Goal: Task Accomplishment & Management: Manage account settings

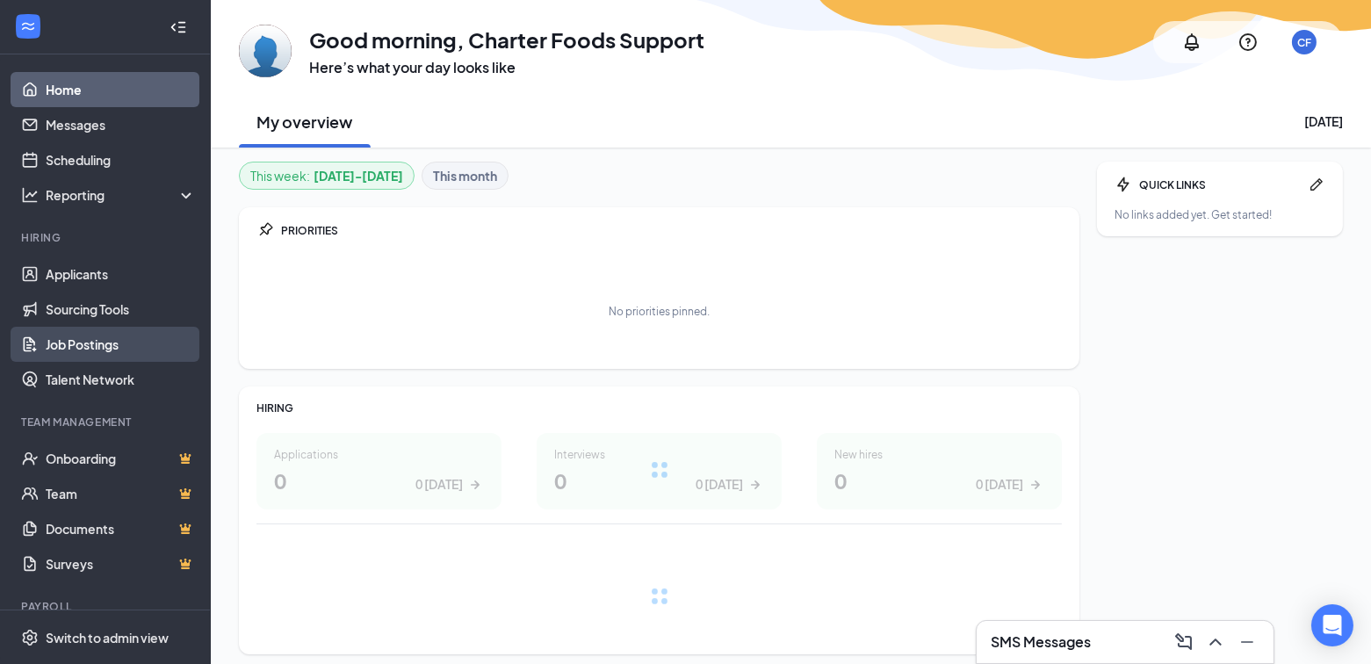
click at [98, 335] on link "Job Postings" at bounding box center [121, 344] width 150 height 35
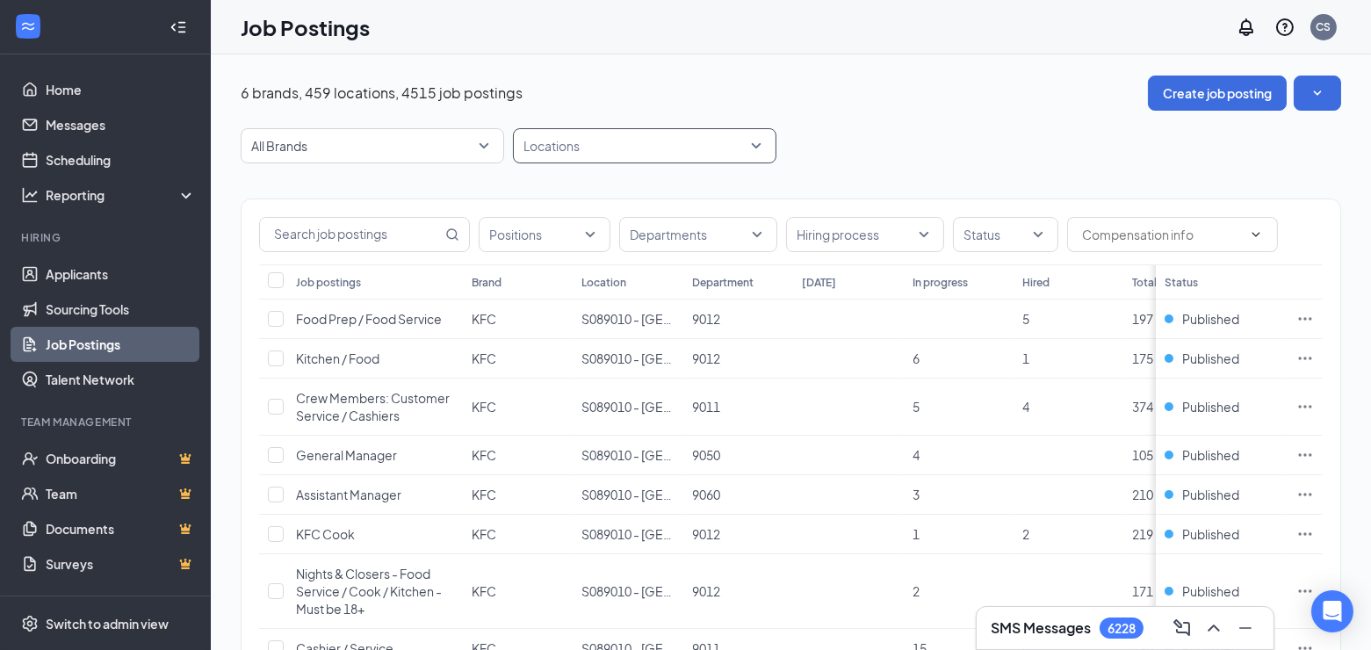
click at [586, 147] on div at bounding box center [635, 146] width 237 height 28
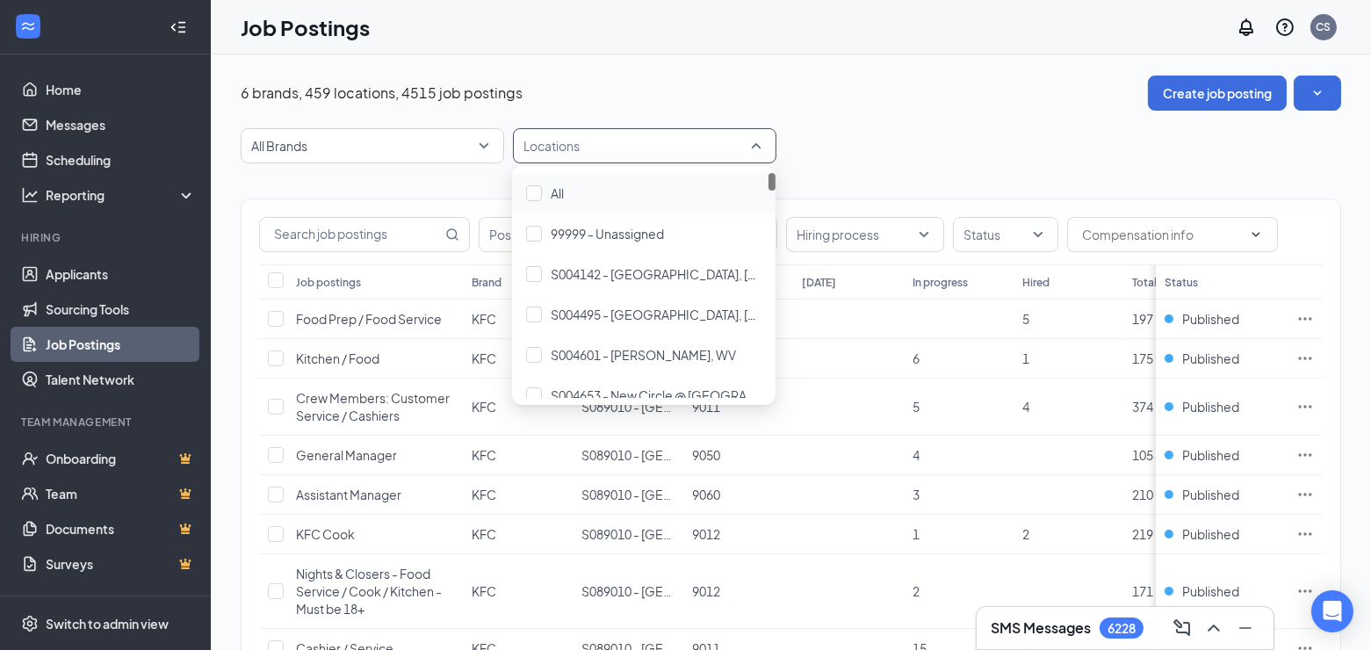
paste input "S032183"
type input "S032183"
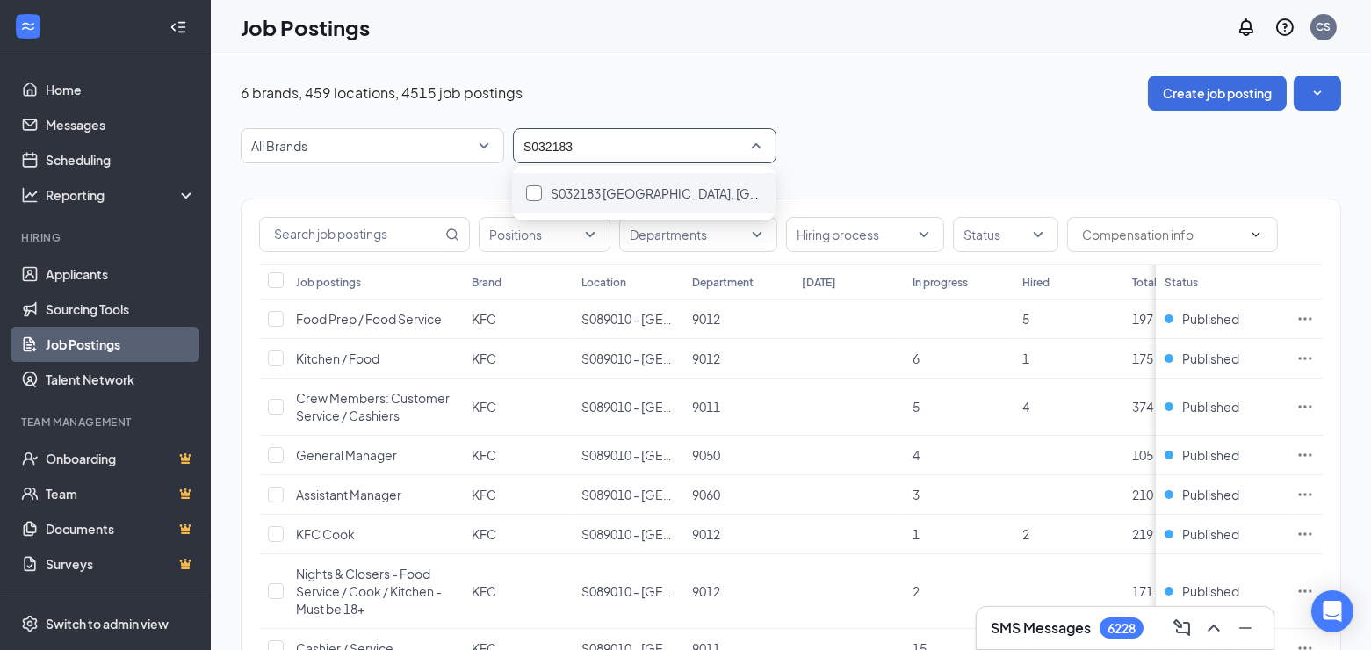
click at [559, 191] on span "S032183 [GEOGRAPHIC_DATA], [GEOGRAPHIC_DATA] (Rt. 46) - New Location - Coming S…" at bounding box center [816, 193] width 530 height 16
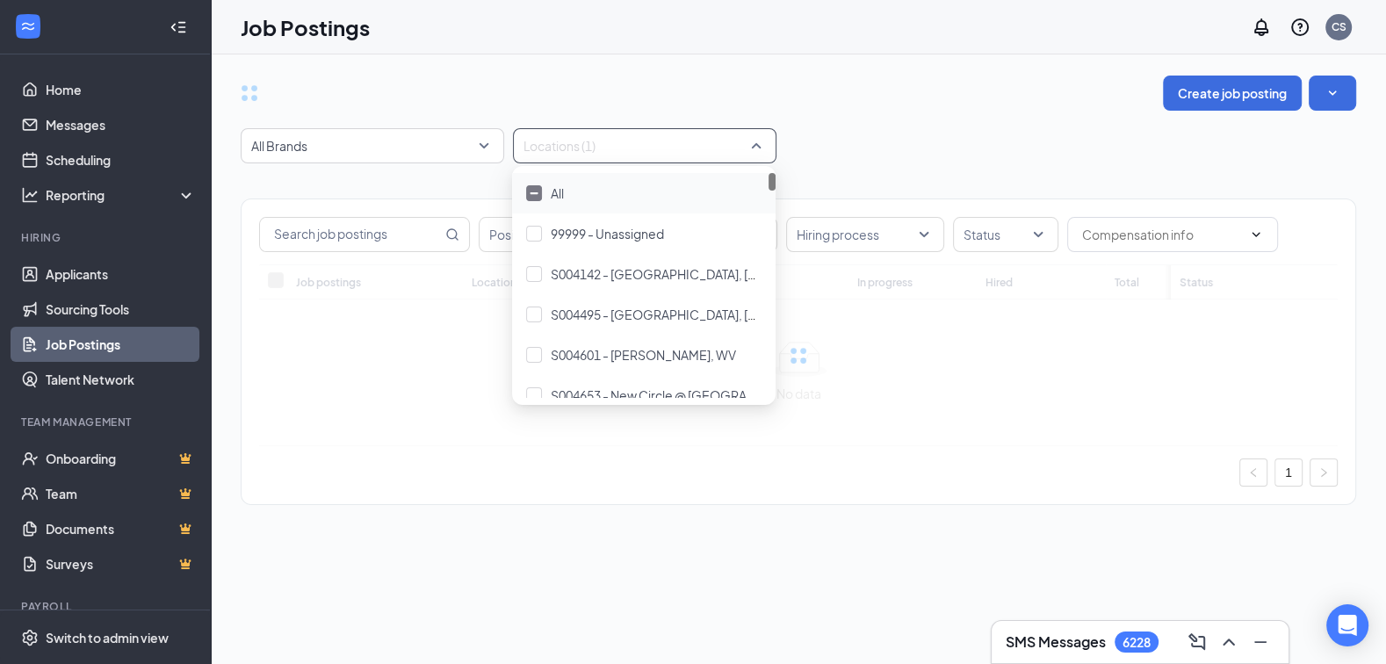
click at [916, 135] on div "All Brands Locations (1)" at bounding box center [798, 145] width 1115 height 35
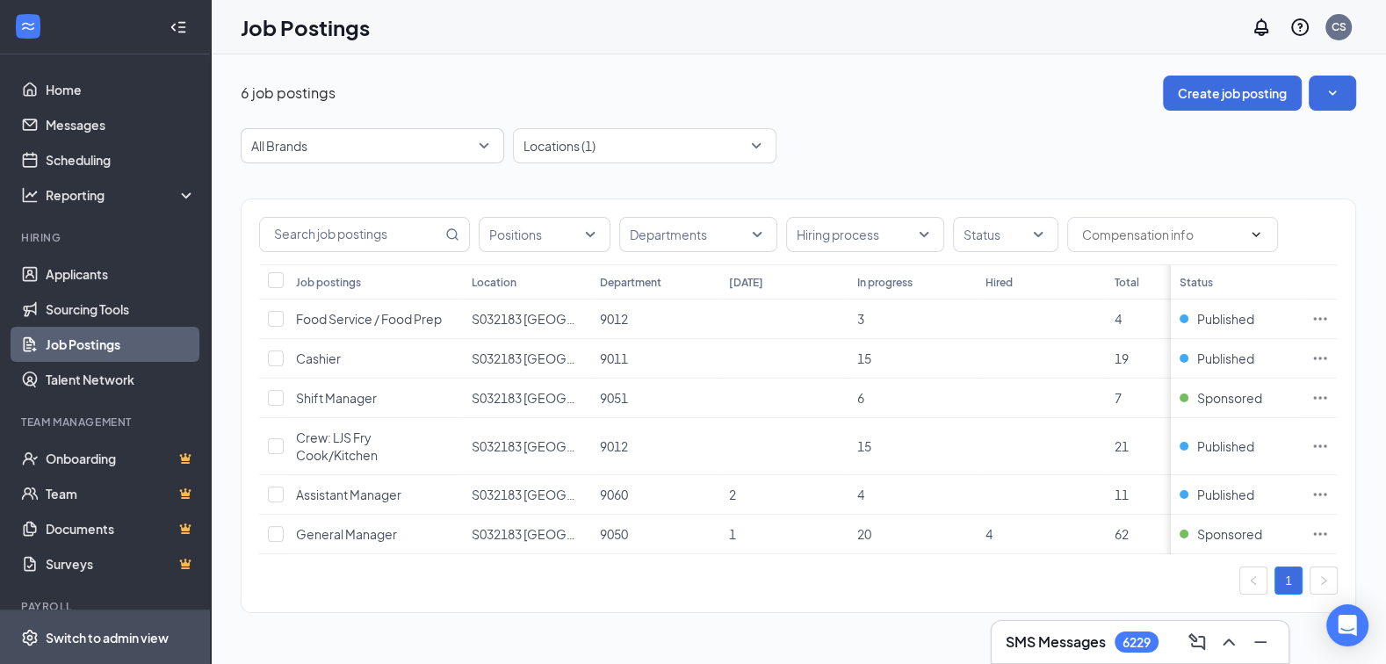
click at [104, 642] on div "Switch to admin view" at bounding box center [107, 638] width 123 height 18
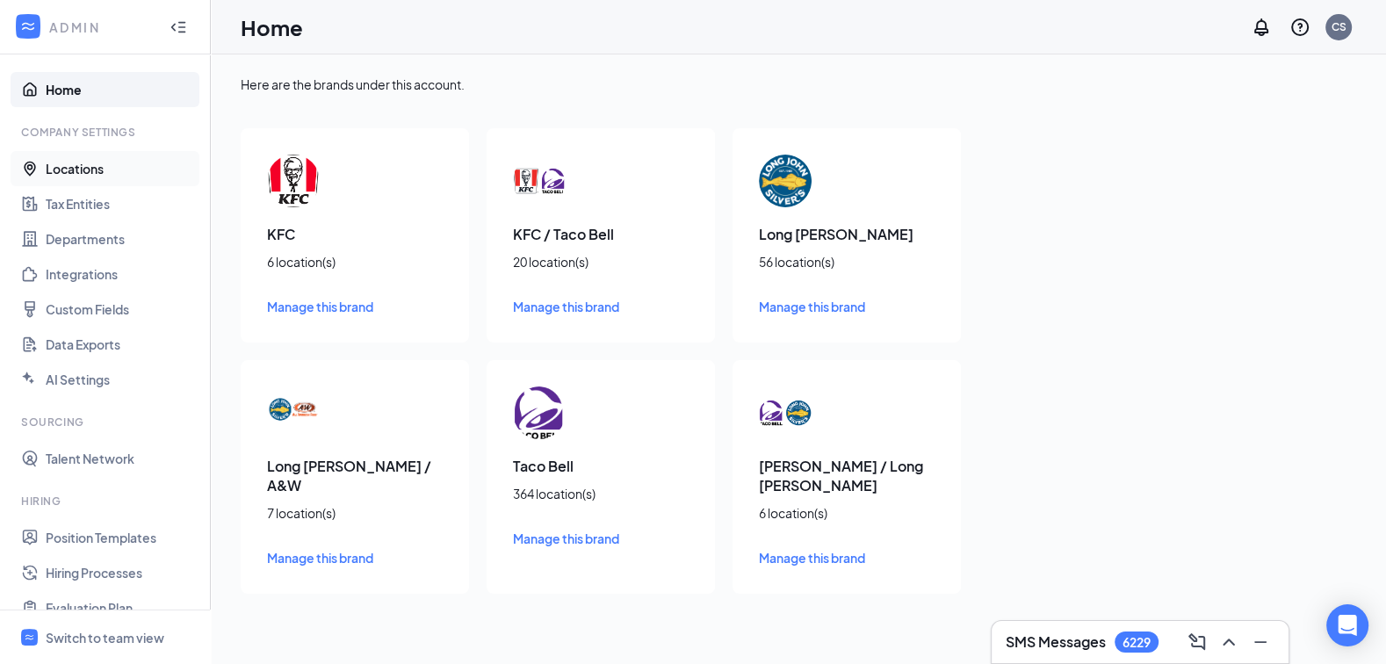
click at [69, 180] on link "Locations" at bounding box center [121, 168] width 150 height 35
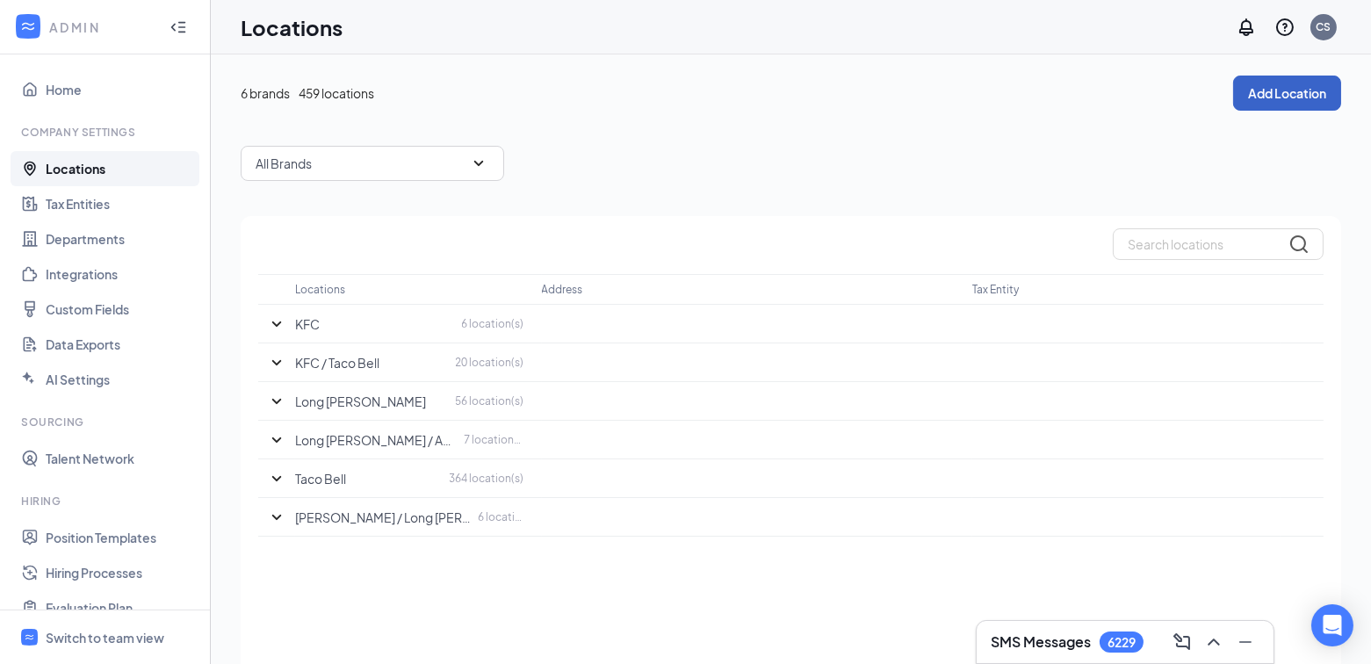
click at [1284, 96] on button "Add Location" at bounding box center [1287, 93] width 108 height 35
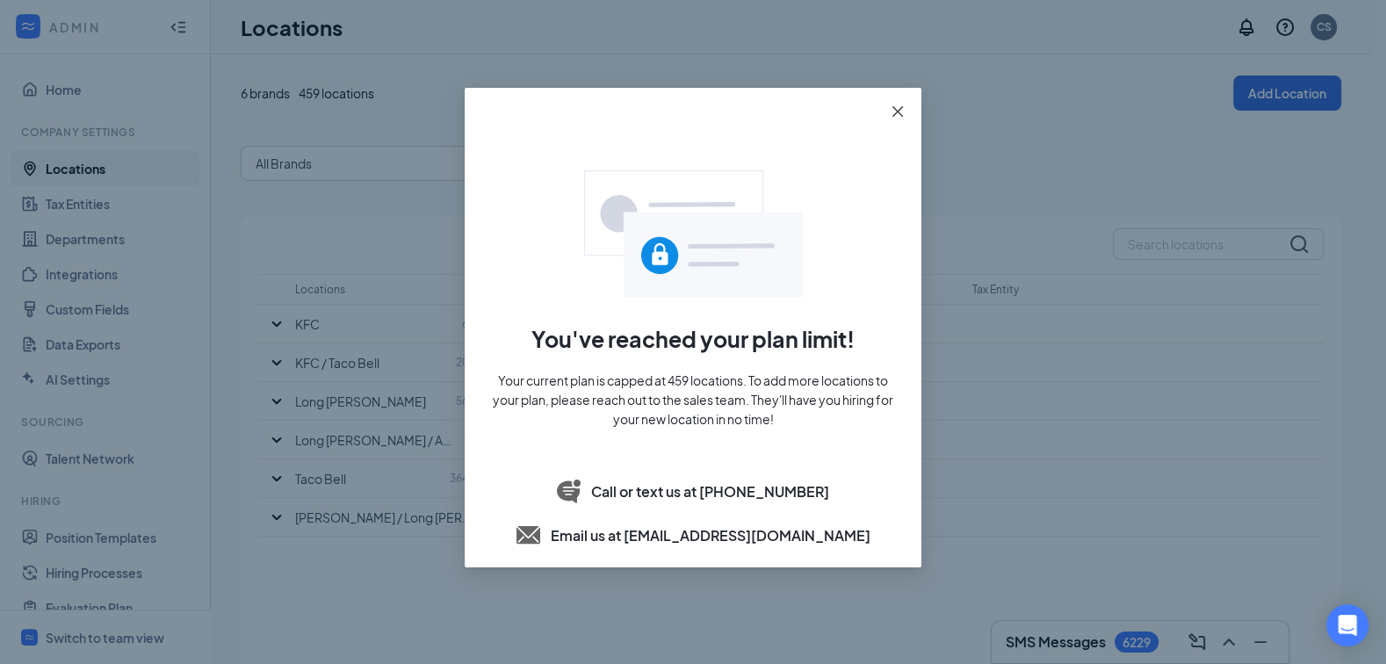
click at [892, 113] on icon "close" at bounding box center [897, 111] width 14 height 14
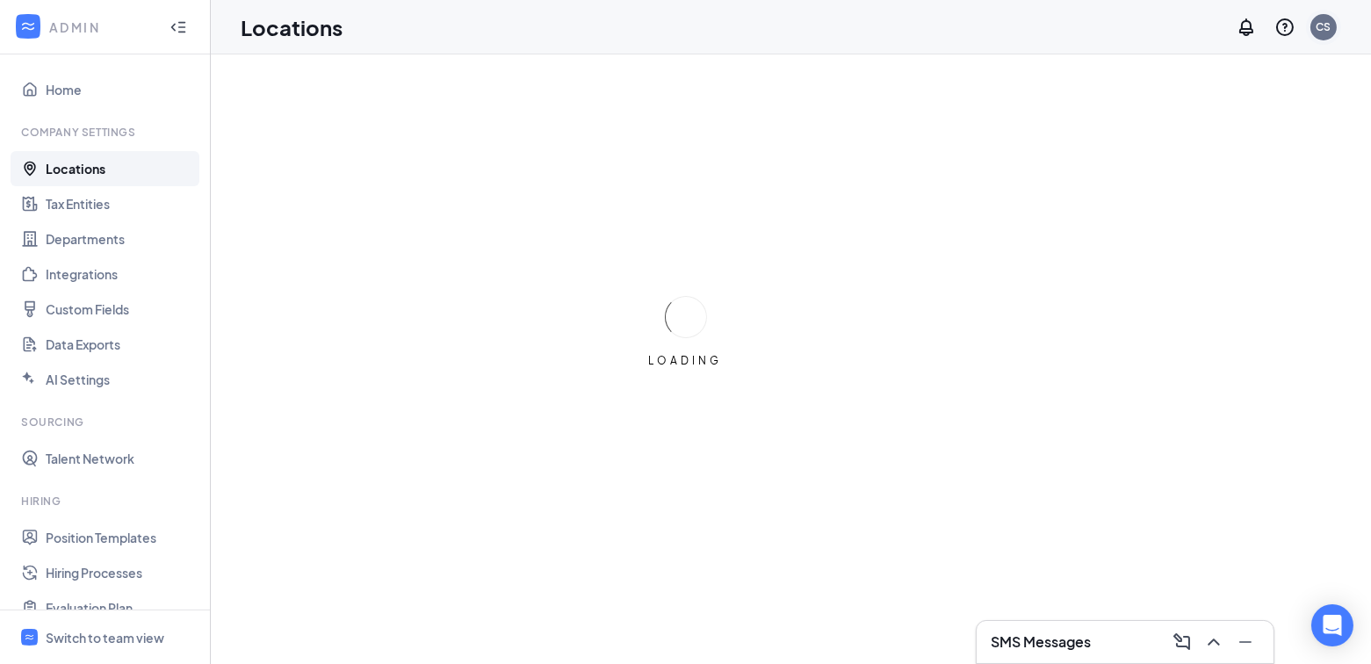
click at [1319, 23] on div "CS" at bounding box center [1323, 26] width 15 height 15
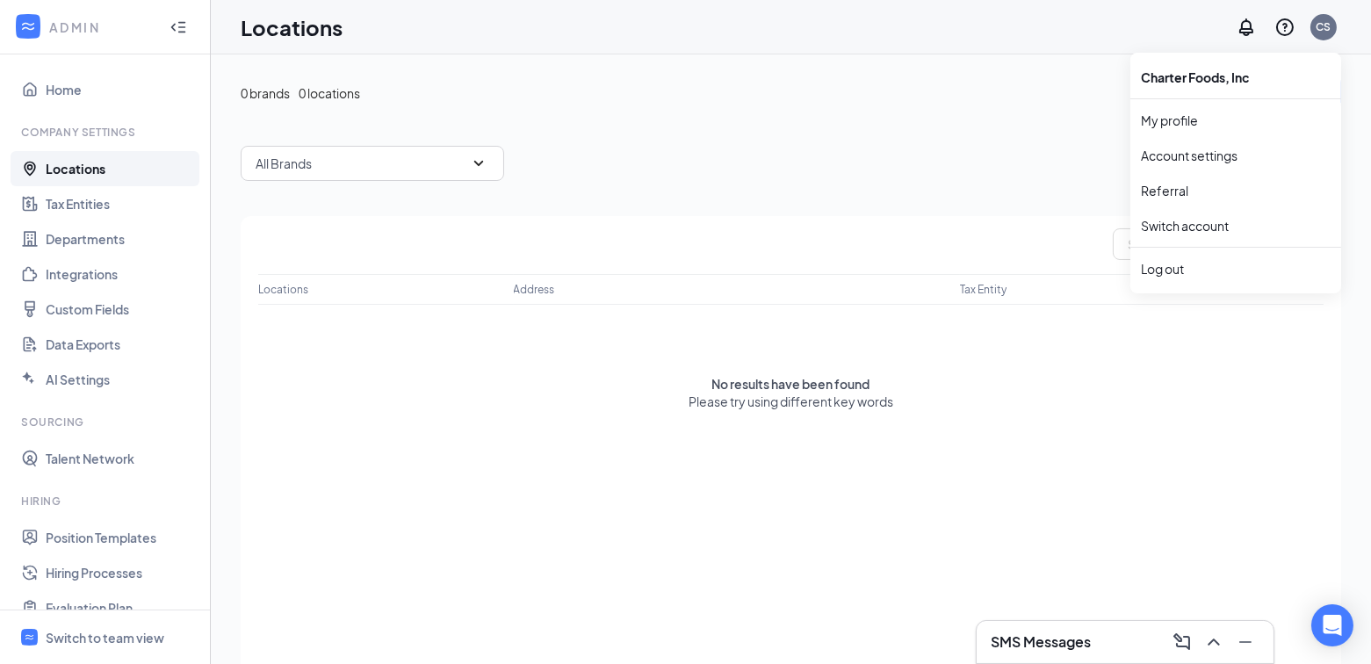
click at [941, 24] on div "Locations CS" at bounding box center [791, 27] width 1160 height 54
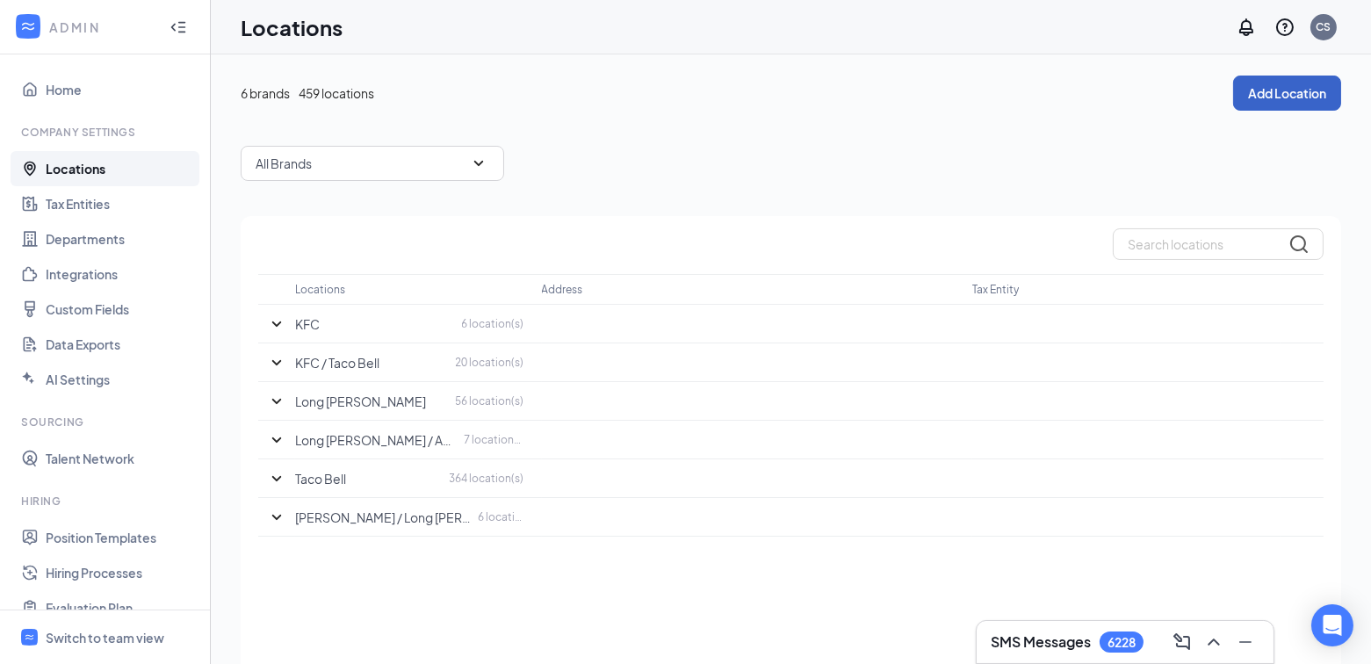
click at [1280, 101] on button "Add Location" at bounding box center [1287, 93] width 108 height 35
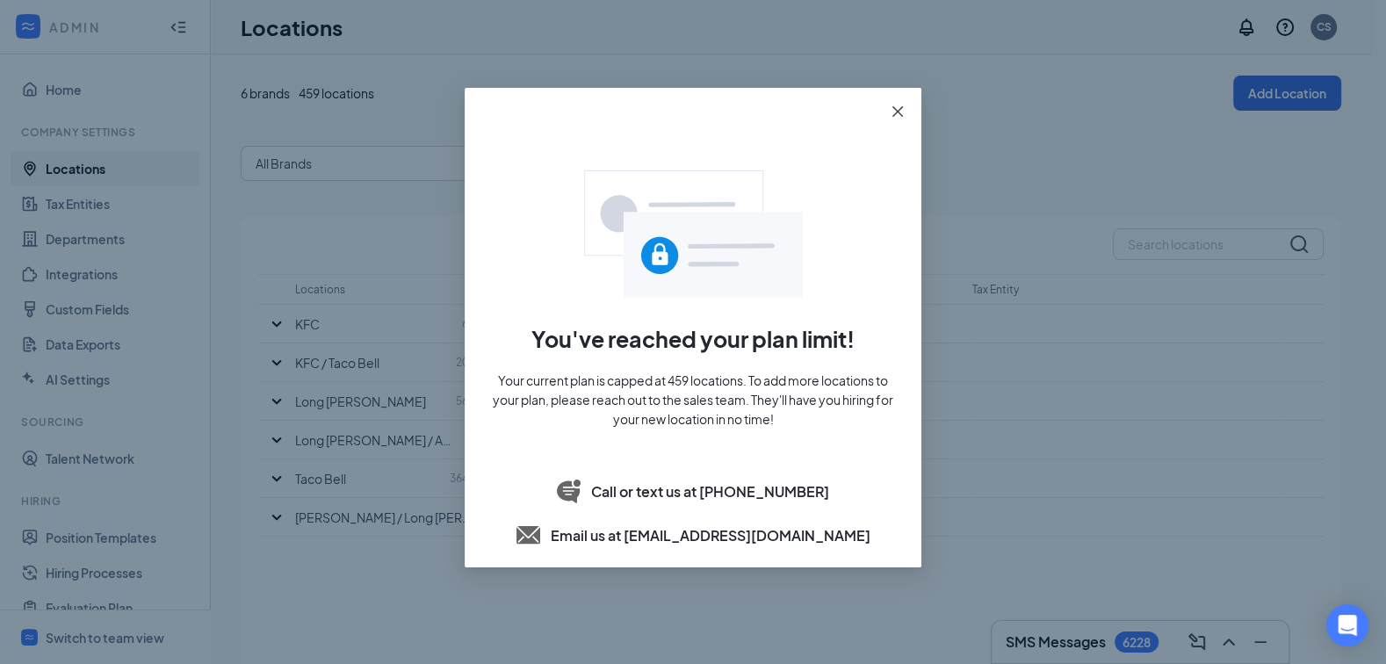
click at [893, 112] on icon "close" at bounding box center [897, 111] width 14 height 14
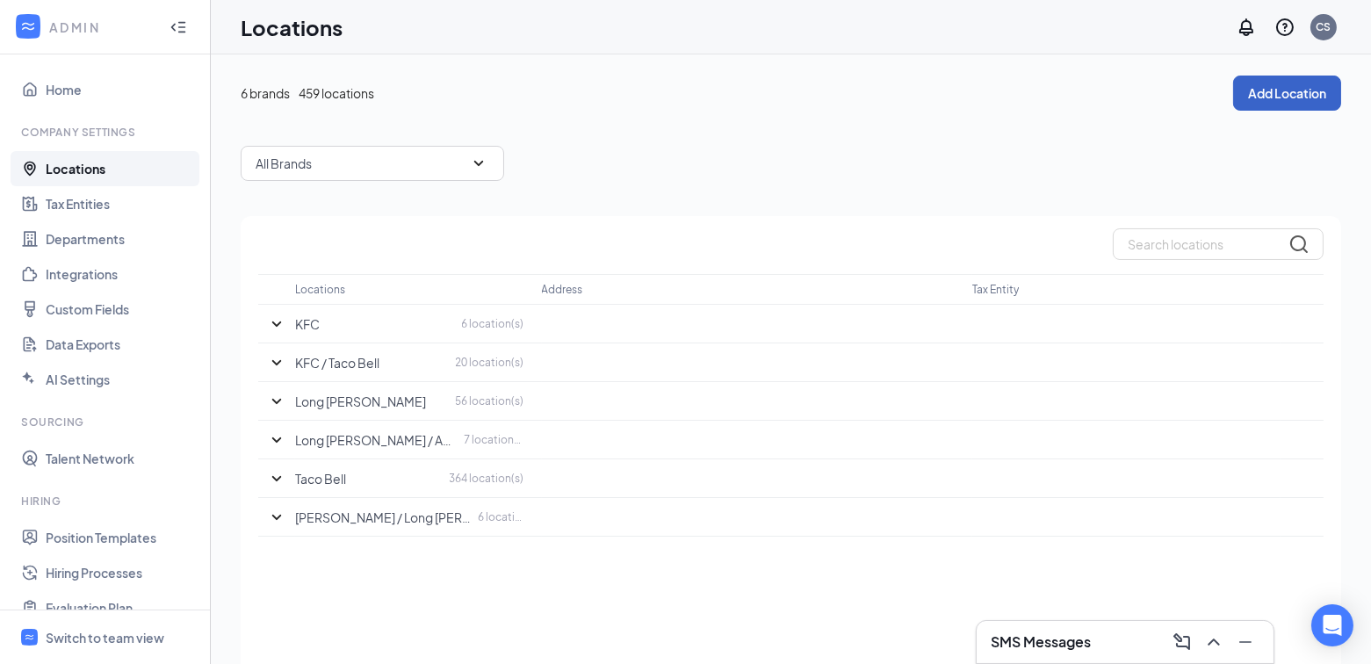
click at [1283, 90] on button "Add Location" at bounding box center [1287, 93] width 108 height 35
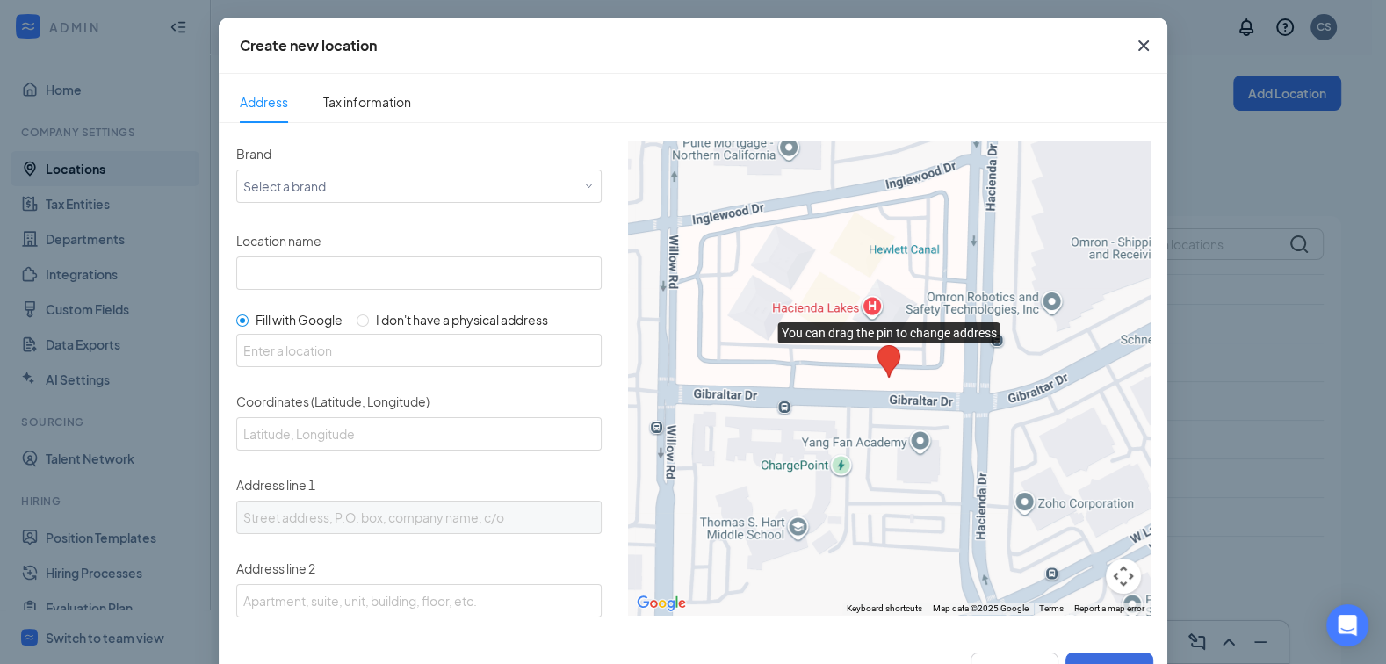
click at [1139, 47] on icon "Cross" at bounding box center [1143, 45] width 21 height 21
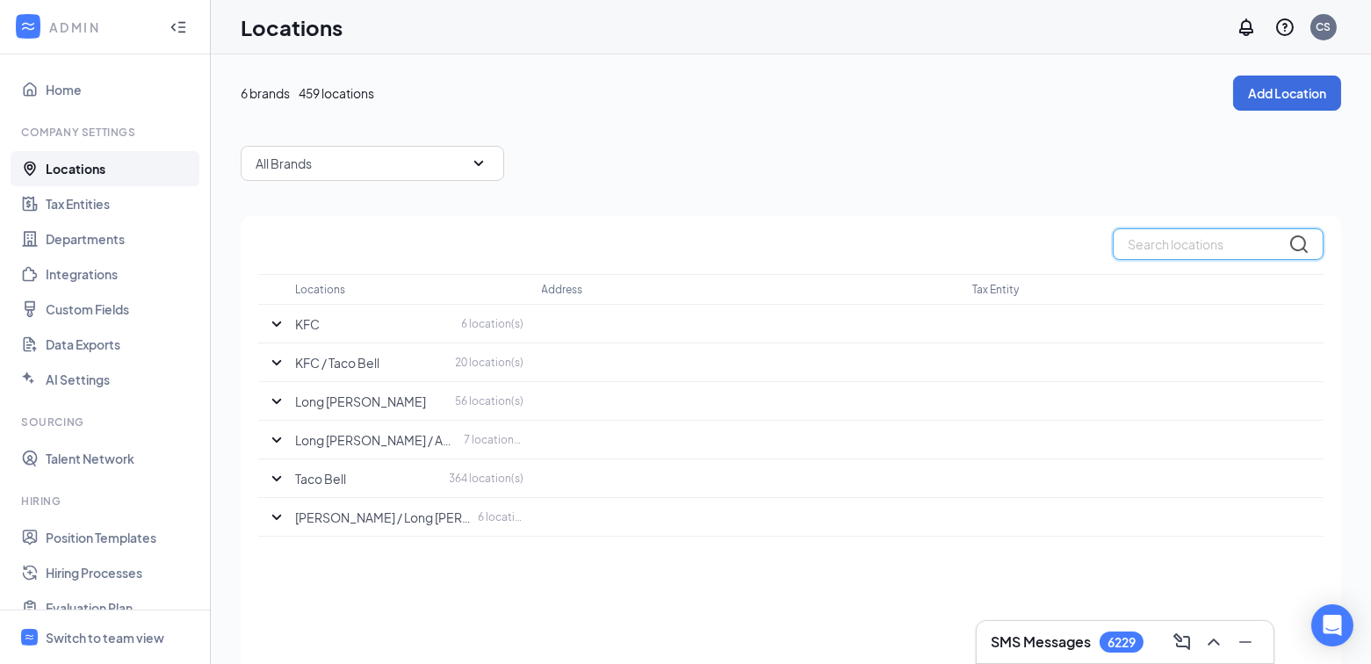
click at [1190, 237] on input "text" at bounding box center [1218, 244] width 211 height 32
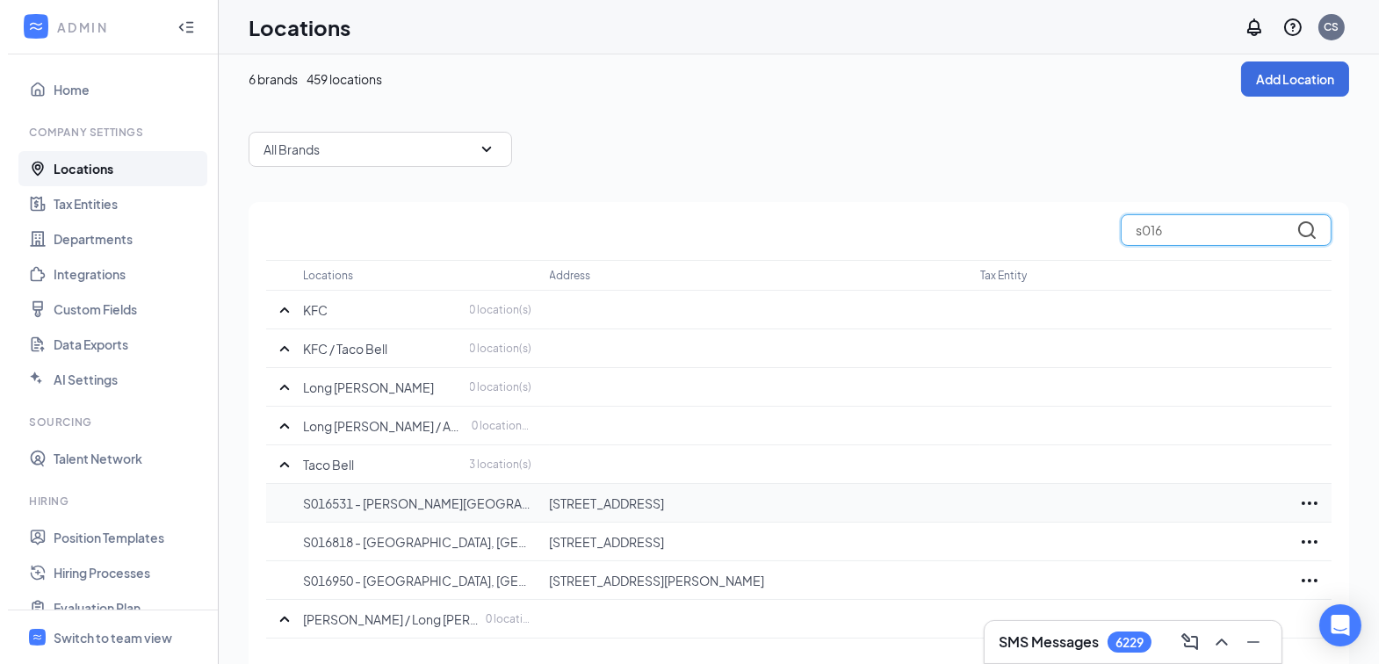
scroll to position [33, 0]
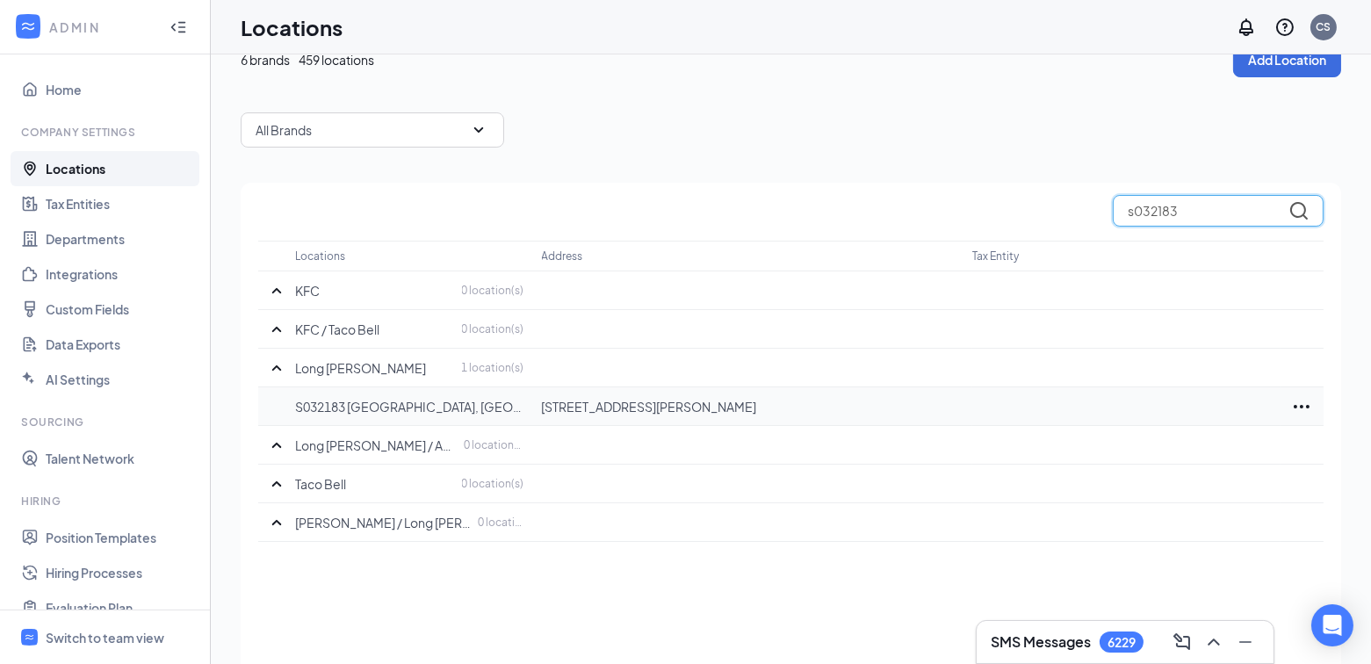
type input "s032183"
click at [1303, 405] on icon "Ellipses" at bounding box center [1301, 407] width 16 height 4
click at [1189, 453] on p "Edit" at bounding box center [1223, 458] width 148 height 18
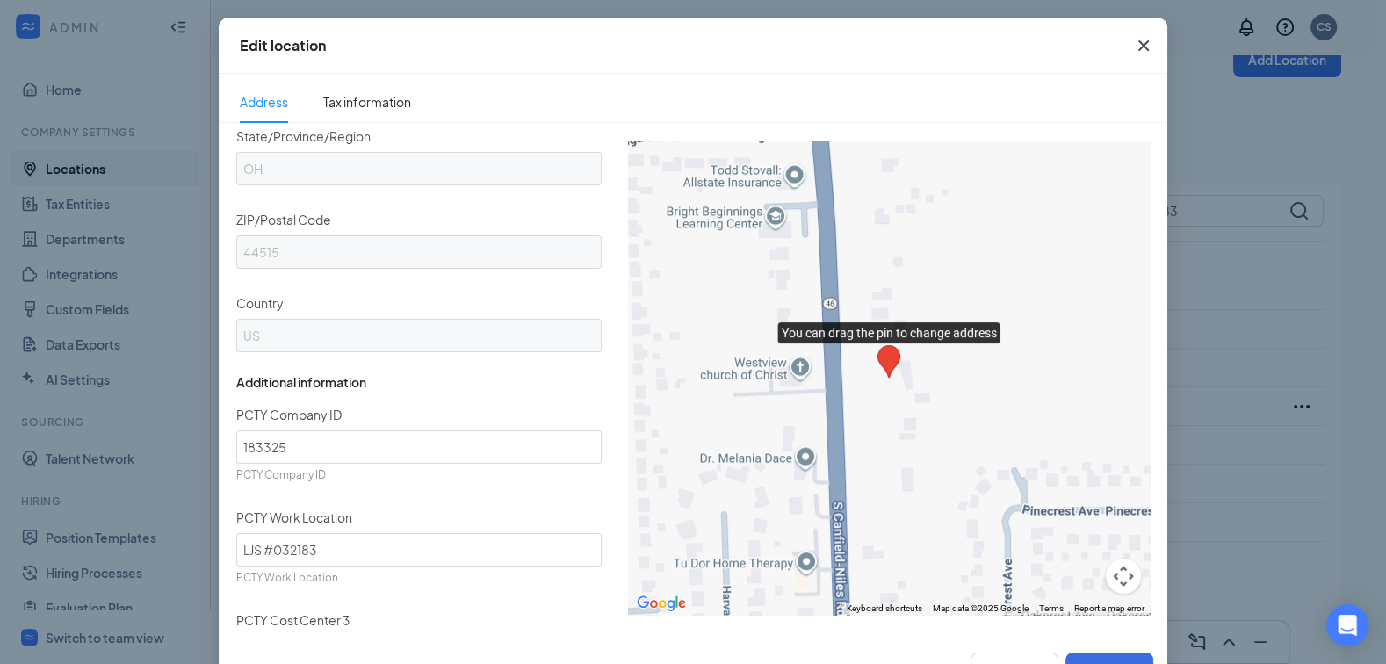
scroll to position [693, 0]
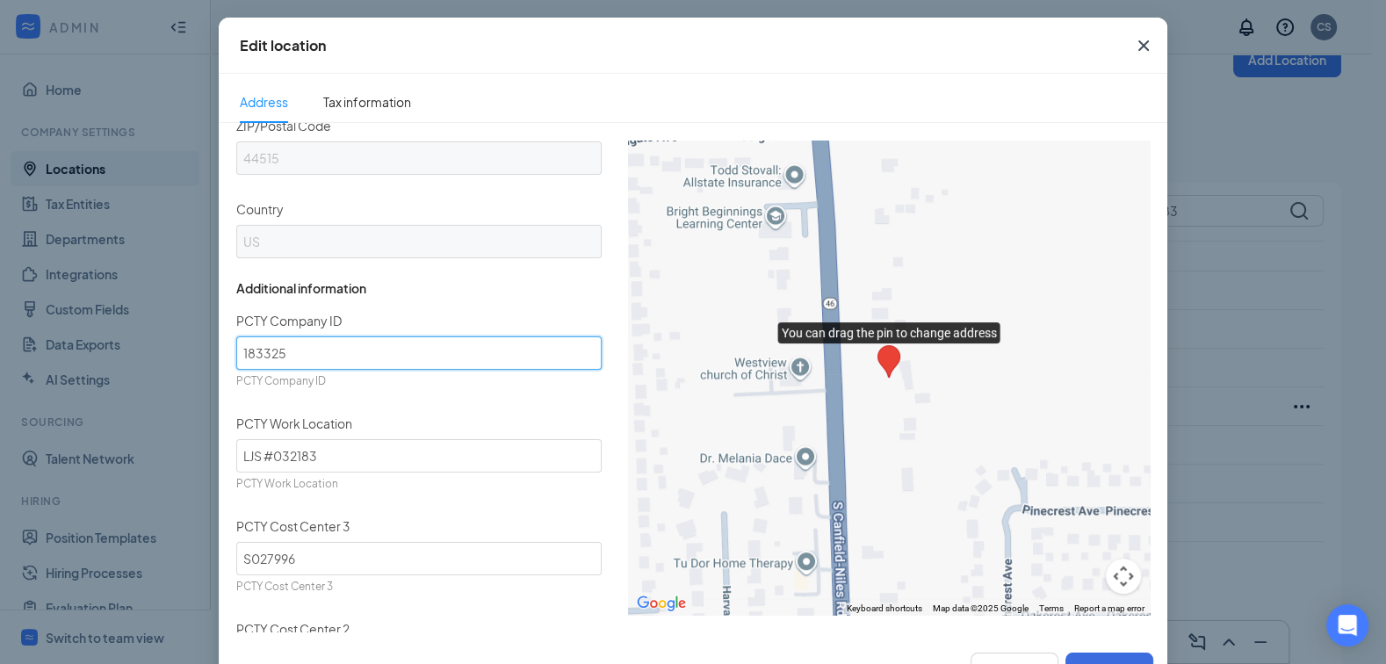
click at [249, 341] on input "183325" at bounding box center [418, 352] width 365 height 33
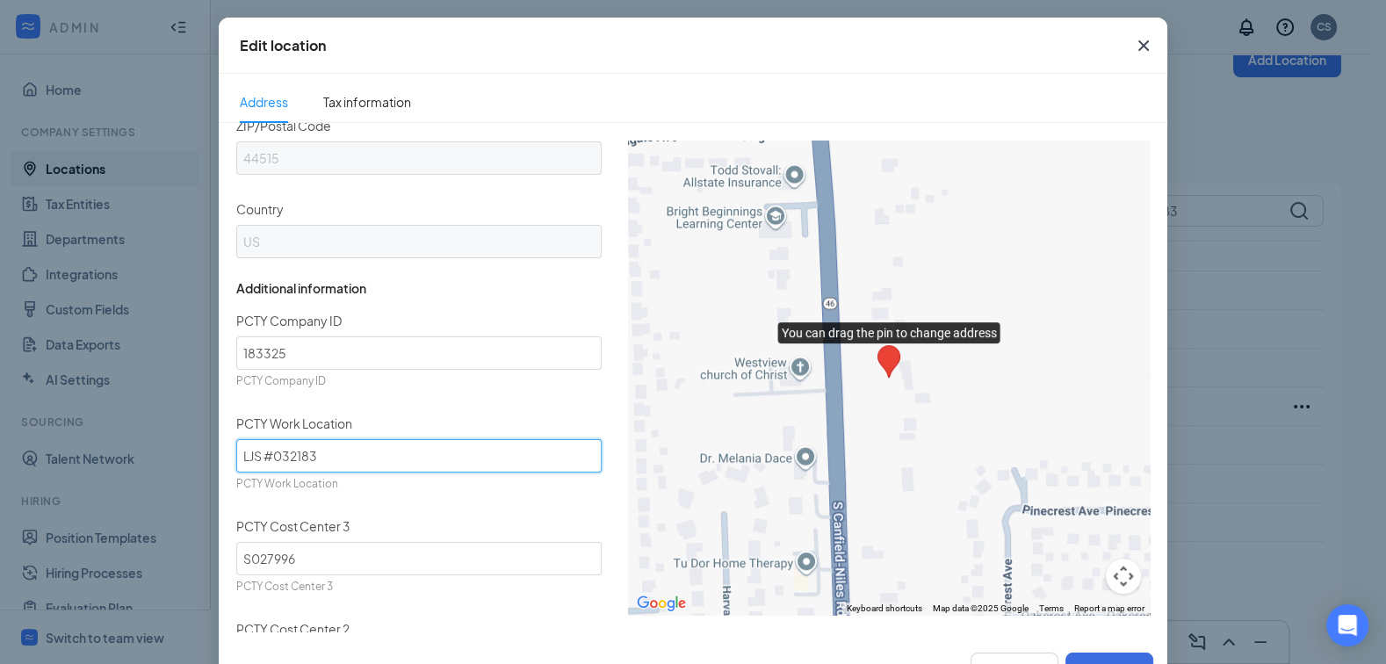
click at [277, 445] on input "LJS #032183" at bounding box center [418, 455] width 365 height 33
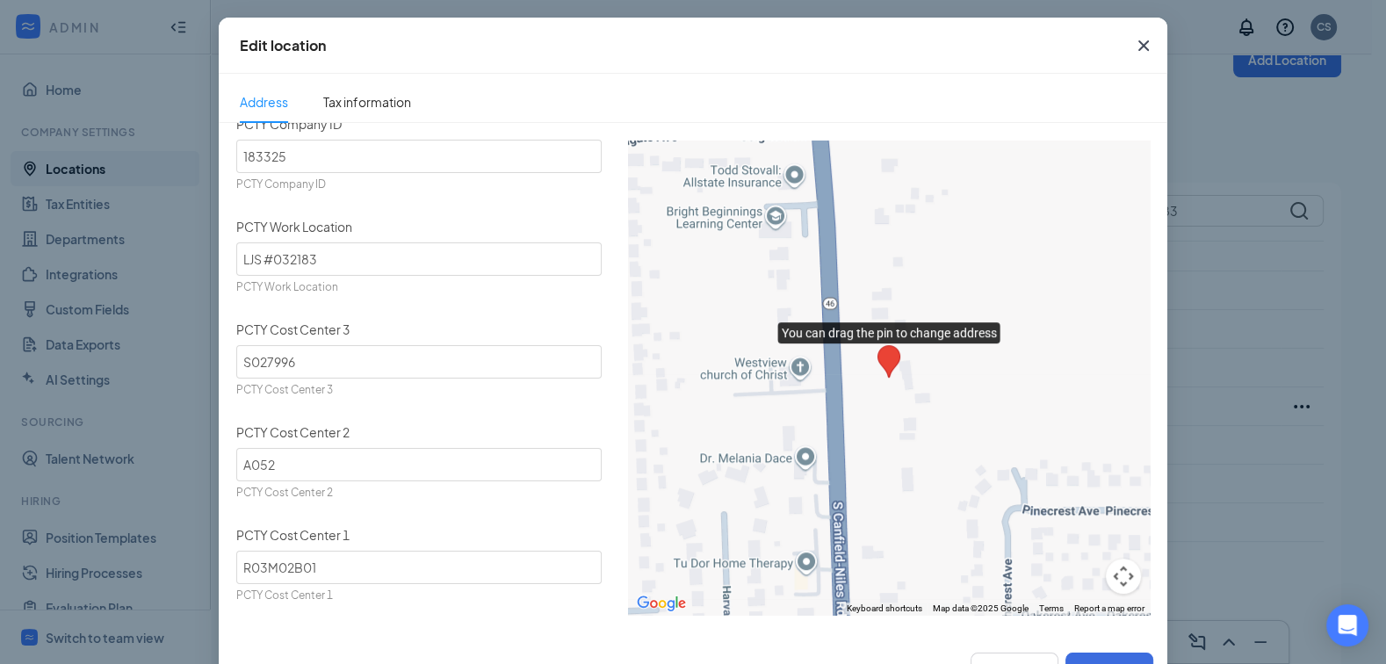
scroll to position [892, 0]
click at [236, 349] on input "S027996" at bounding box center [418, 358] width 365 height 33
click at [270, 455] on input "A052" at bounding box center [418, 461] width 365 height 33
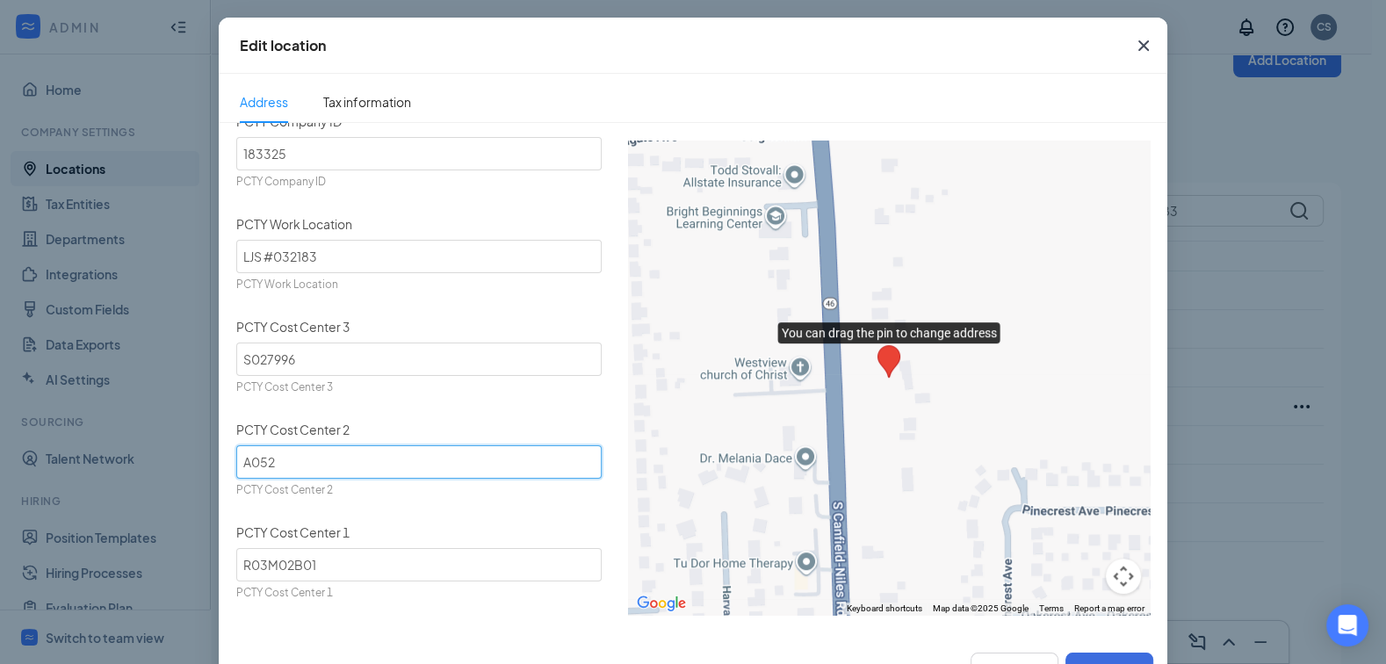
click at [270, 455] on input "A052" at bounding box center [418, 461] width 365 height 33
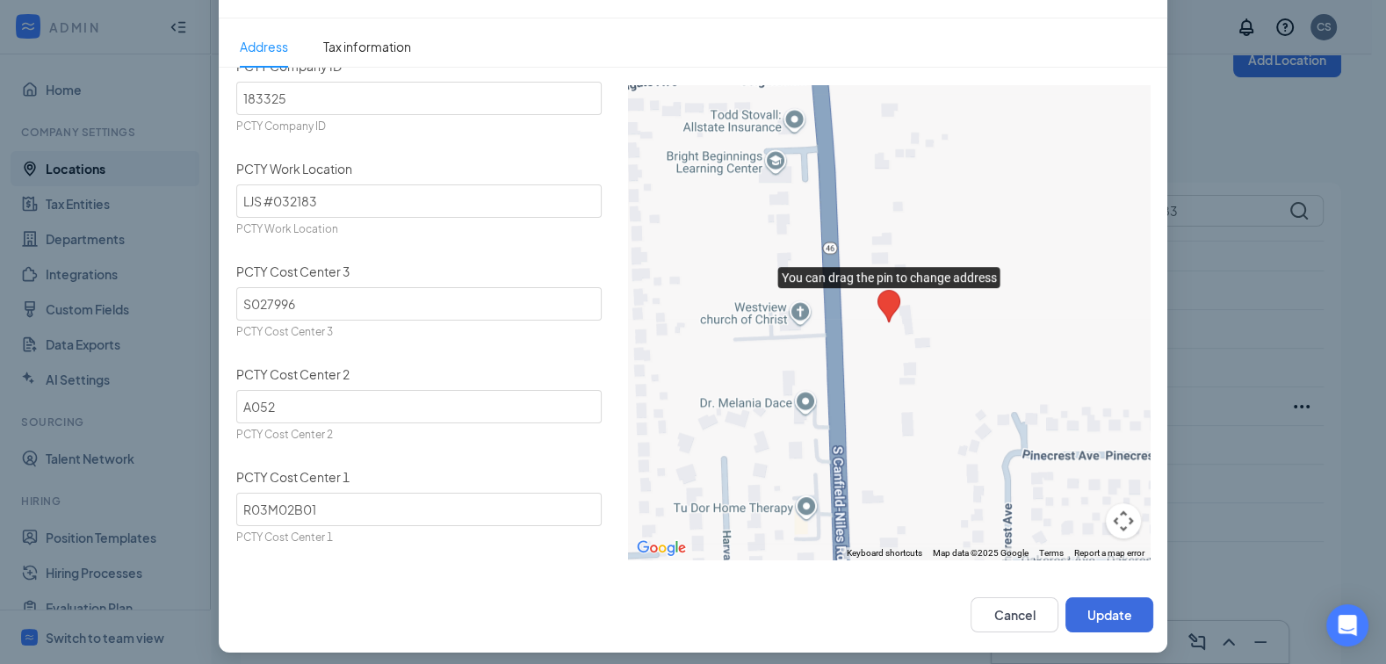
scroll to position [63, 0]
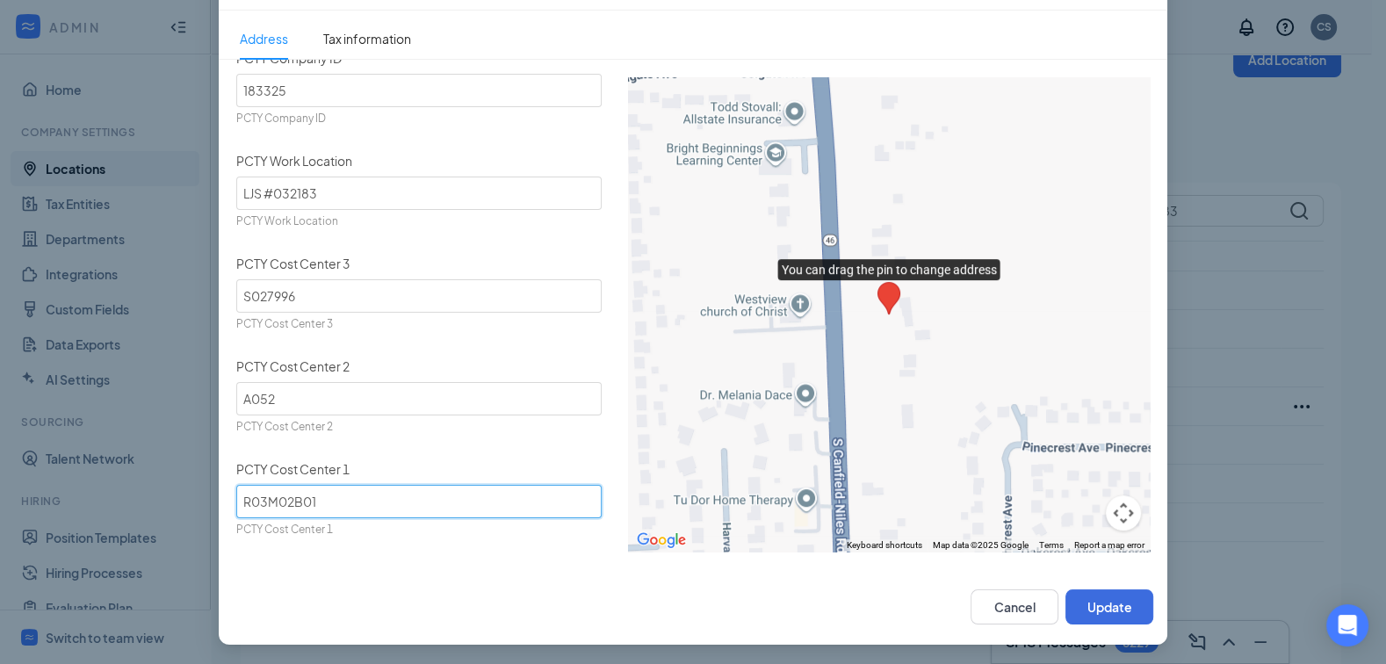
click at [257, 489] on input "R03M02B01" at bounding box center [418, 501] width 365 height 33
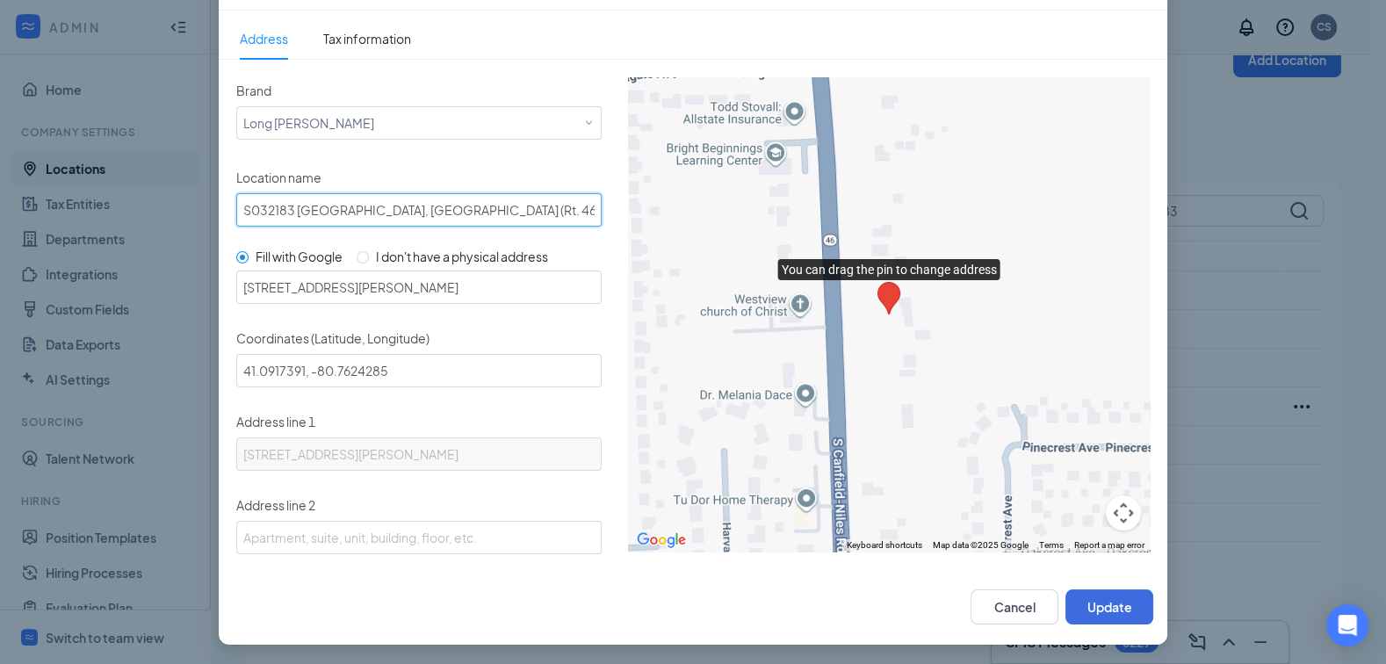
click at [243, 210] on input "S032183 Austintown, OH (Rt. 46) - New Location - Coming Soon" at bounding box center [418, 209] width 365 height 33
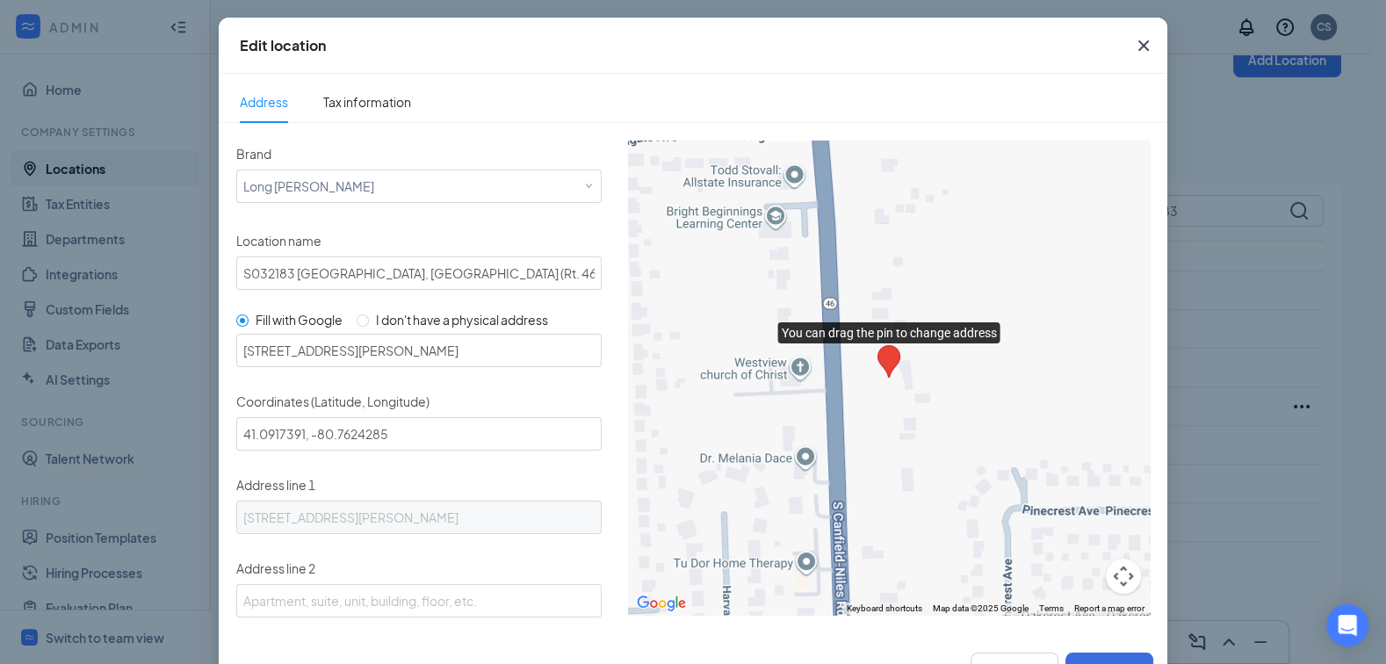
click at [1138, 49] on icon "Cross" at bounding box center [1143, 45] width 21 height 21
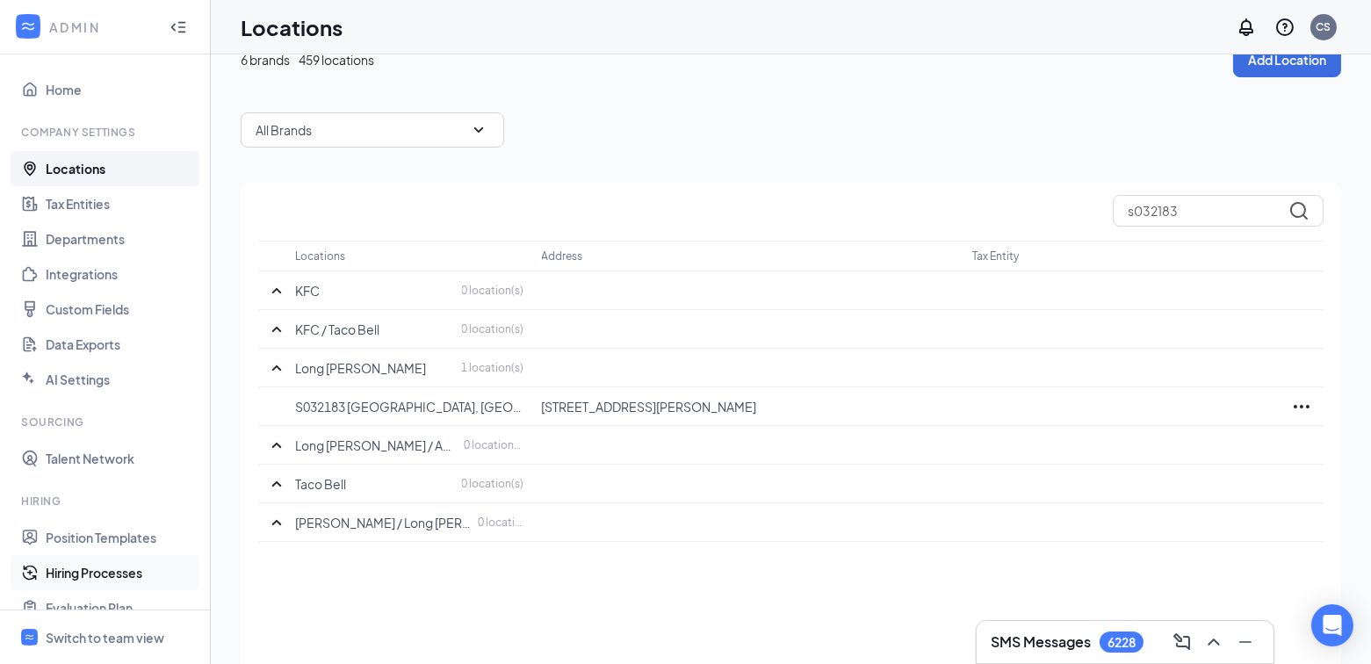
click at [91, 576] on link "Hiring Processes" at bounding box center [121, 572] width 150 height 35
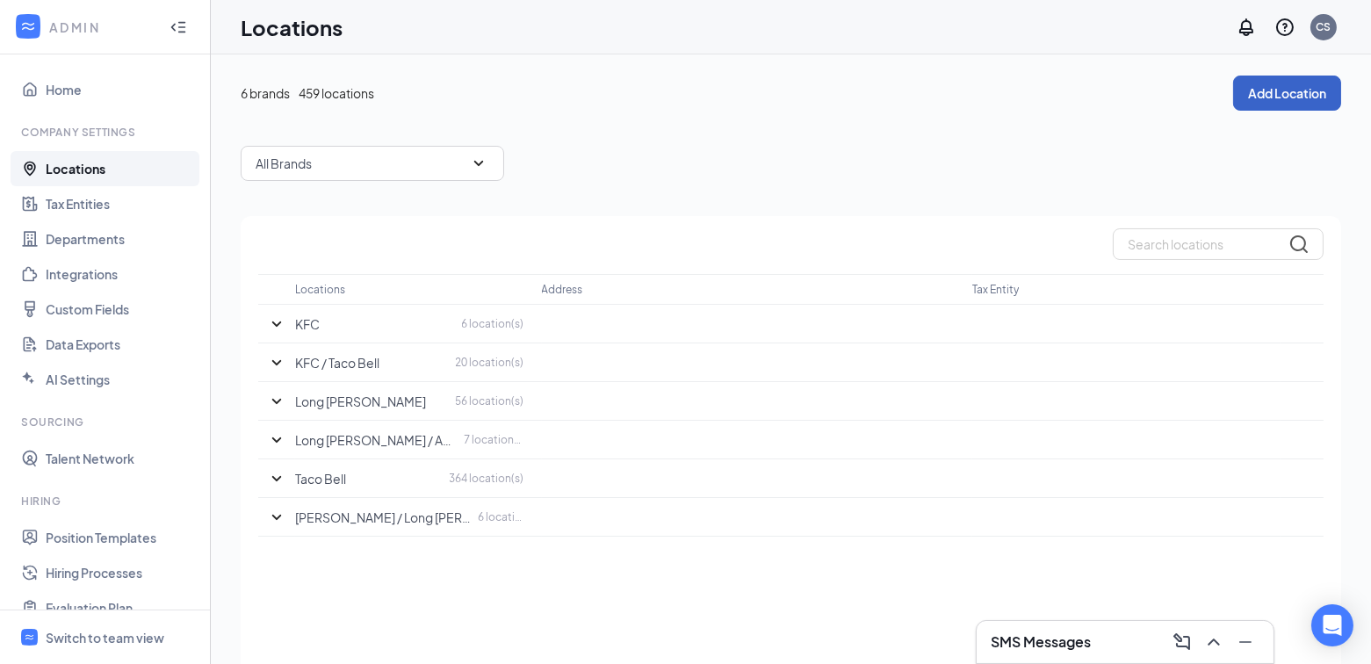
click at [1277, 104] on button "Add Location" at bounding box center [1287, 93] width 108 height 35
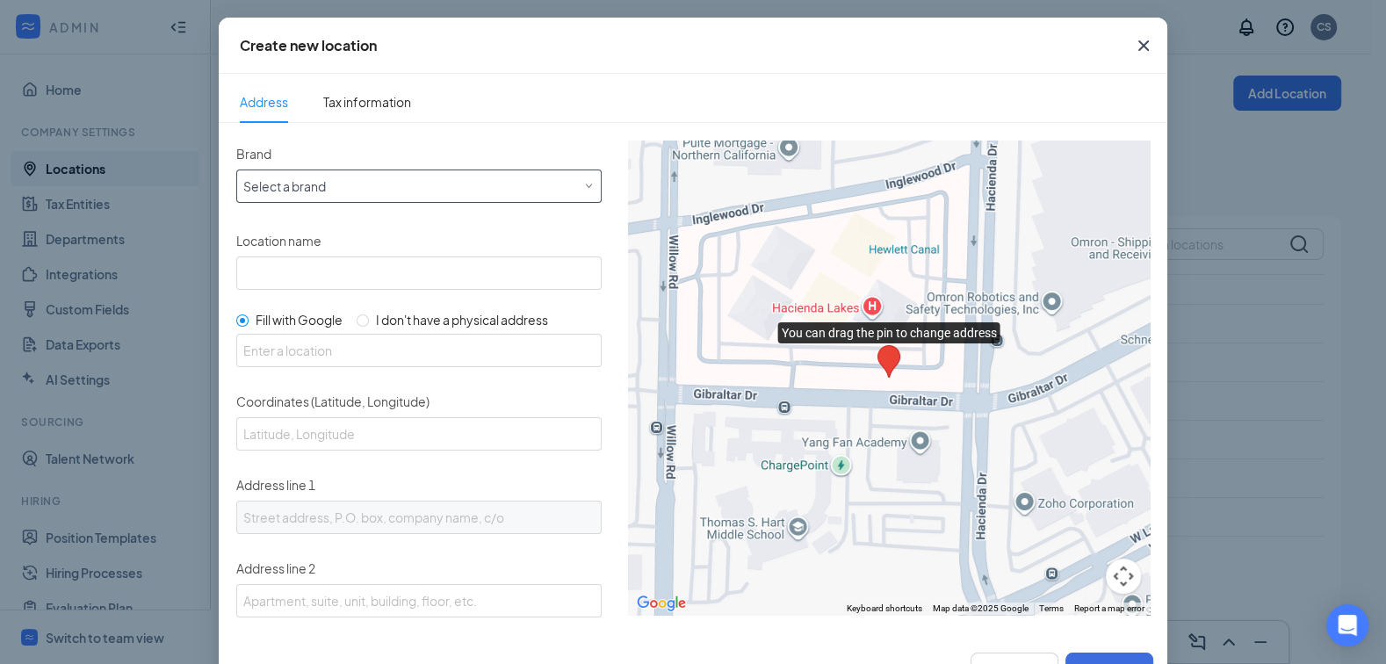
click at [346, 196] on div "Select a brand" at bounding box center [418, 185] width 365 height 33
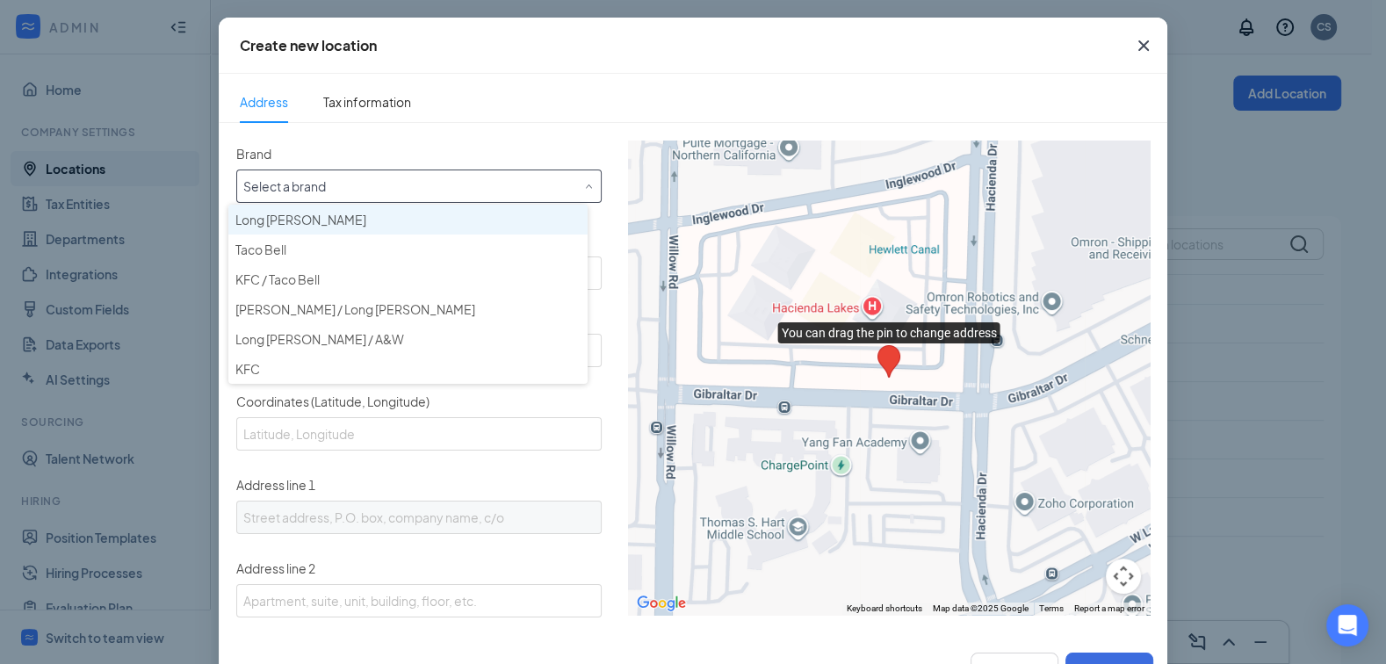
click at [337, 221] on div "Long [PERSON_NAME]" at bounding box center [407, 220] width 345 height 18
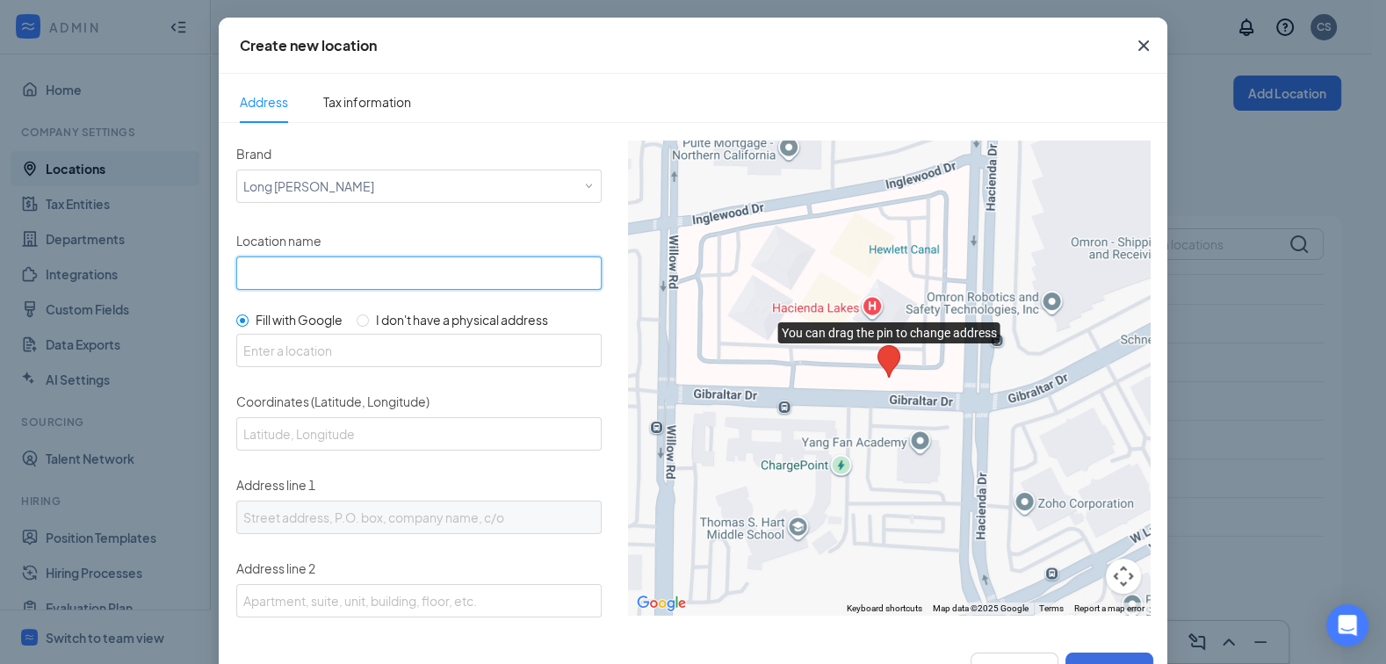
click at [334, 265] on input "Location name" at bounding box center [418, 272] width 365 height 33
click at [527, 275] on input "S032183 [GEOGRAPHIC_DATA], [GEOGRAPHIC_DATA] (Rt. 46) - New Location - Coming S…" at bounding box center [418, 272] width 365 height 33
drag, startPoint x: 525, startPoint y: 275, endPoint x: 623, endPoint y: 279, distance: 98.4
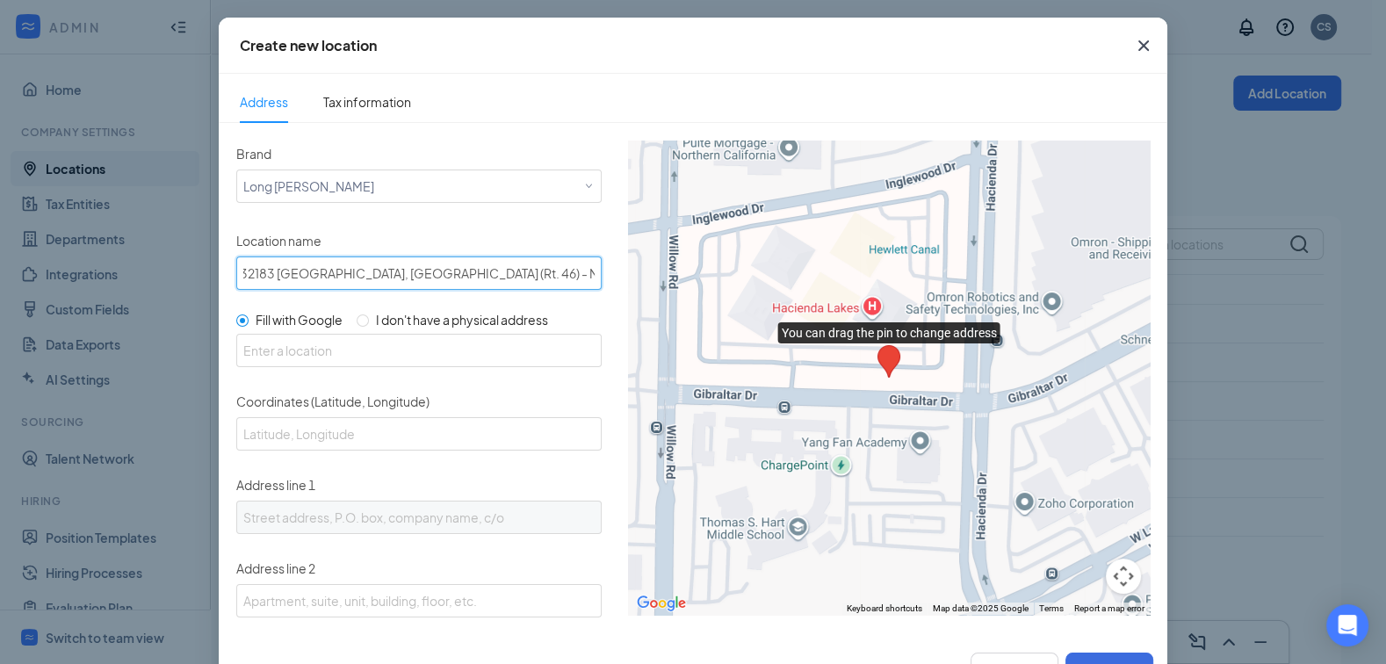
scroll to position [0, 0]
type input "S032183 Austintown, OH (Rt. 46) - New Location"
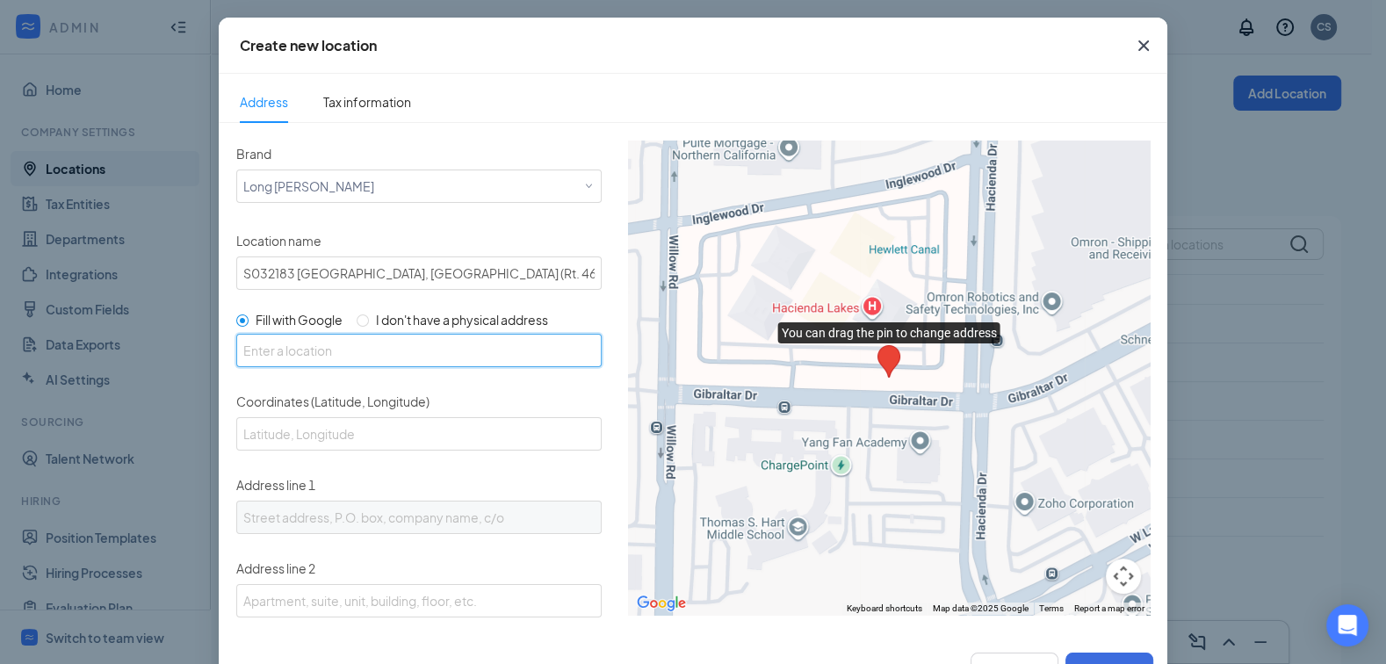
click at [268, 349] on input "text" at bounding box center [418, 350] width 365 height 33
type input "871 N Canfield Niles Rd, Youngstown, OH 44515, USA"
type input "41.1220201, -80.7675229"
type input "871 N Canfield Niles Rd"
type input "Youngstown"
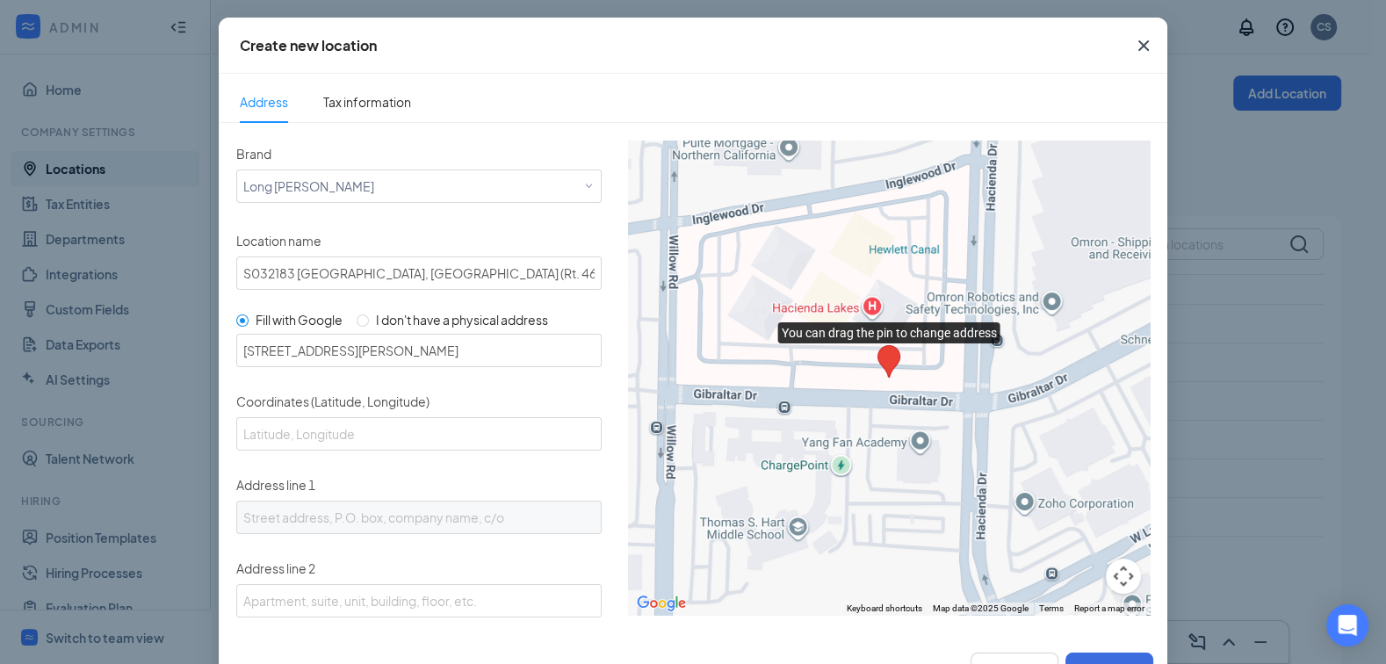
type input "OH"
type input "44515"
type input "US"
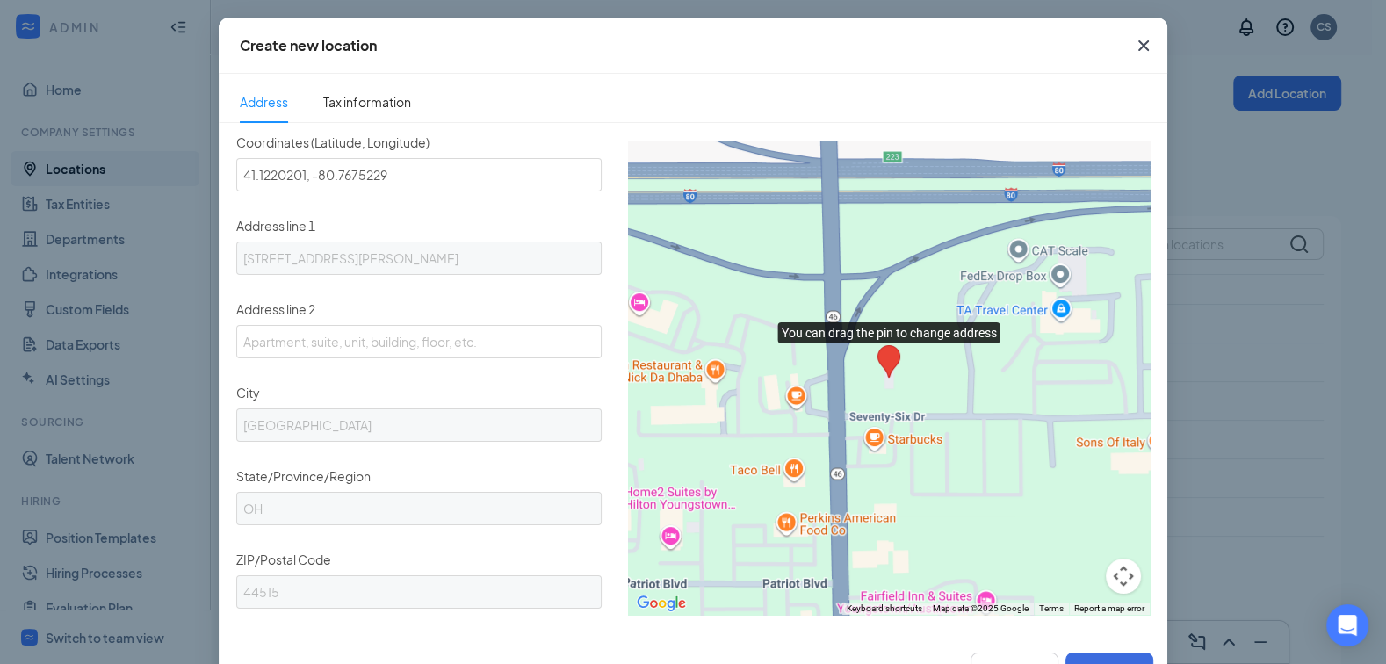
scroll to position [587, 0]
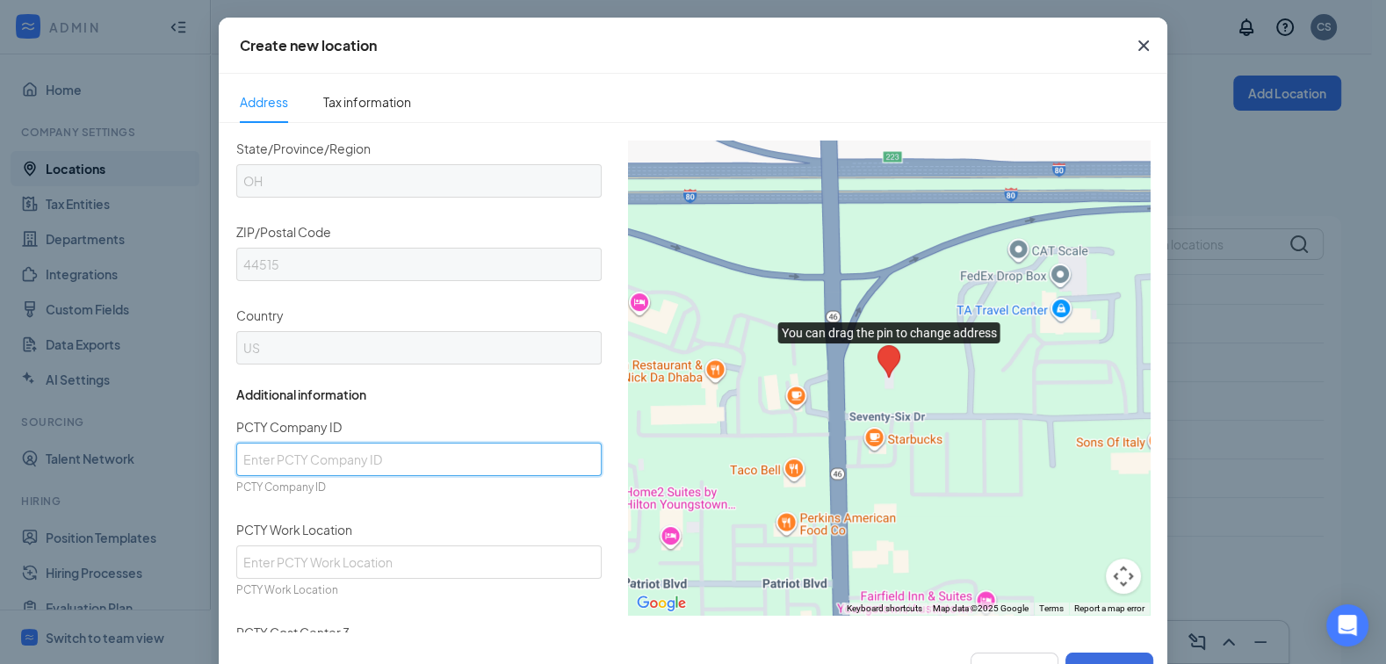
click at [328, 453] on input "PCTY Company ID" at bounding box center [418, 459] width 365 height 33
paste input "183325"
type input "183325"
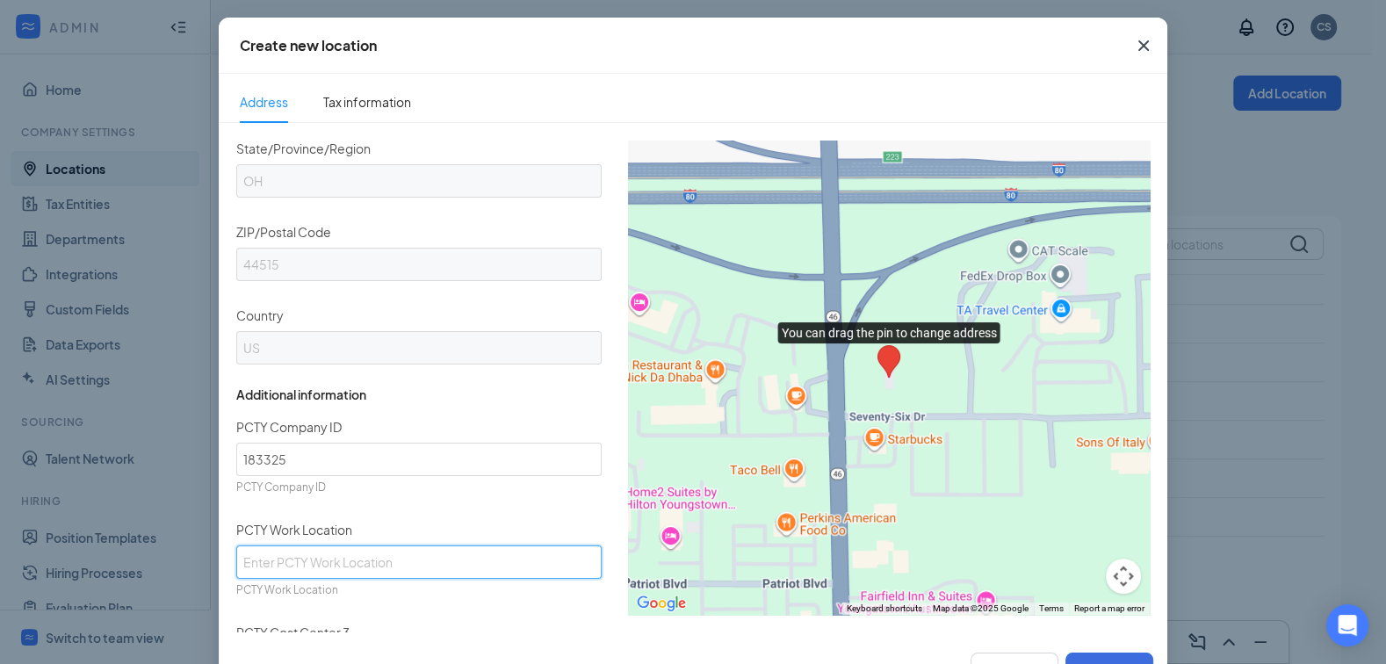
click at [282, 547] on input "PCTY Work Location" at bounding box center [418, 561] width 365 height 33
paste input "LJS #032183"
type input "LJS #032183"
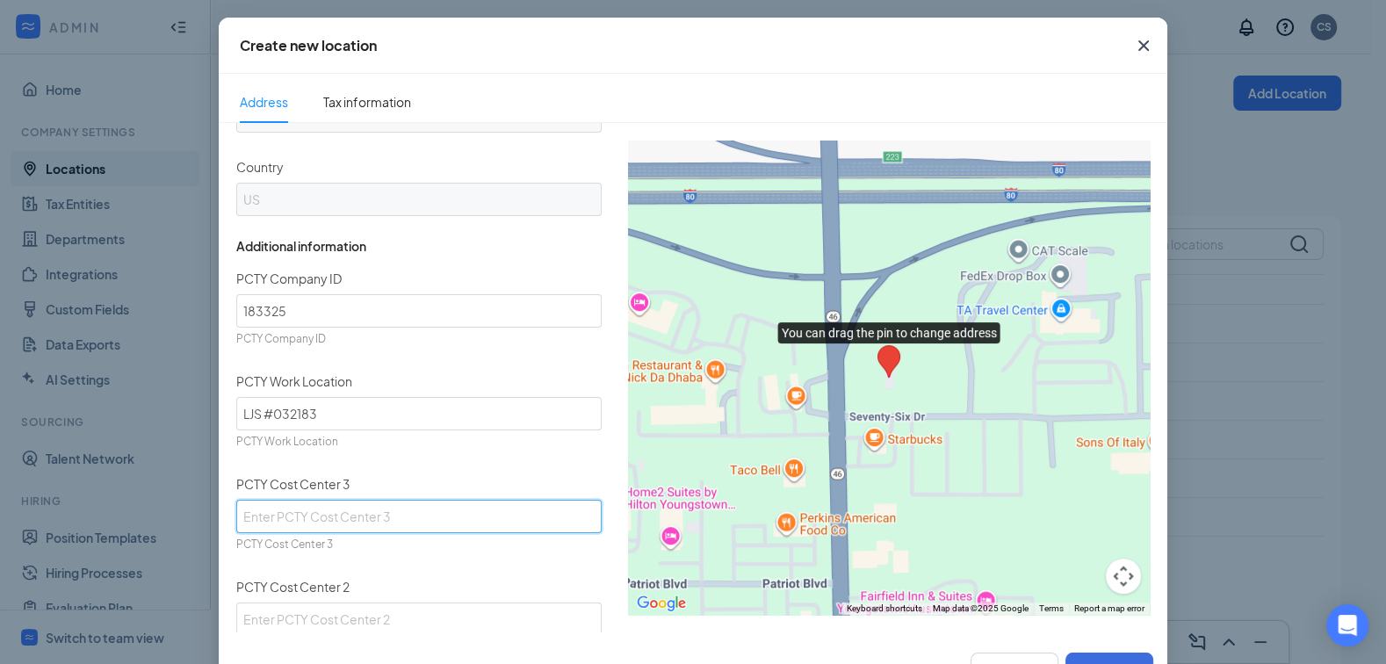
click at [282, 507] on input "PCTY Cost Center 3" at bounding box center [418, 516] width 365 height 33
paste input "S027996"
type input "S027996"
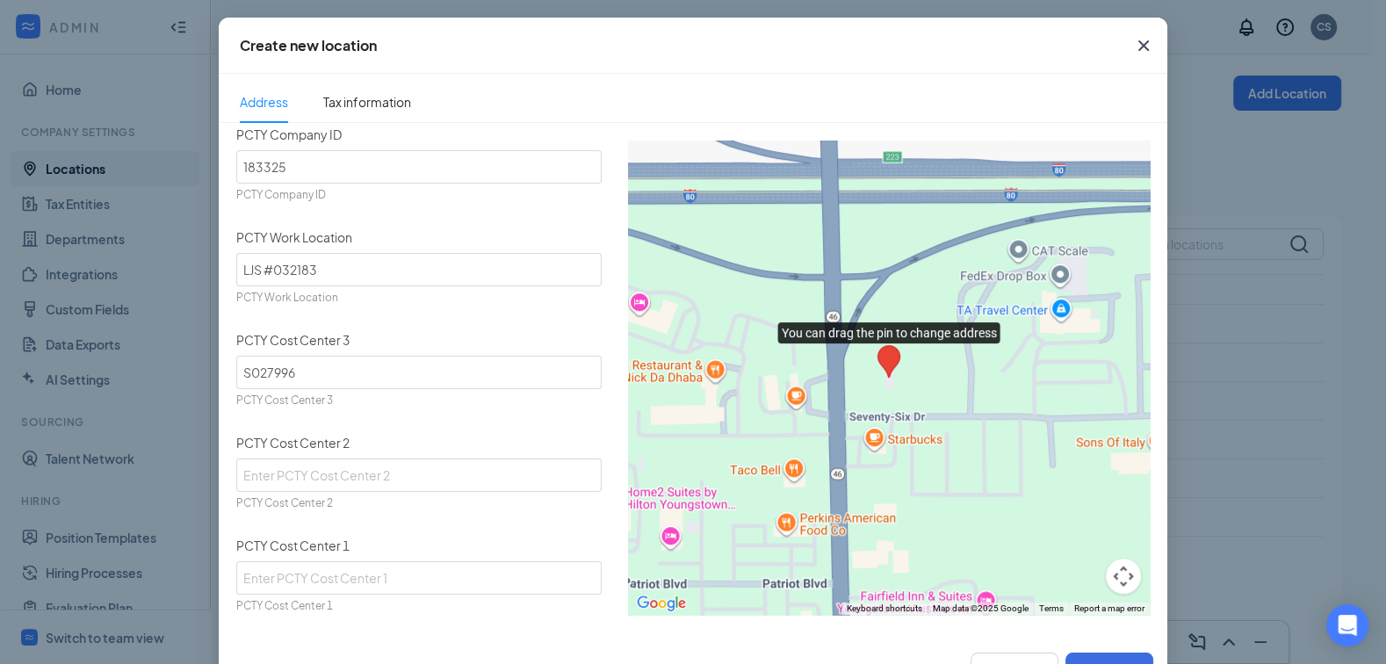
scroll to position [892, 0]
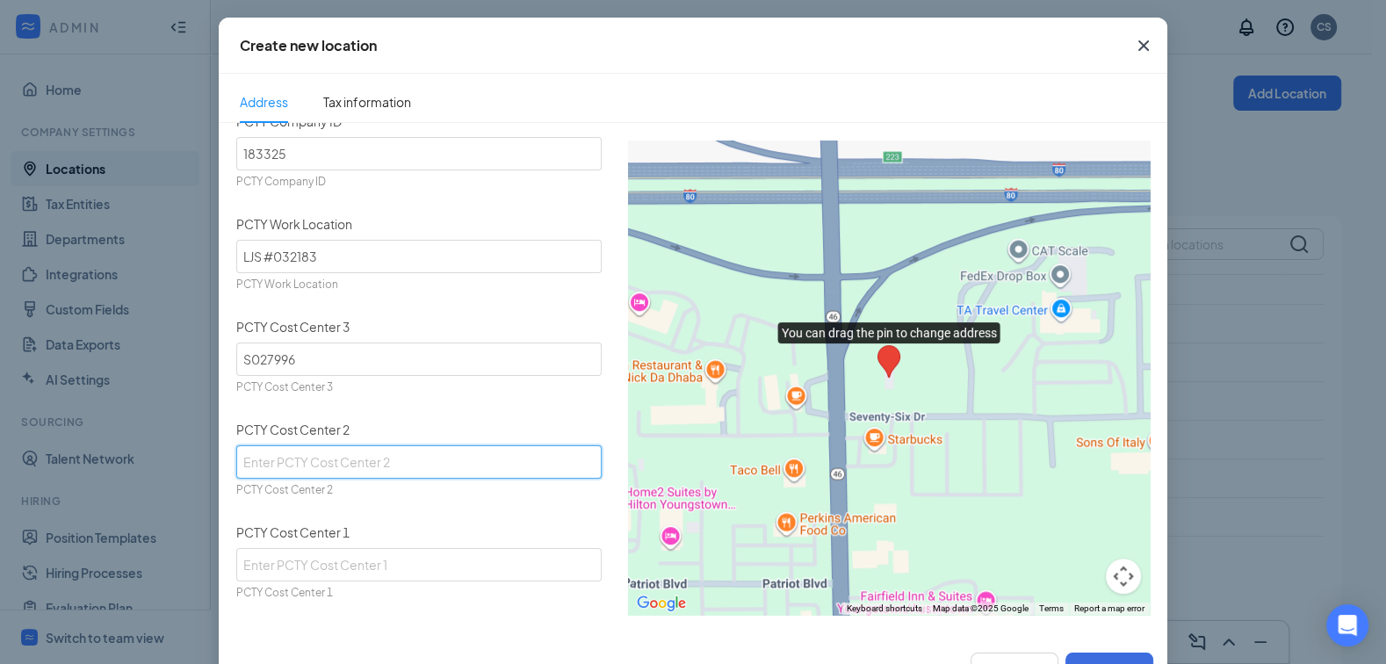
click at [282, 453] on input "PCTY Cost Center 2" at bounding box center [418, 461] width 365 height 33
paste input "A052"
type input "A052"
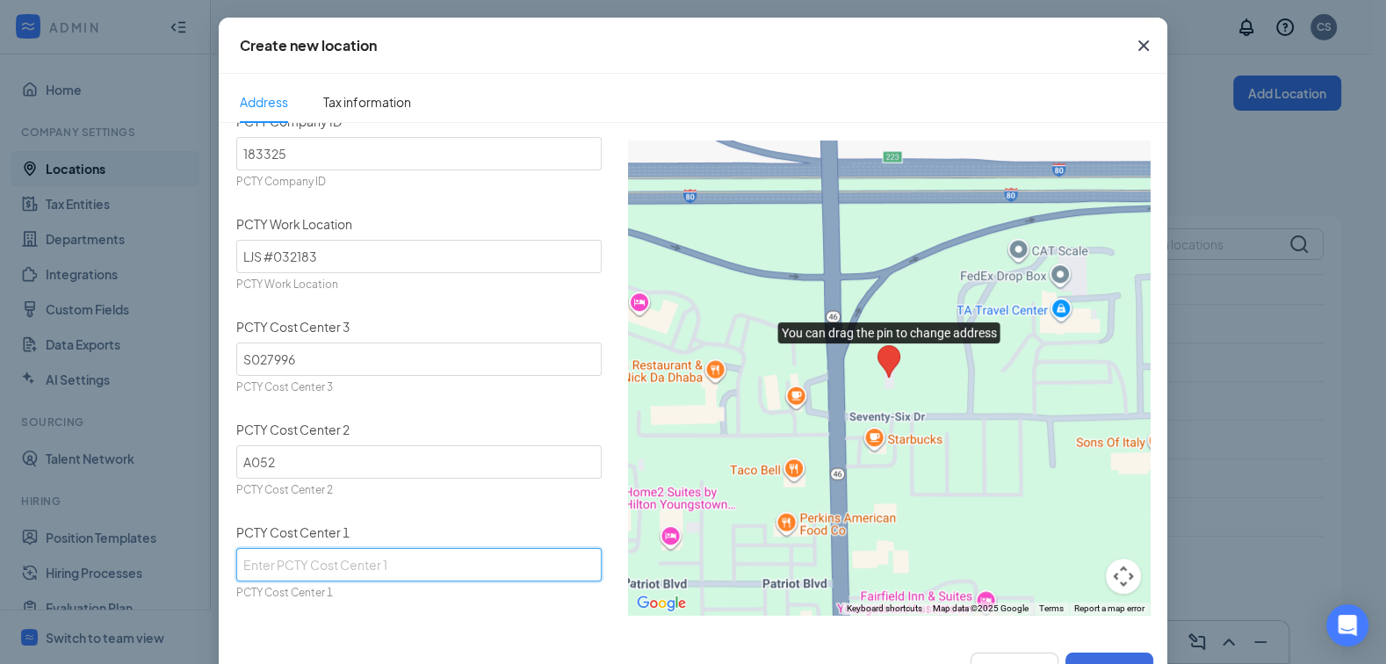
click at [306, 552] on input "PCTY Cost Center 1" at bounding box center [418, 564] width 365 height 33
paste input "R03M02B01"
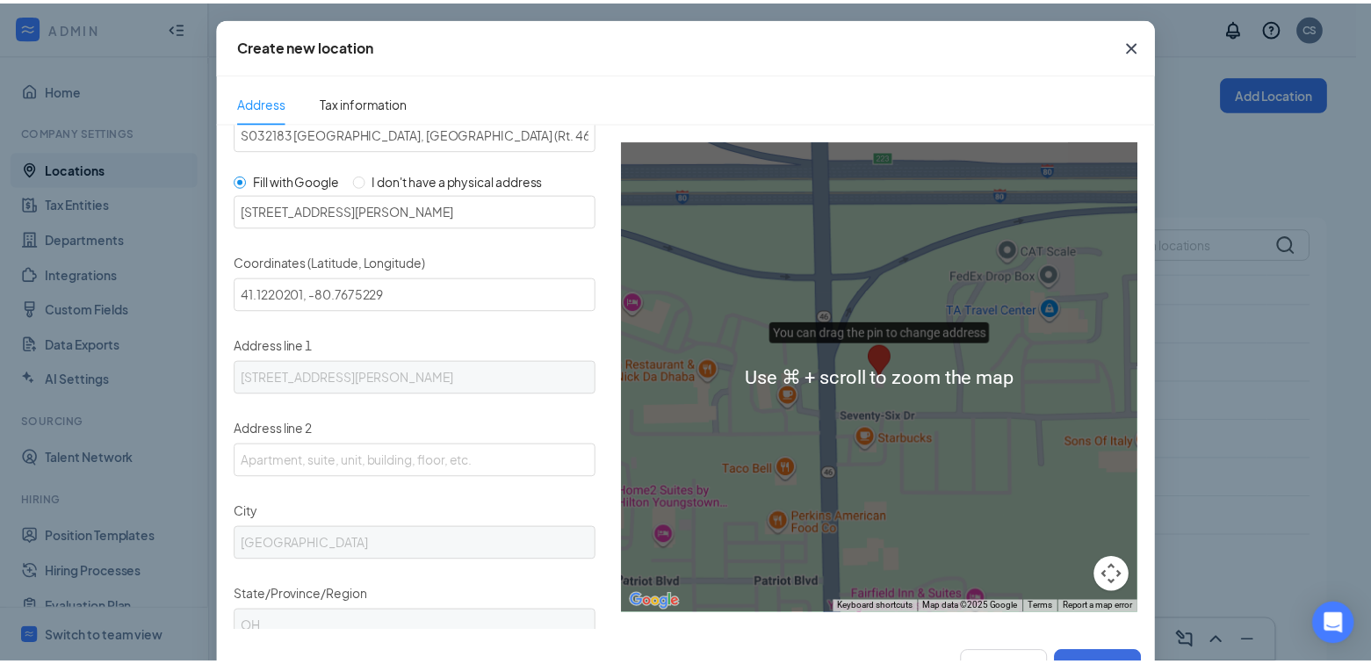
scroll to position [241, 0]
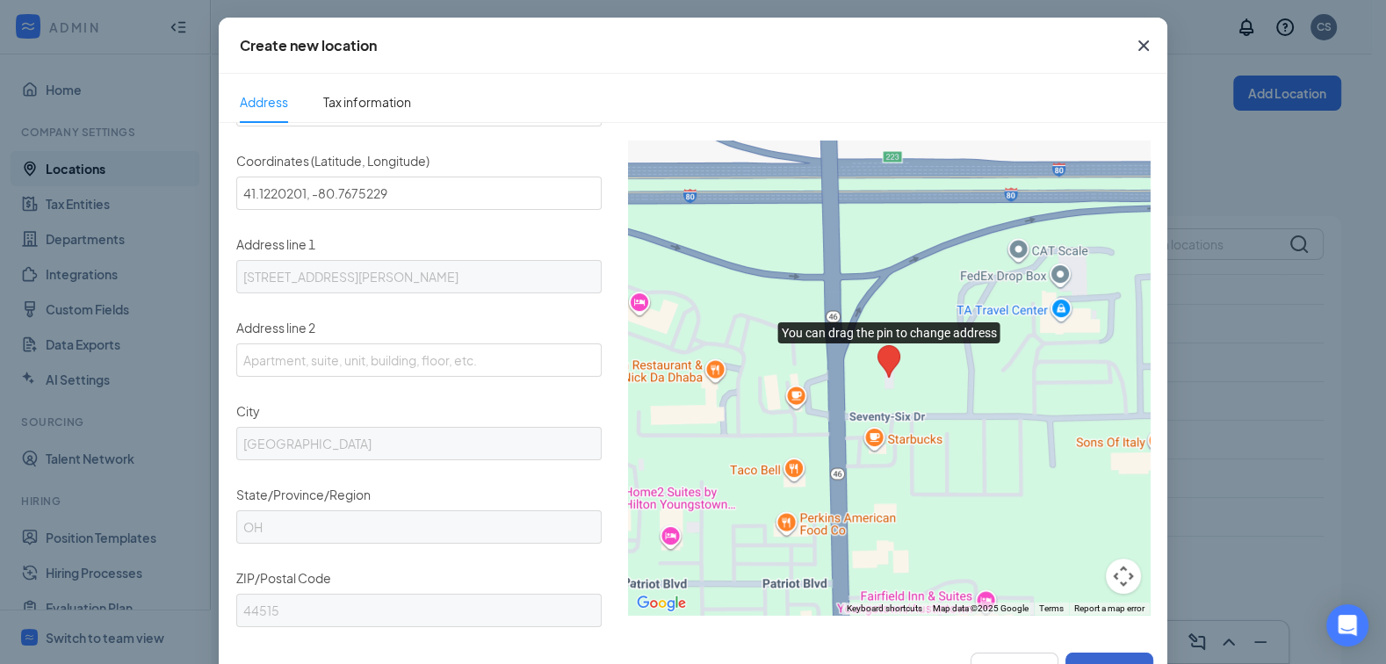
type input "R03M02B01"
click at [1114, 654] on button "Create" at bounding box center [1109, 669] width 88 height 35
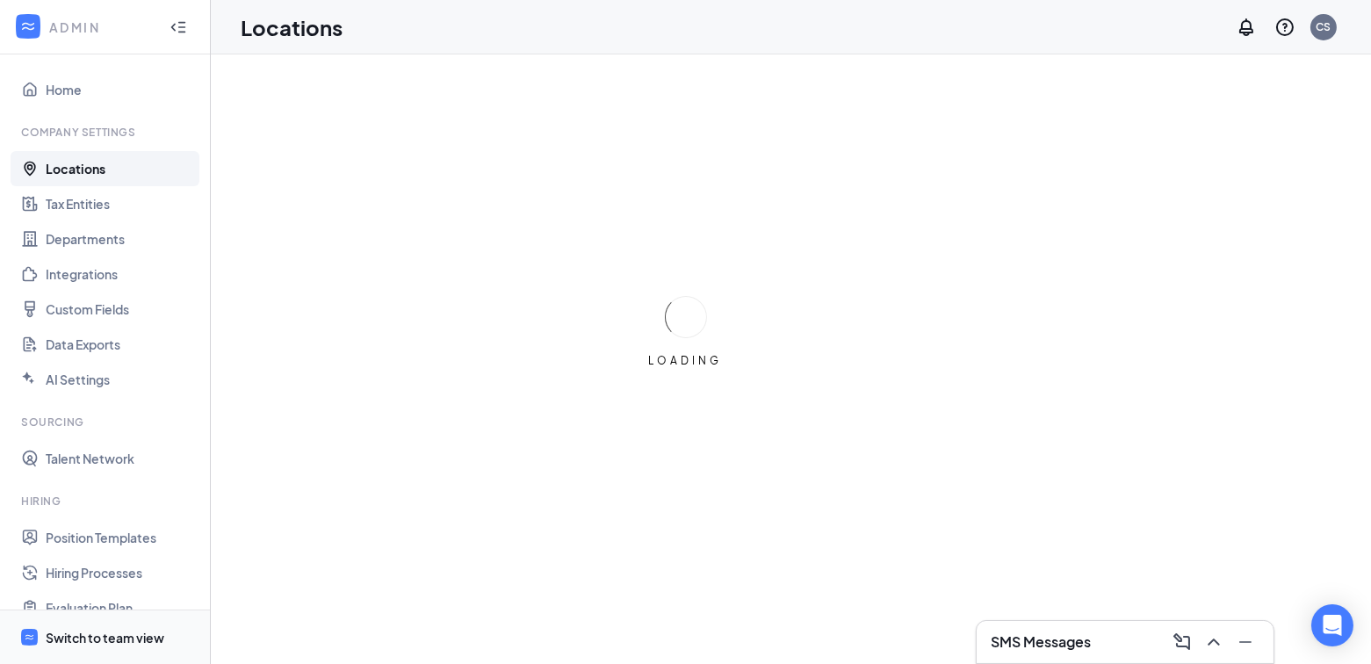
click at [118, 629] on div "Switch to team view" at bounding box center [105, 638] width 119 height 18
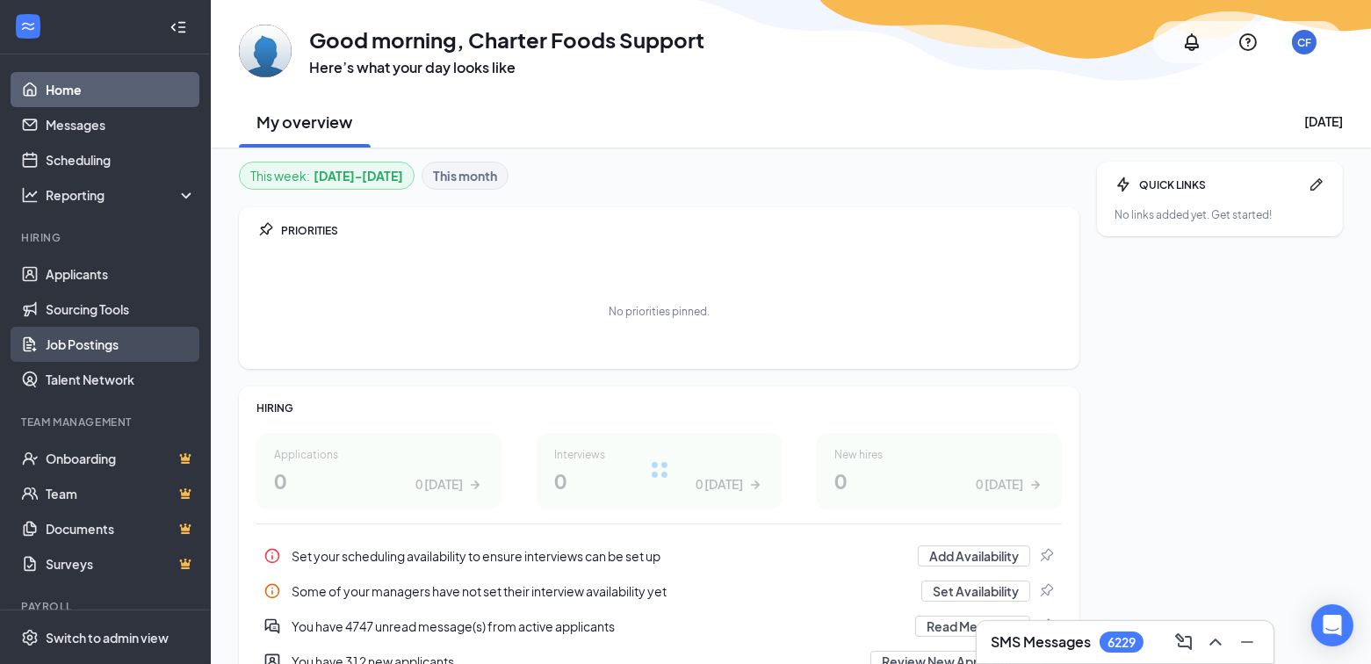
click at [97, 338] on link "Job Postings" at bounding box center [121, 344] width 150 height 35
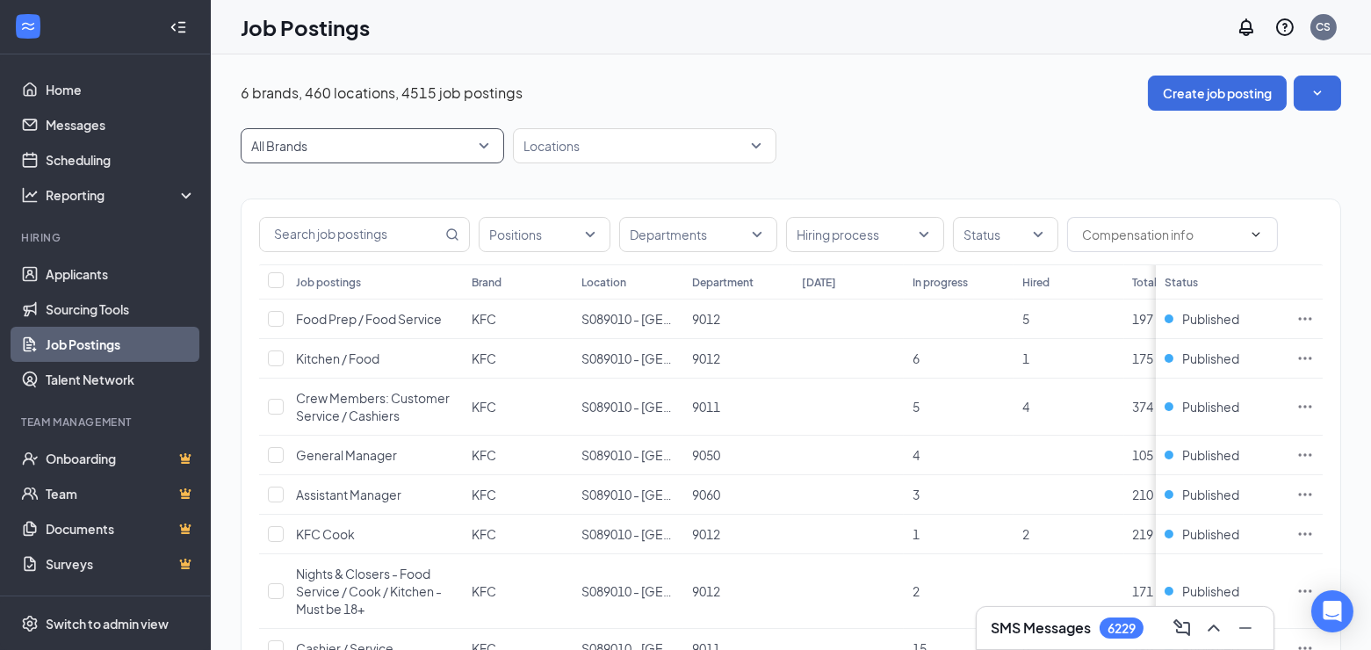
click at [330, 139] on span "All Brands" at bounding box center [364, 146] width 227 height 18
click at [577, 134] on div at bounding box center [635, 146] width 237 height 28
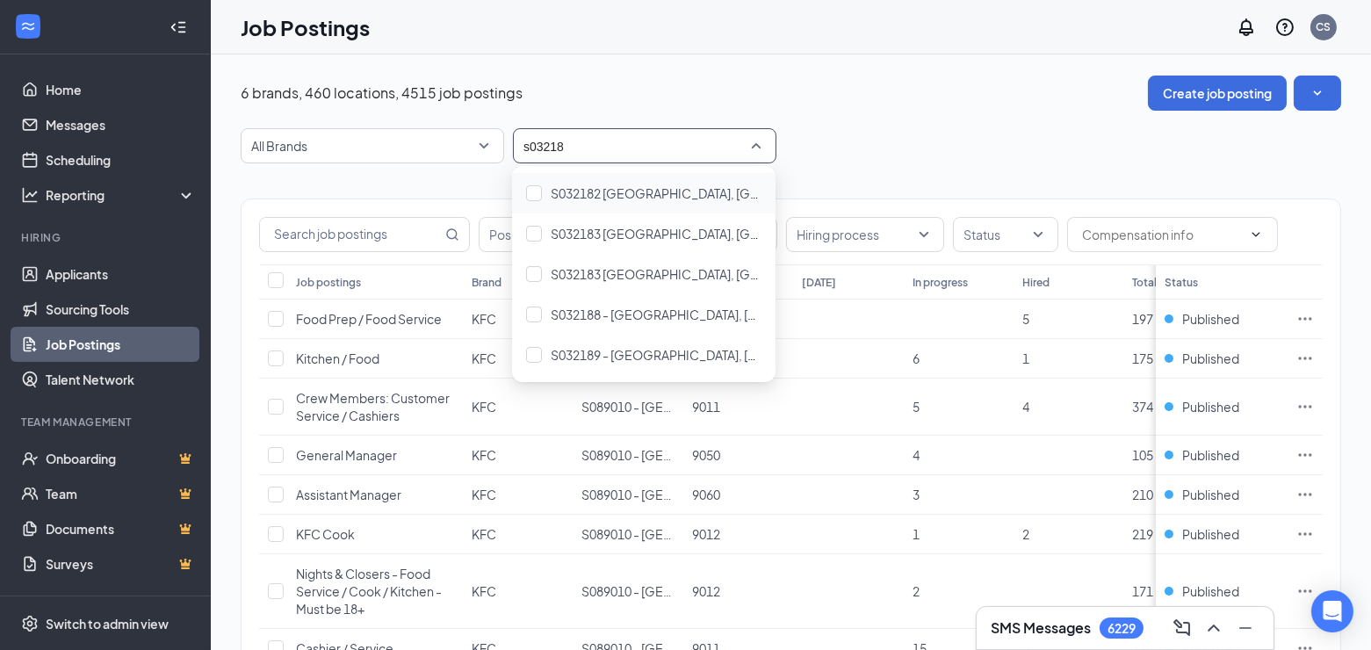
type input "s032183"
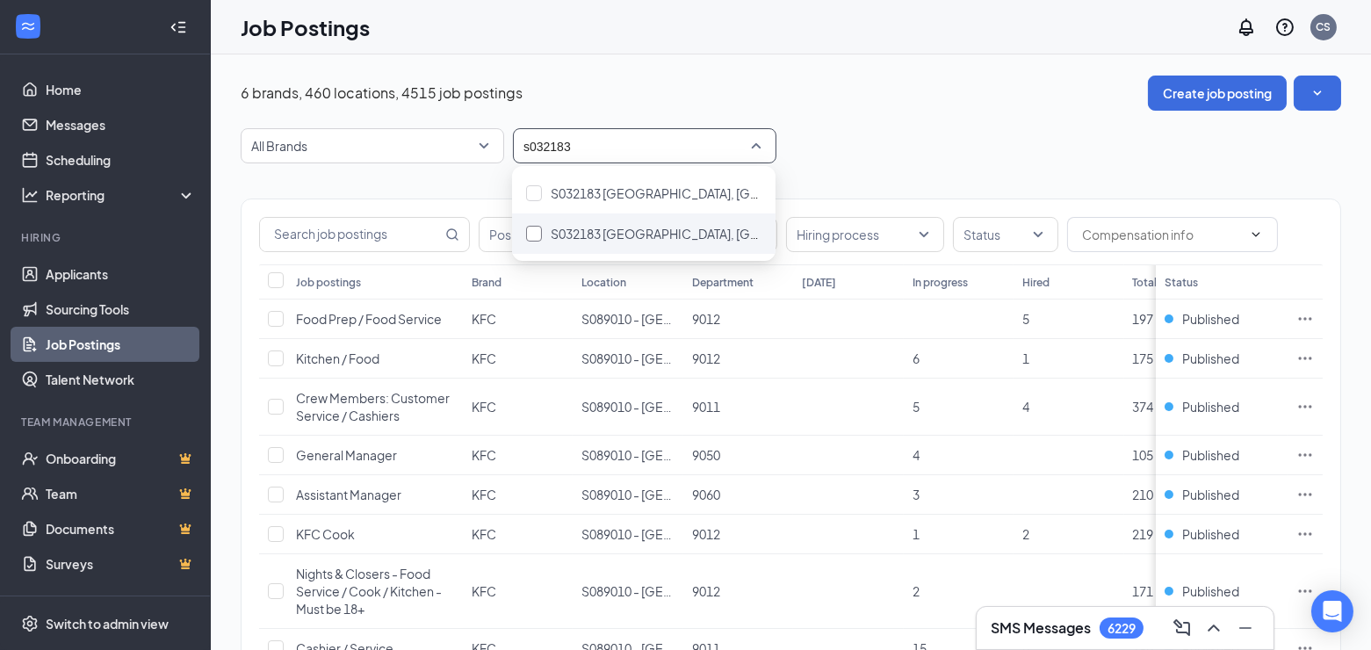
click at [531, 235] on div at bounding box center [534, 234] width 16 height 16
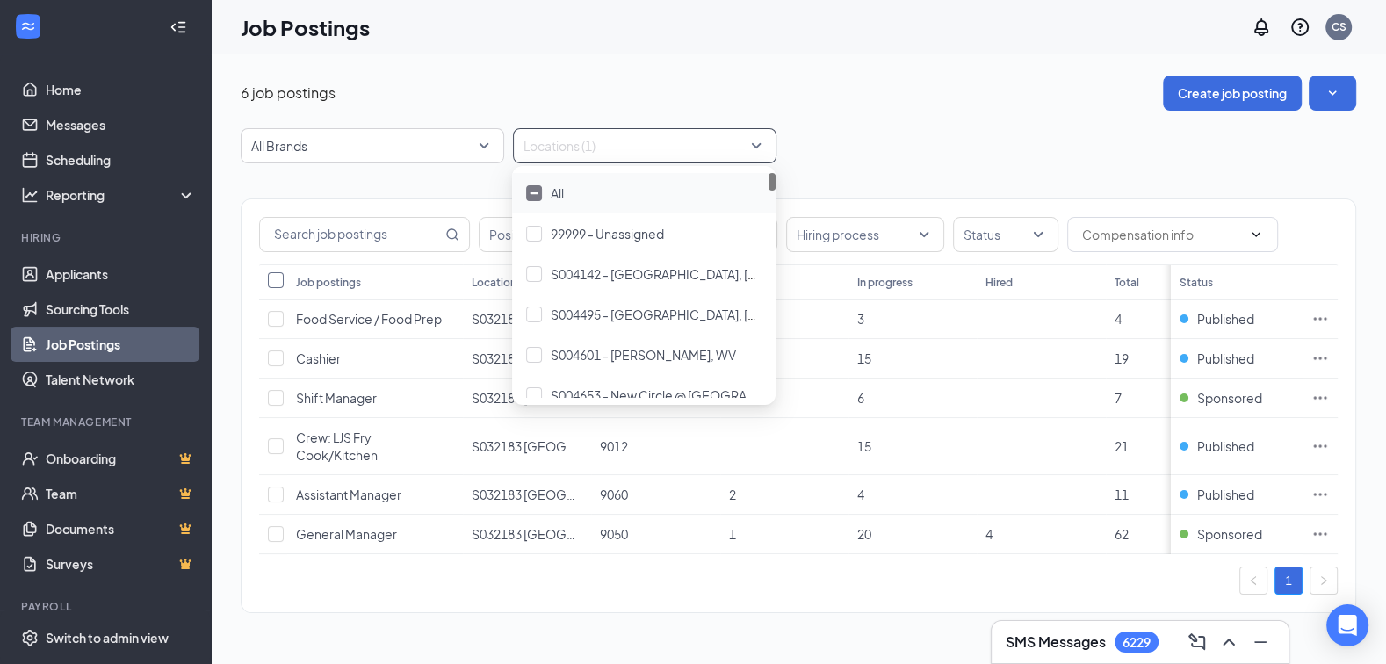
click at [271, 281] on input "Select all" at bounding box center [276, 280] width 16 height 16
checkbox input "true"
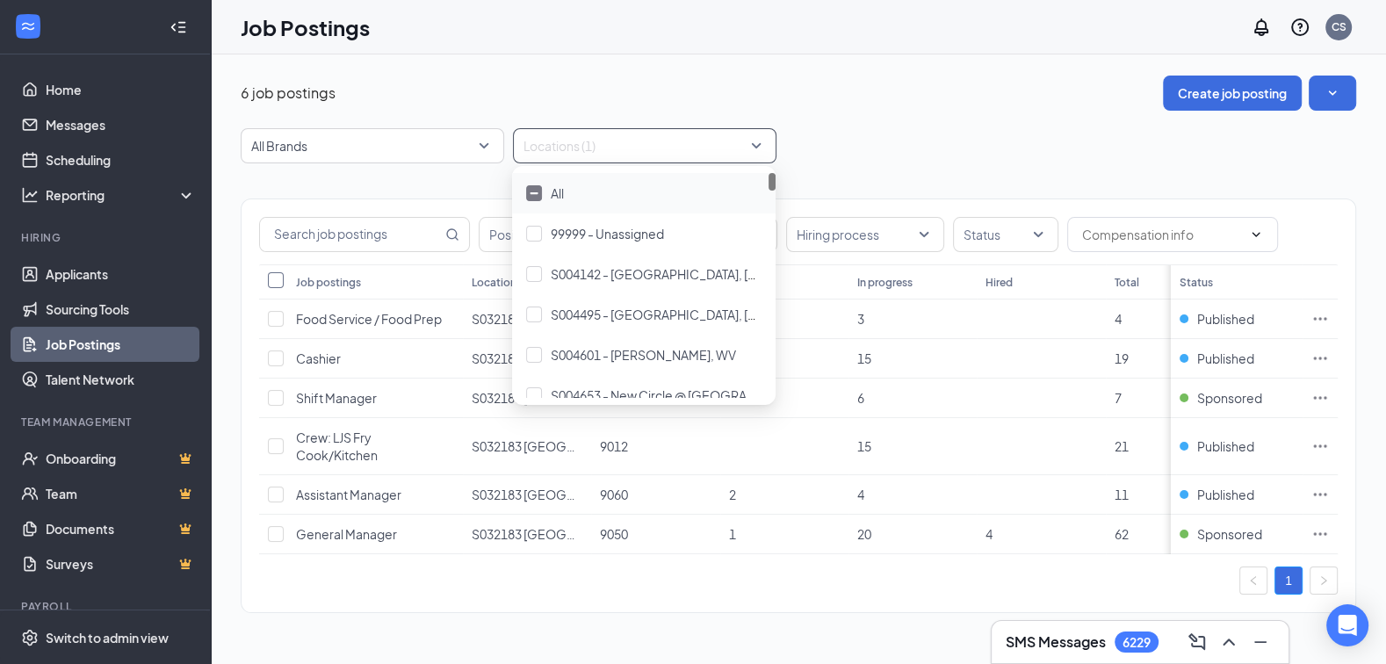
checkbox input "true"
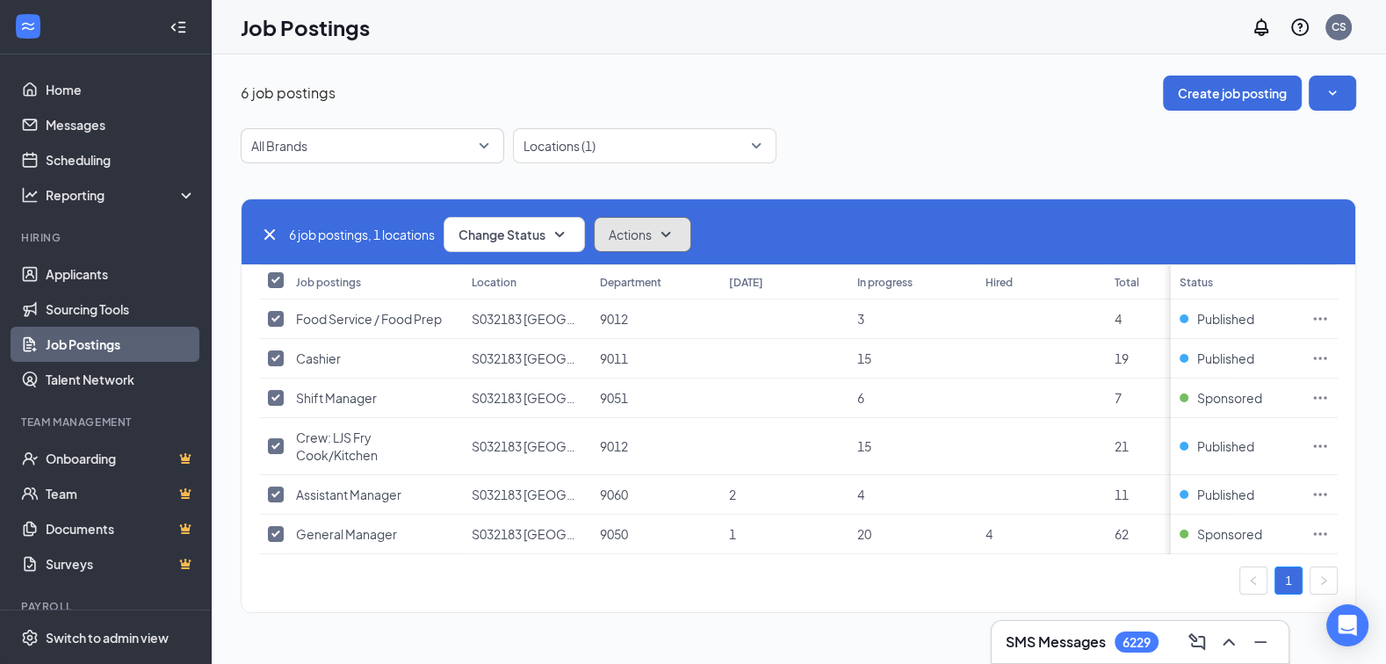
click at [630, 241] on span "Actions" at bounding box center [630, 235] width 43 height 18
click at [633, 285] on span "Edit" at bounding box center [622, 281] width 23 height 18
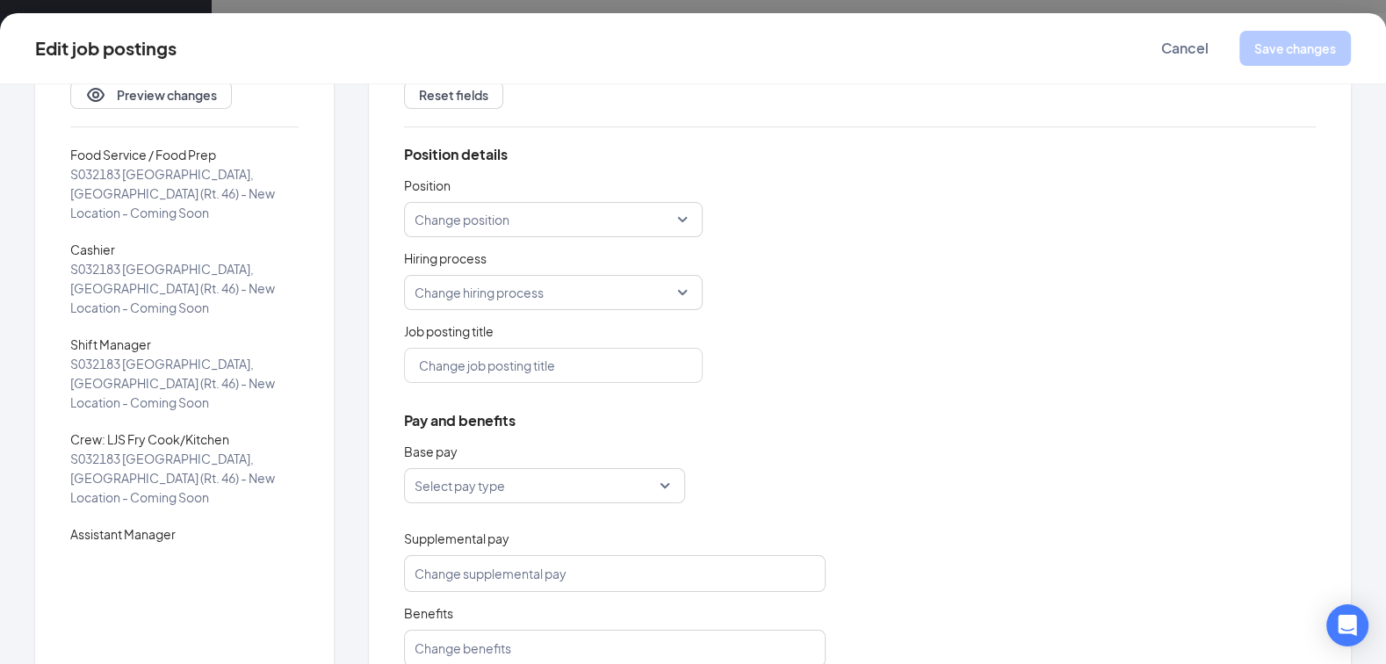
scroll to position [90, 0]
click at [1156, 65] on button "Cancel" at bounding box center [1185, 48] width 88 height 35
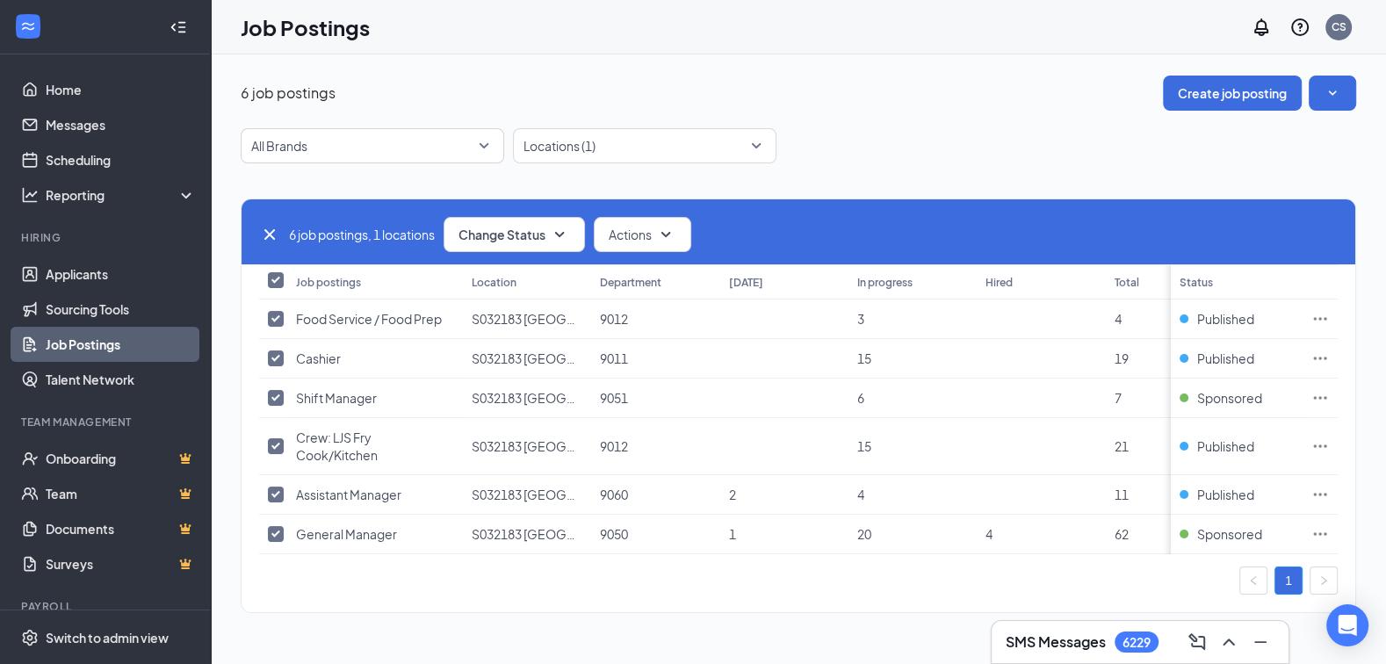
click at [274, 282] on input "Select all" at bounding box center [276, 280] width 16 height 16
checkbox input "false"
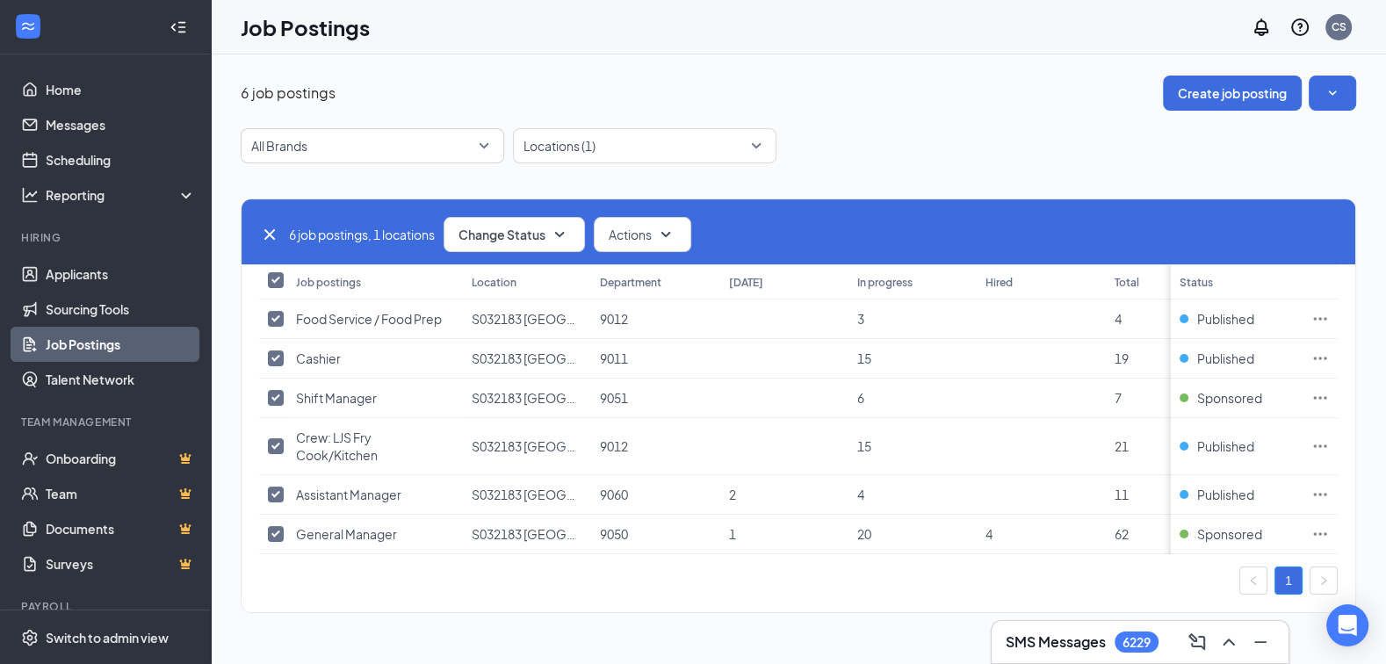
checkbox input "false"
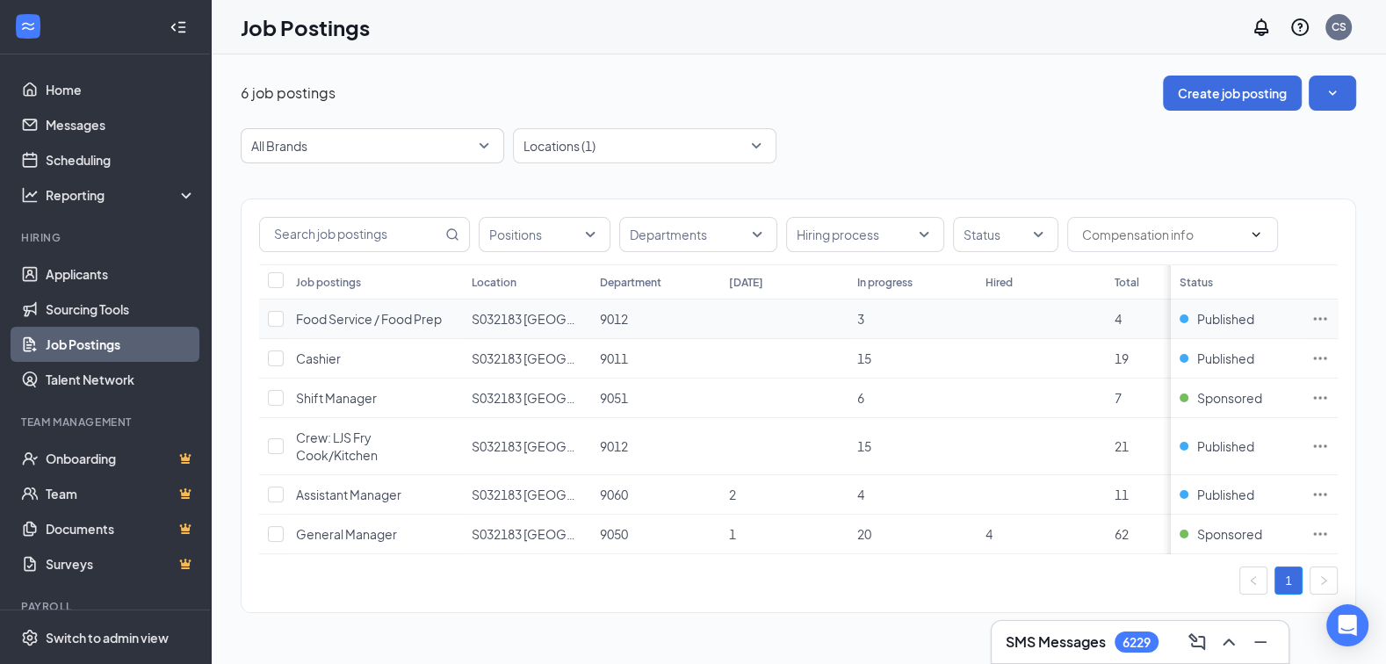
click at [404, 321] on span "Food Service / Food Prep" at bounding box center [369, 319] width 146 height 16
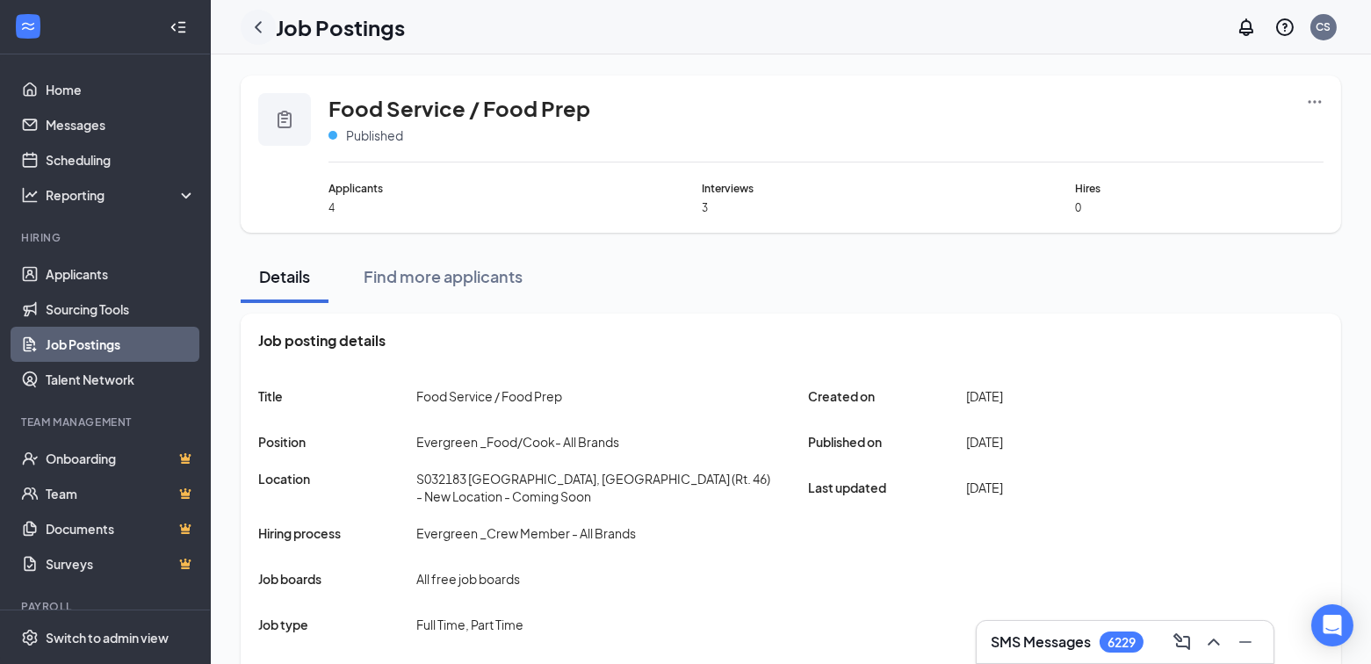
click at [254, 27] on icon "ChevronLeft" at bounding box center [258, 27] width 21 height 21
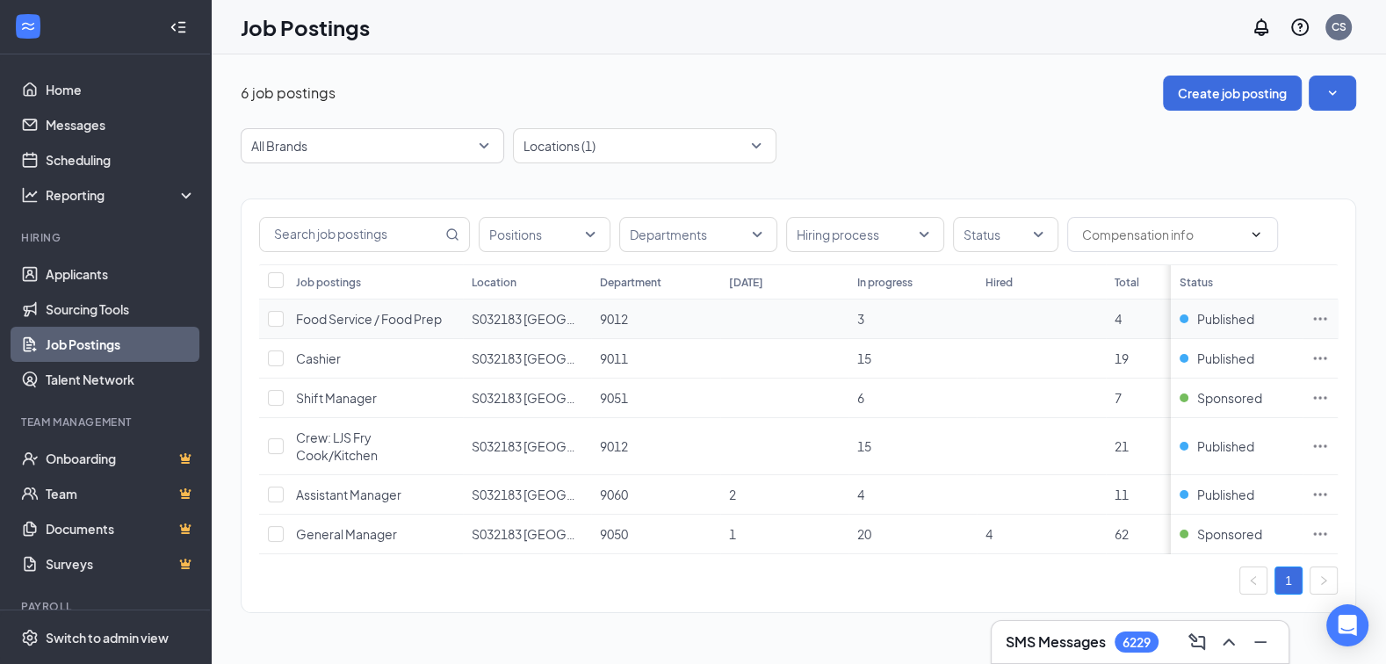
click at [1322, 315] on icon "Ellipses" at bounding box center [1320, 319] width 18 height 18
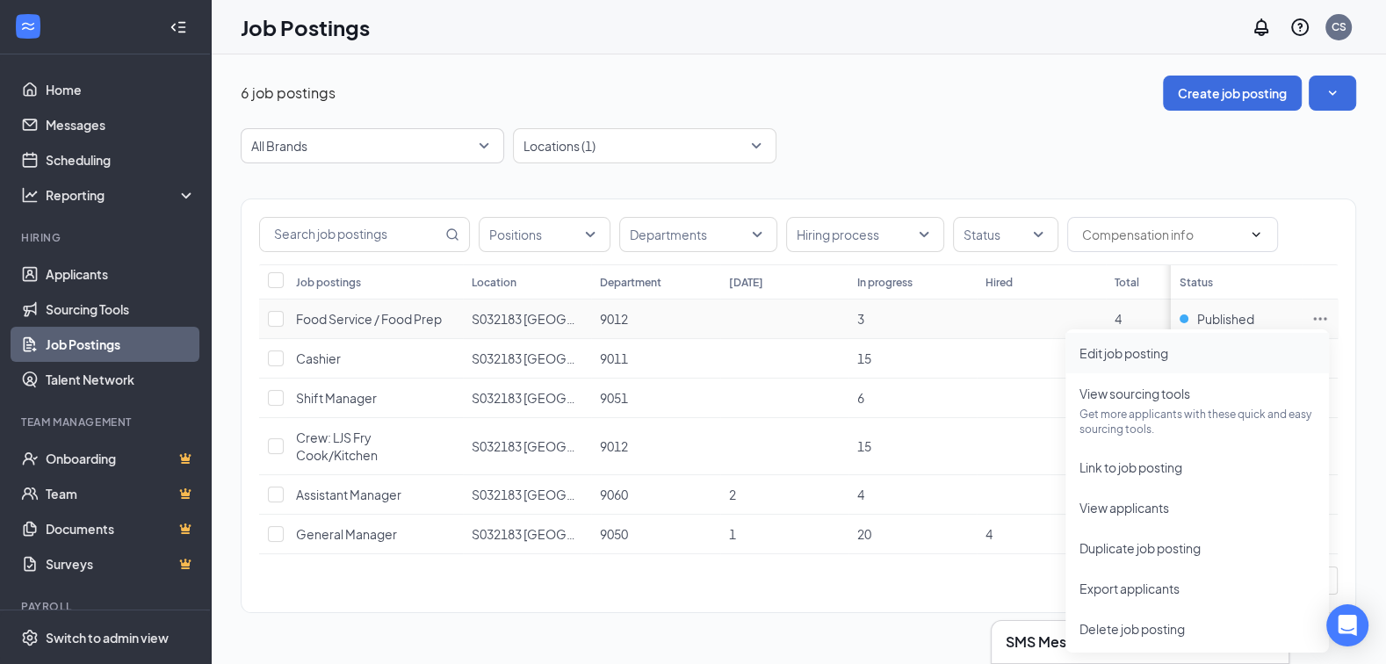
click at [1257, 344] on span "Edit job posting" at bounding box center [1196, 352] width 235 height 19
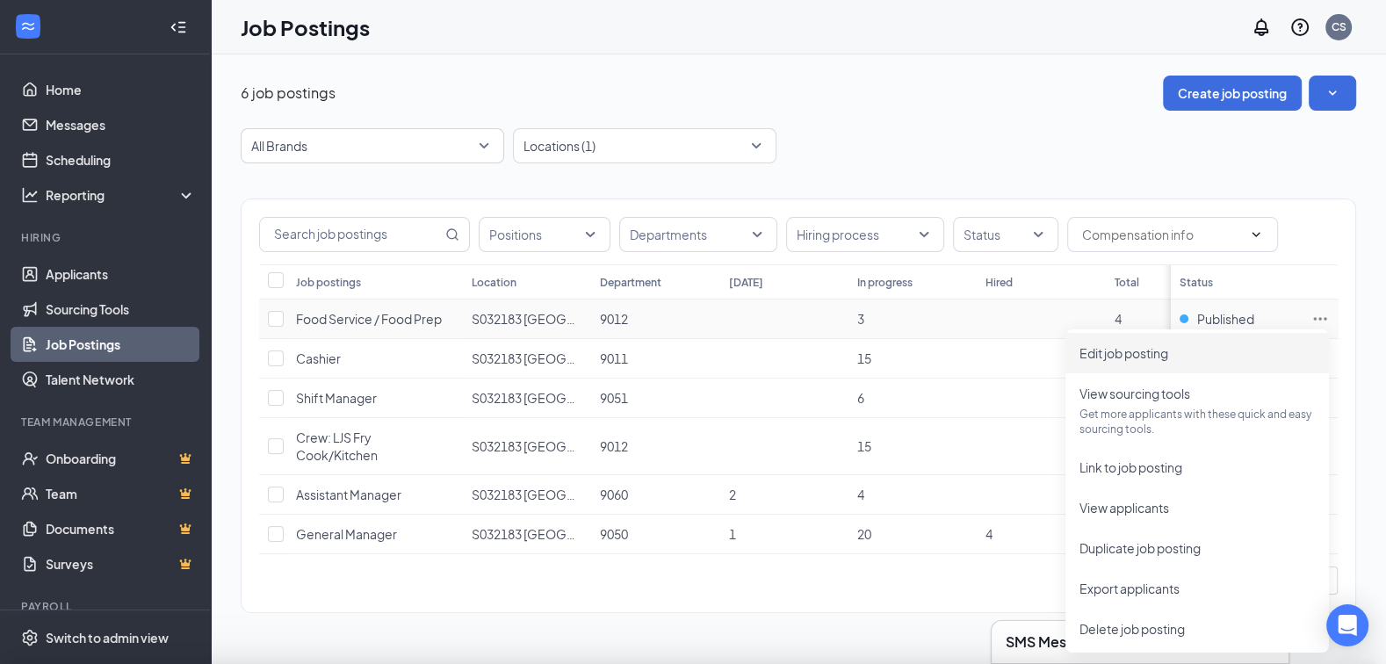
type input "Food Service / Food Prep"
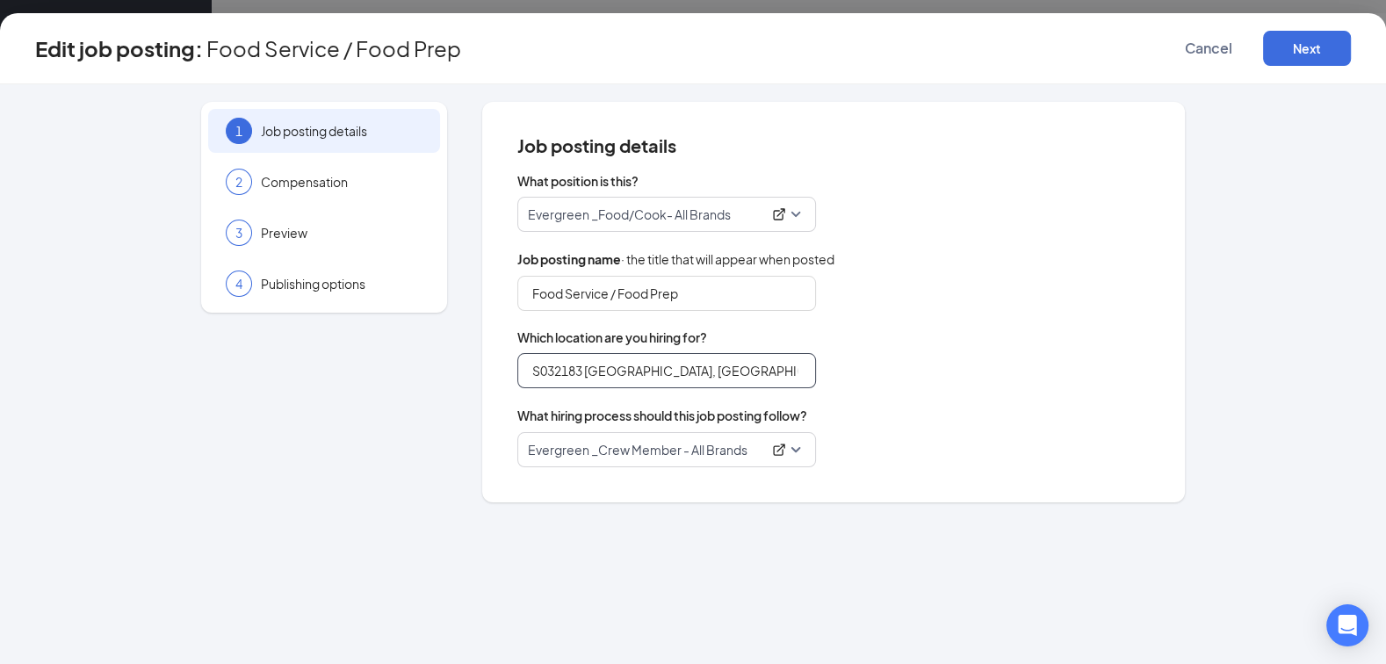
click at [655, 370] on input "S032183 [GEOGRAPHIC_DATA], [GEOGRAPHIC_DATA] (Rt. 46) - New Location - Coming S…" at bounding box center [666, 370] width 299 height 35
type input "S032183 [GEOGRAPHIC_DATA], [GEOGRAPHIC_DATA] (Rt. 46) - New Location - Coming S…"
click at [897, 366] on div "S032183 [GEOGRAPHIC_DATA], [GEOGRAPHIC_DATA] (Rt. 46) - New Location - Coming S…" at bounding box center [833, 370] width 632 height 35
click at [1204, 52] on span "Cancel" at bounding box center [1208, 49] width 47 height 18
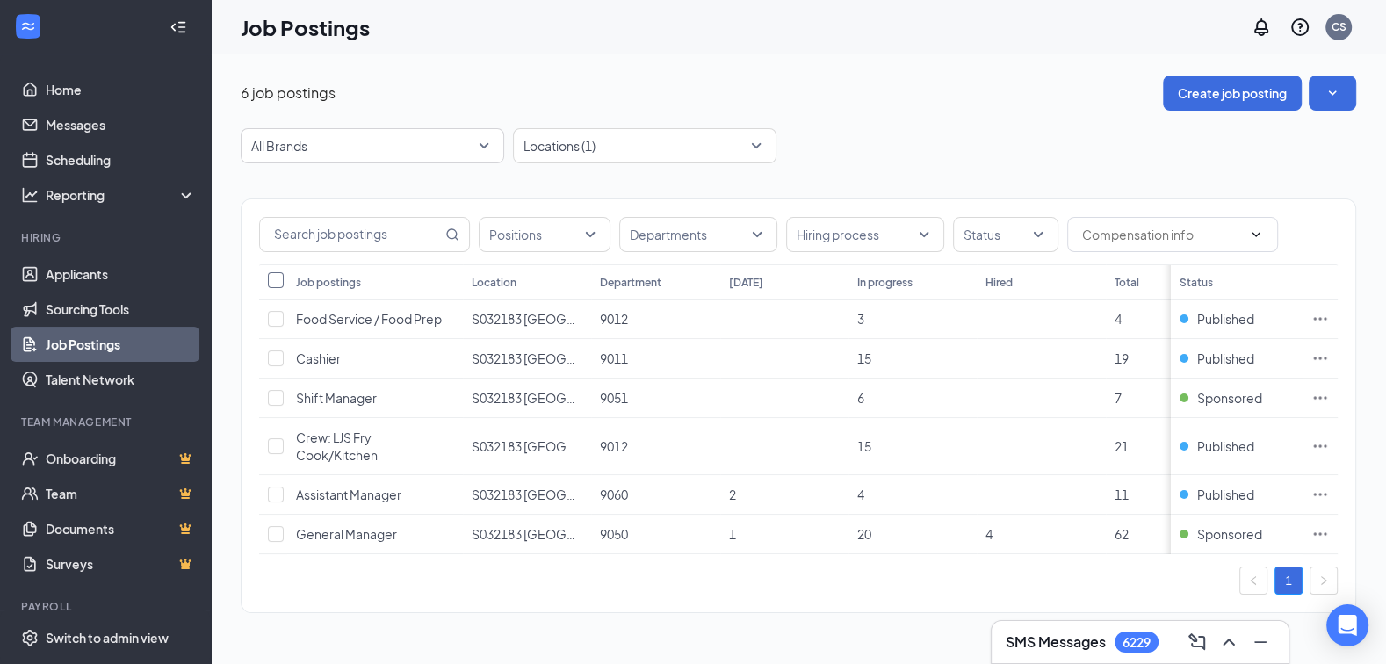
click at [275, 285] on input "Select all" at bounding box center [276, 280] width 16 height 16
checkbox input "true"
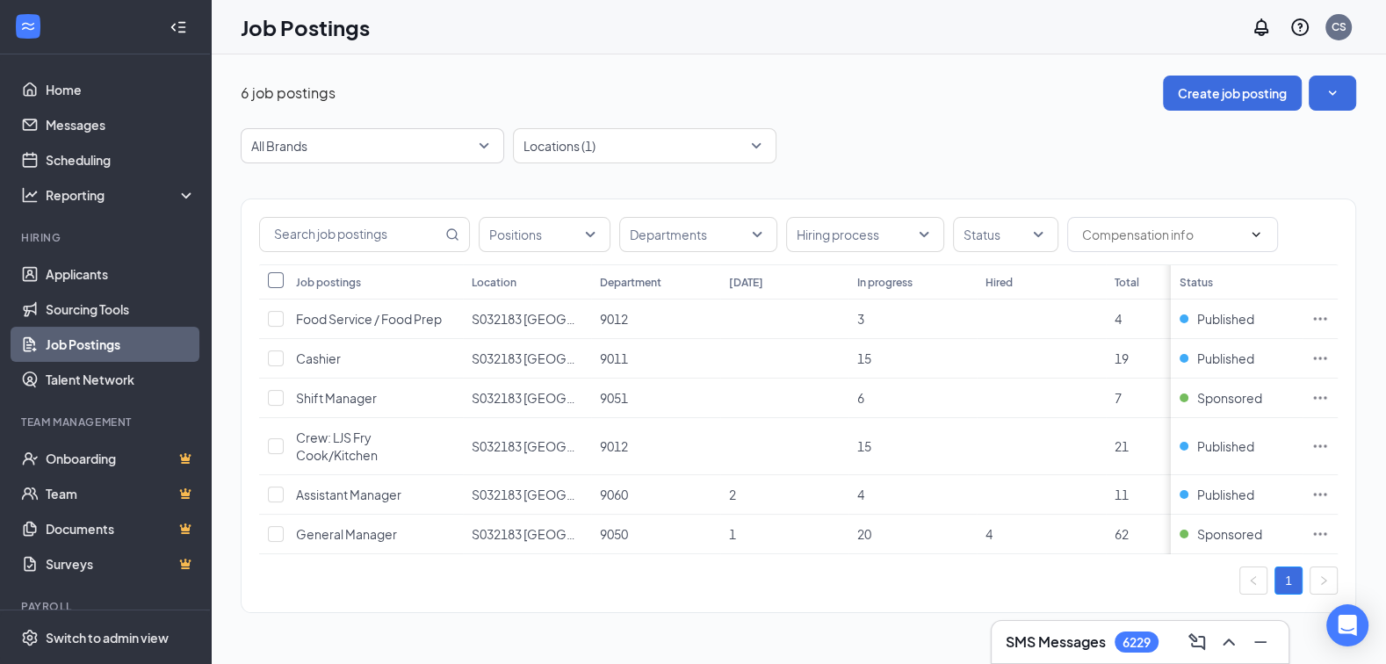
checkbox input "true"
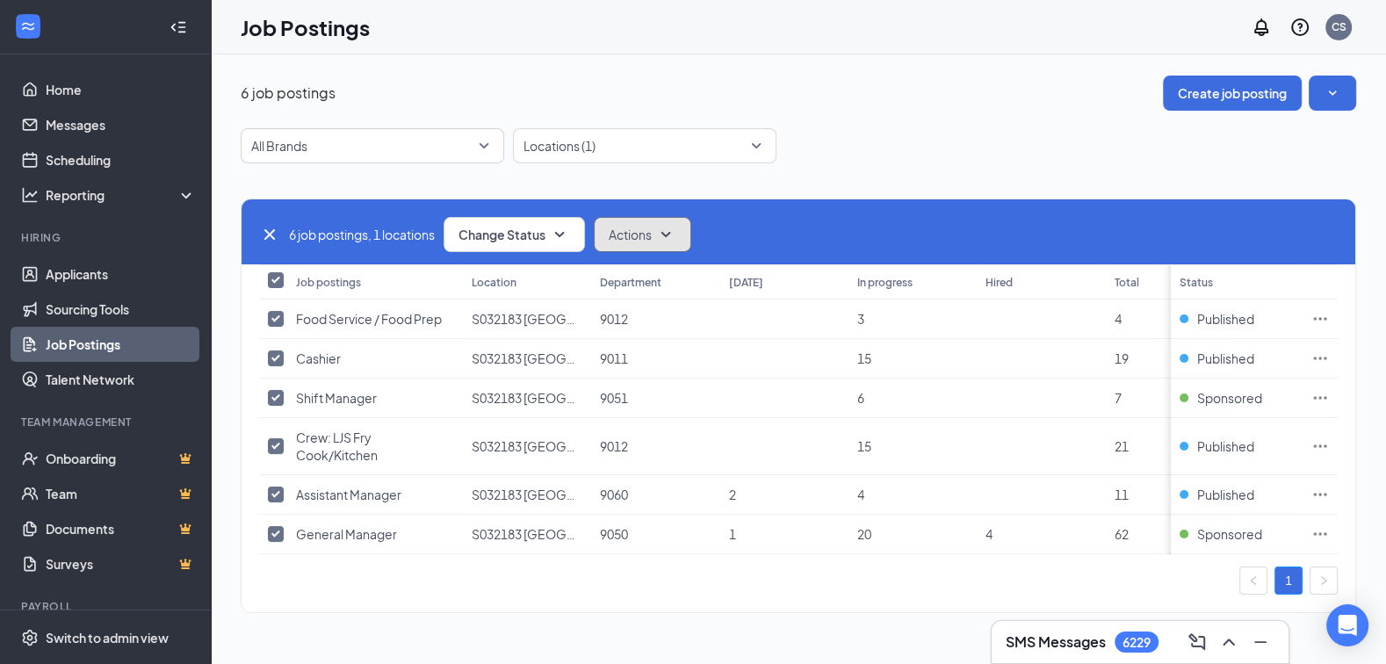
click at [636, 232] on span "Actions" at bounding box center [630, 235] width 43 height 18
click at [638, 280] on div "Edit" at bounding box center [674, 281] width 154 height 39
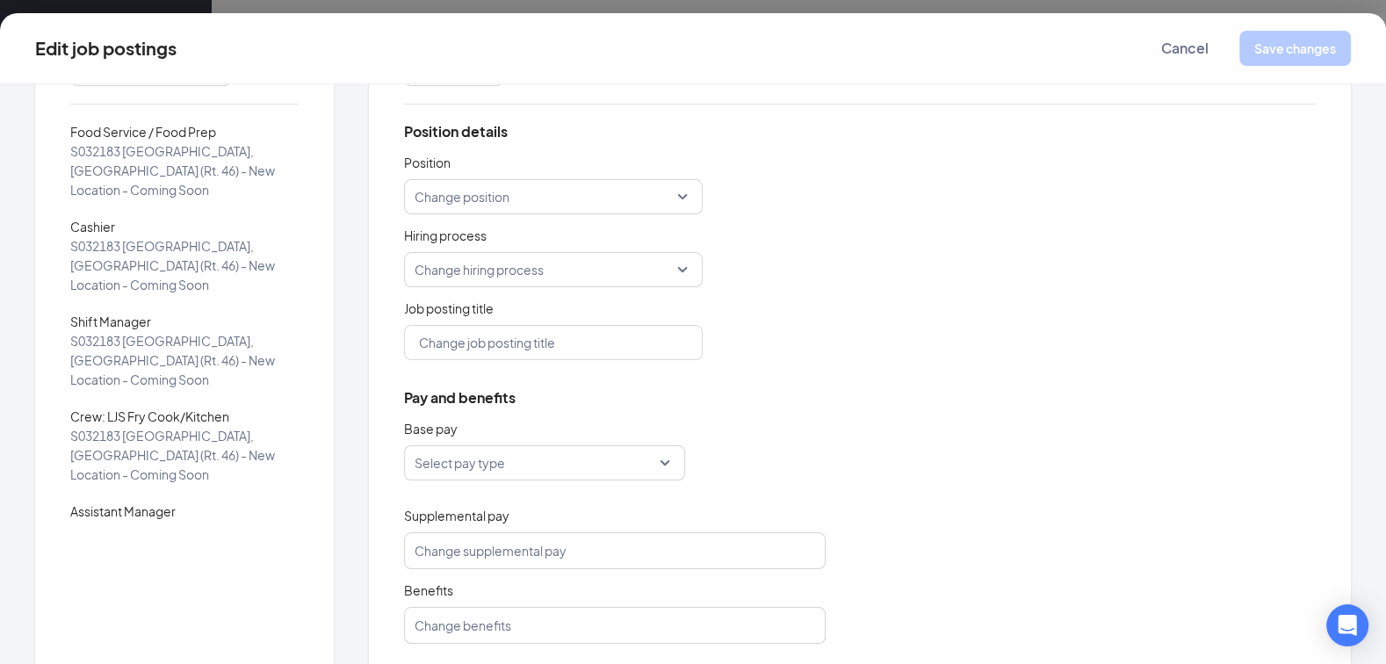
scroll to position [114, 0]
click at [1163, 56] on span "Cancel" at bounding box center [1184, 49] width 47 height 18
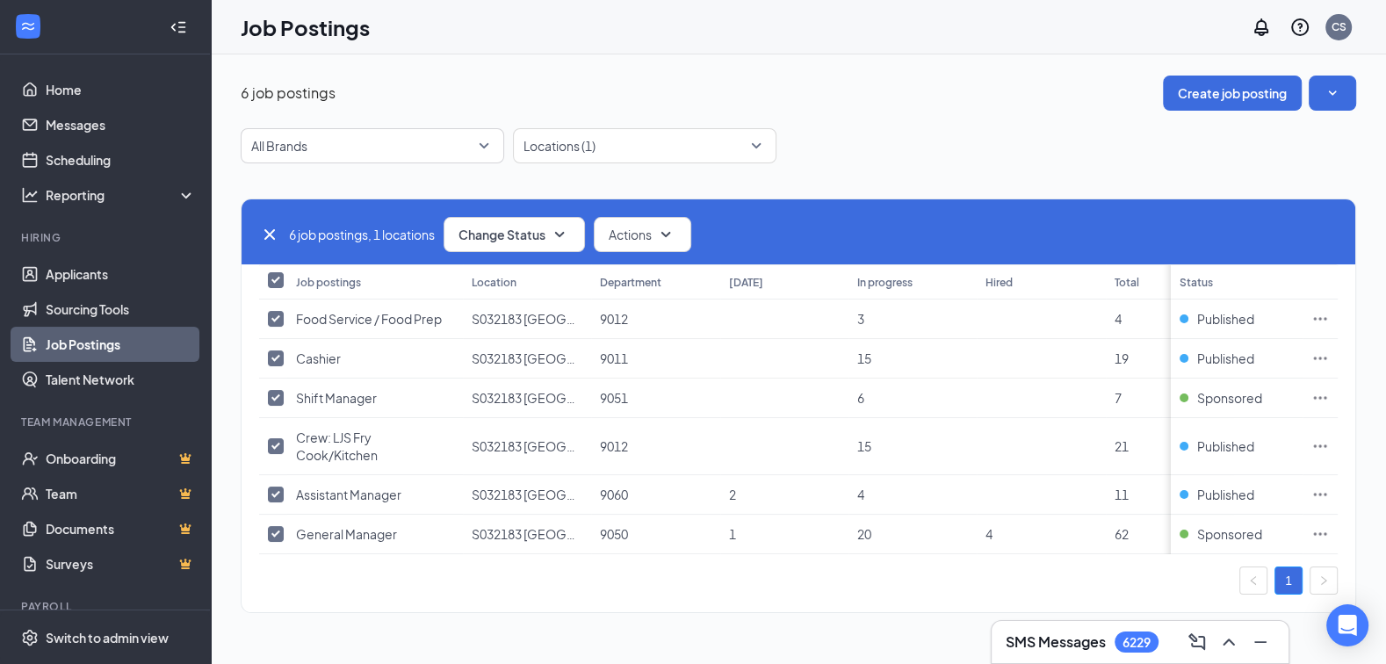
click at [283, 274] on th at bounding box center [273, 281] width 28 height 35
click at [276, 276] on input "Select all" at bounding box center [276, 280] width 16 height 16
checkbox input "false"
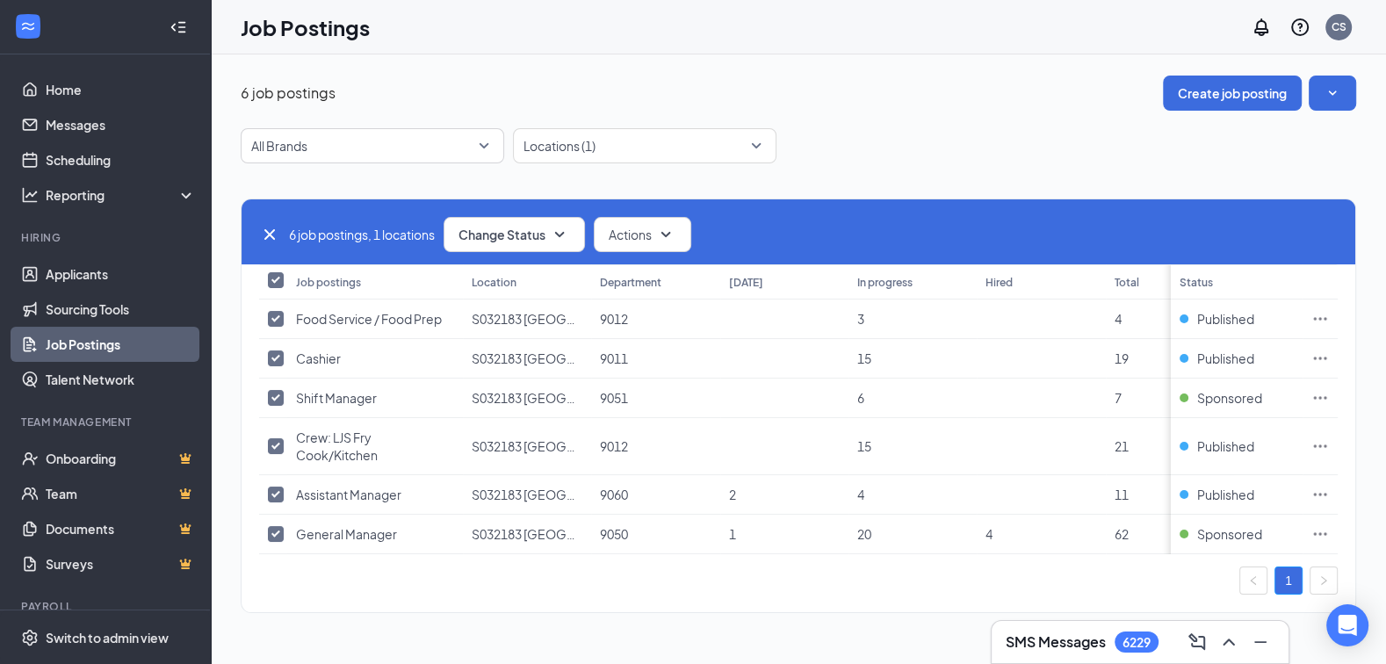
checkbox input "false"
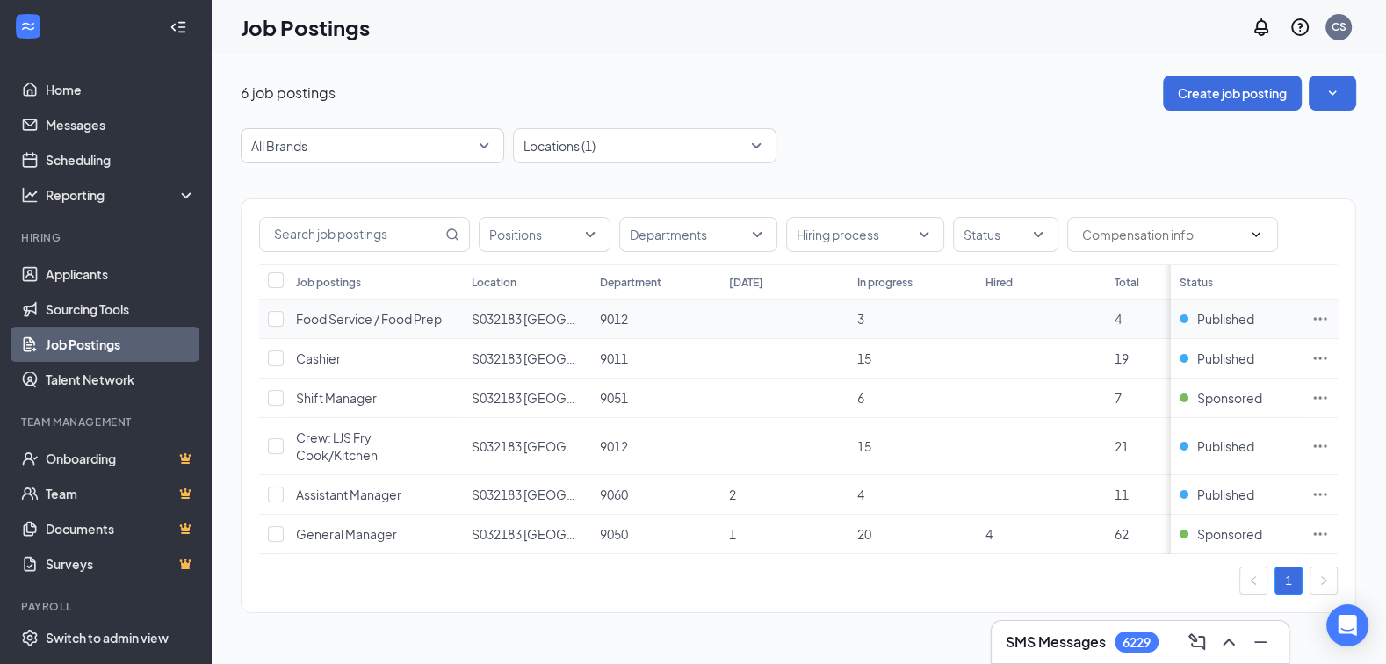
click at [1325, 320] on icon "Ellipses" at bounding box center [1320, 319] width 18 height 18
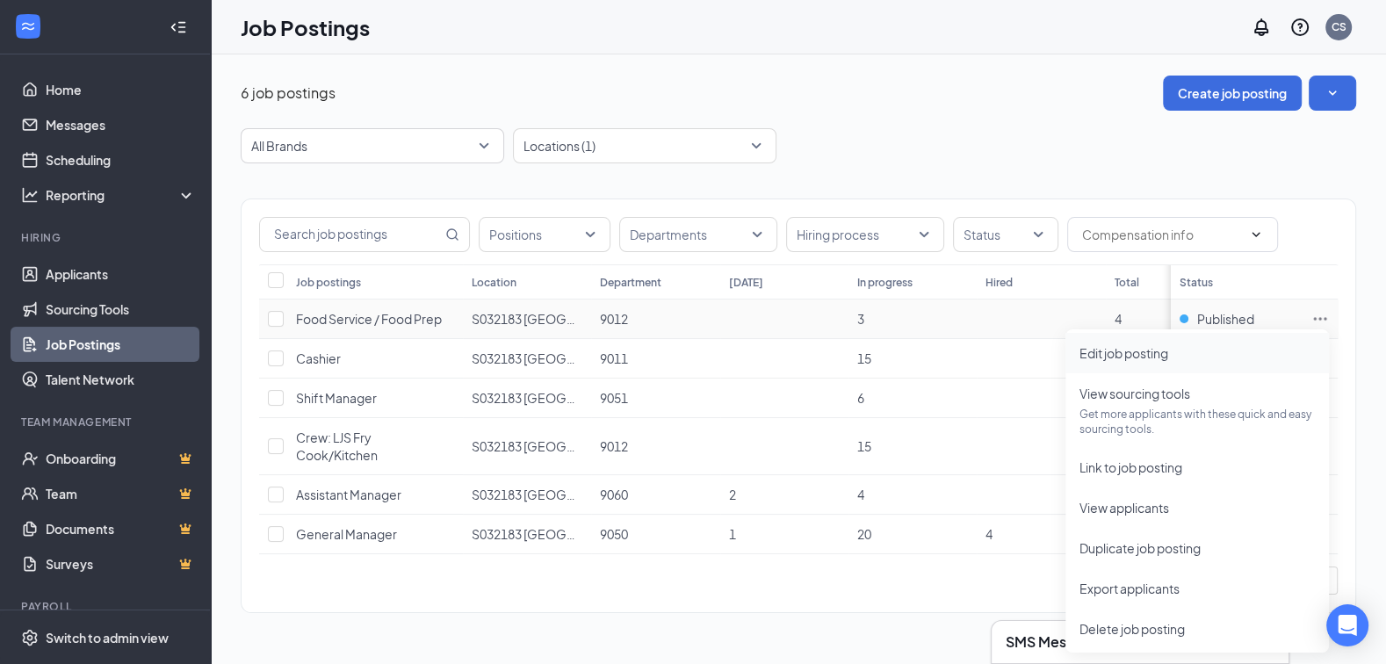
click at [1243, 341] on li "Edit job posting" at bounding box center [1196, 353] width 263 height 40
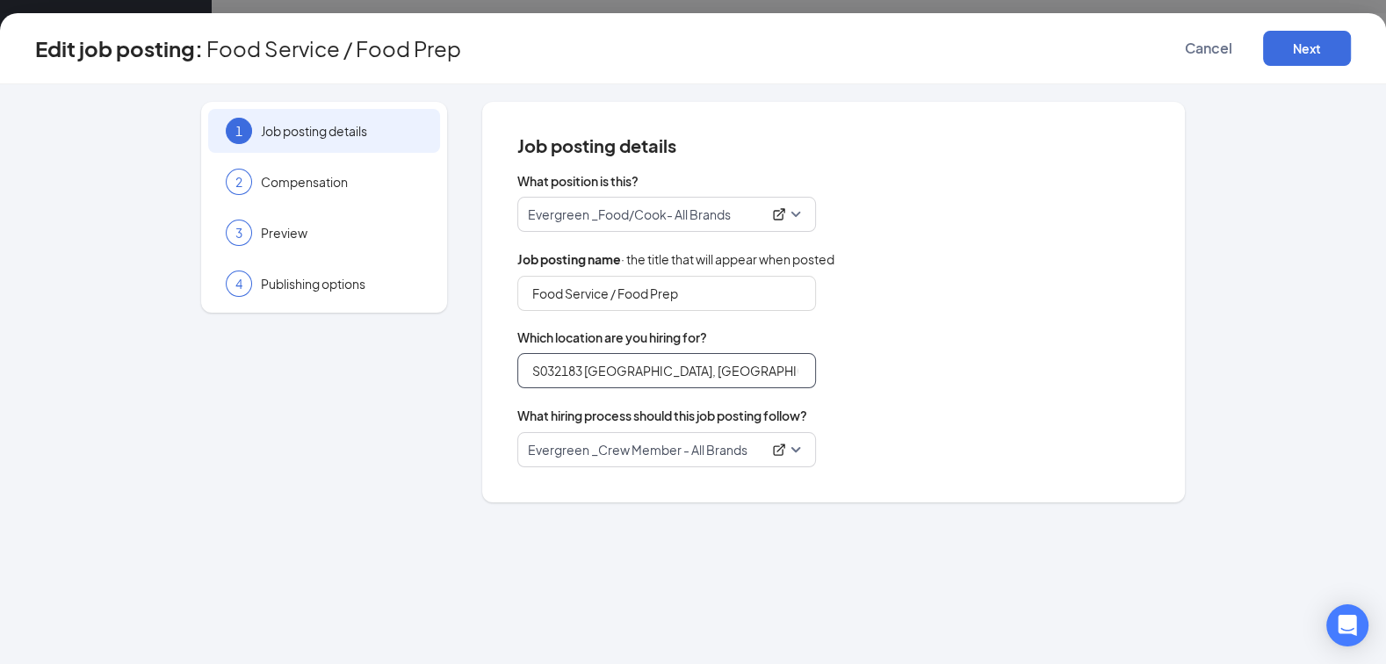
click at [656, 369] on input "S032183 [GEOGRAPHIC_DATA], [GEOGRAPHIC_DATA] (Rt. 46) - New Location - Coming S…" at bounding box center [666, 370] width 299 height 35
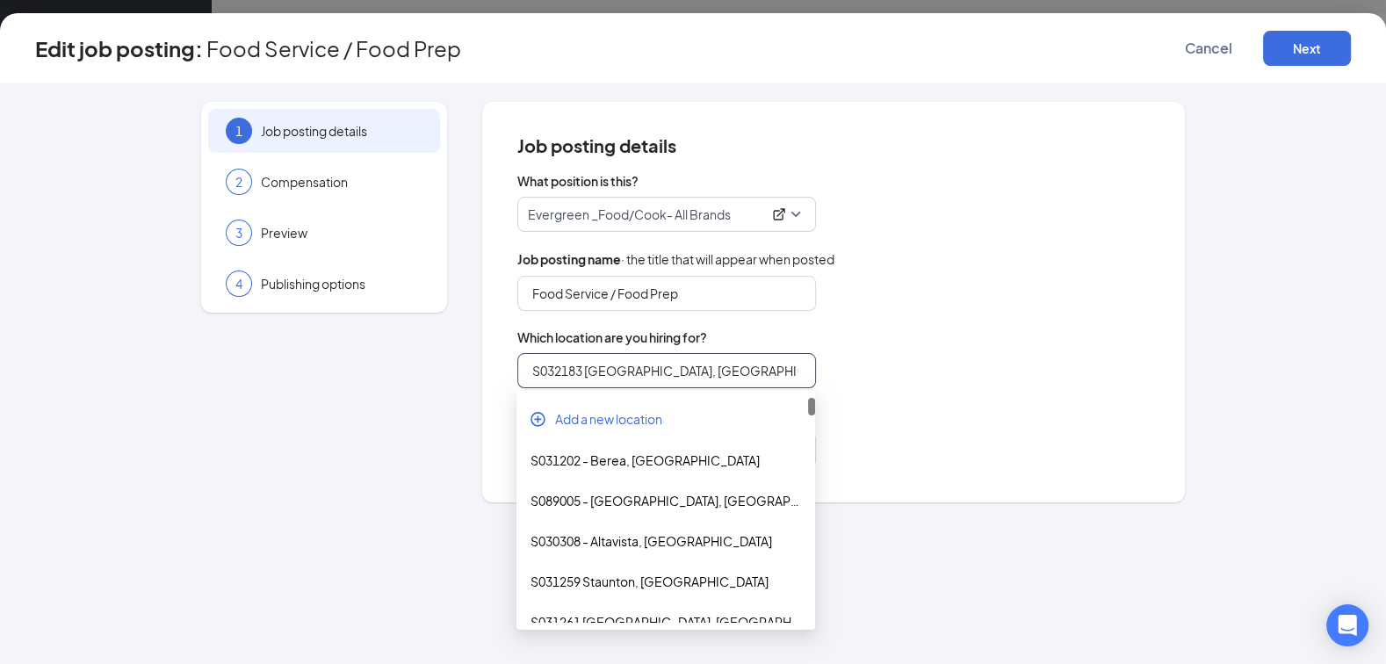
click at [655, 369] on input "S032183 [GEOGRAPHIC_DATA], [GEOGRAPHIC_DATA] (Rt. 46) - New Location - Coming S…" at bounding box center [666, 370] width 299 height 35
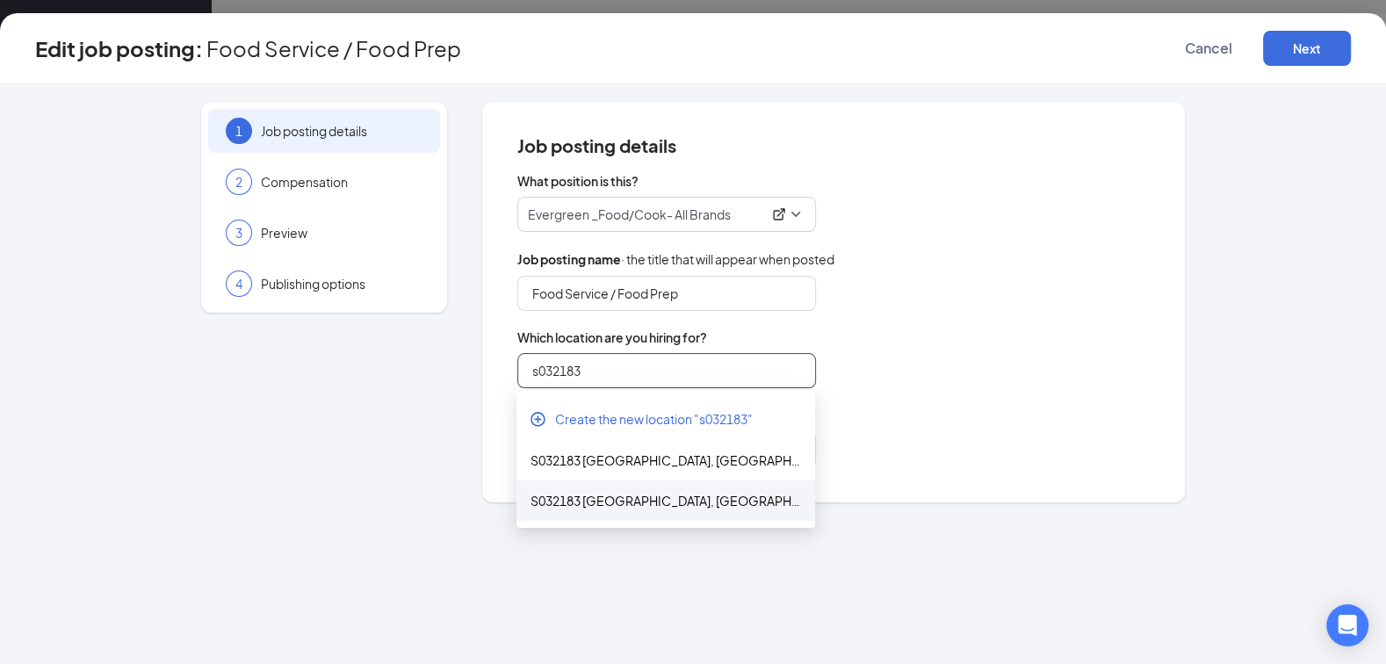
click at [666, 500] on div "S032183 [GEOGRAPHIC_DATA], [GEOGRAPHIC_DATA] (Rt. 46) - New Location" at bounding box center [665, 500] width 270 height 19
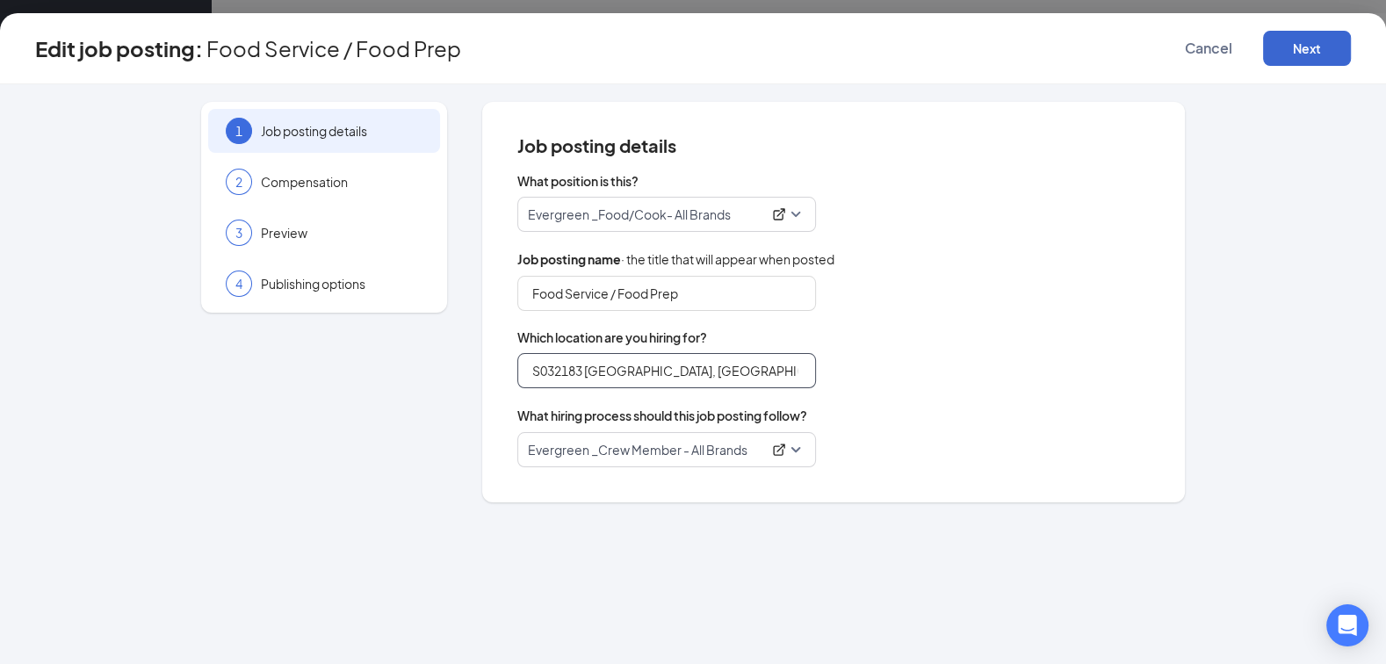
type input "S032183 [GEOGRAPHIC_DATA], [GEOGRAPHIC_DATA] (Rt. 46) - New Location"
click at [1300, 61] on button "Next" at bounding box center [1307, 48] width 88 height 35
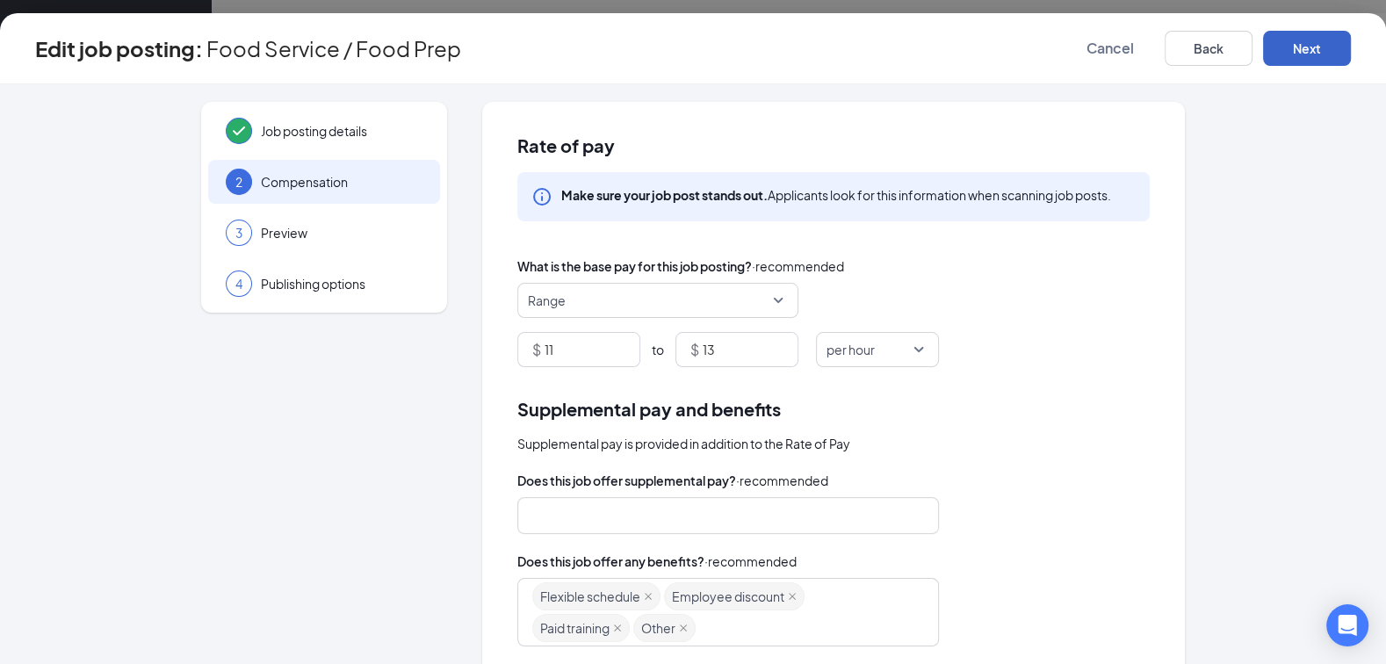
click at [1300, 61] on button "Next" at bounding box center [1307, 48] width 88 height 35
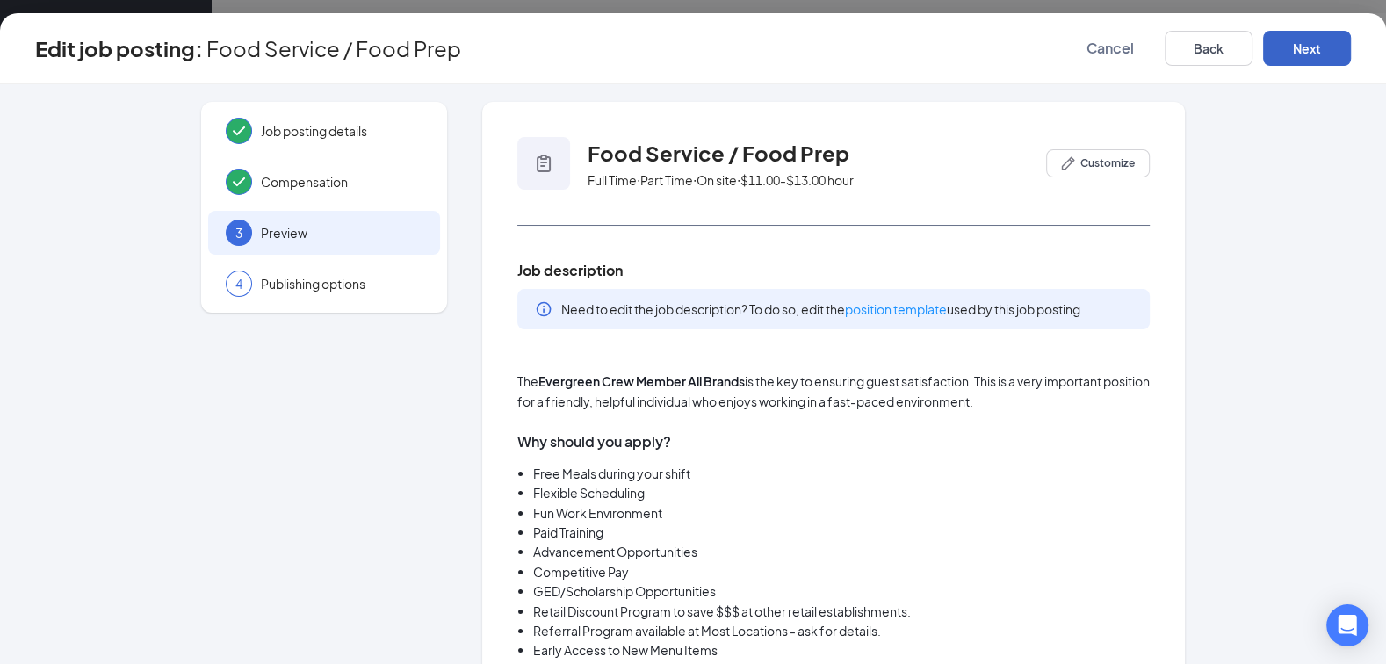
click at [1300, 61] on button "Next" at bounding box center [1307, 48] width 88 height 35
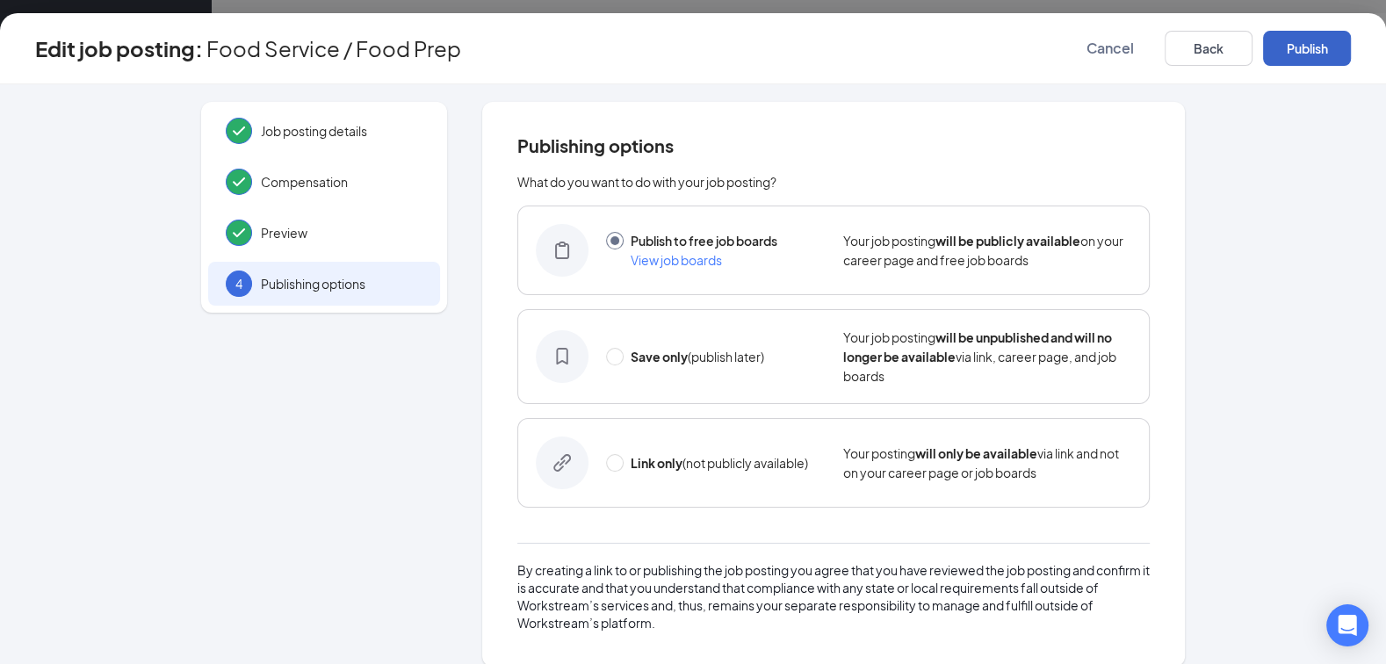
click at [1300, 61] on button "Publish" at bounding box center [1307, 48] width 88 height 35
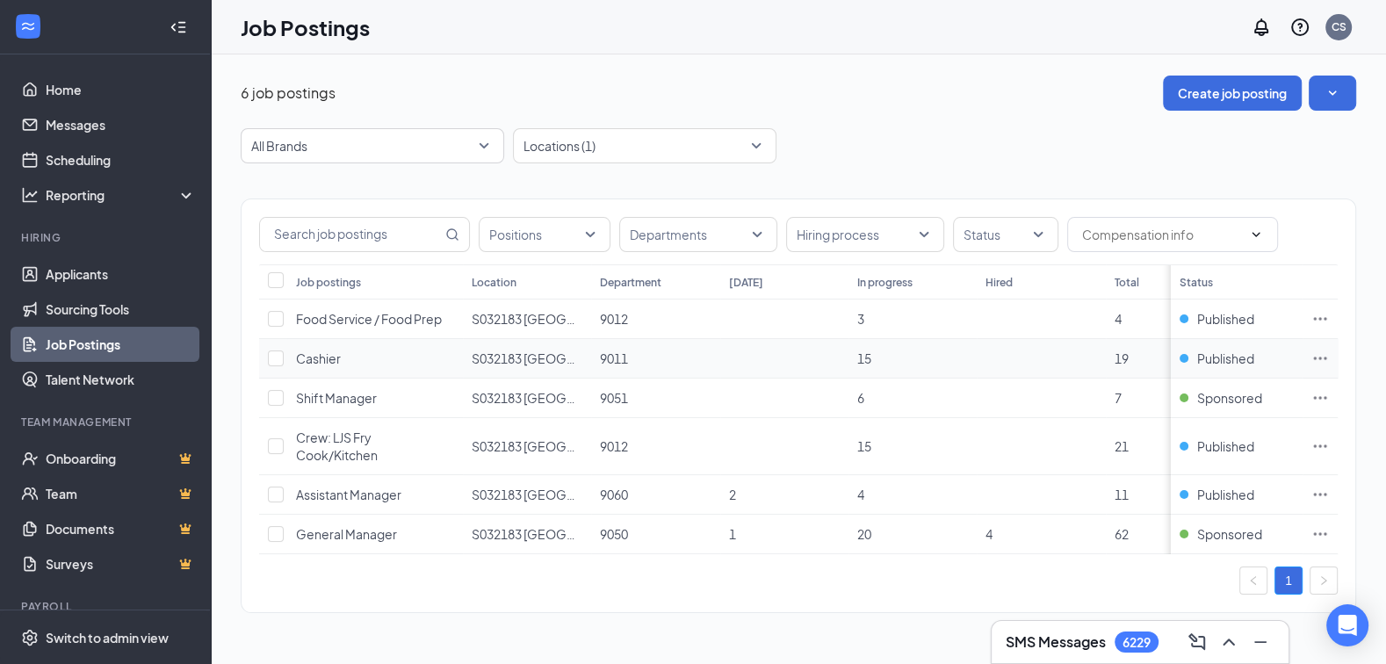
click at [1319, 355] on icon "Ellipses" at bounding box center [1320, 358] width 18 height 18
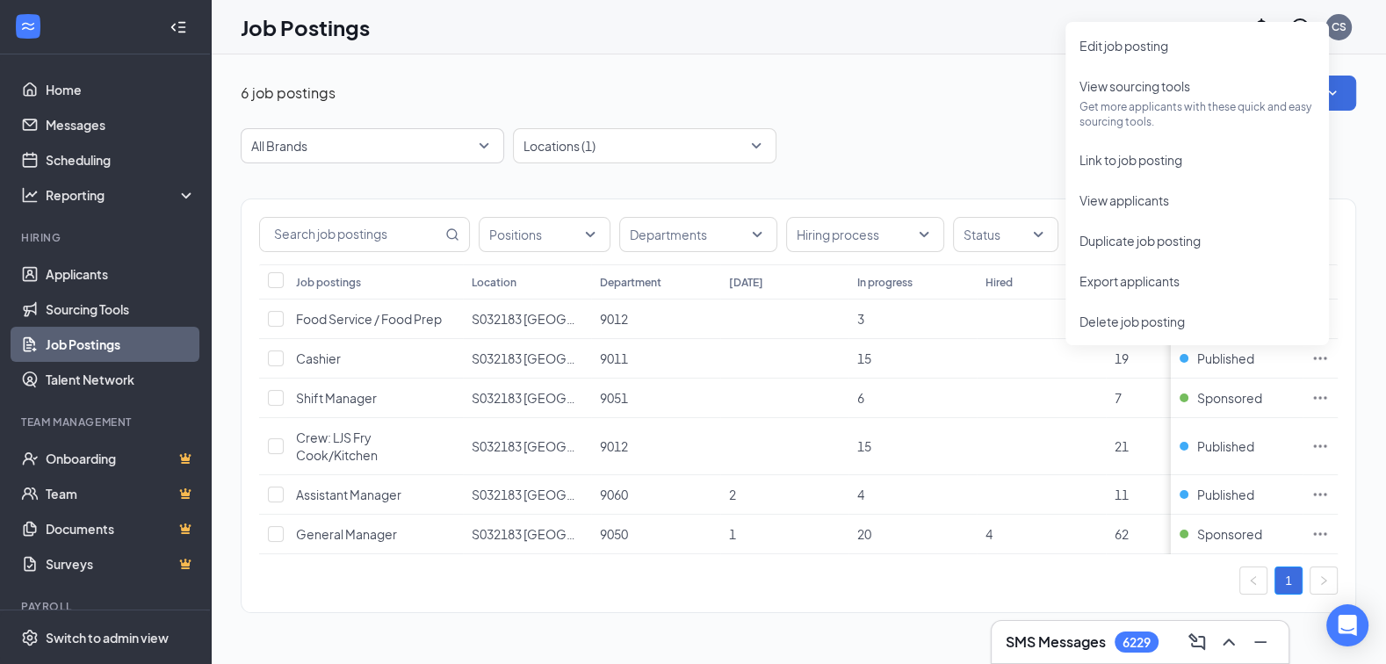
click at [885, 95] on div "6 job postings Create job posting" at bounding box center [798, 93] width 1115 height 35
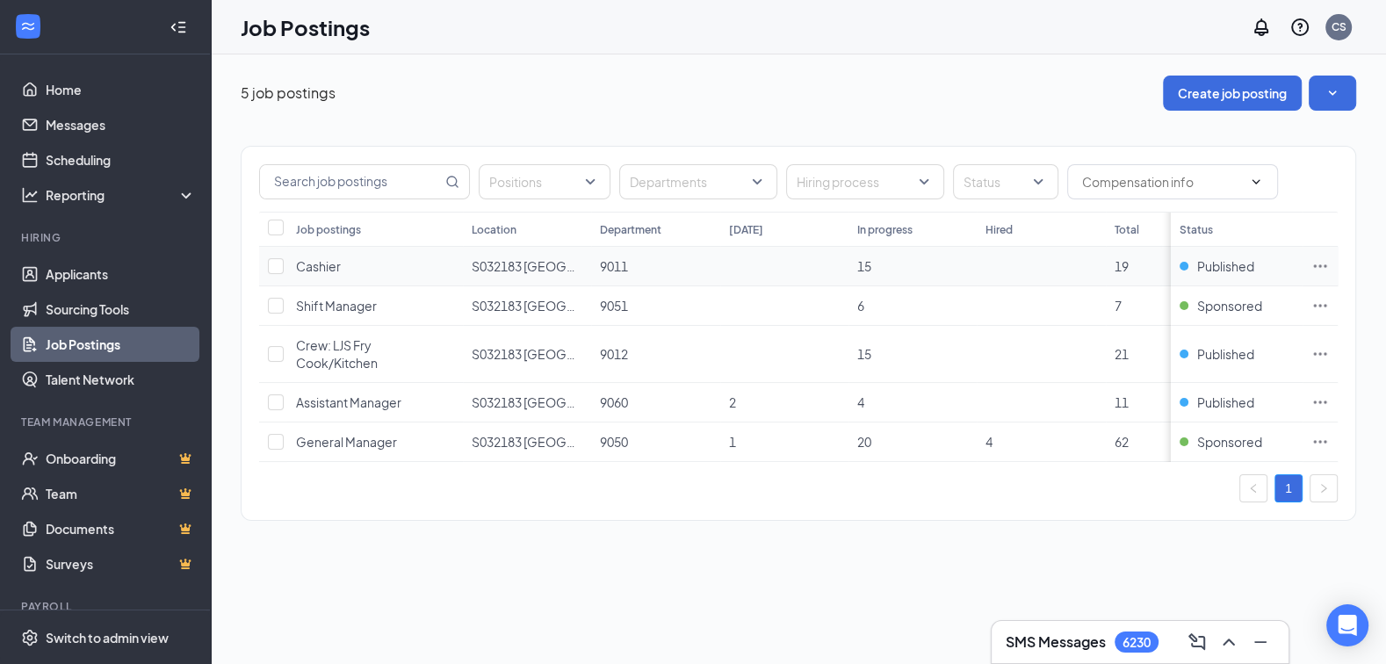
click at [1324, 264] on icon "Ellipses" at bounding box center [1320, 265] width 13 height 3
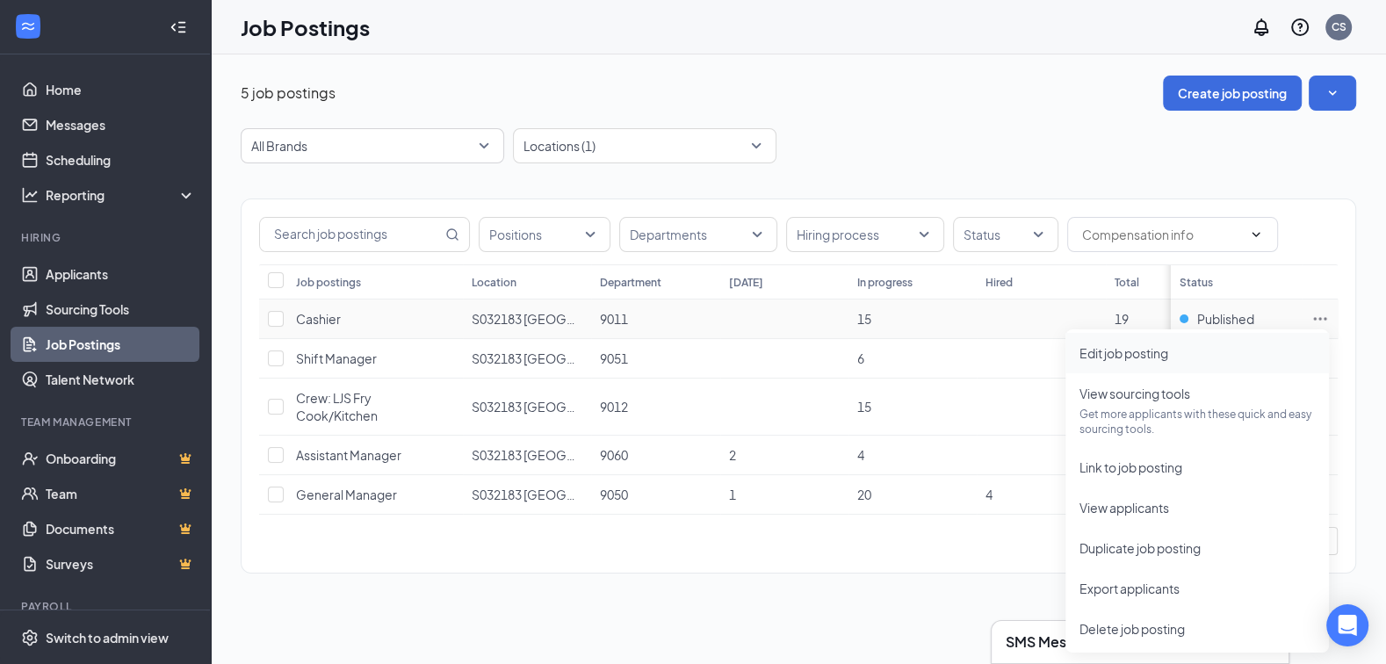
click at [1189, 350] on span "Edit job posting" at bounding box center [1196, 352] width 235 height 19
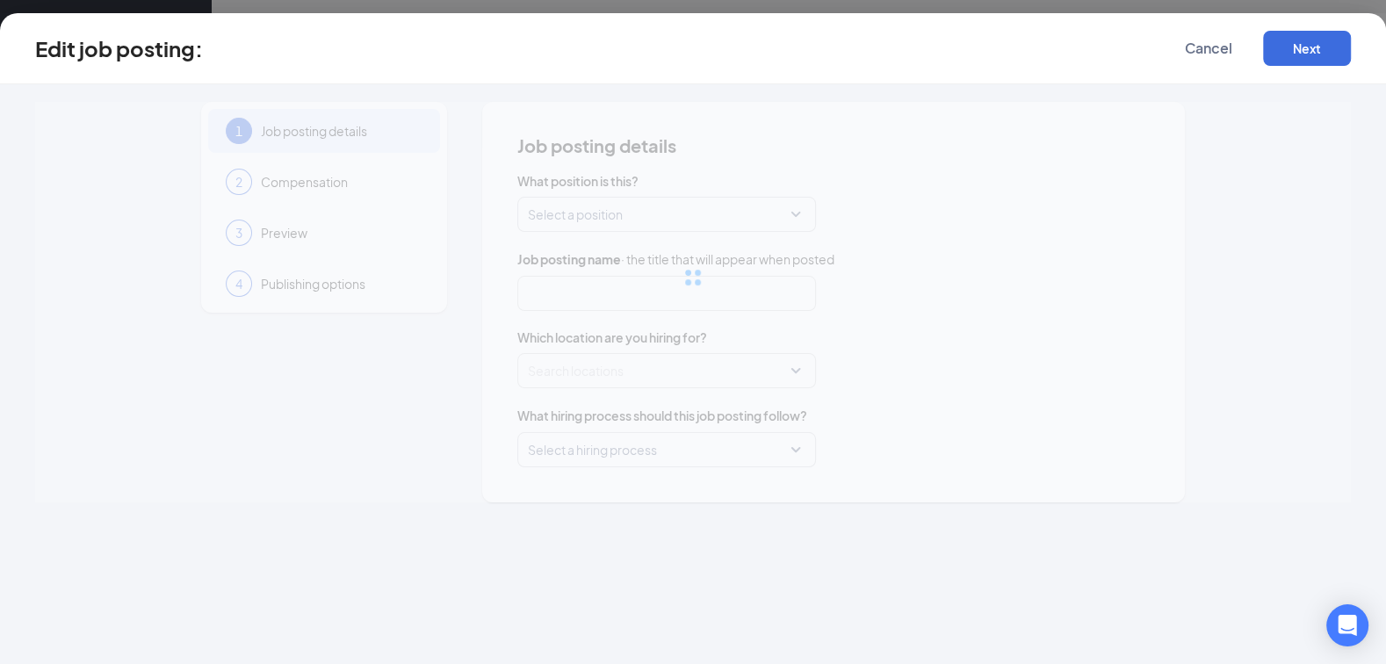
type input "Cashier"
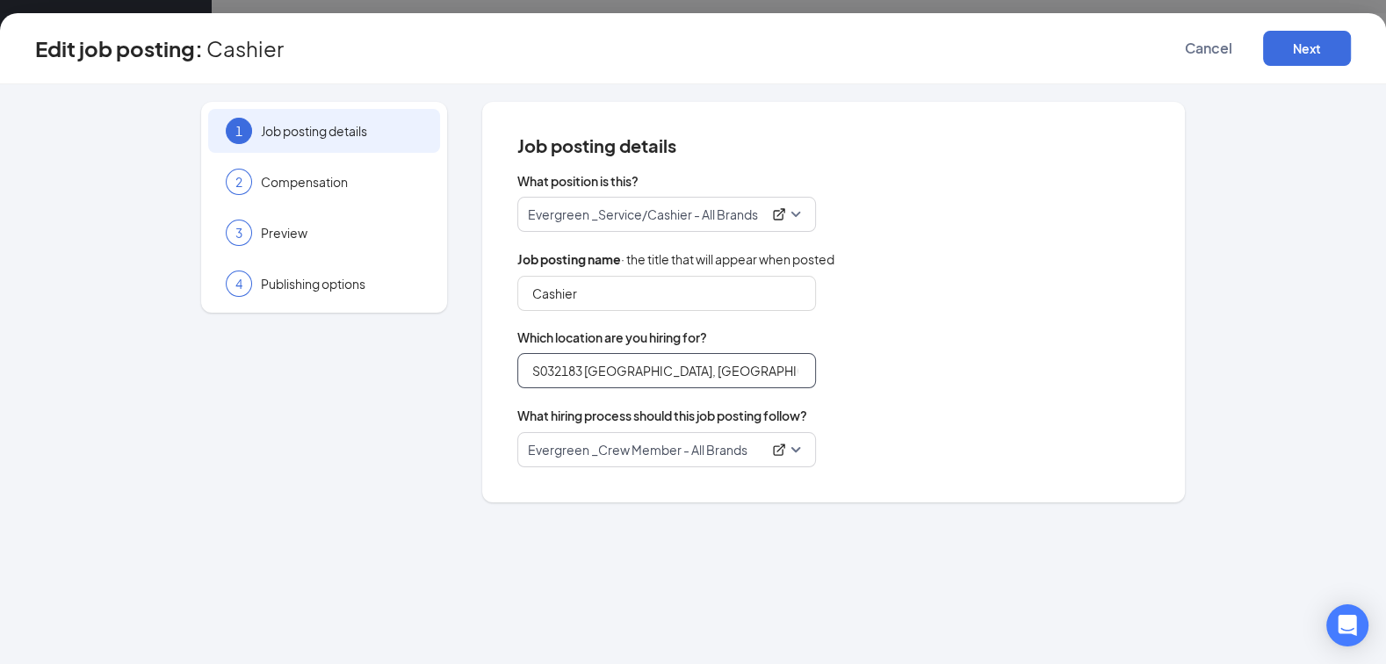
click at [620, 375] on input "S032183 [GEOGRAPHIC_DATA], [GEOGRAPHIC_DATA] (Rt. 46) - New Location - Coming S…" at bounding box center [666, 370] width 299 height 35
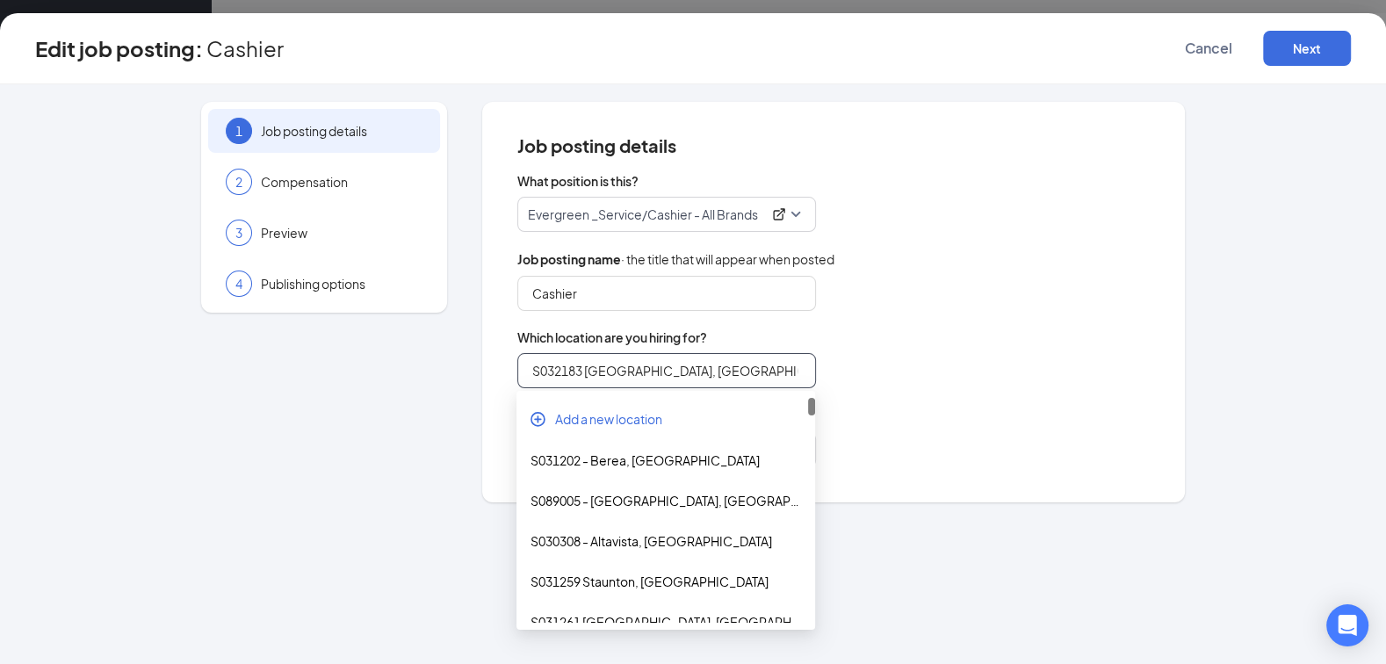
click at [620, 375] on input "S032183 [GEOGRAPHIC_DATA], [GEOGRAPHIC_DATA] (Rt. 46) - New Location - Coming S…" at bounding box center [666, 370] width 299 height 35
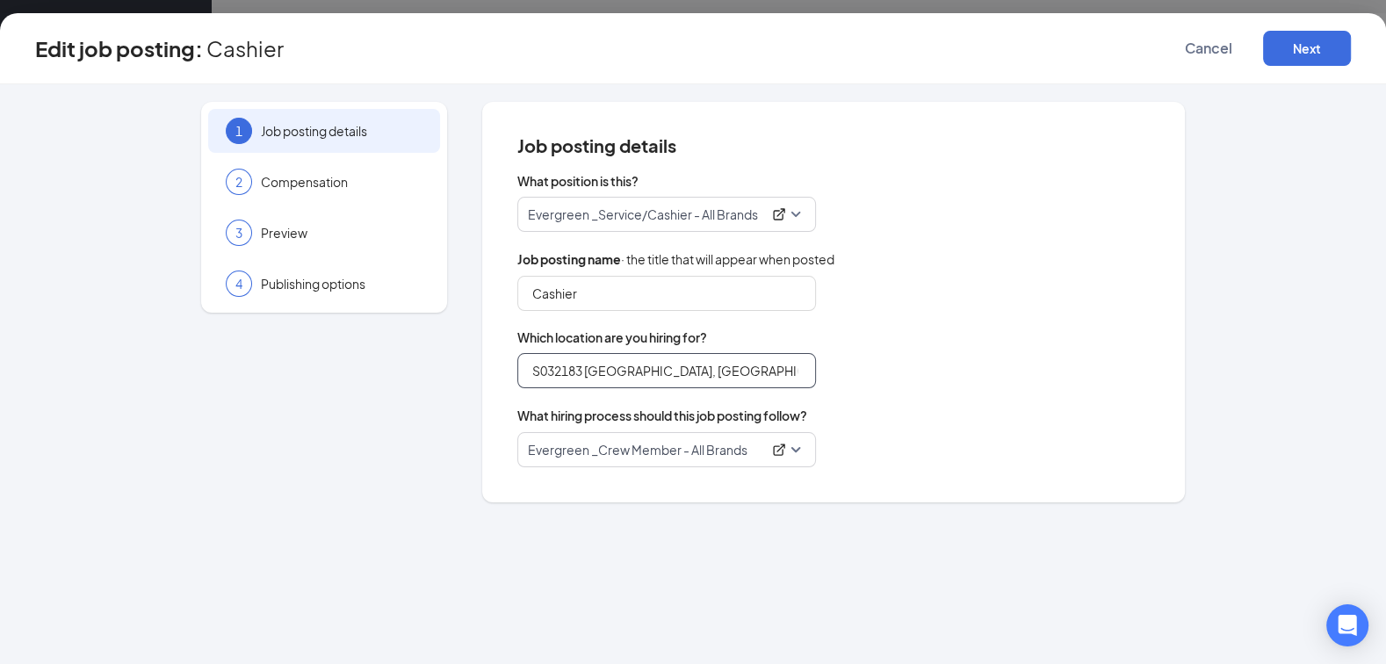
click at [556, 359] on input "S032183 [GEOGRAPHIC_DATA], [GEOGRAPHIC_DATA] (Rt. 46) - New Location - Coming S…" at bounding box center [666, 370] width 299 height 35
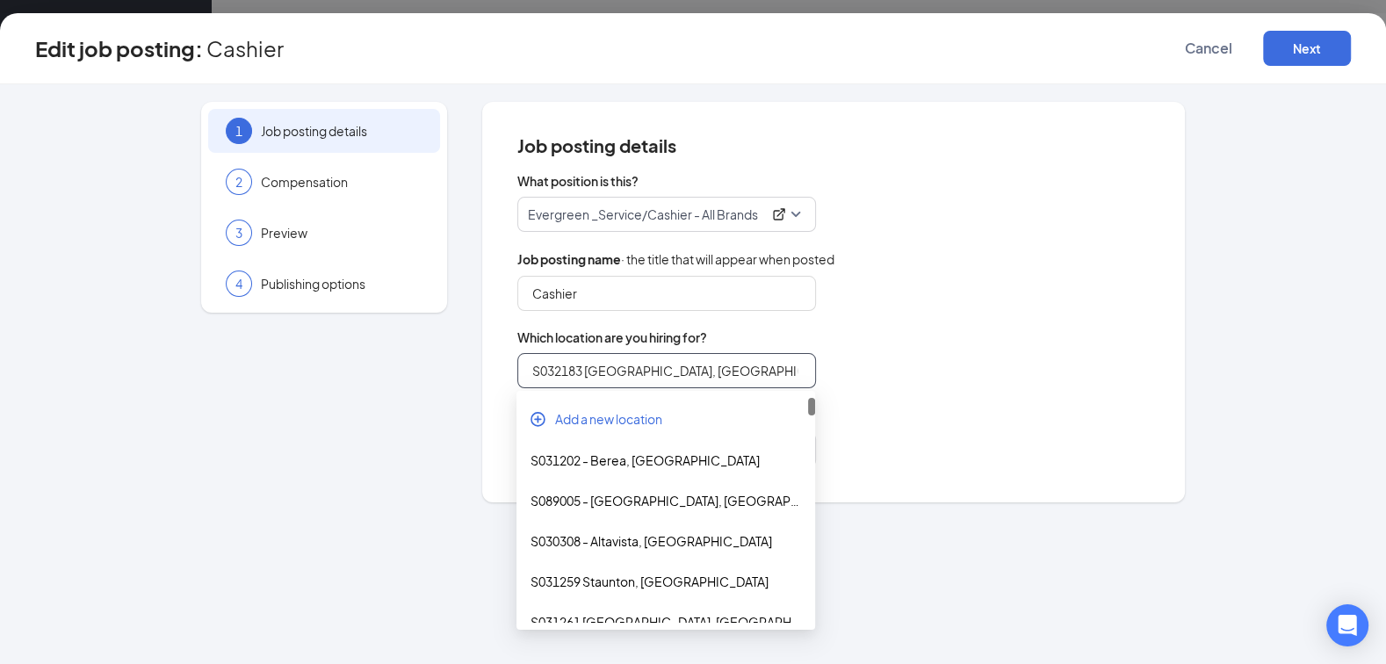
click at [556, 364] on input "S032183 [GEOGRAPHIC_DATA], [GEOGRAPHIC_DATA] (Rt. 46) - New Location - Coming S…" at bounding box center [666, 370] width 299 height 35
paste input "search"
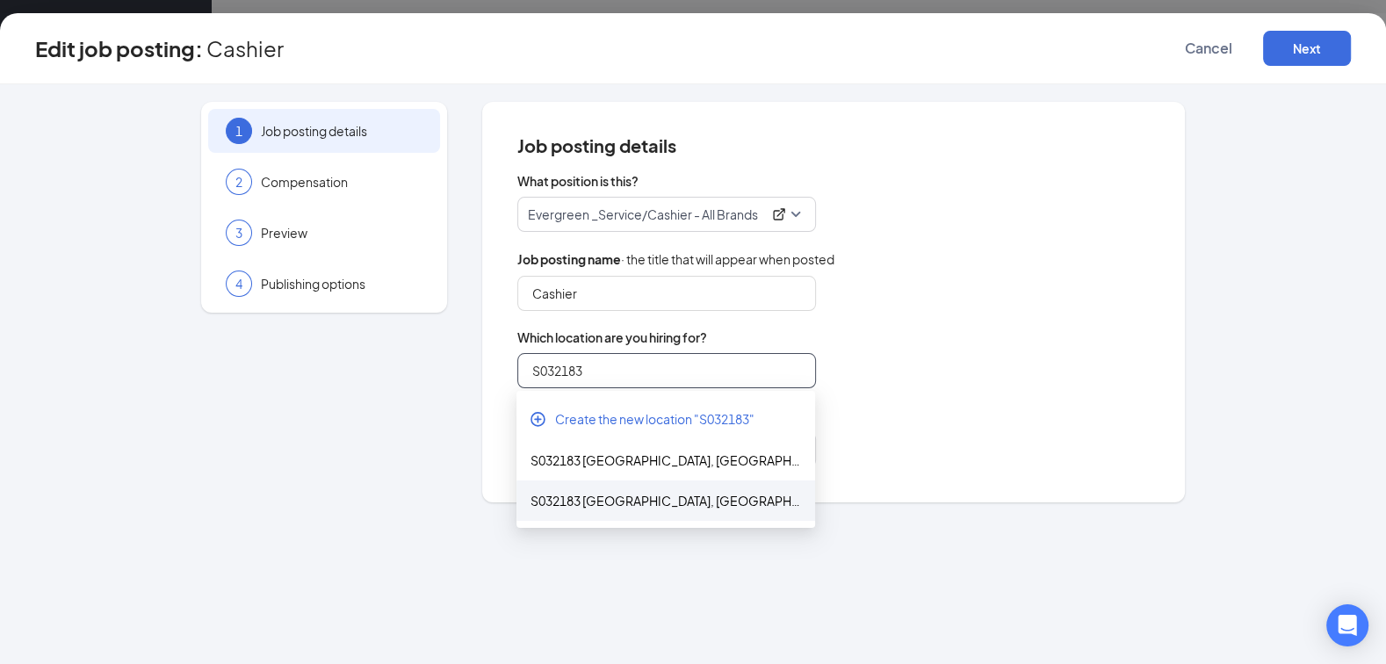
click at [630, 497] on div "S032183 [GEOGRAPHIC_DATA], [GEOGRAPHIC_DATA] (Rt. 46) - New Location" at bounding box center [665, 500] width 270 height 19
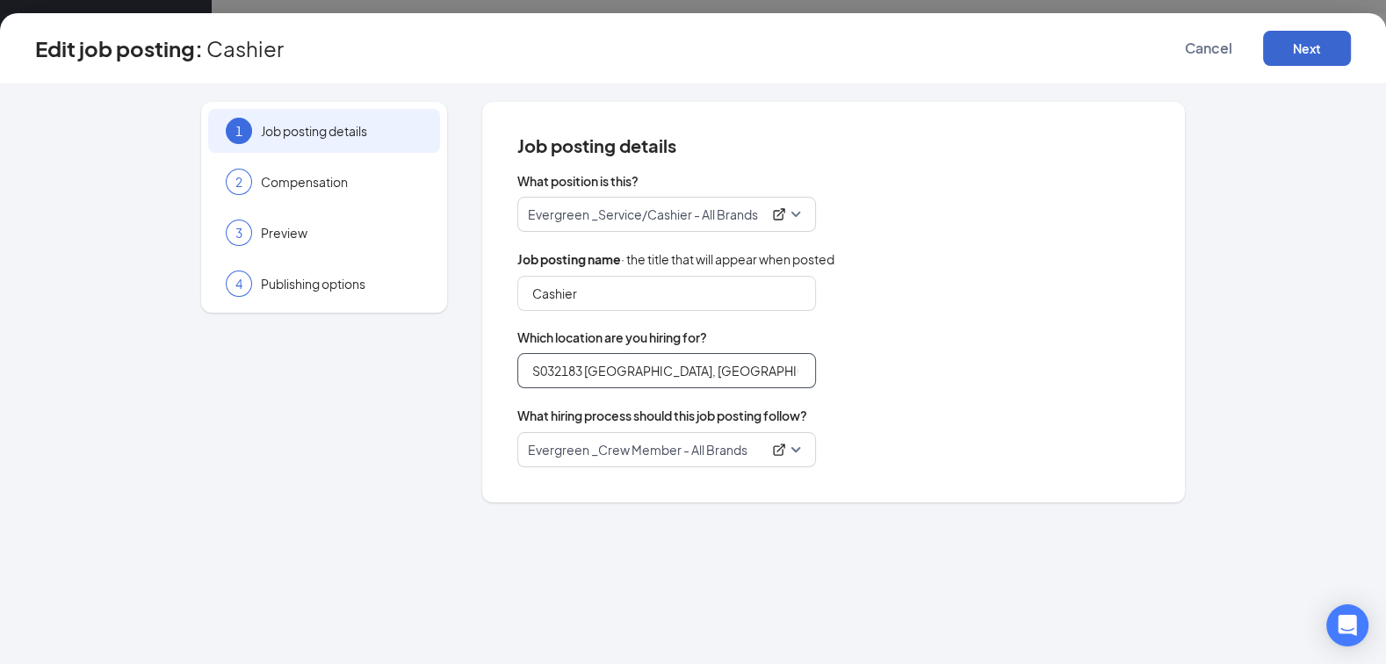
type input "S032183 [GEOGRAPHIC_DATA], [GEOGRAPHIC_DATA] (Rt. 46) - New Location"
click at [1309, 47] on button "Next" at bounding box center [1307, 48] width 88 height 35
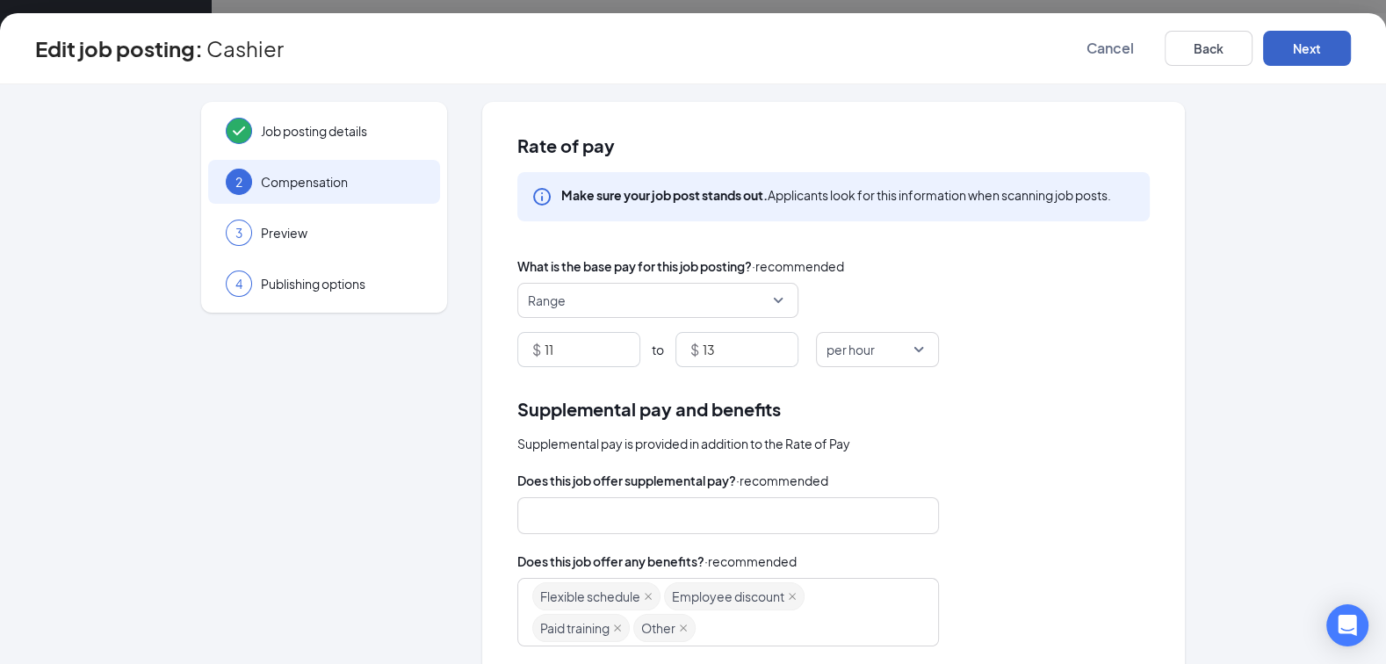
click at [1309, 47] on button "Next" at bounding box center [1307, 48] width 88 height 35
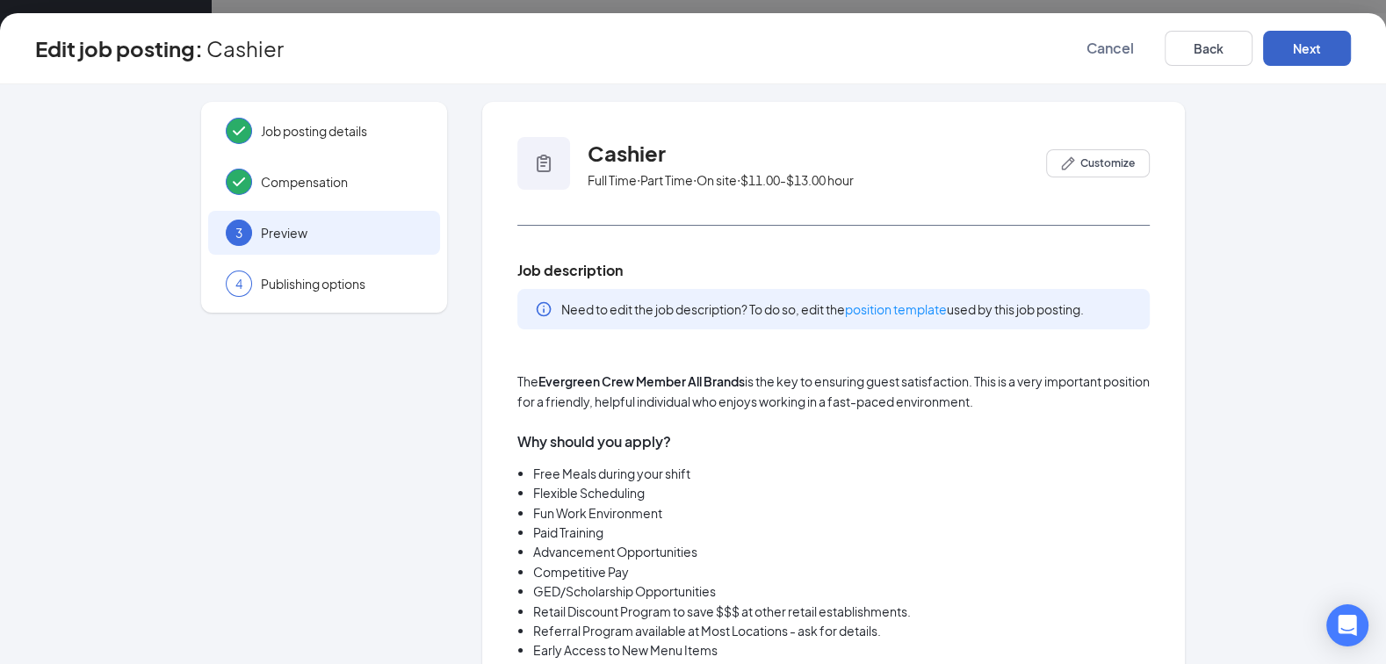
click at [1309, 47] on button "Next" at bounding box center [1307, 48] width 88 height 35
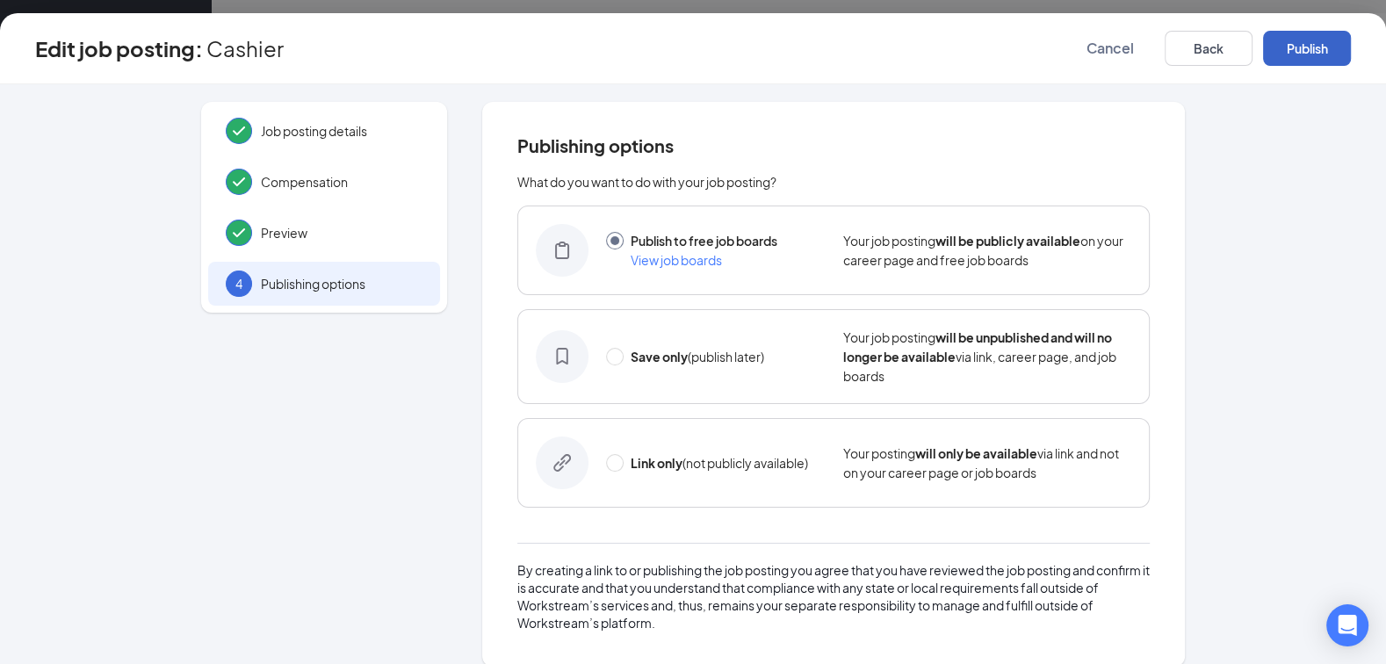
click at [1309, 47] on button "Publish" at bounding box center [1307, 48] width 88 height 35
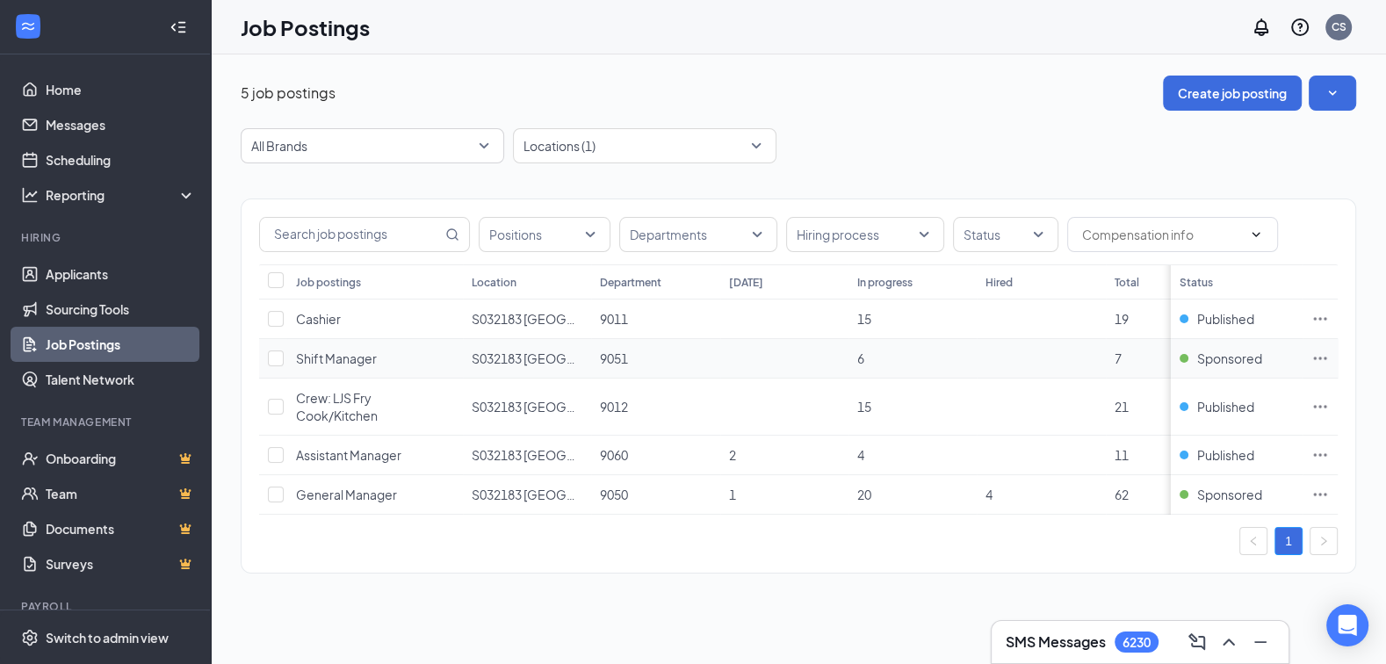
click at [1323, 357] on icon "Ellipses" at bounding box center [1320, 358] width 13 height 3
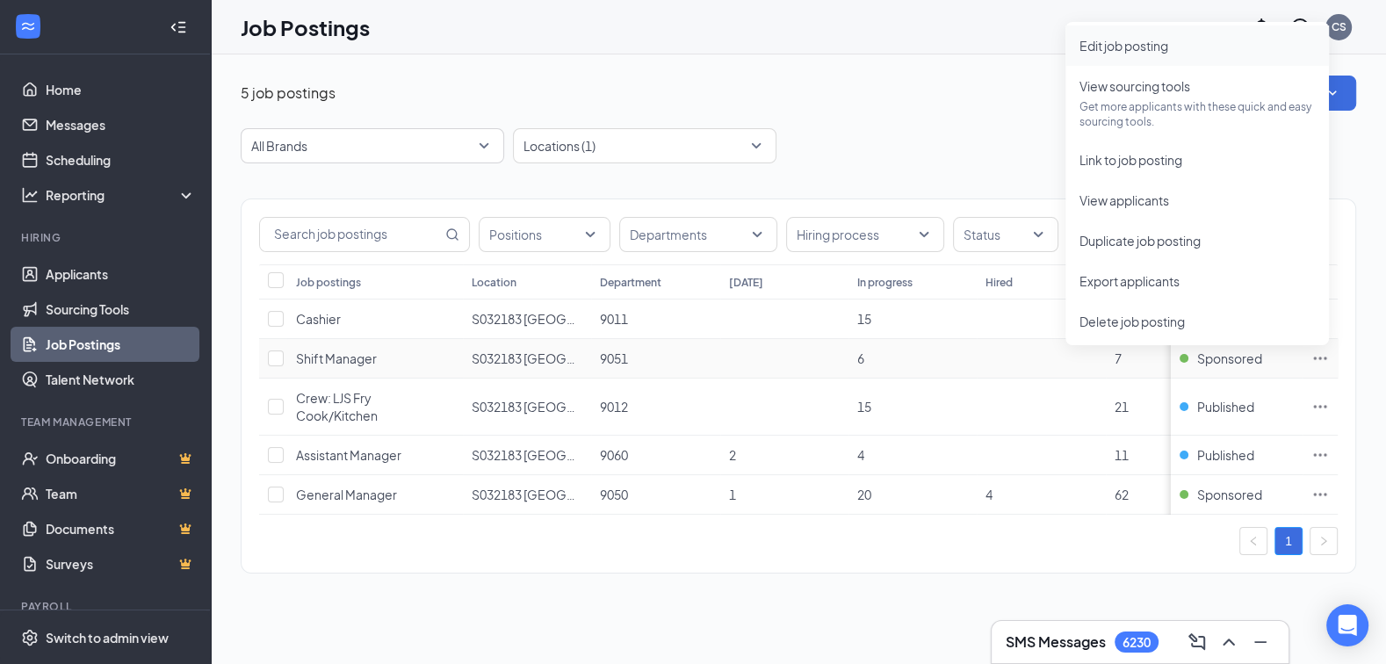
click at [1132, 56] on li "Edit job posting" at bounding box center [1196, 45] width 263 height 40
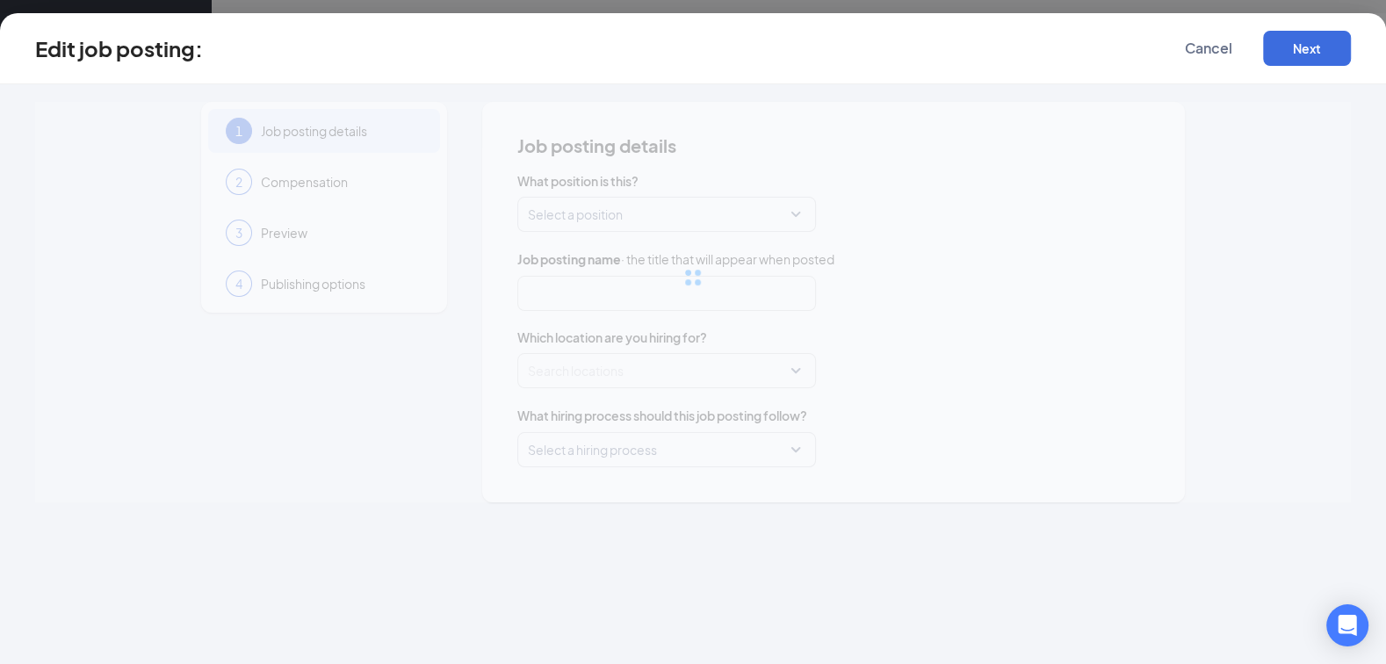
type input "Shift Manager"
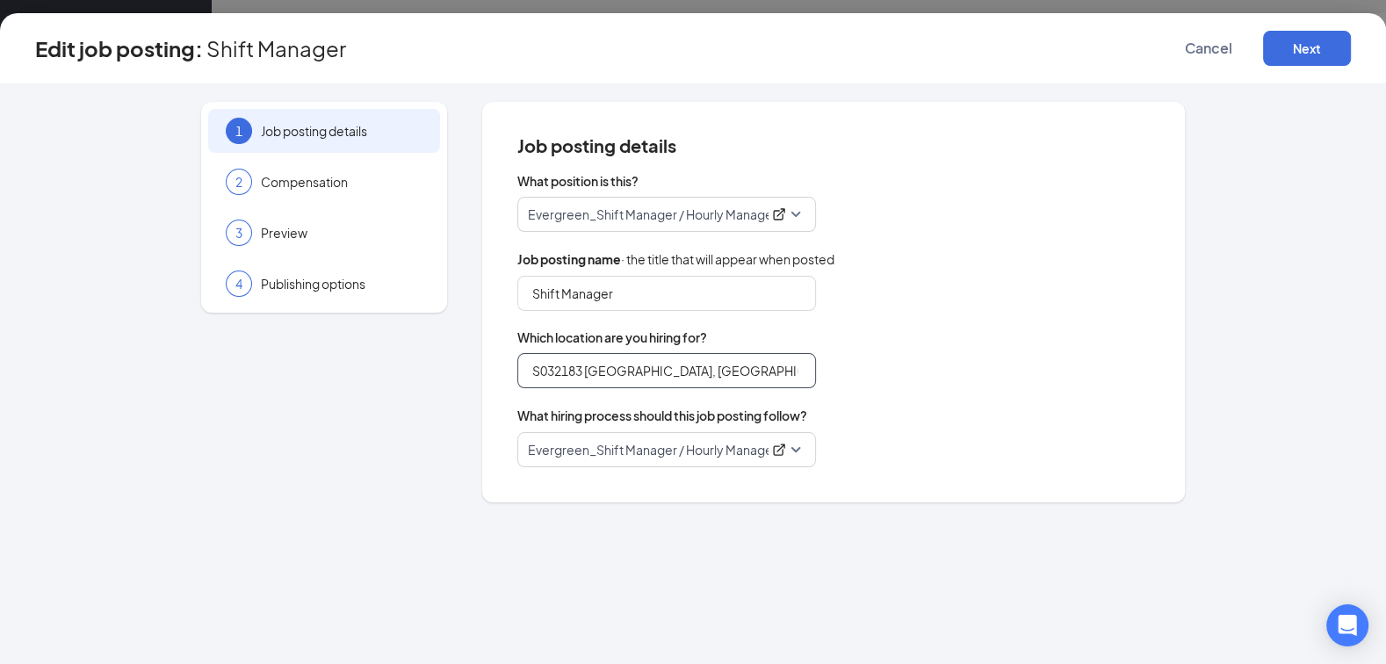
click at [583, 367] on input "S032183 [GEOGRAPHIC_DATA], [GEOGRAPHIC_DATA] (Rt. 46) - New Location - Coming S…" at bounding box center [666, 370] width 299 height 35
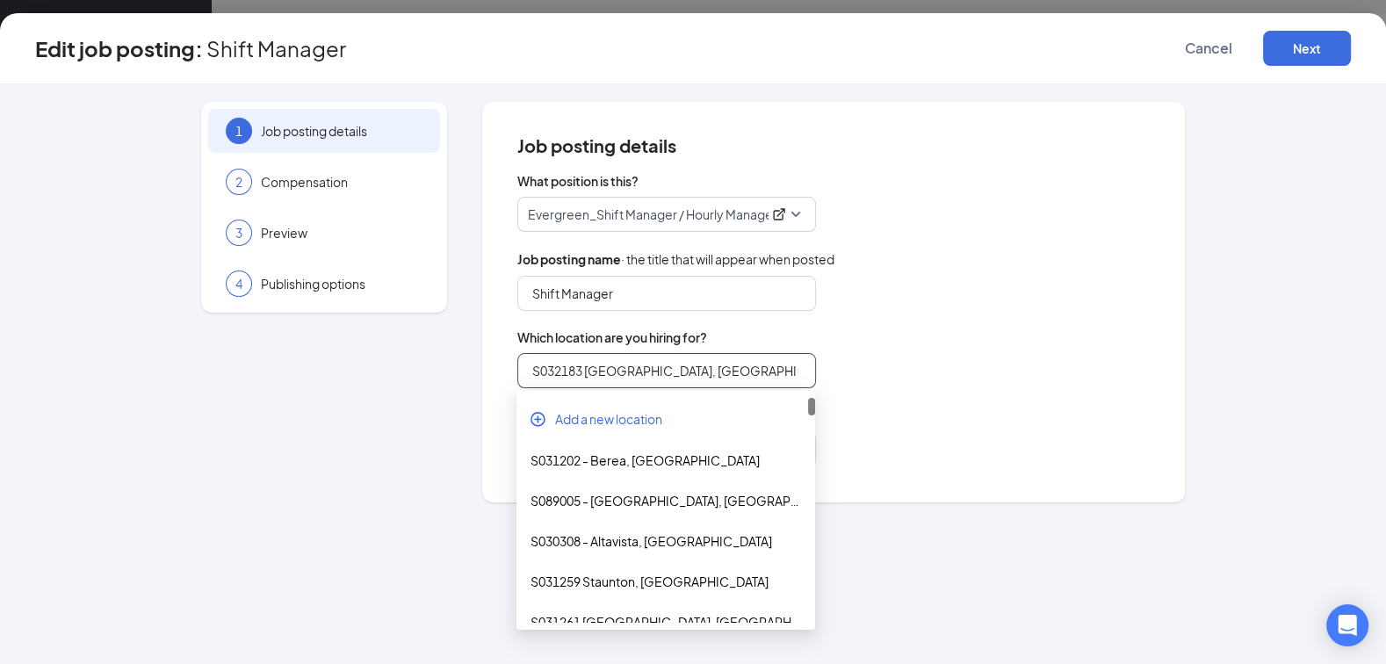
click at [583, 367] on input "S032183 [GEOGRAPHIC_DATA], [GEOGRAPHIC_DATA] (Rt. 46) - New Location - Coming S…" at bounding box center [666, 370] width 299 height 35
paste input "search"
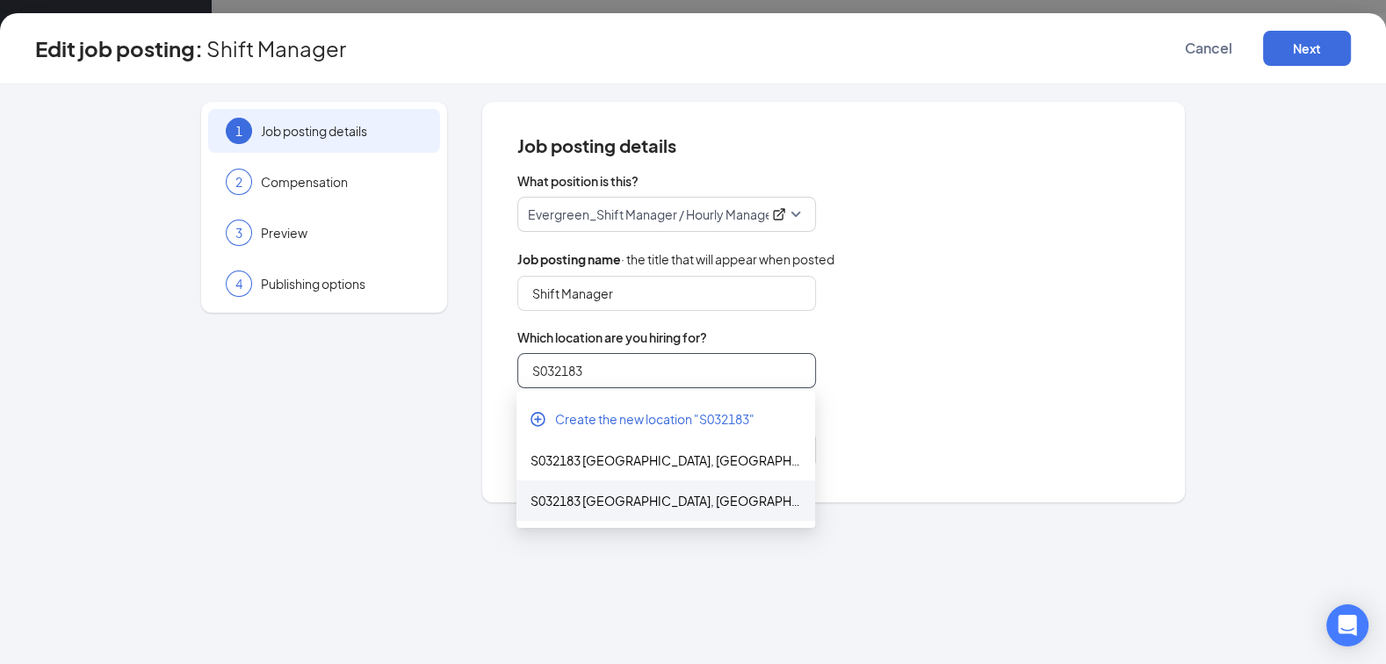
click at [644, 507] on div "S032183 [GEOGRAPHIC_DATA], [GEOGRAPHIC_DATA] (Rt. 46) - New Location" at bounding box center [665, 500] width 270 height 19
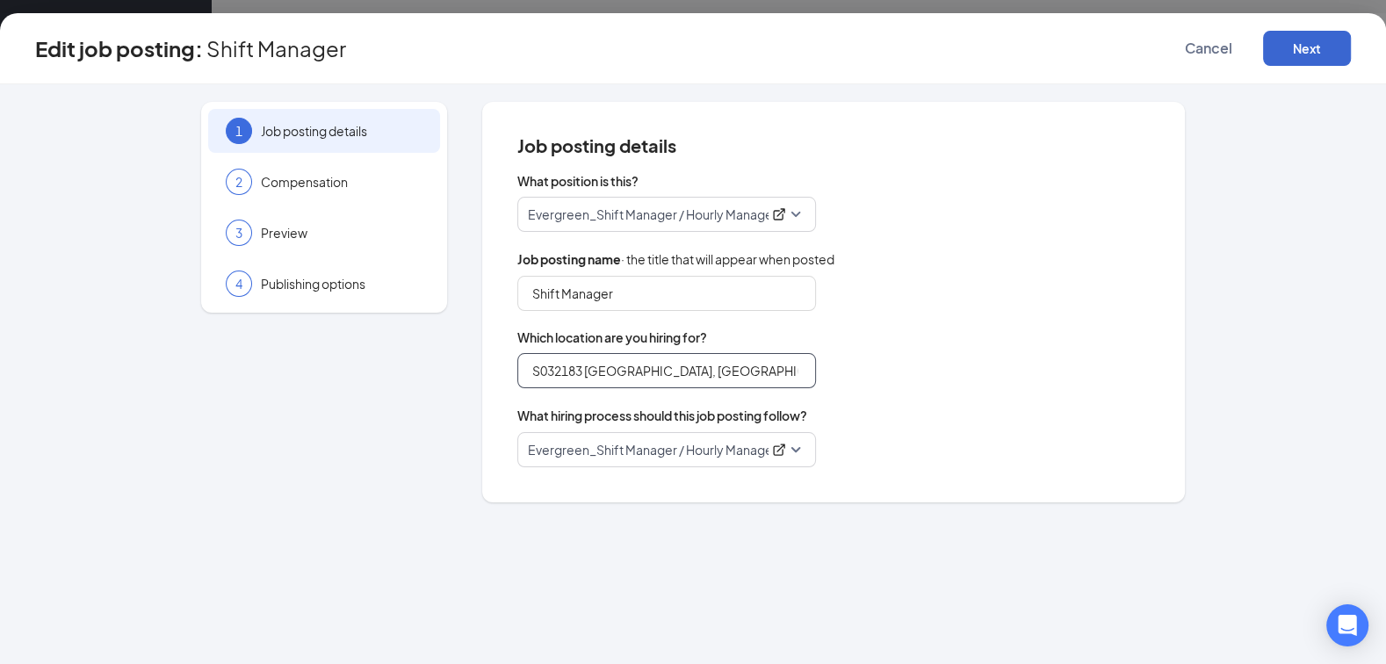
type input "S032183 [GEOGRAPHIC_DATA], [GEOGRAPHIC_DATA] (Rt. 46) - New Location"
click at [1321, 43] on button "Next" at bounding box center [1307, 48] width 88 height 35
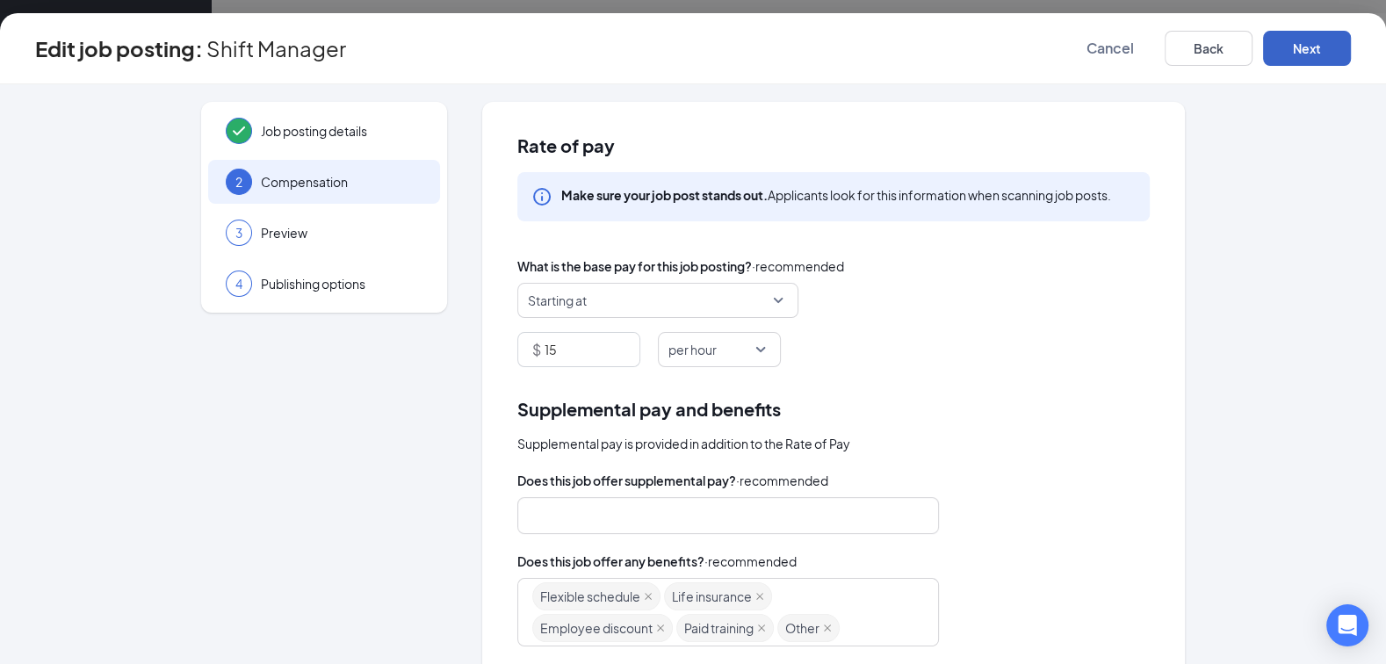
click at [1318, 46] on button "Next" at bounding box center [1307, 48] width 88 height 35
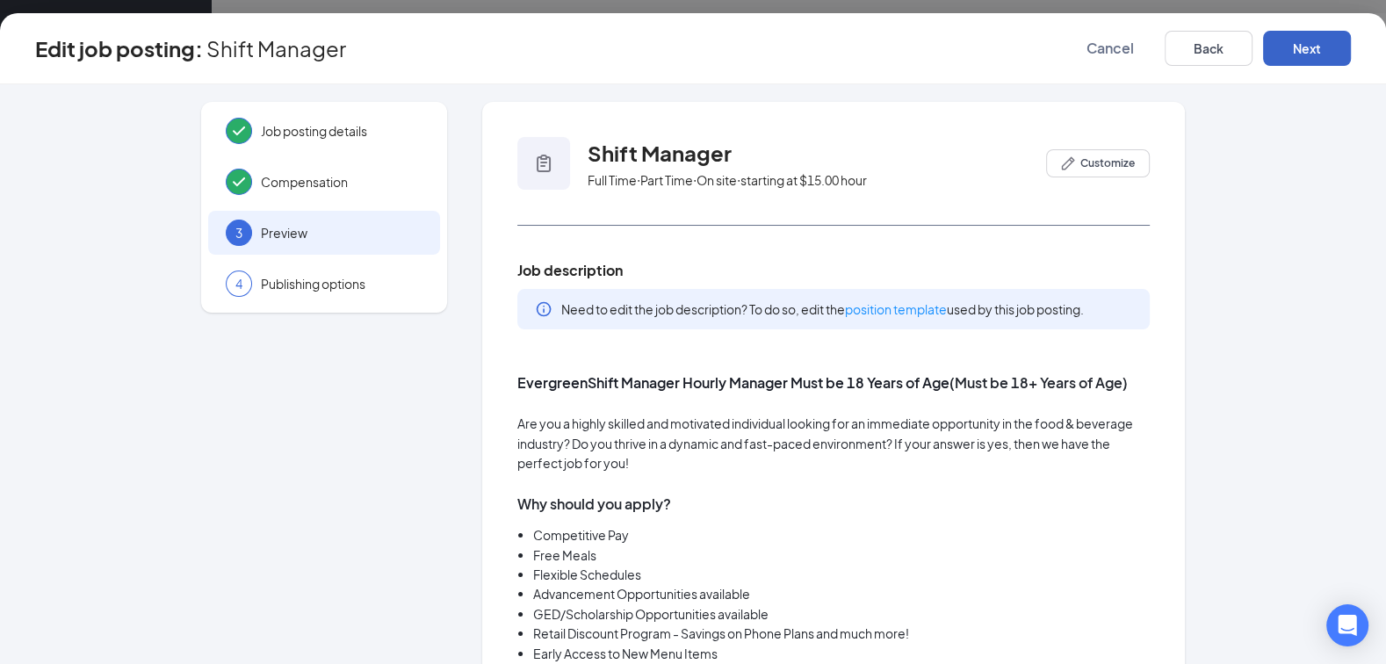
click at [1318, 46] on button "Next" at bounding box center [1307, 48] width 88 height 35
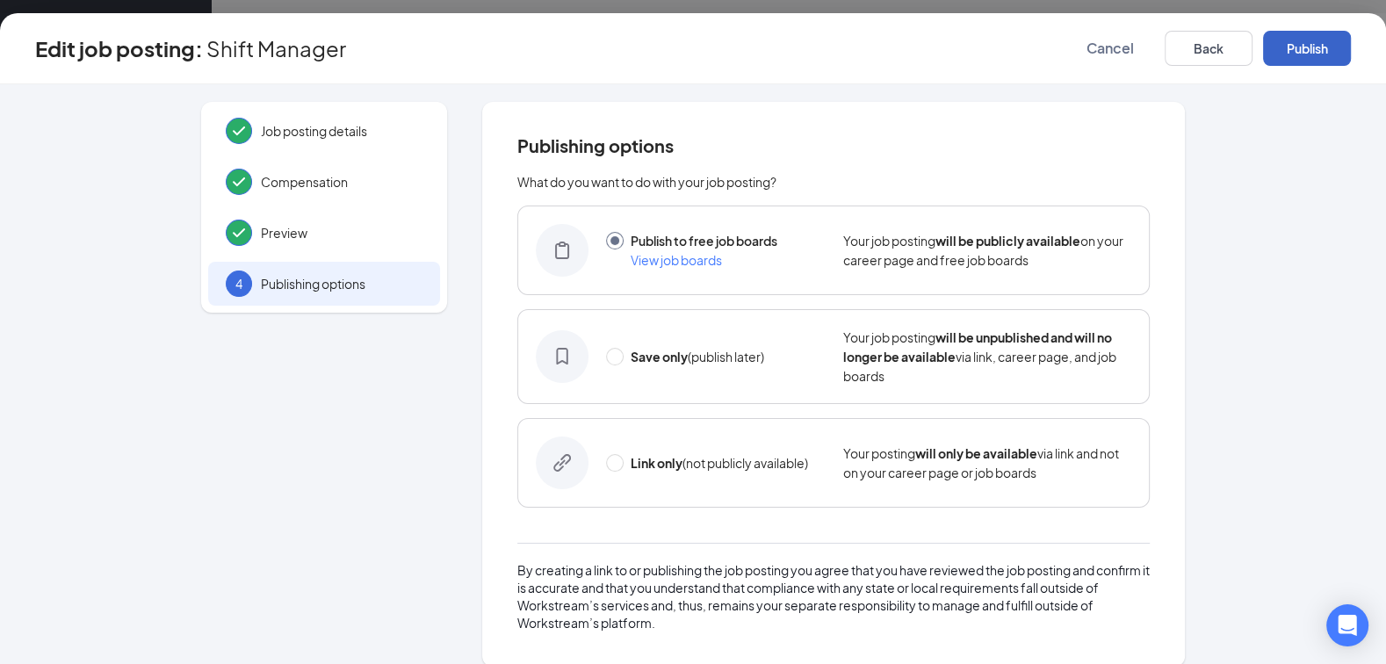
click at [1313, 47] on button "Publish" at bounding box center [1307, 48] width 88 height 35
click at [1333, 46] on button "Publish" at bounding box center [1307, 48] width 88 height 35
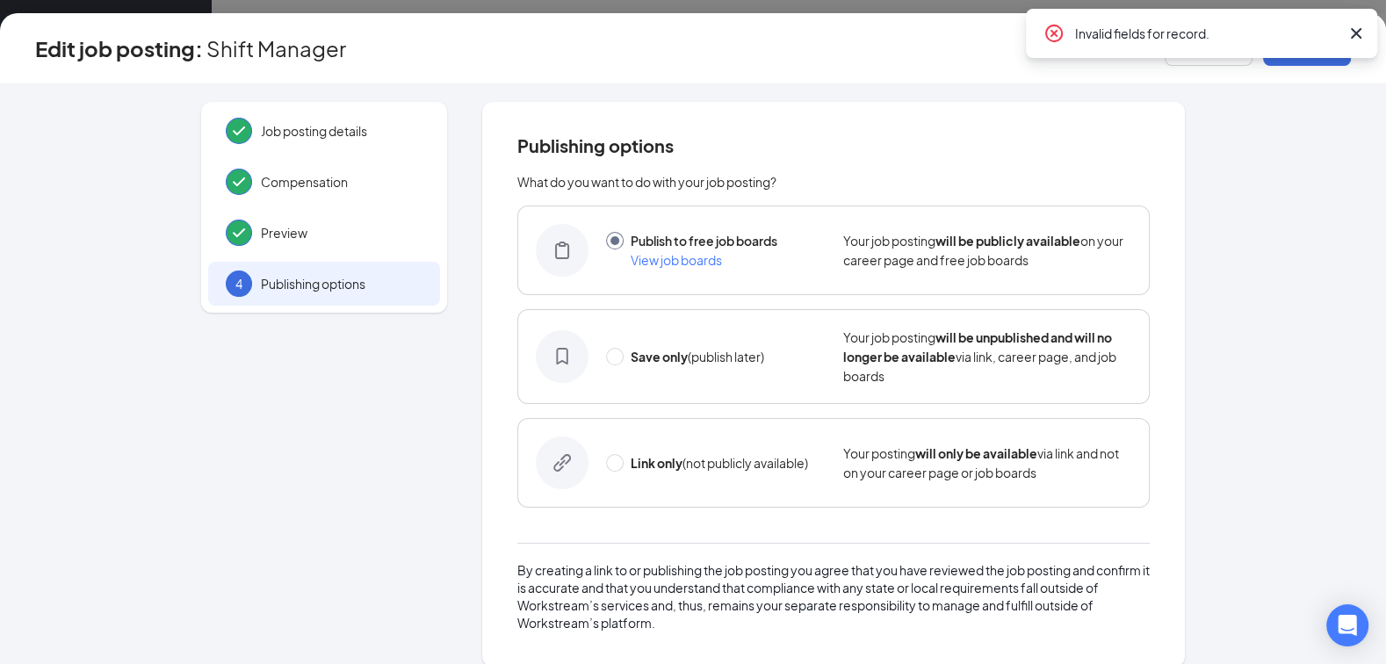
click at [1351, 32] on icon "Cross" at bounding box center [1355, 33] width 21 height 21
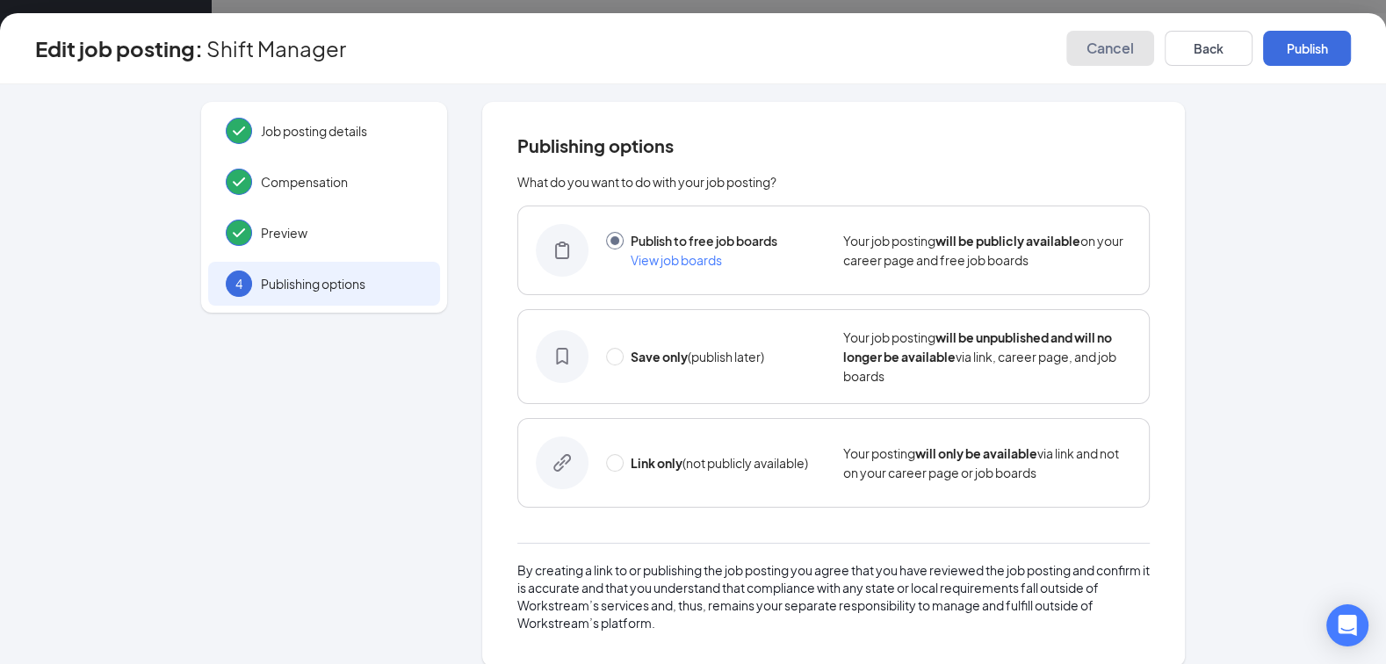
click at [1095, 60] on button "Cancel" at bounding box center [1110, 48] width 88 height 35
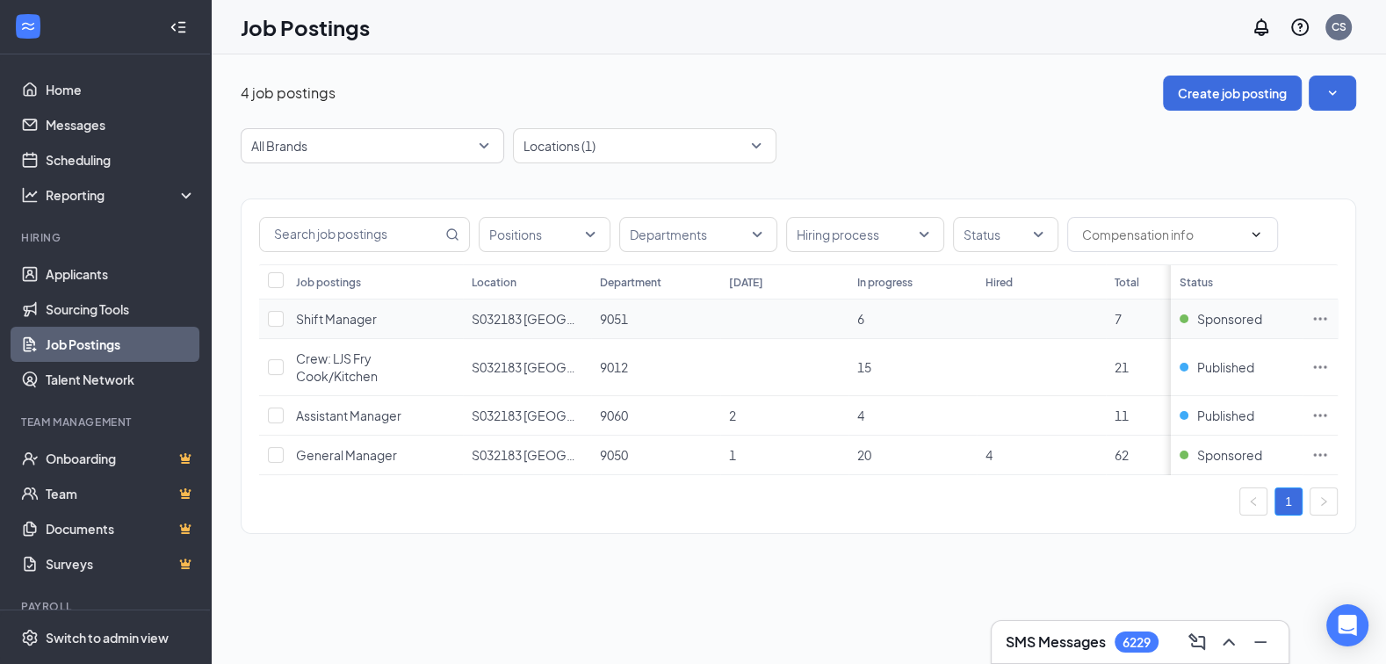
click at [1320, 313] on icon "Ellipses" at bounding box center [1320, 319] width 18 height 18
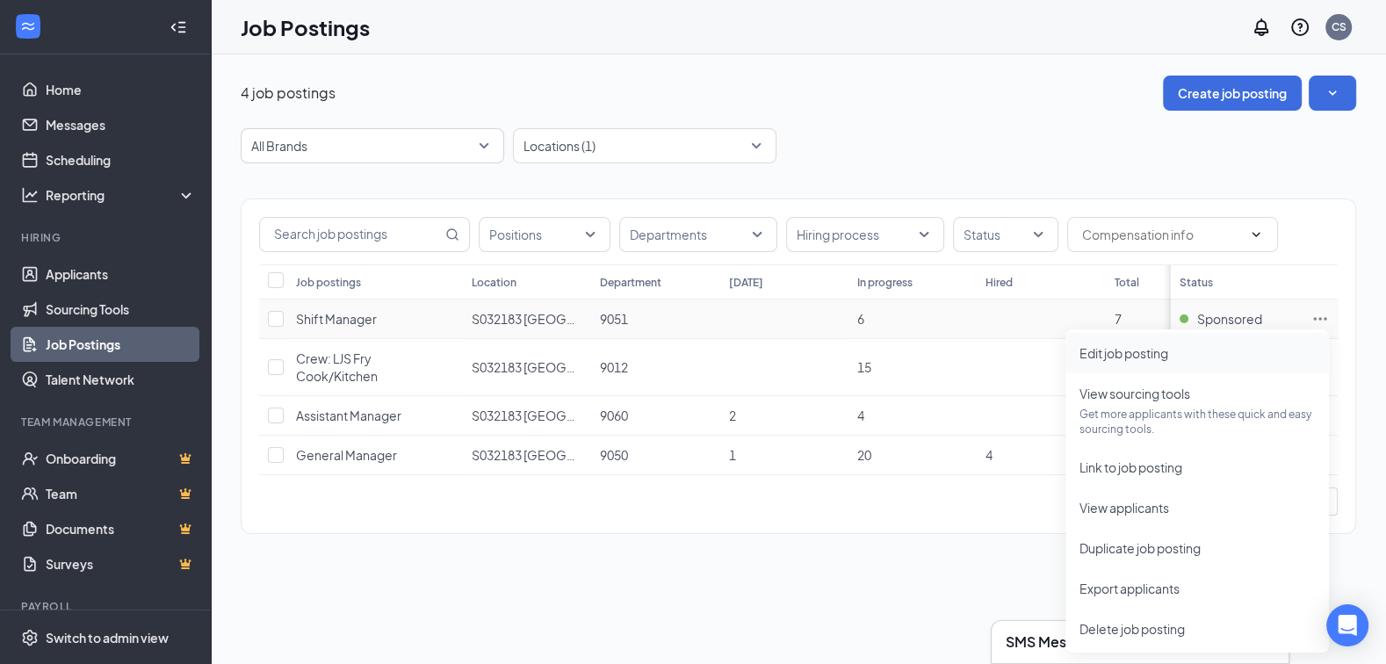
click at [1208, 348] on span "Edit job posting" at bounding box center [1196, 352] width 235 height 19
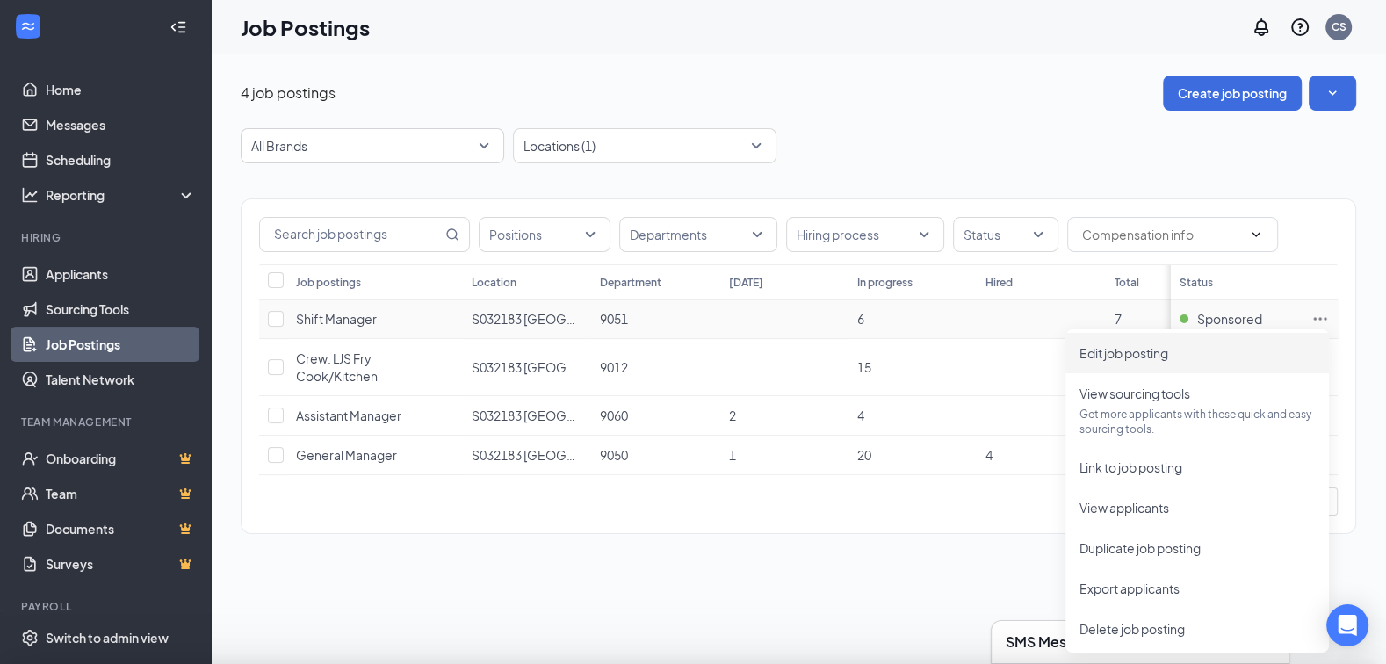
type input "Shift Manager"
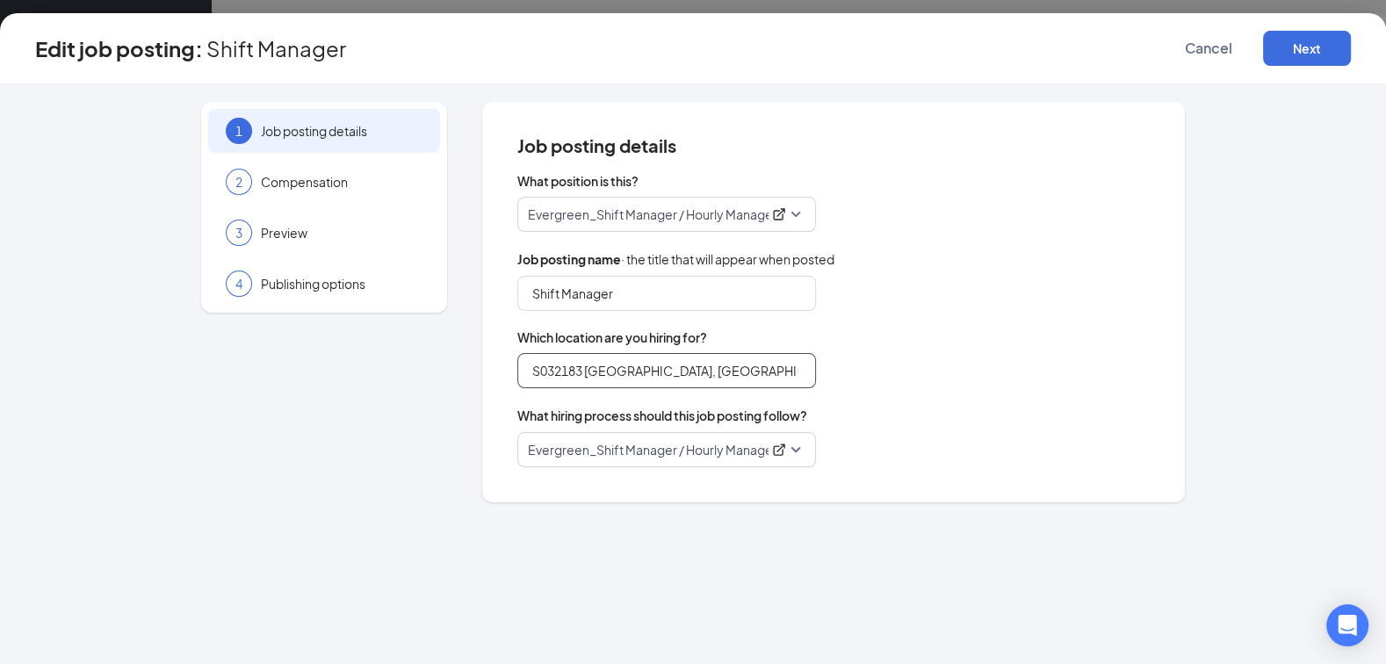
click at [609, 371] on input "S032183 [GEOGRAPHIC_DATA], [GEOGRAPHIC_DATA] (Rt. 46) - New Location - Coming S…" at bounding box center [666, 370] width 299 height 35
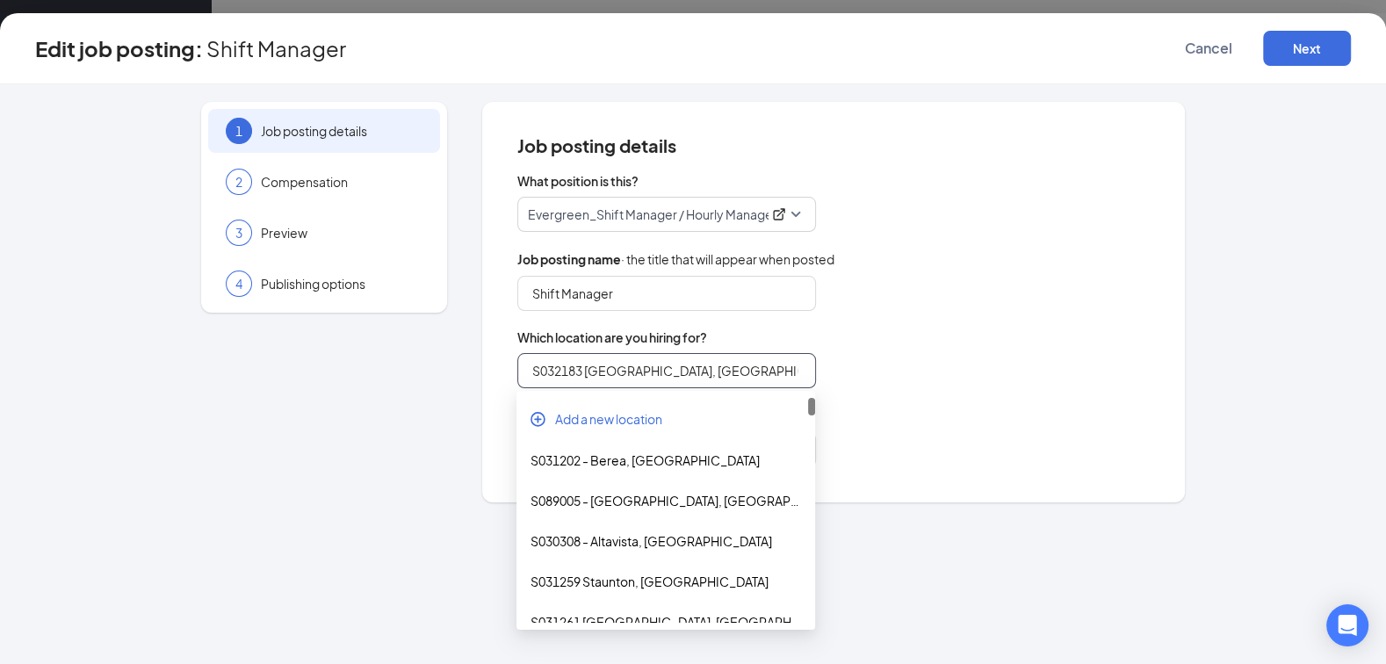
click at [609, 371] on input "S032183 [GEOGRAPHIC_DATA], [GEOGRAPHIC_DATA] (Rt. 46) - New Location - Coming S…" at bounding box center [666, 370] width 299 height 35
paste input "search"
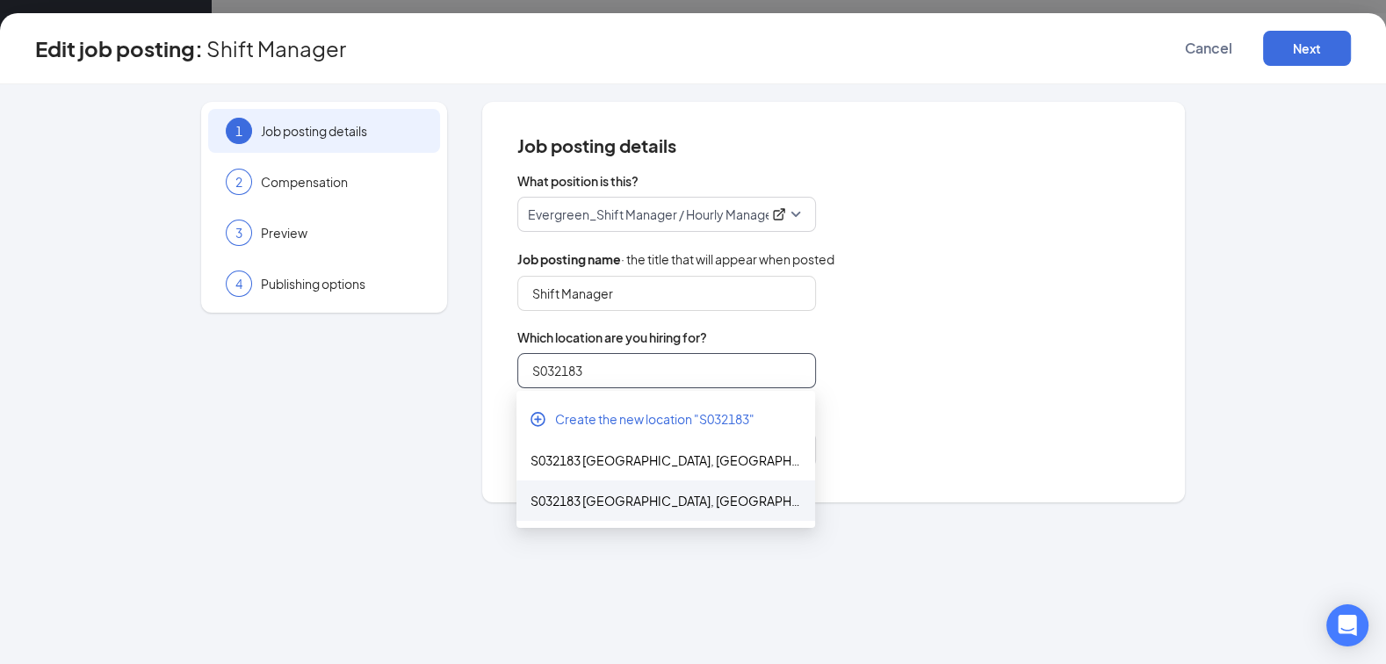
click at [717, 494] on div "S032183 [GEOGRAPHIC_DATA], [GEOGRAPHIC_DATA] (Rt. 46) - New Location" at bounding box center [665, 500] width 270 height 19
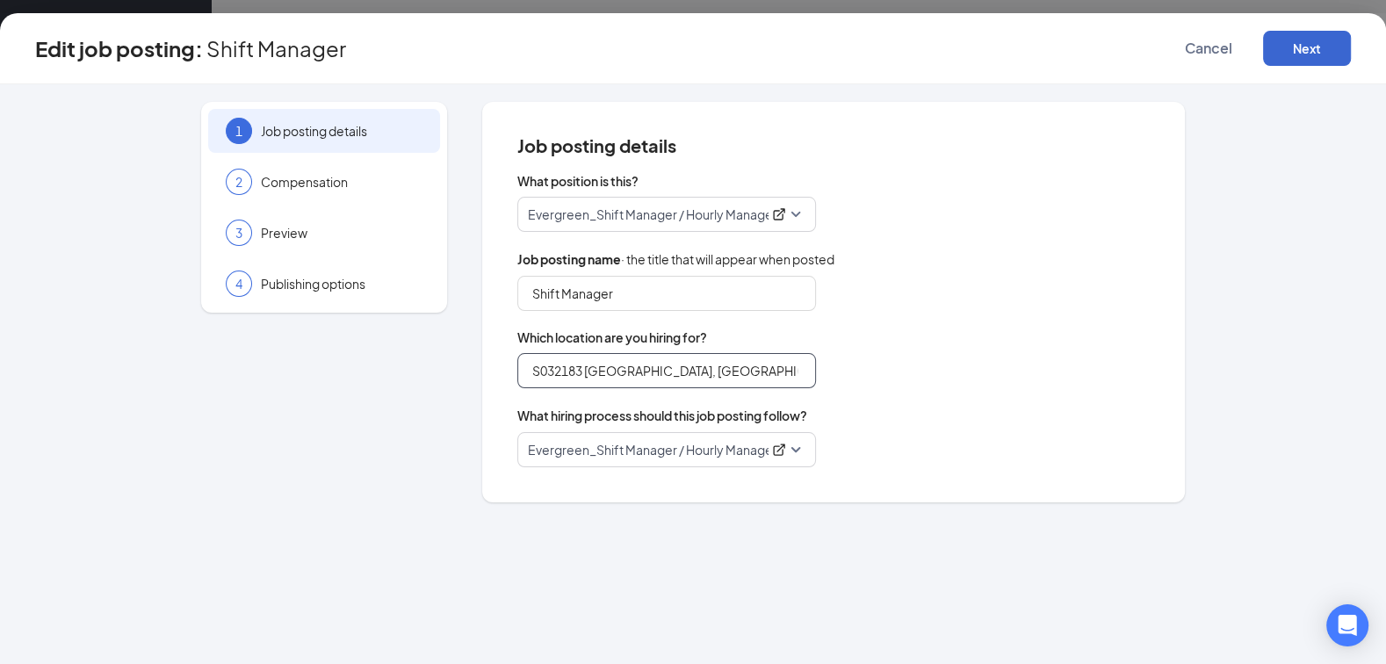
type input "S032183 [GEOGRAPHIC_DATA], [GEOGRAPHIC_DATA] (Rt. 46) - New Location"
click at [1324, 55] on button "Next" at bounding box center [1307, 48] width 88 height 35
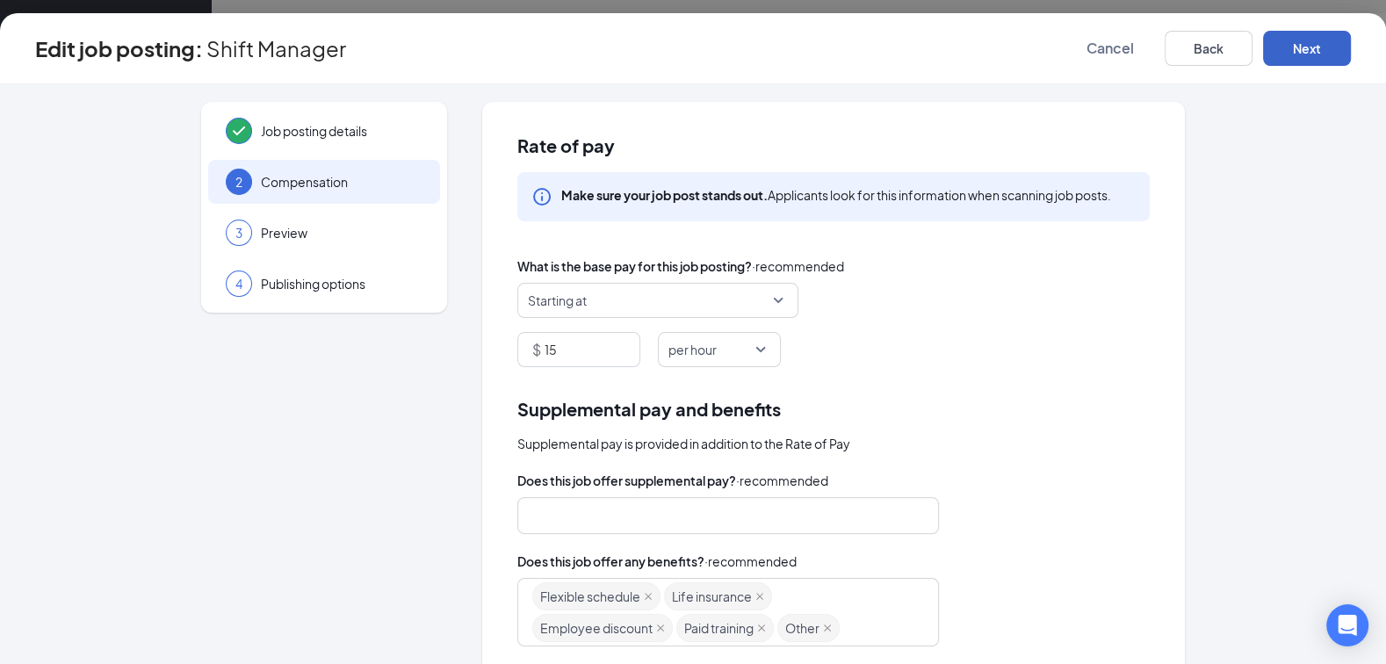
click at [1325, 55] on button "Next" at bounding box center [1307, 48] width 88 height 35
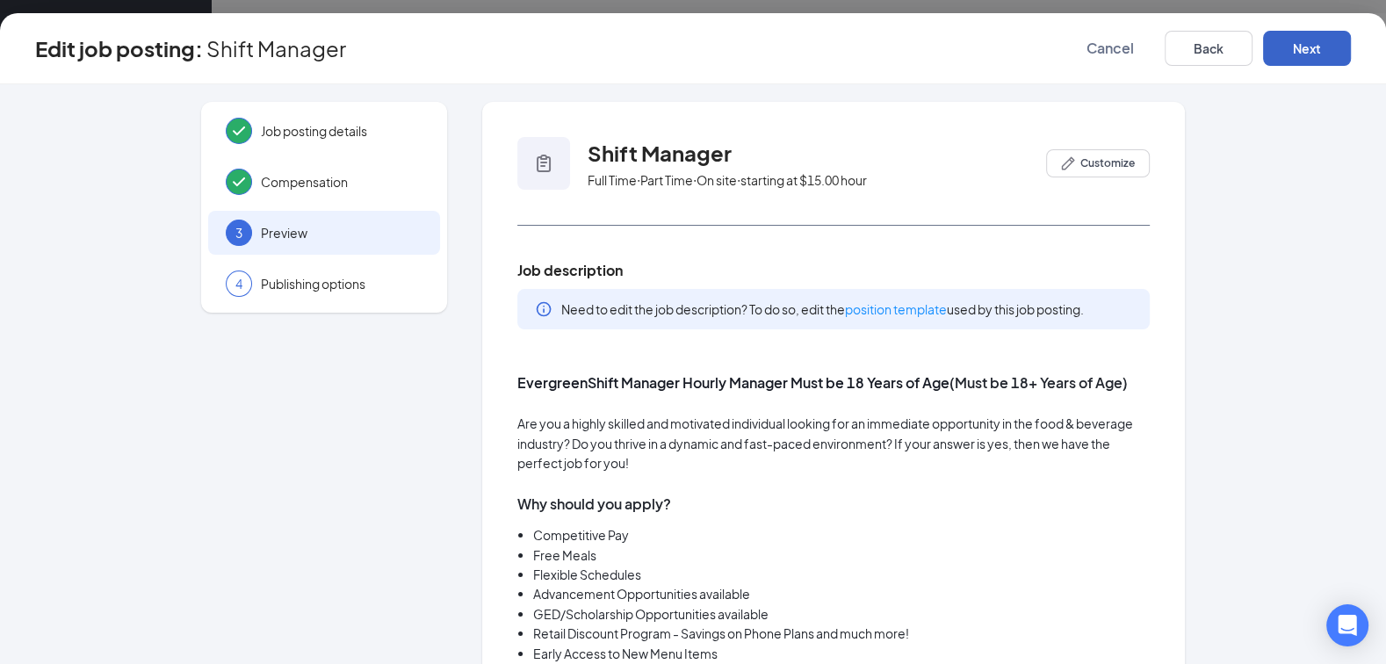
click at [1325, 55] on button "Next" at bounding box center [1307, 48] width 88 height 35
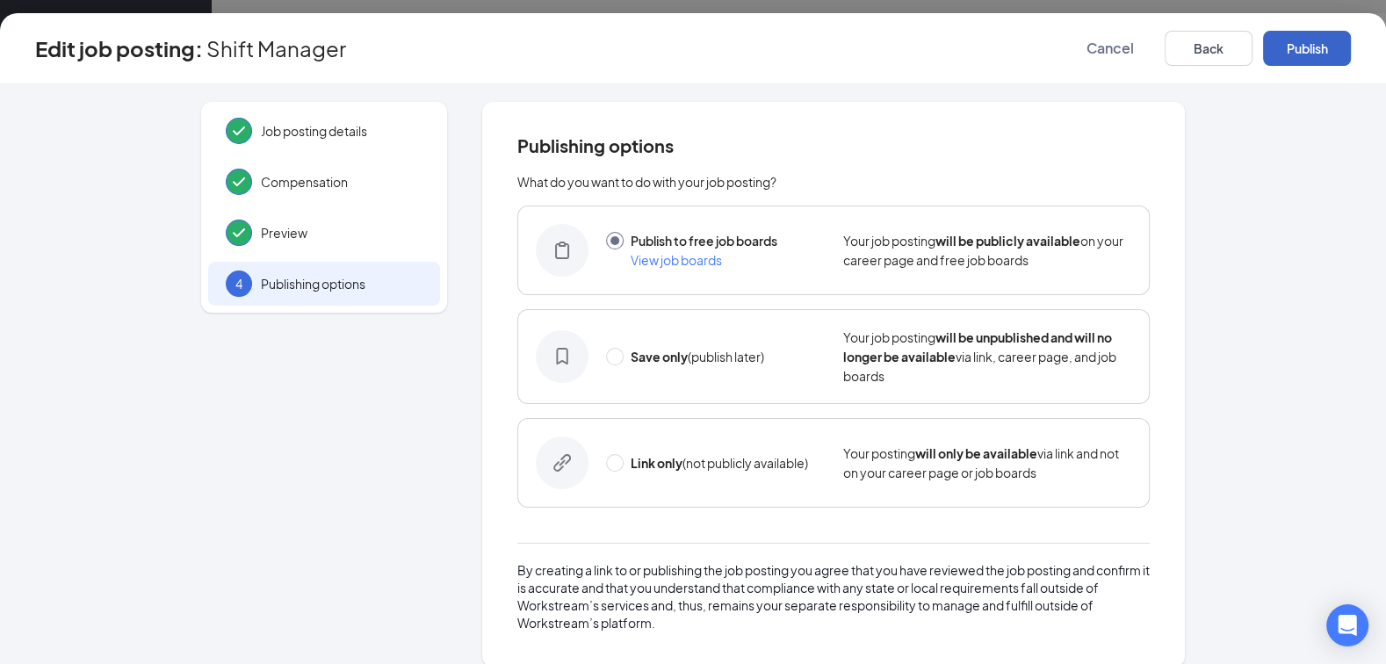
click at [1325, 55] on button "Publish" at bounding box center [1307, 48] width 88 height 35
click at [1140, 60] on button "Cancel" at bounding box center [1110, 48] width 88 height 35
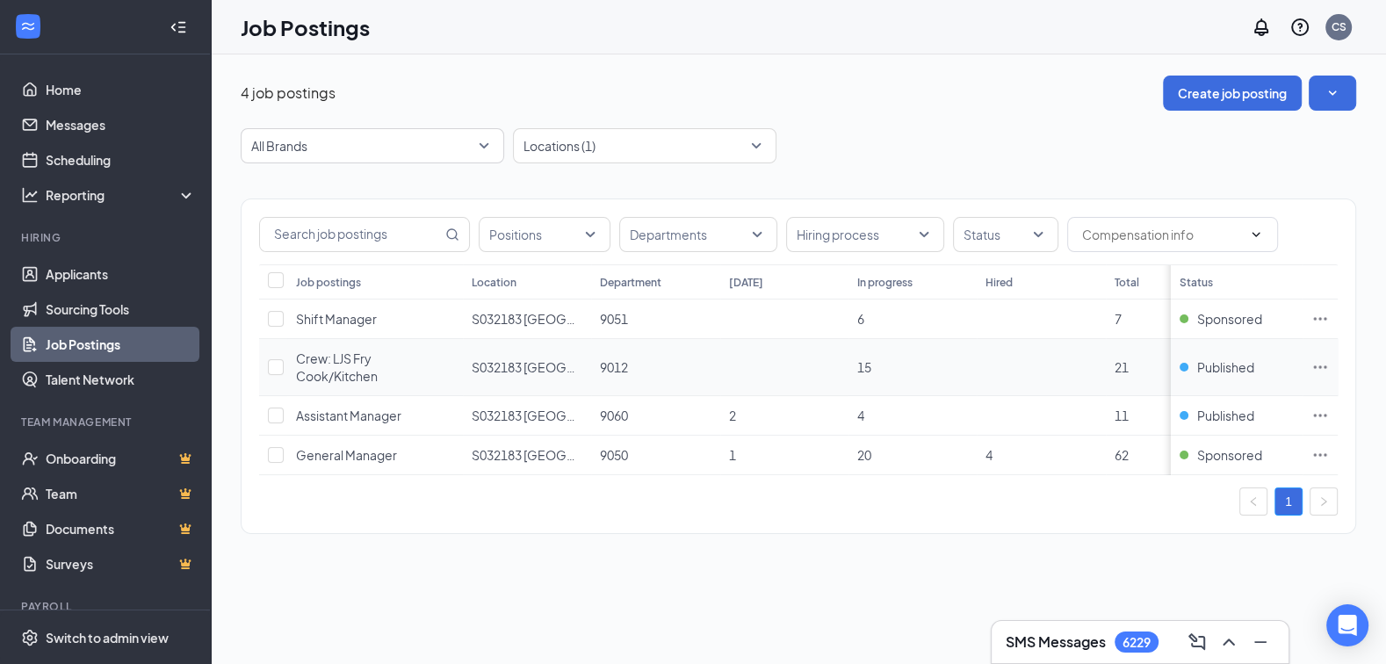
click at [1316, 364] on icon "Ellipses" at bounding box center [1320, 367] width 18 height 18
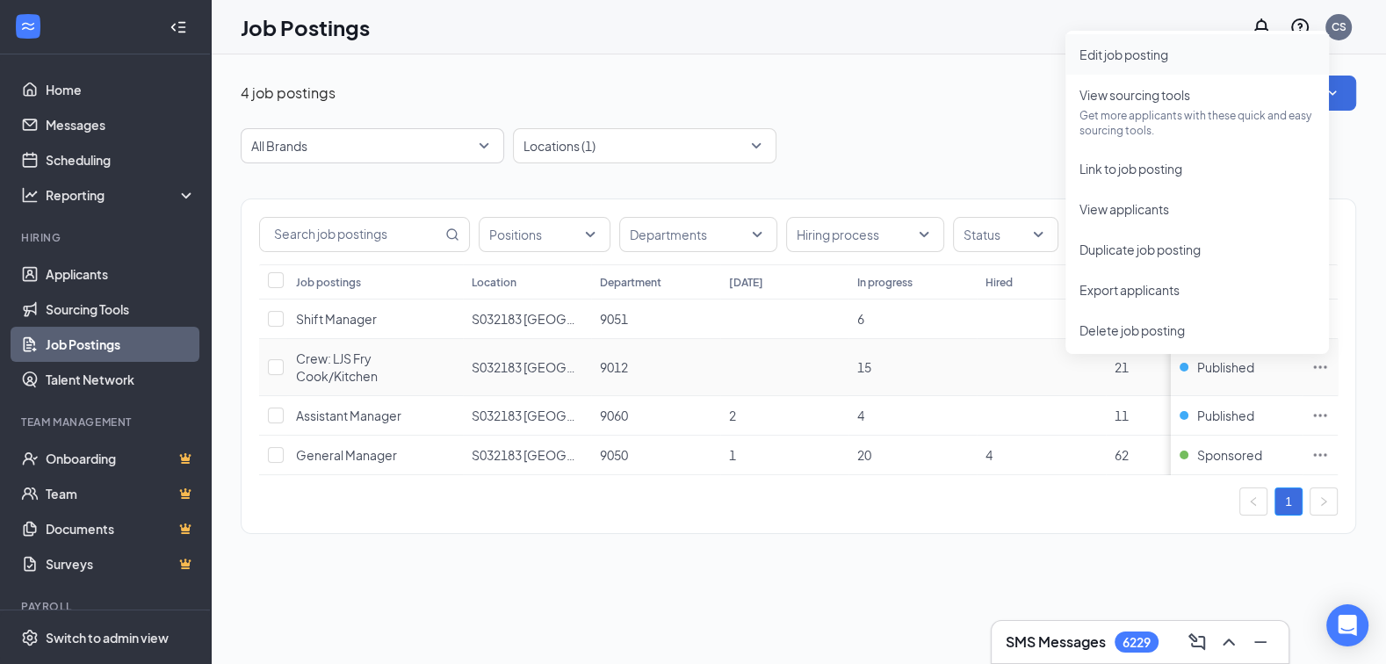
click at [1143, 49] on span "Edit job posting" at bounding box center [1123, 55] width 89 height 16
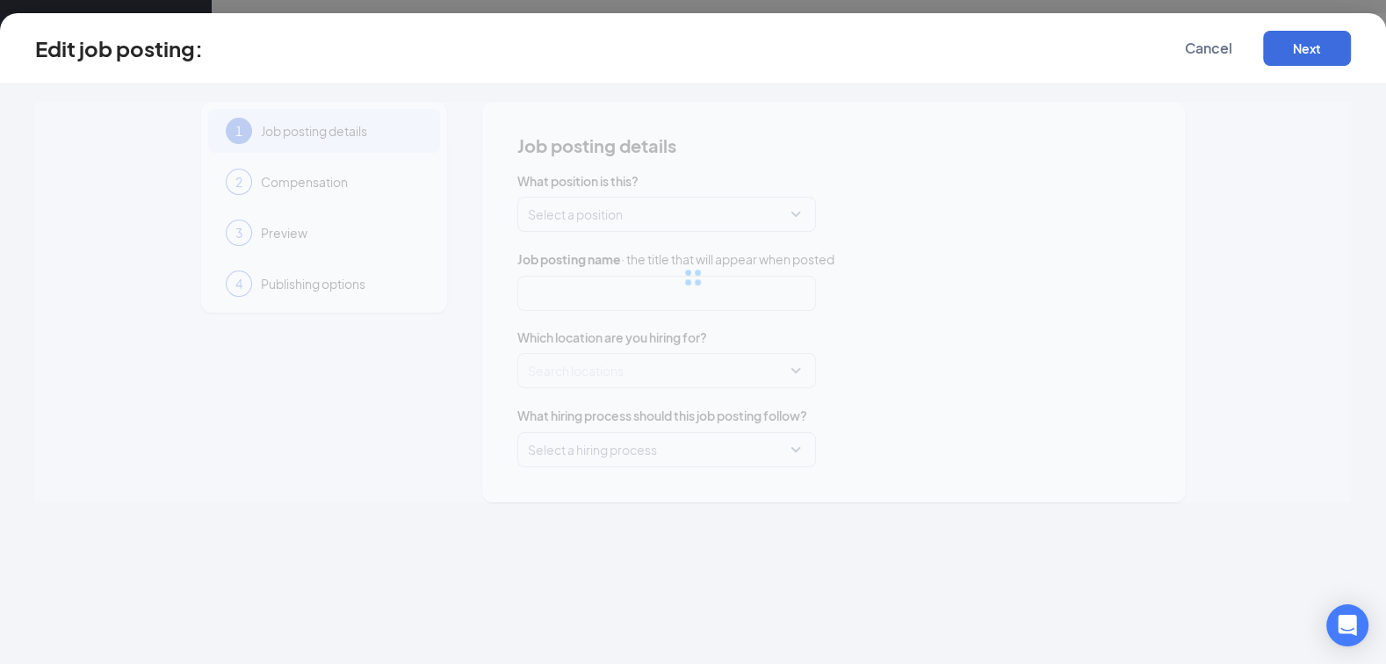
type input "Crew: LJS Fry Cook/Kitchen"
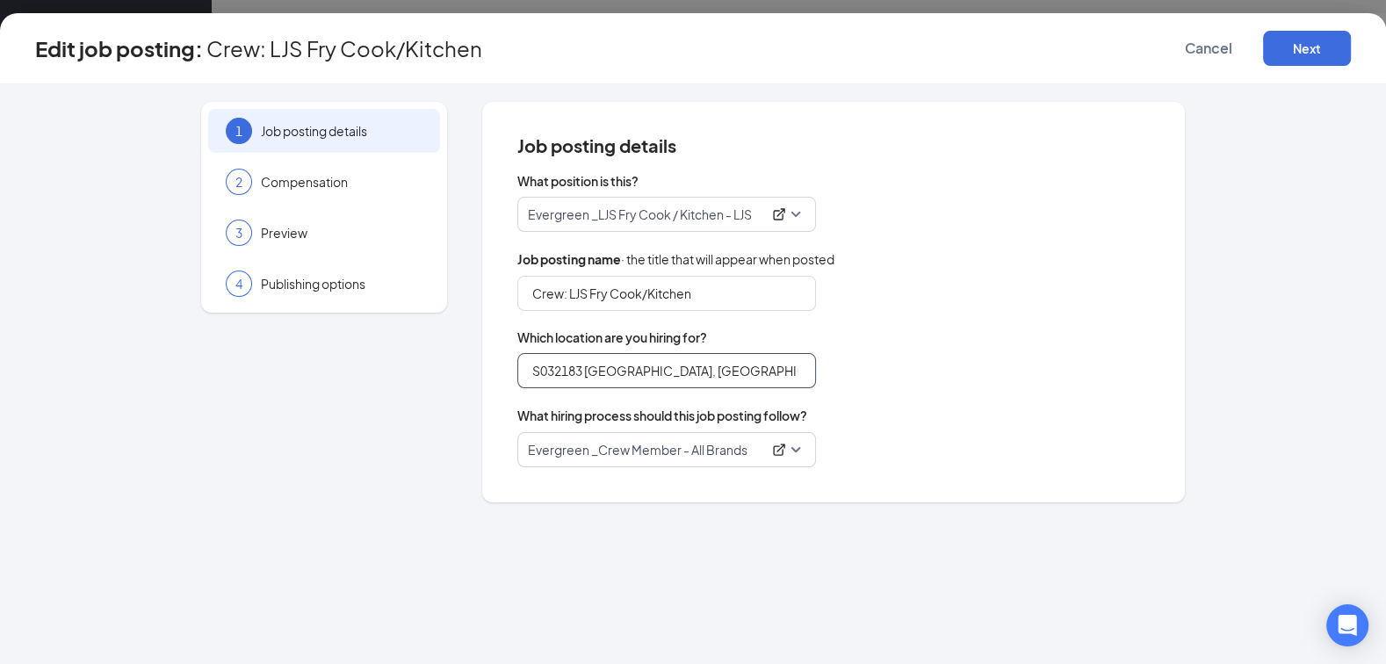
click at [586, 378] on input "S032183 [GEOGRAPHIC_DATA], [GEOGRAPHIC_DATA] (Rt. 46) - New Location - Coming S…" at bounding box center [666, 370] width 299 height 35
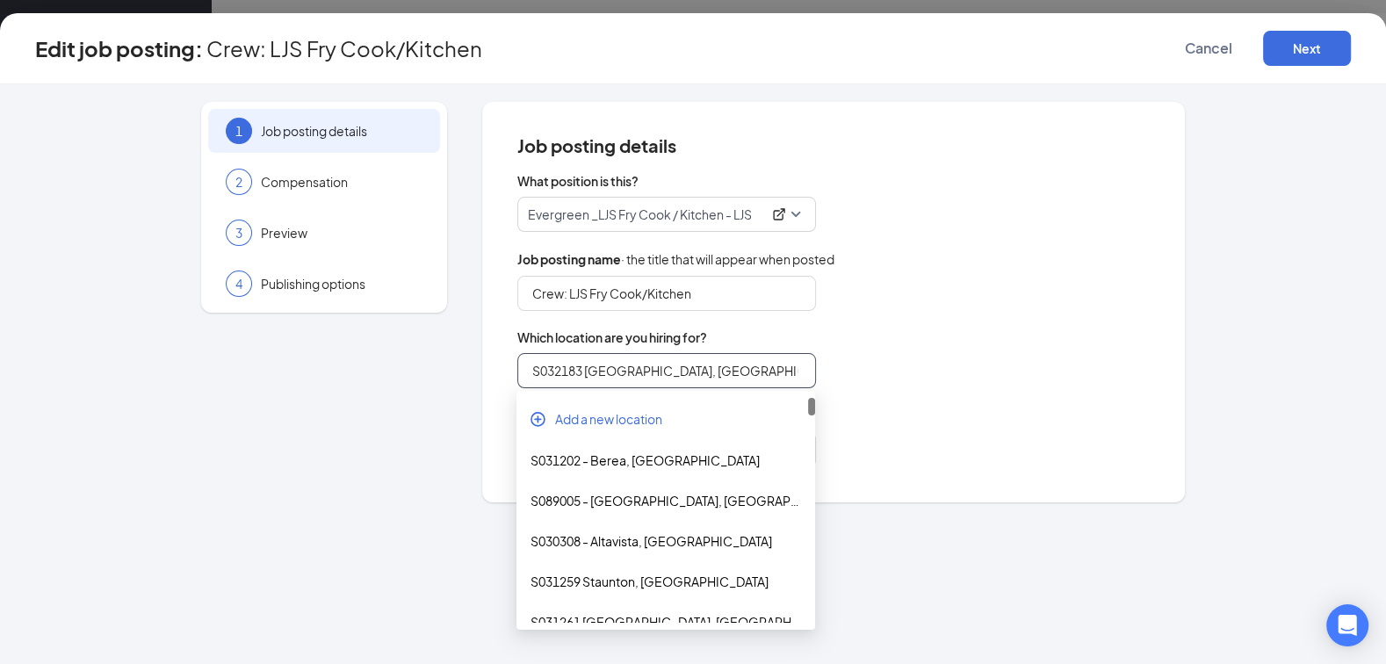
click at [586, 378] on input "S032183 [GEOGRAPHIC_DATA], [GEOGRAPHIC_DATA] (Rt. 46) - New Location - Coming S…" at bounding box center [666, 370] width 299 height 35
paste input "search"
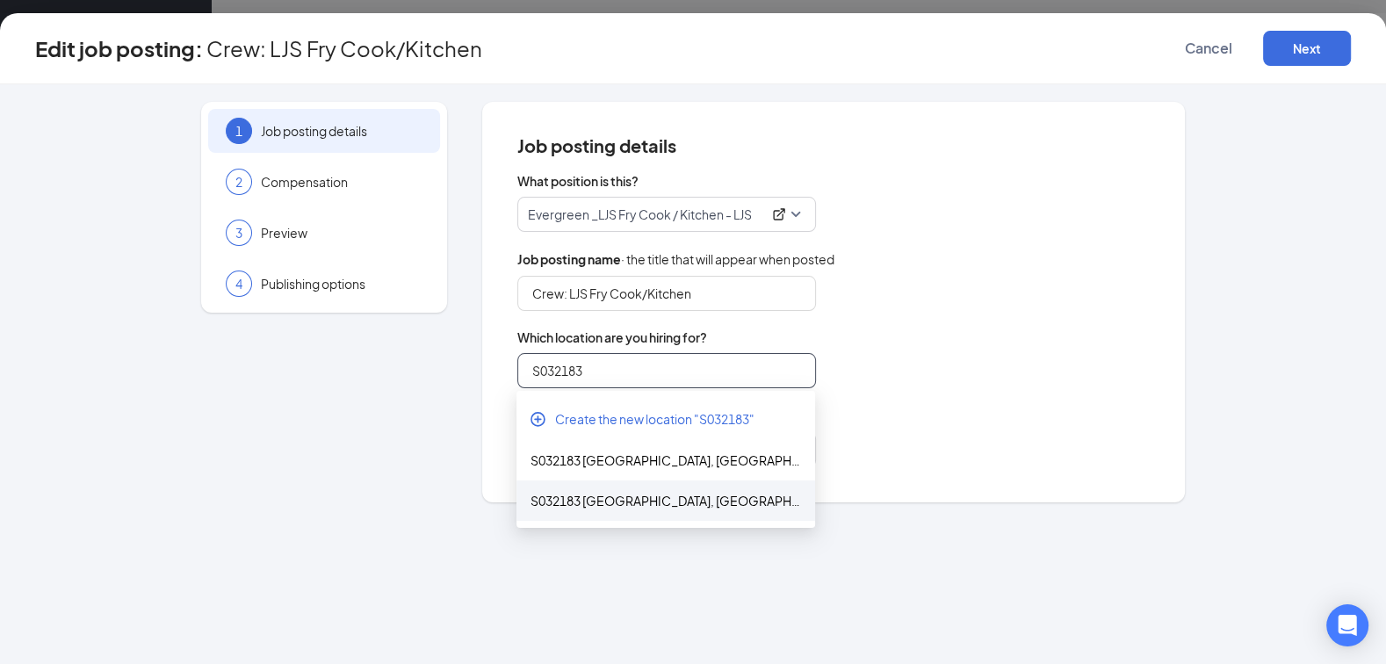
click at [621, 507] on div "S032183 [GEOGRAPHIC_DATA], [GEOGRAPHIC_DATA] (Rt. 46) - New Location" at bounding box center [665, 500] width 270 height 19
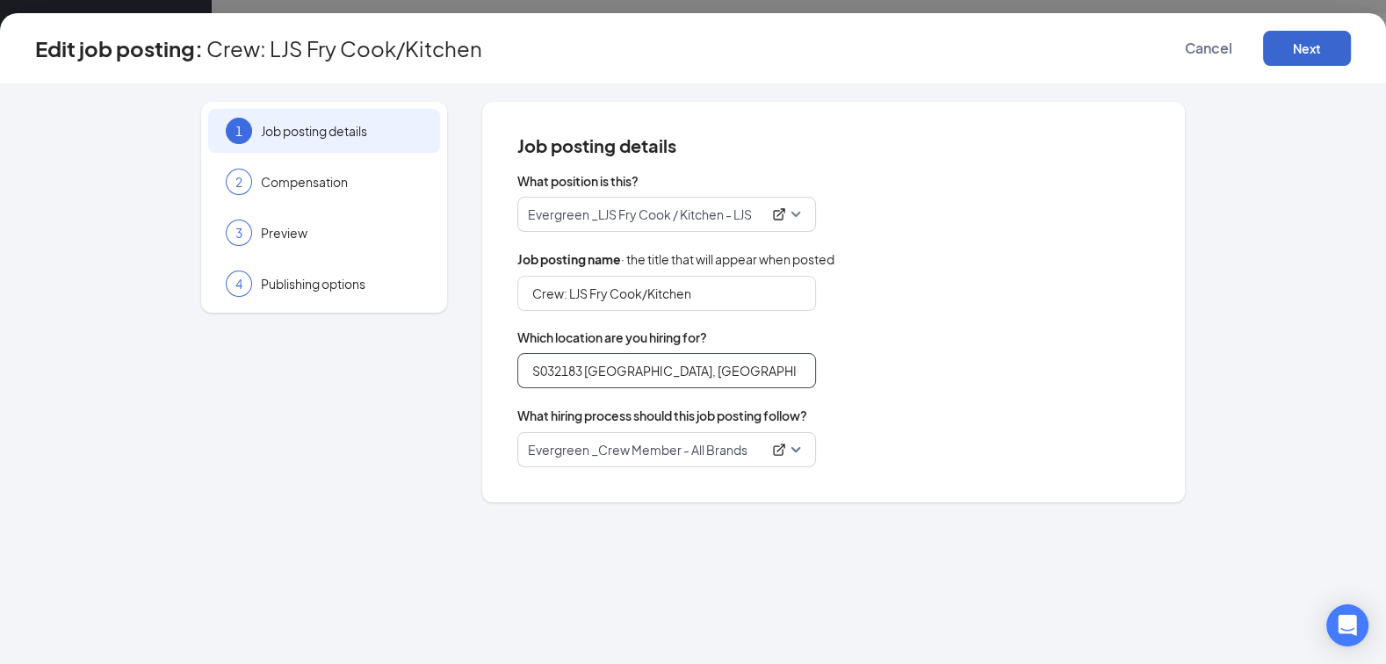
type input "S032183 [GEOGRAPHIC_DATA], [GEOGRAPHIC_DATA] (Rt. 46) - New Location"
click at [1309, 46] on button "Next" at bounding box center [1307, 48] width 88 height 35
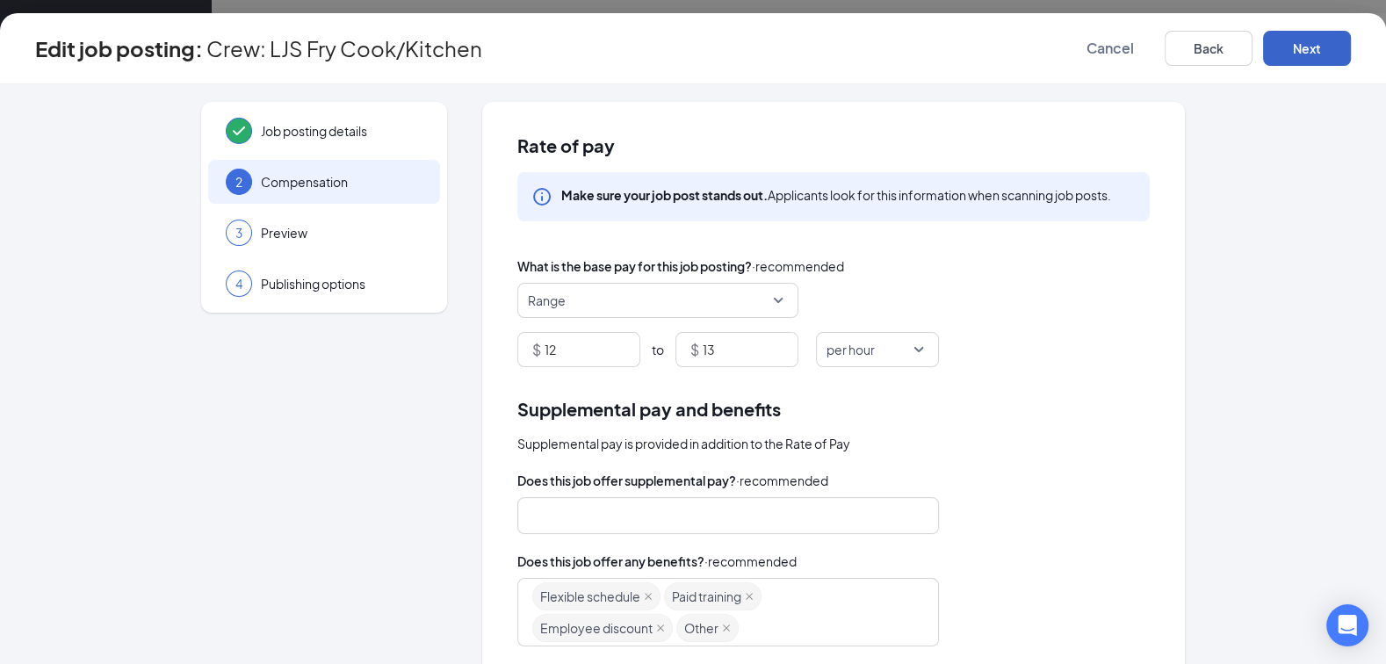
click at [1309, 46] on button "Next" at bounding box center [1307, 48] width 88 height 35
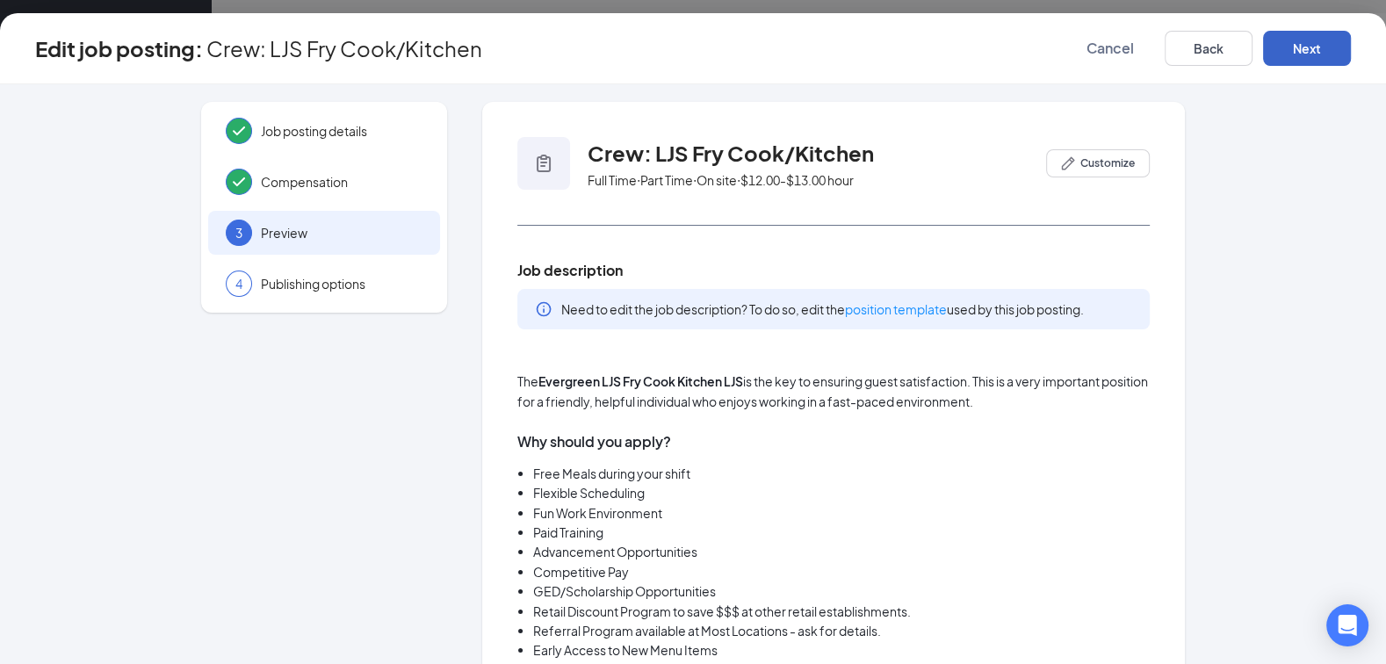
click at [1309, 46] on button "Next" at bounding box center [1307, 48] width 88 height 35
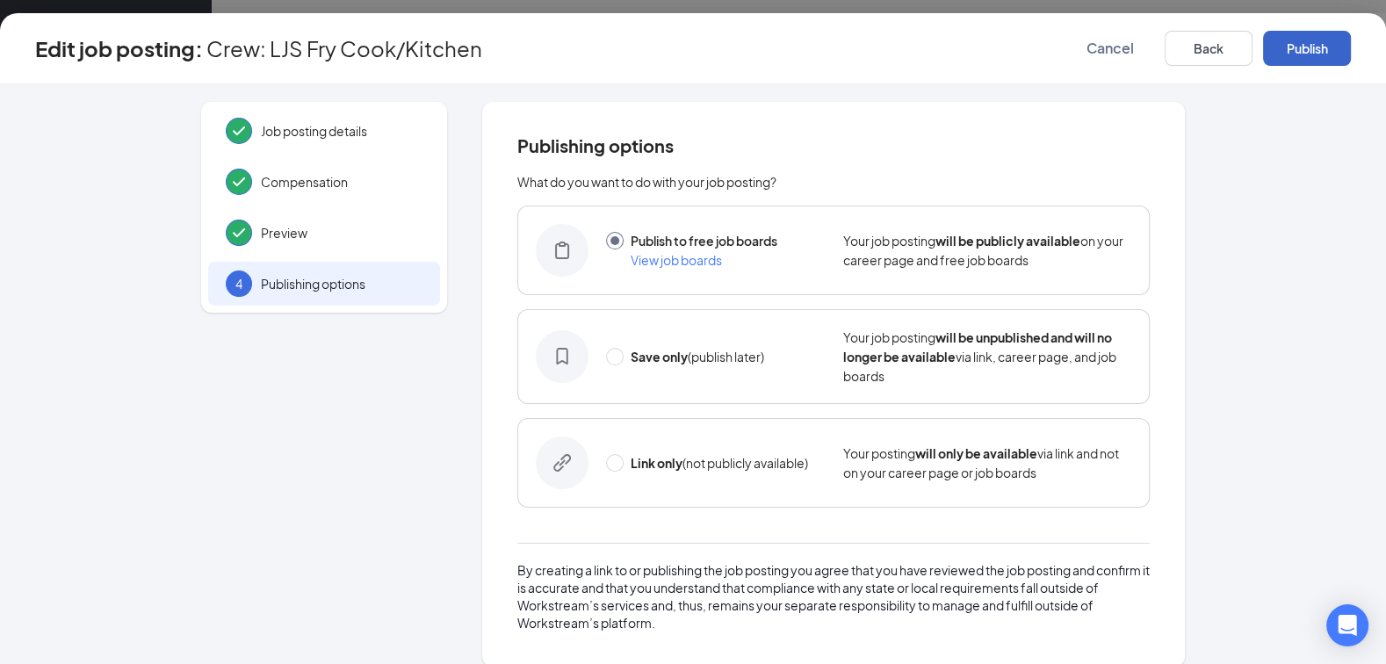
click at [1309, 46] on button "Publish" at bounding box center [1307, 48] width 88 height 35
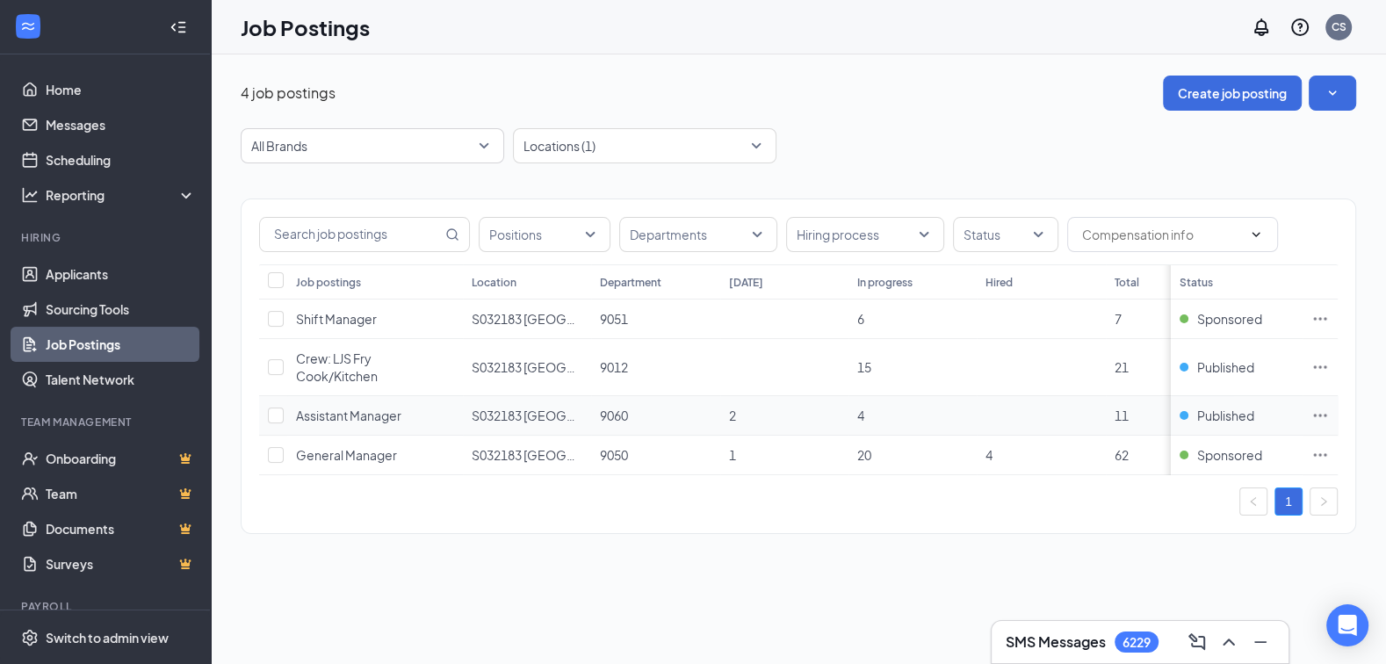
click at [1320, 415] on icon "Ellipses" at bounding box center [1320, 416] width 18 height 18
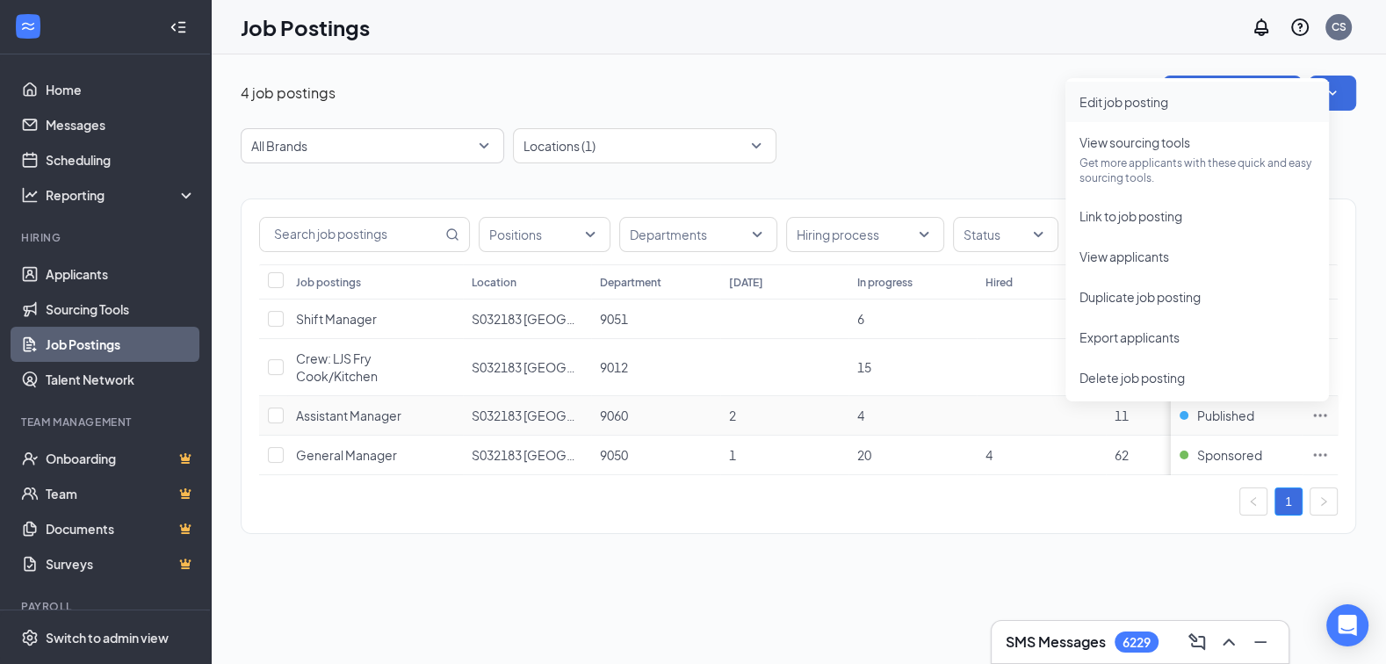
click at [1168, 104] on span "Edit job posting" at bounding box center [1123, 102] width 89 height 16
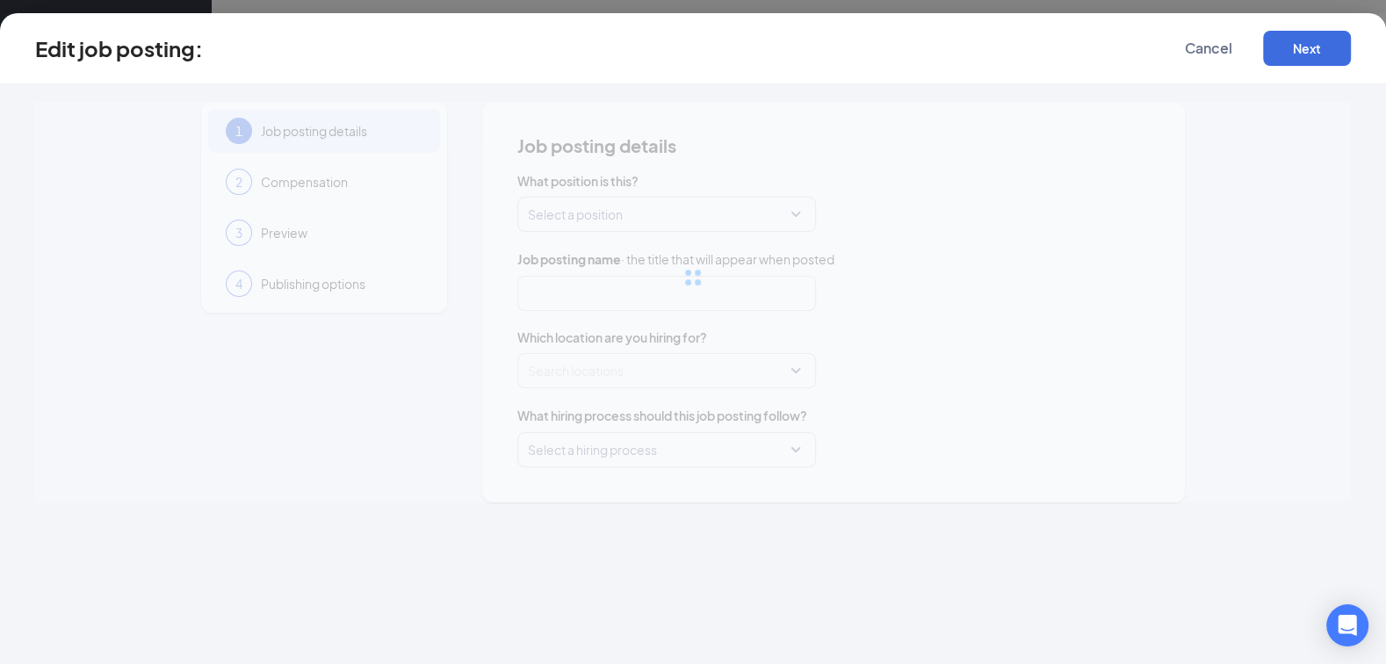
type input "Assistant Manager"
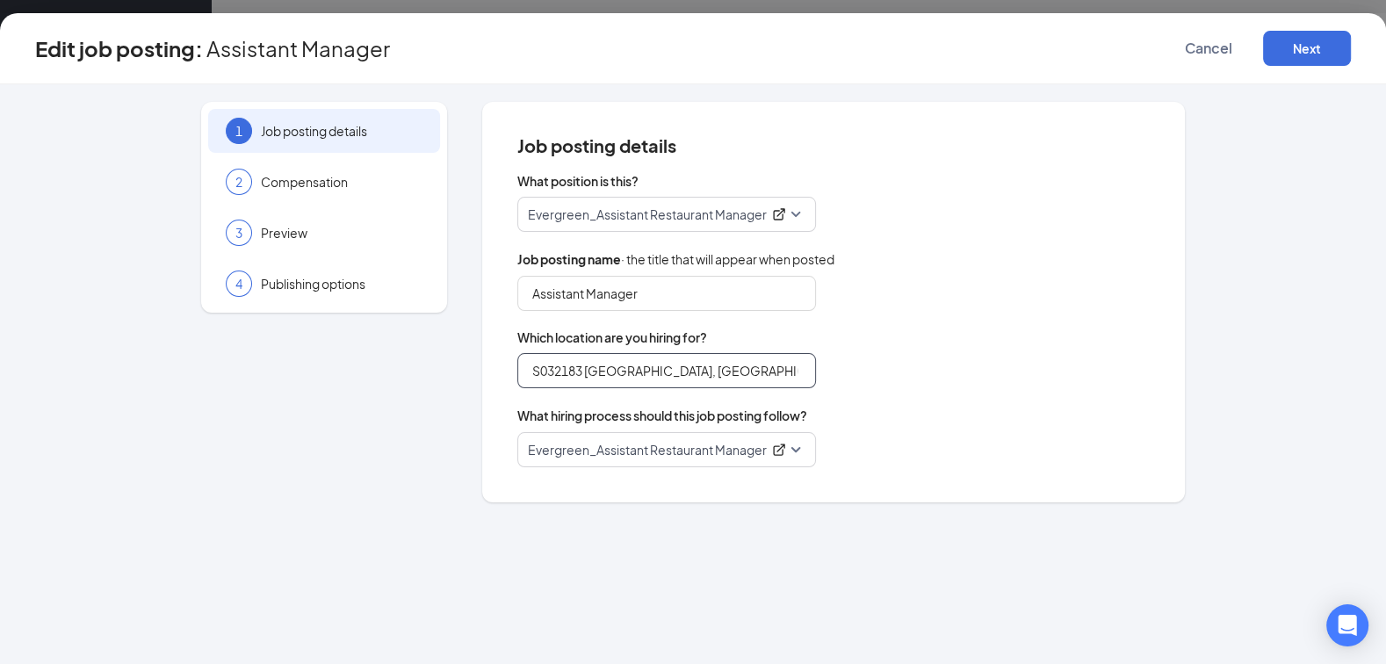
click at [595, 364] on input "S032183 [GEOGRAPHIC_DATA], [GEOGRAPHIC_DATA] (Rt. 46) - New Location - Coming S…" at bounding box center [666, 370] width 299 height 35
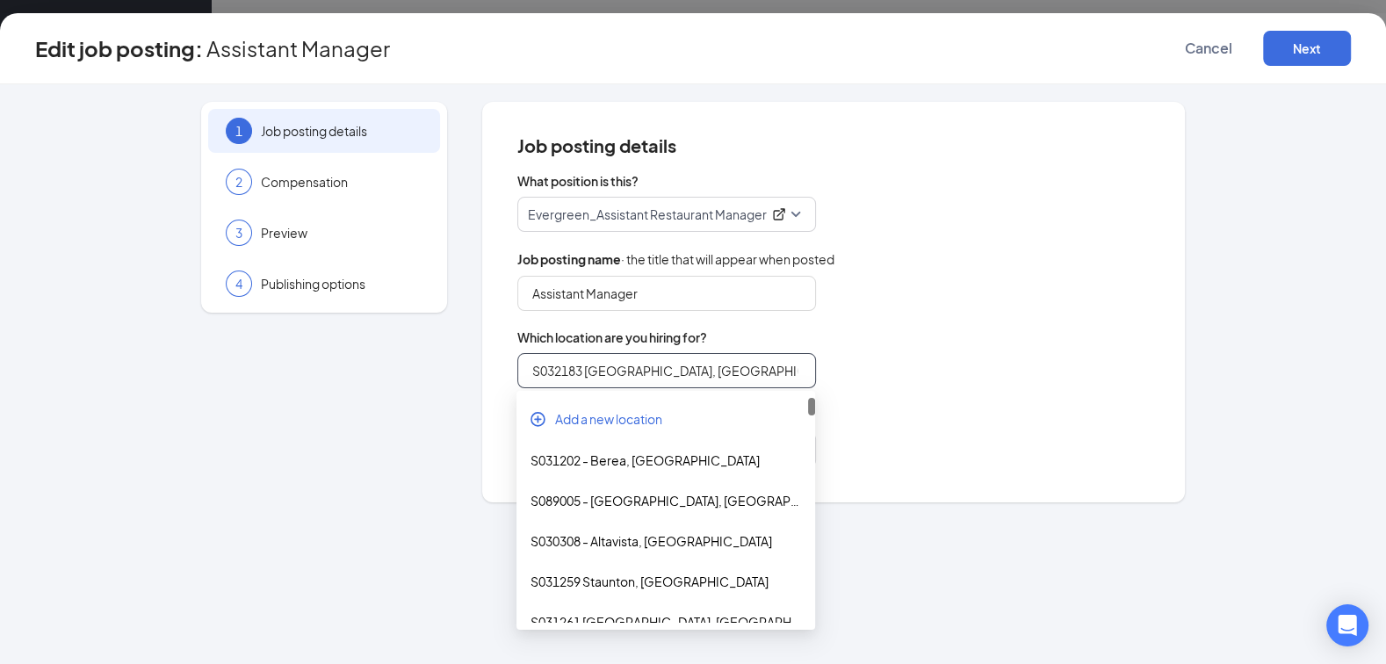
click at [595, 364] on input "S032183 [GEOGRAPHIC_DATA], [GEOGRAPHIC_DATA] (Rt. 46) - New Location - Coming S…" at bounding box center [666, 370] width 299 height 35
paste input "search"
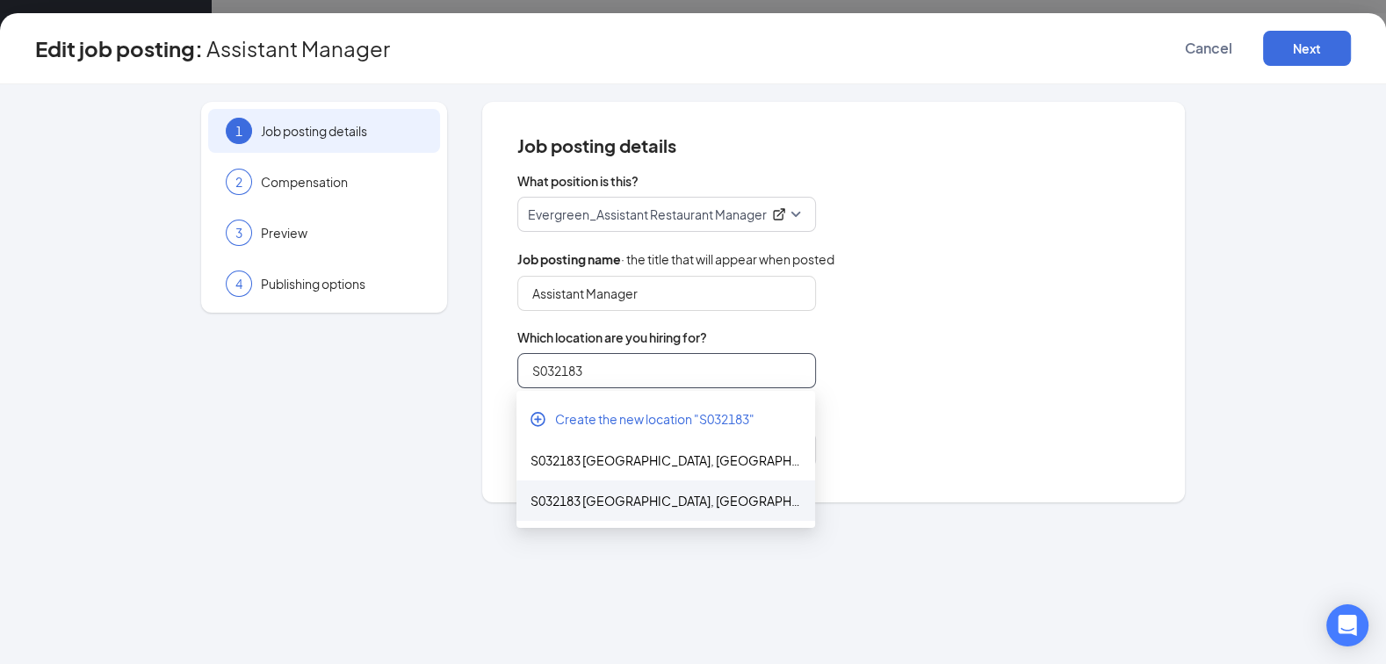
click at [634, 508] on div "S032183 [GEOGRAPHIC_DATA], [GEOGRAPHIC_DATA] (Rt. 46) - New Location" at bounding box center [665, 500] width 270 height 19
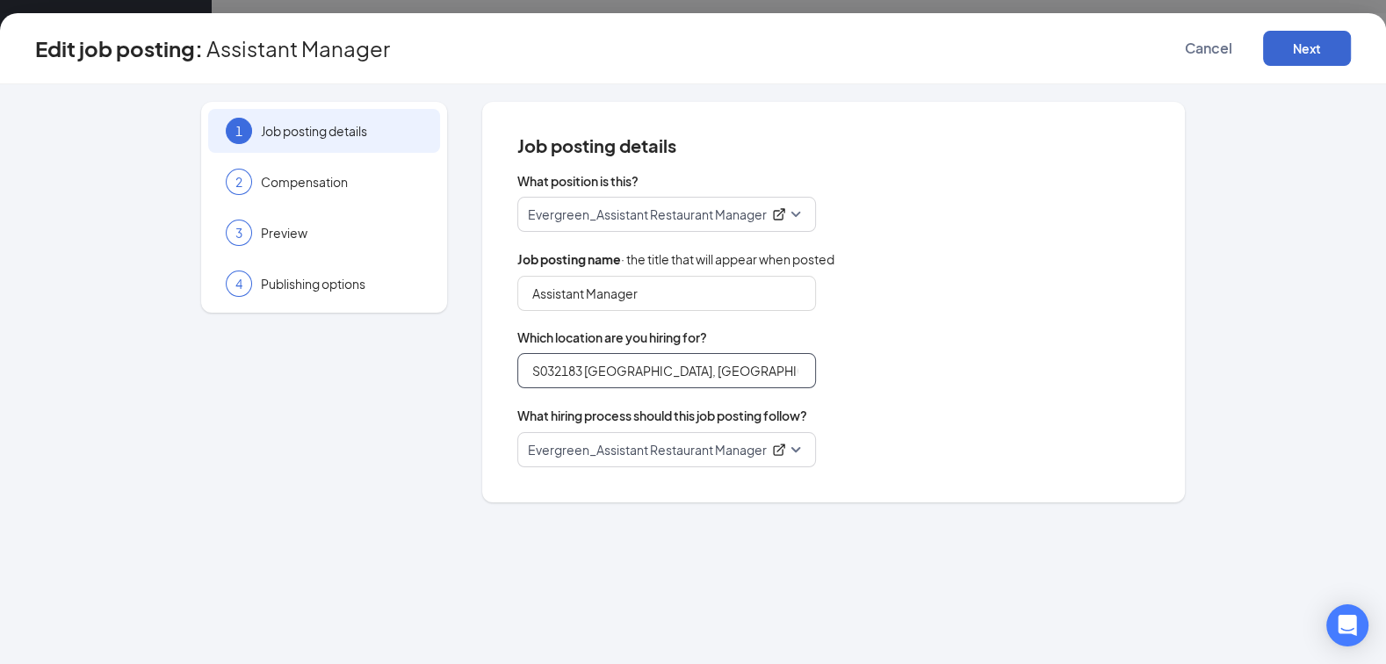
type input "S032183 [GEOGRAPHIC_DATA], [GEOGRAPHIC_DATA] (Rt. 46) - New Location"
click at [1331, 58] on button "Next" at bounding box center [1307, 48] width 88 height 35
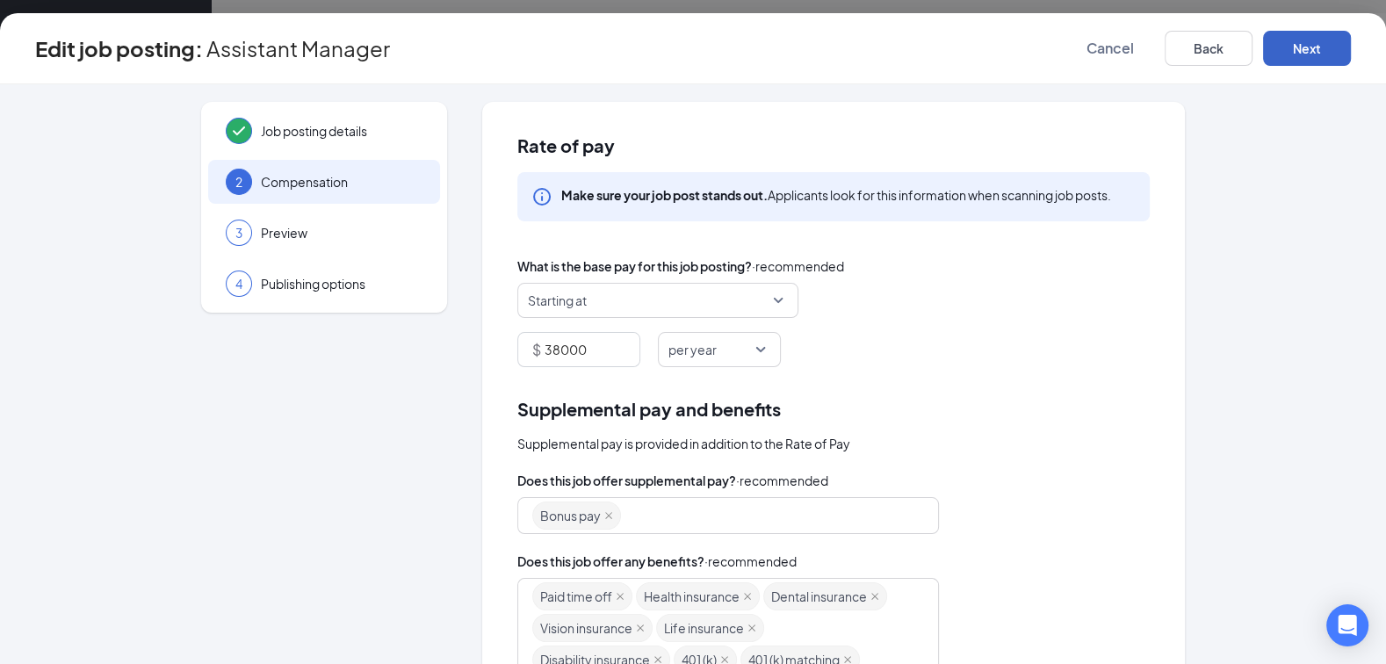
click at [1331, 58] on button "Next" at bounding box center [1307, 48] width 88 height 35
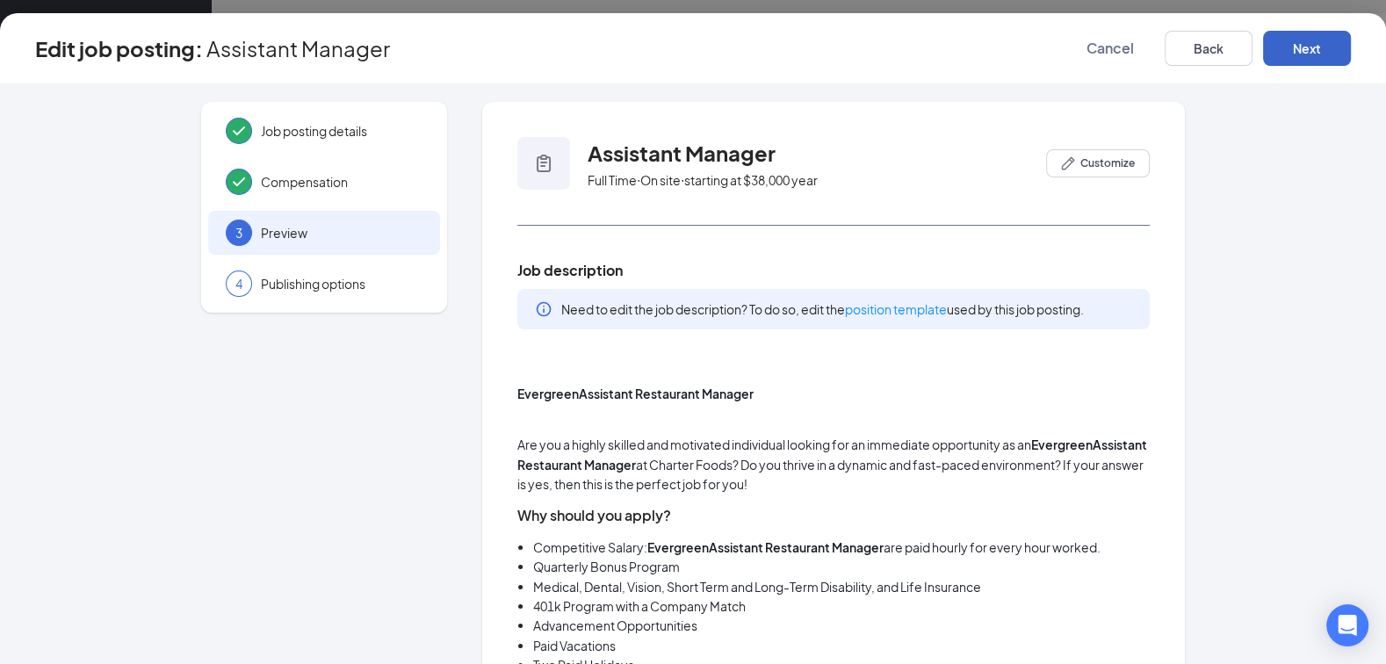
click at [1331, 58] on button "Next" at bounding box center [1307, 48] width 88 height 35
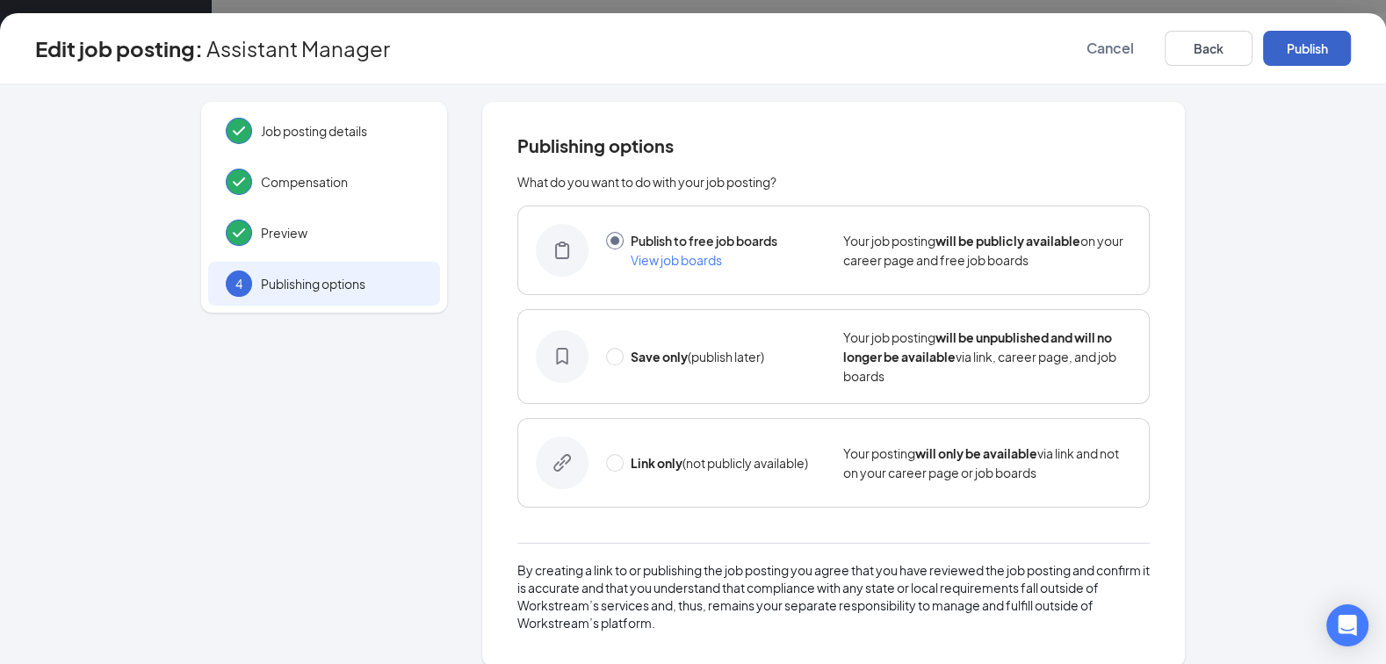
click at [1331, 58] on button "Publish" at bounding box center [1307, 48] width 88 height 35
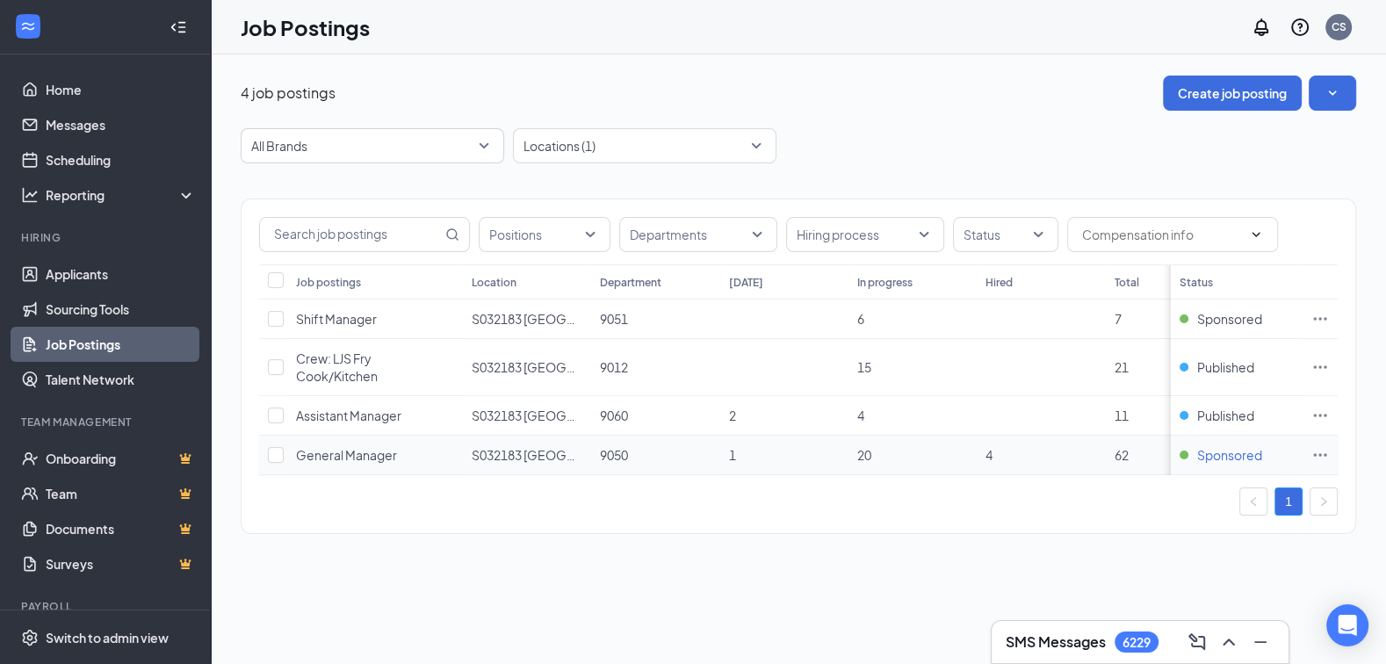
click at [1221, 453] on span "Sponsored" at bounding box center [1229, 455] width 65 height 18
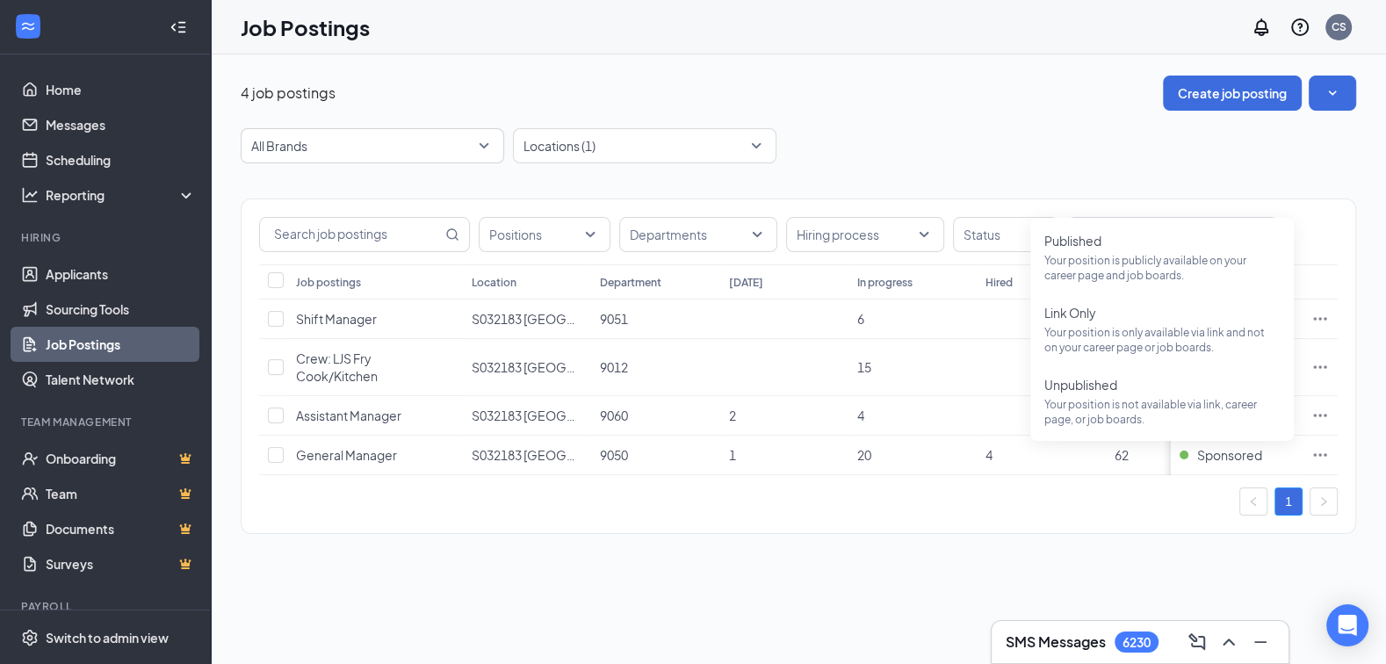
click at [923, 506] on div "1" at bounding box center [798, 501] width 1078 height 28
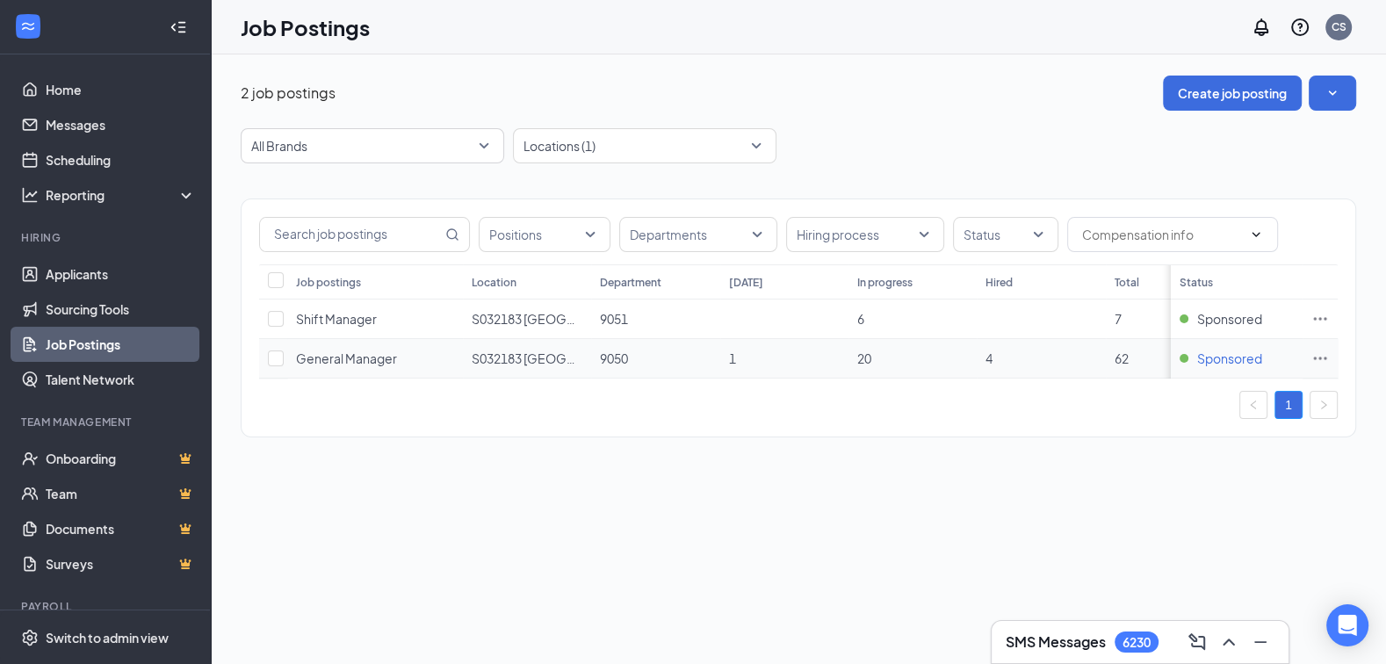
click at [1224, 358] on span "Sponsored" at bounding box center [1229, 358] width 65 height 18
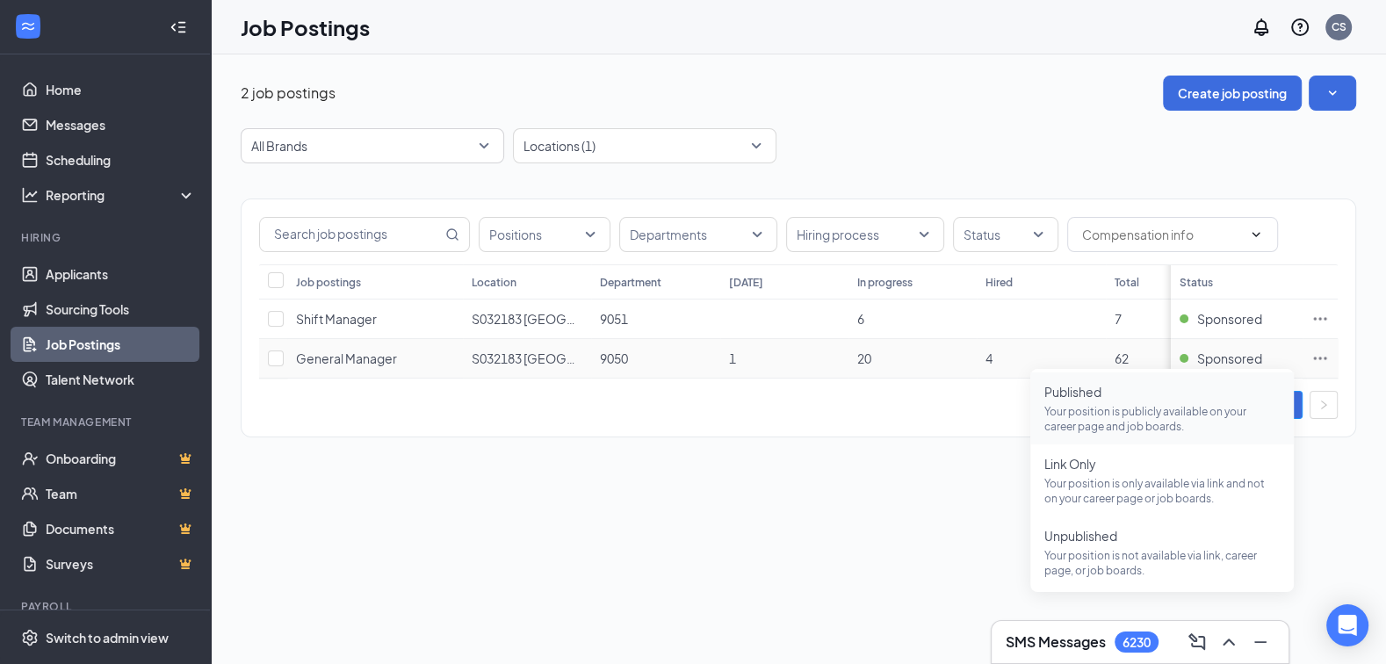
click at [1166, 377] on li "Published Your position is publicly available on your career page and job board…" at bounding box center [1161, 408] width 263 height 72
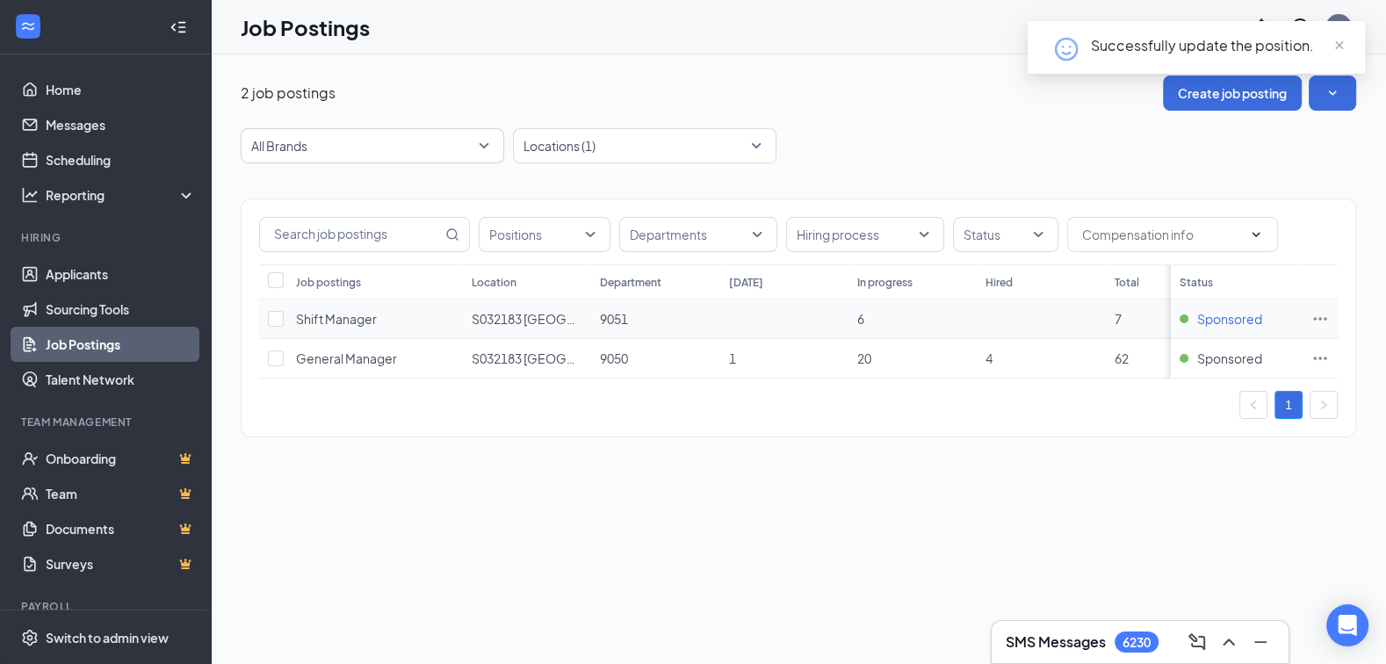
click at [1221, 313] on span "Sponsored" at bounding box center [1229, 319] width 65 height 18
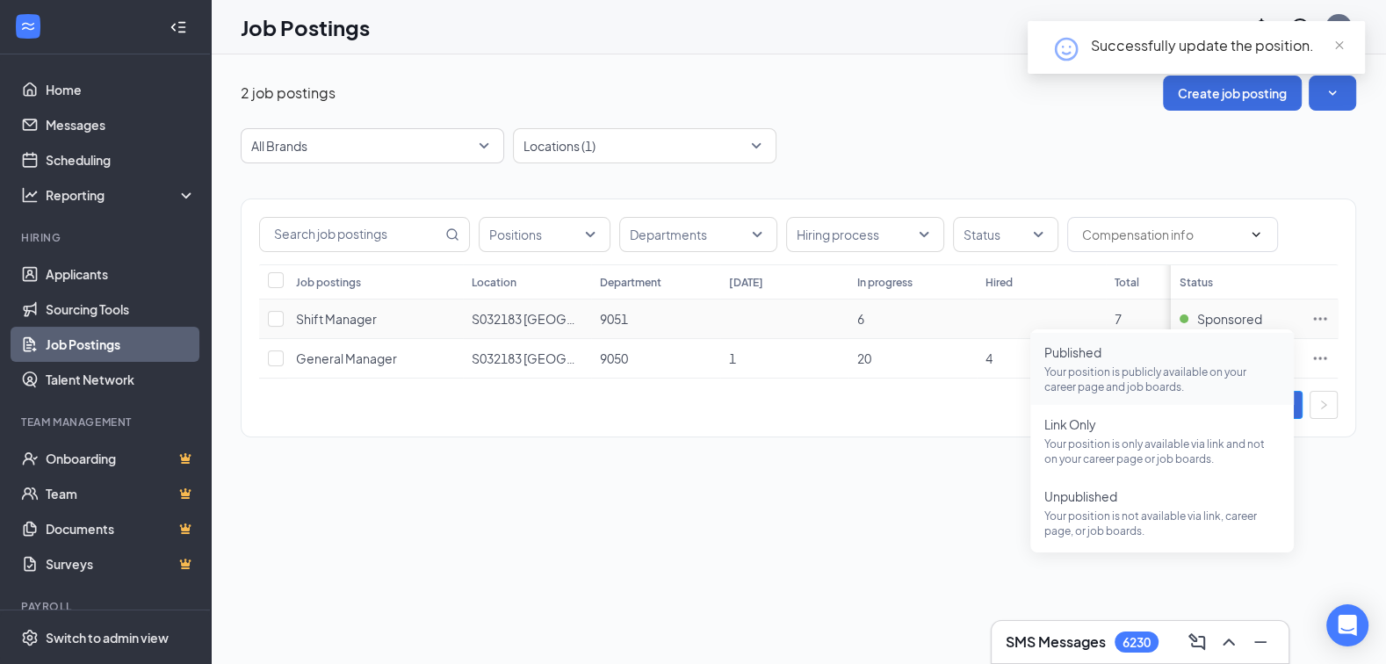
click at [1133, 364] on span "Published Your position is publicly available on your career page and job board…" at bounding box center [1161, 368] width 235 height 51
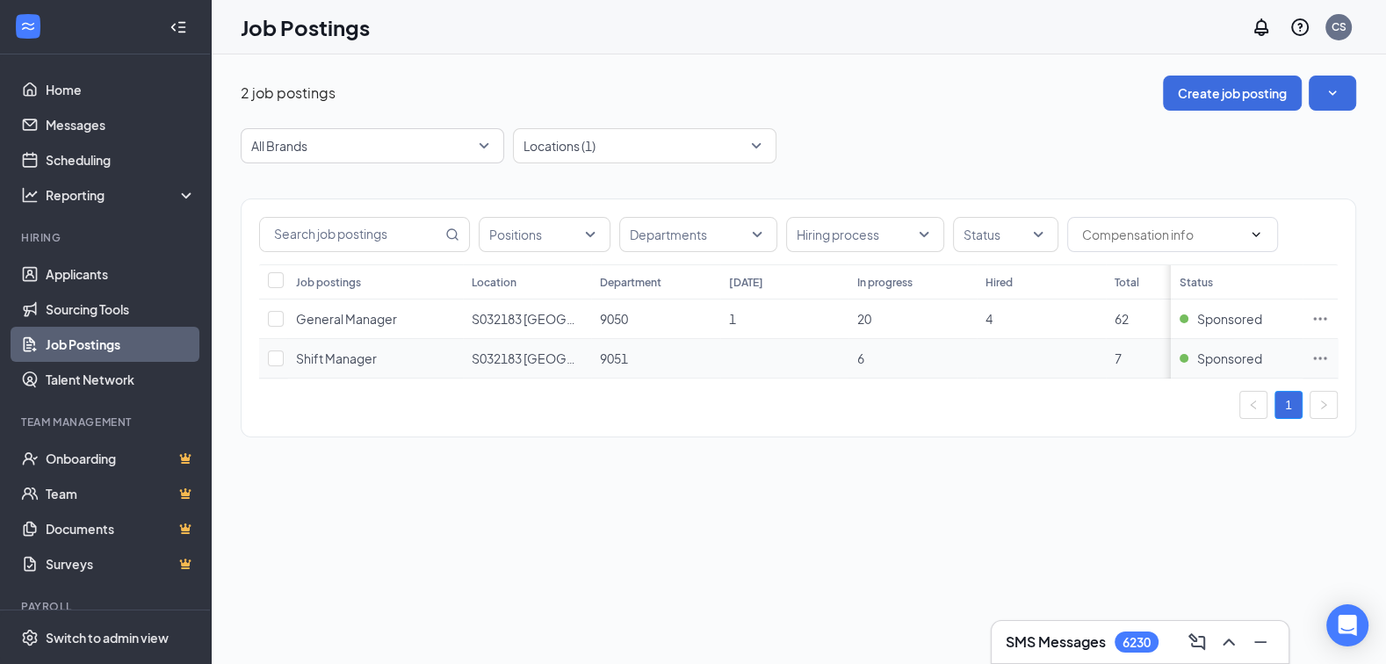
click at [1318, 357] on icon "Ellipses" at bounding box center [1320, 358] width 13 height 3
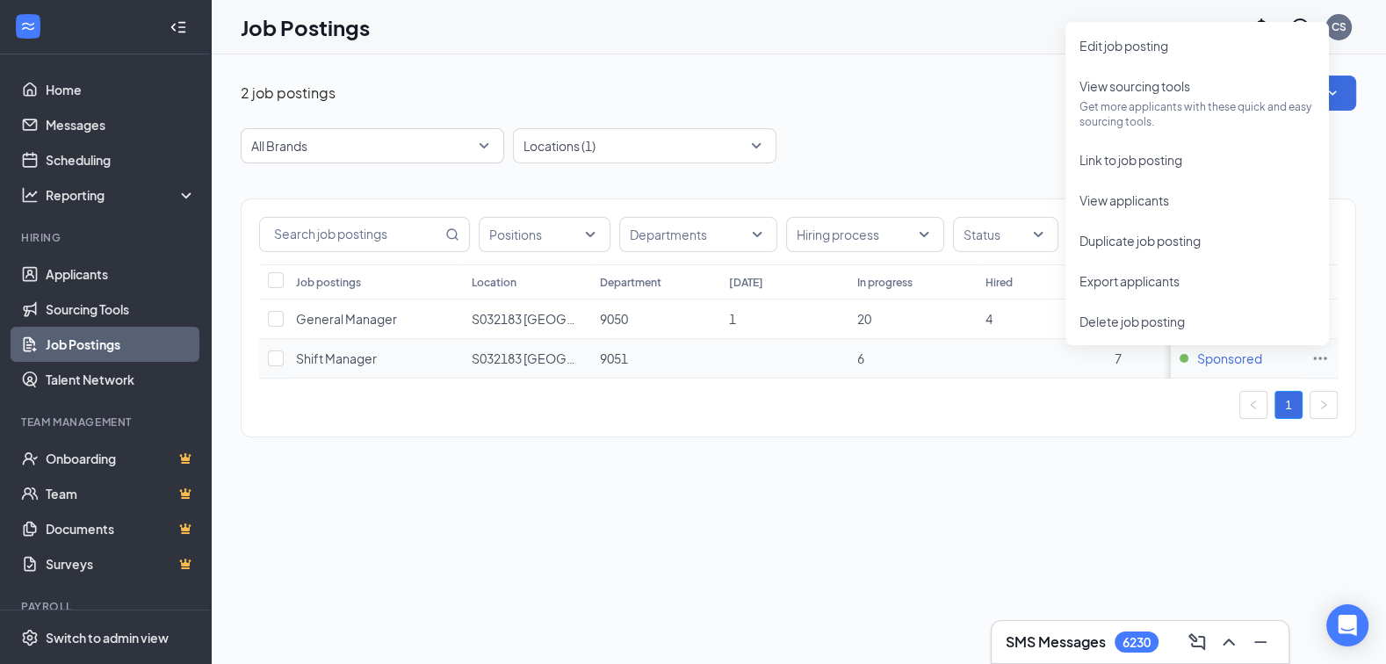
click at [1221, 358] on span "Sponsored" at bounding box center [1229, 358] width 65 height 18
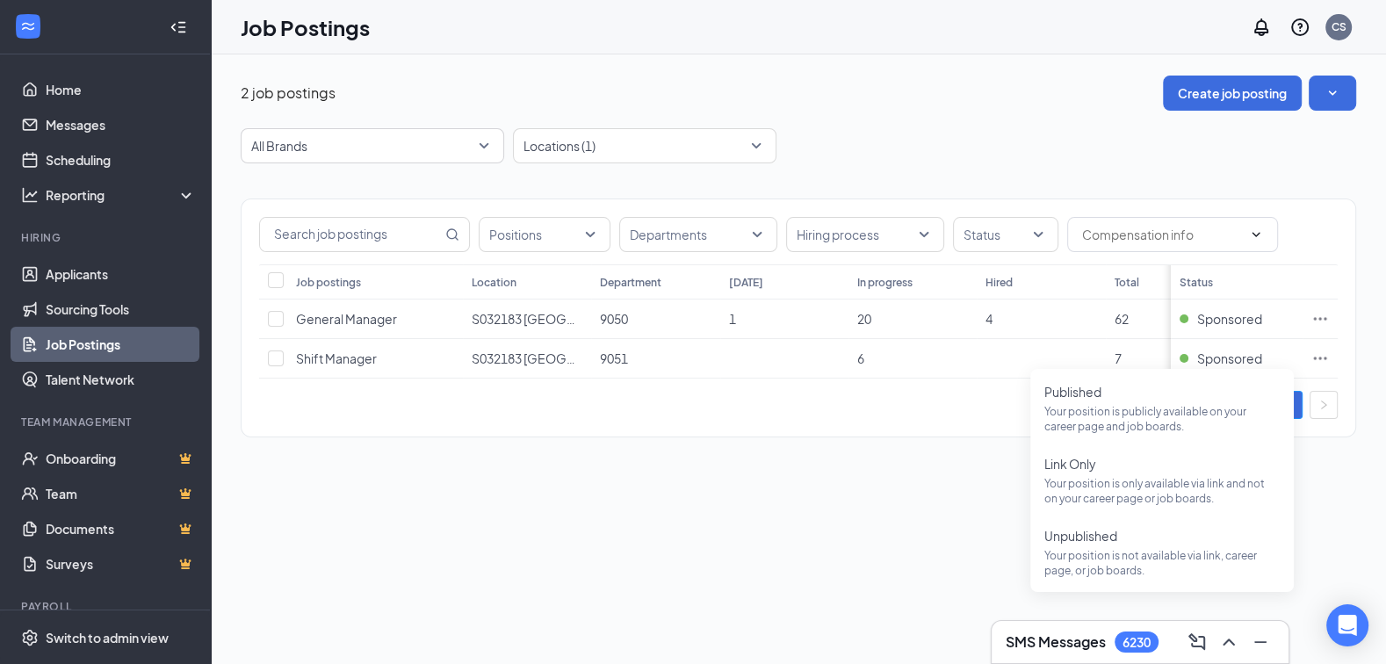
click at [884, 437] on div "Positions Departments Hiring process Status Job postings Location Department [D…" at bounding box center [798, 317] width 1115 height 239
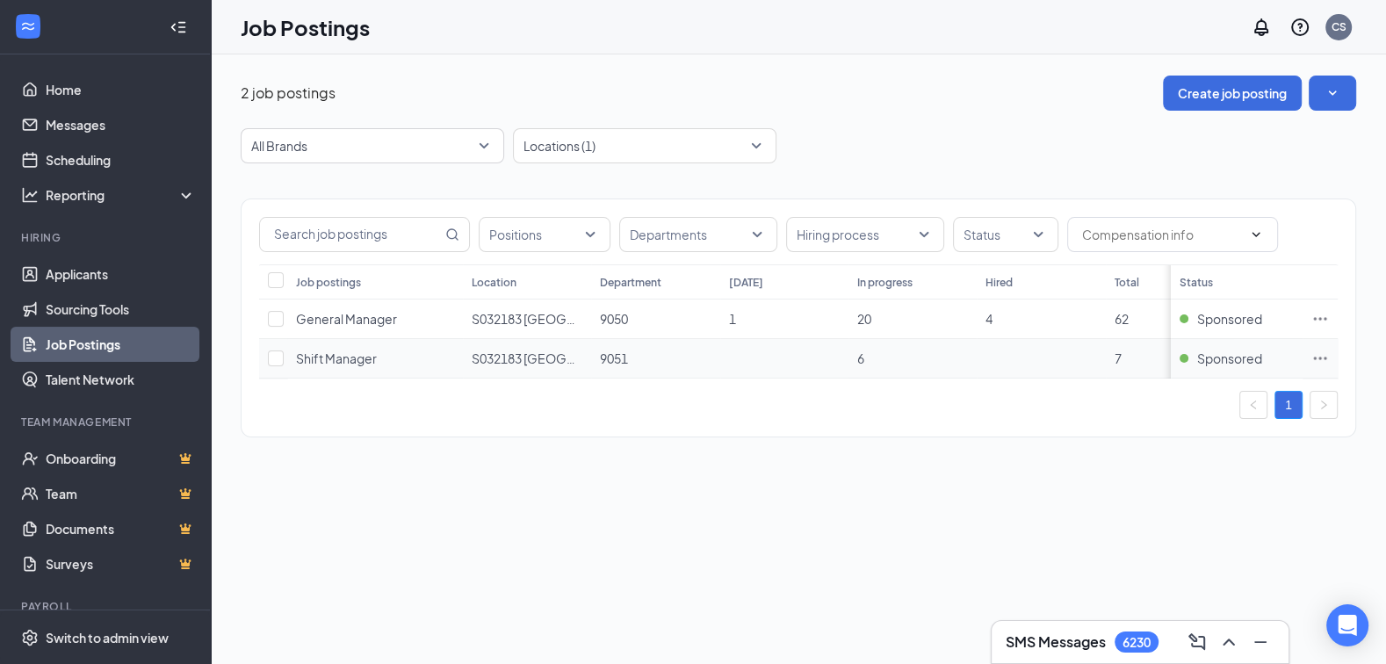
click at [1324, 354] on icon "Ellipses" at bounding box center [1320, 358] width 18 height 18
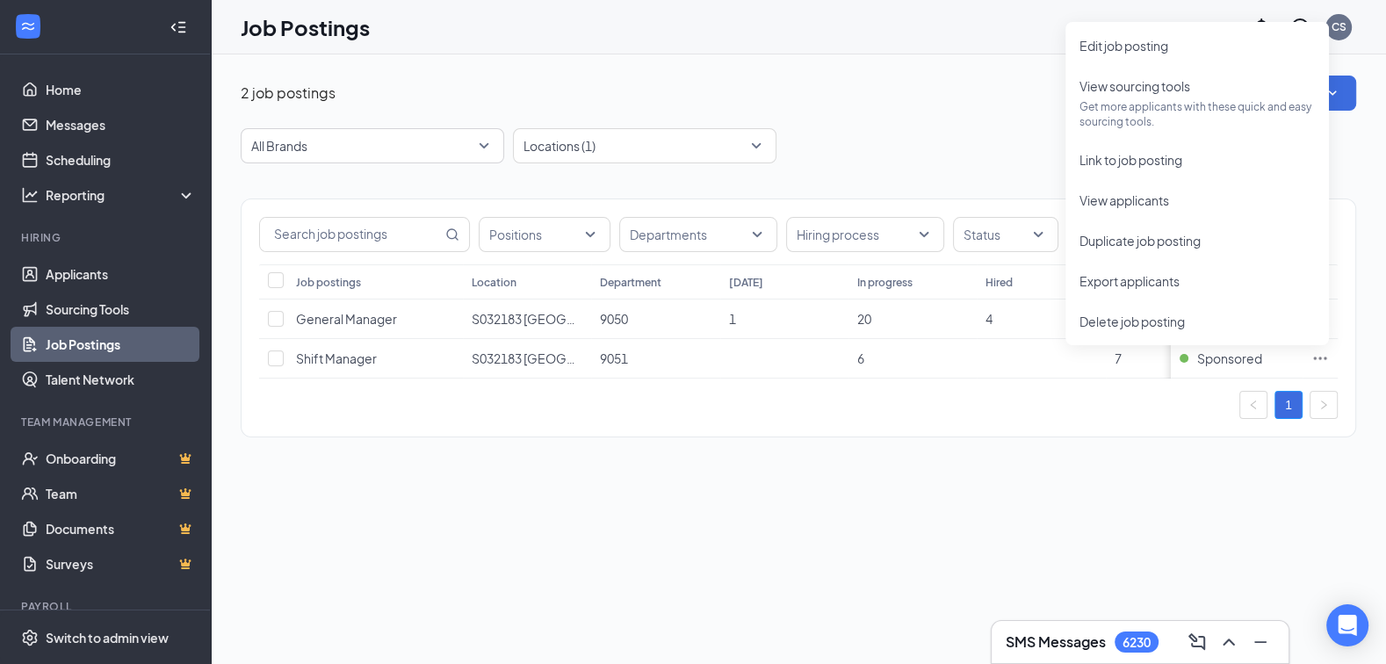
click at [892, 437] on div "Positions Departments Hiring process Status Job postings Location Department [D…" at bounding box center [798, 317] width 1115 height 239
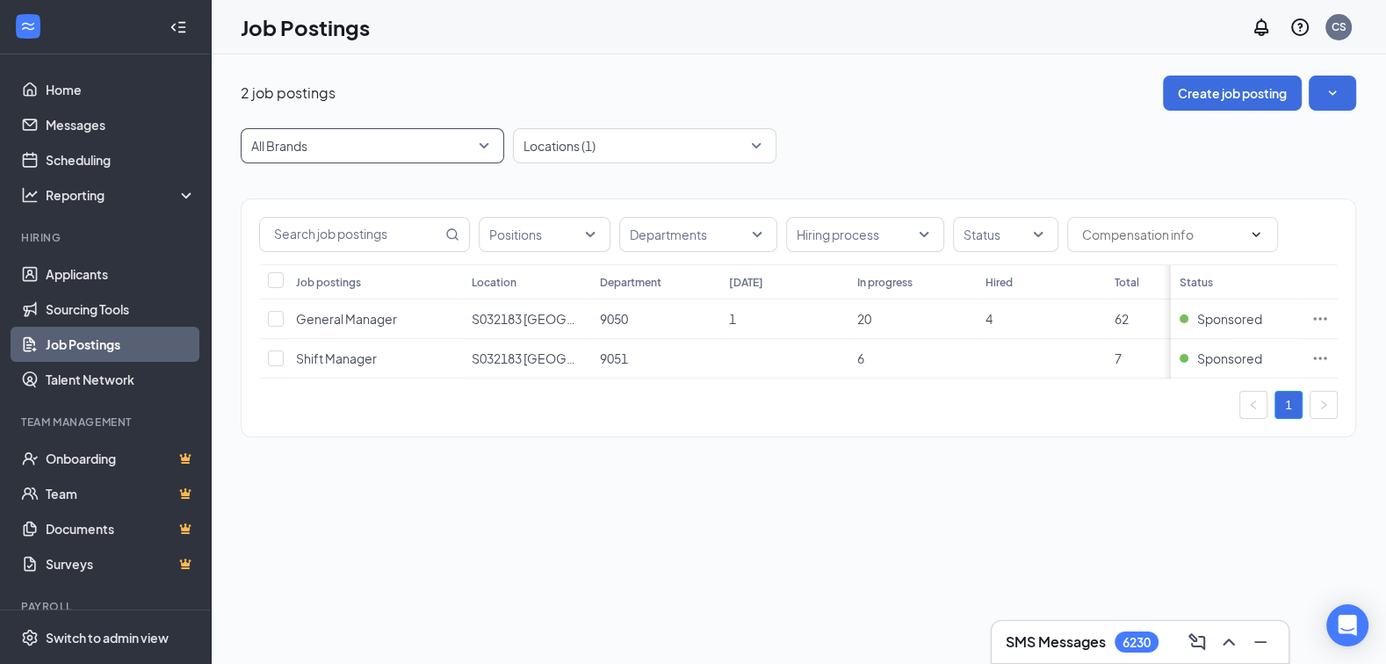
click at [423, 134] on span "All Brands" at bounding box center [372, 145] width 242 height 33
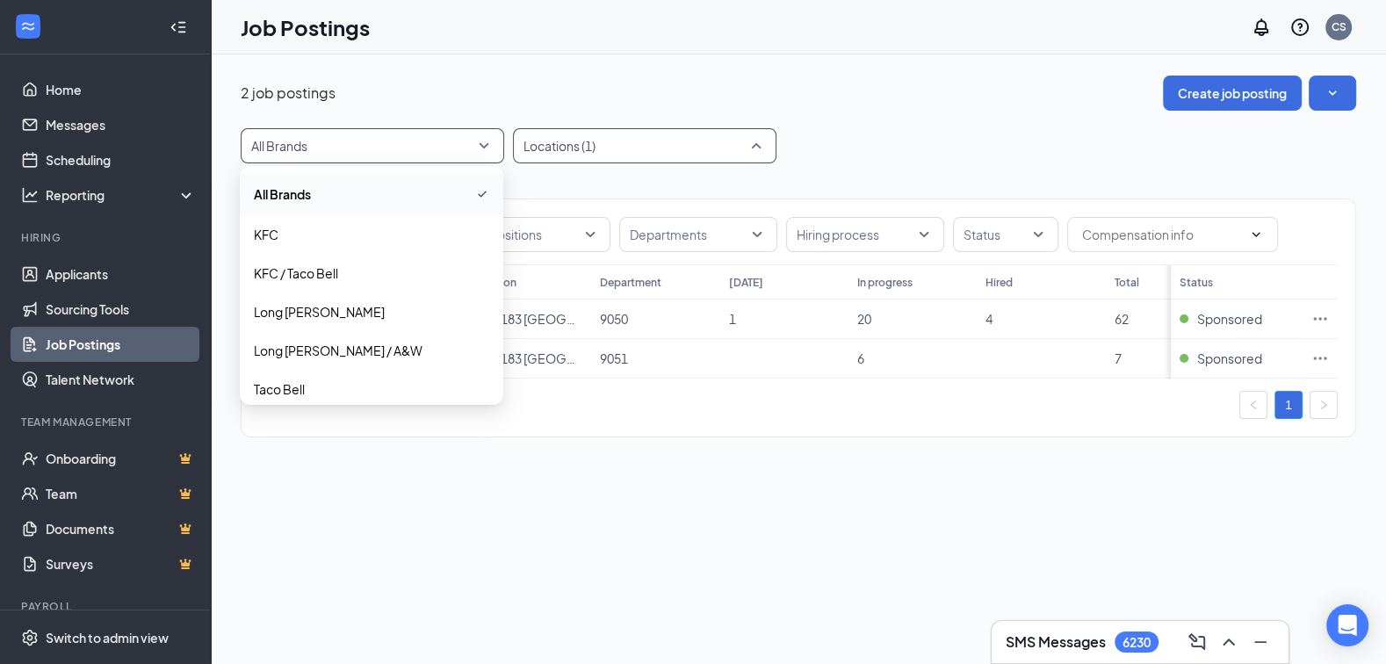
click at [595, 136] on div at bounding box center [635, 146] width 237 height 28
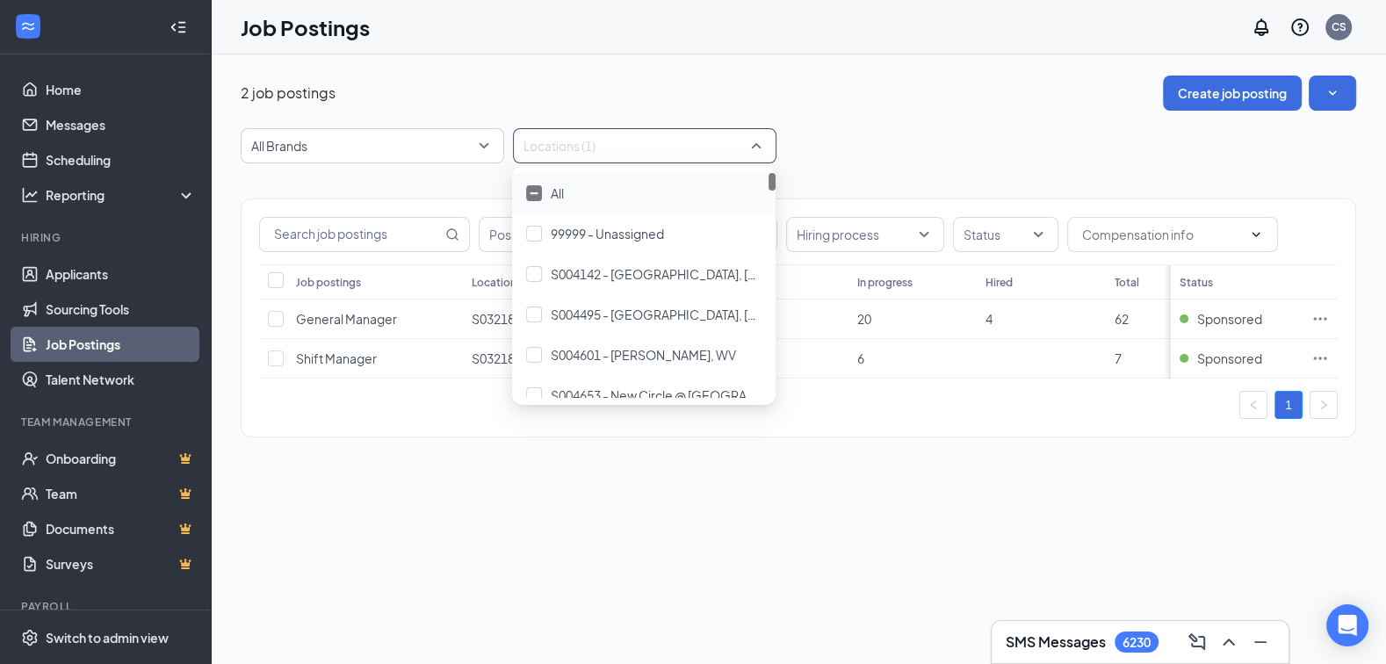
paste input "S032183"
type input "S032183"
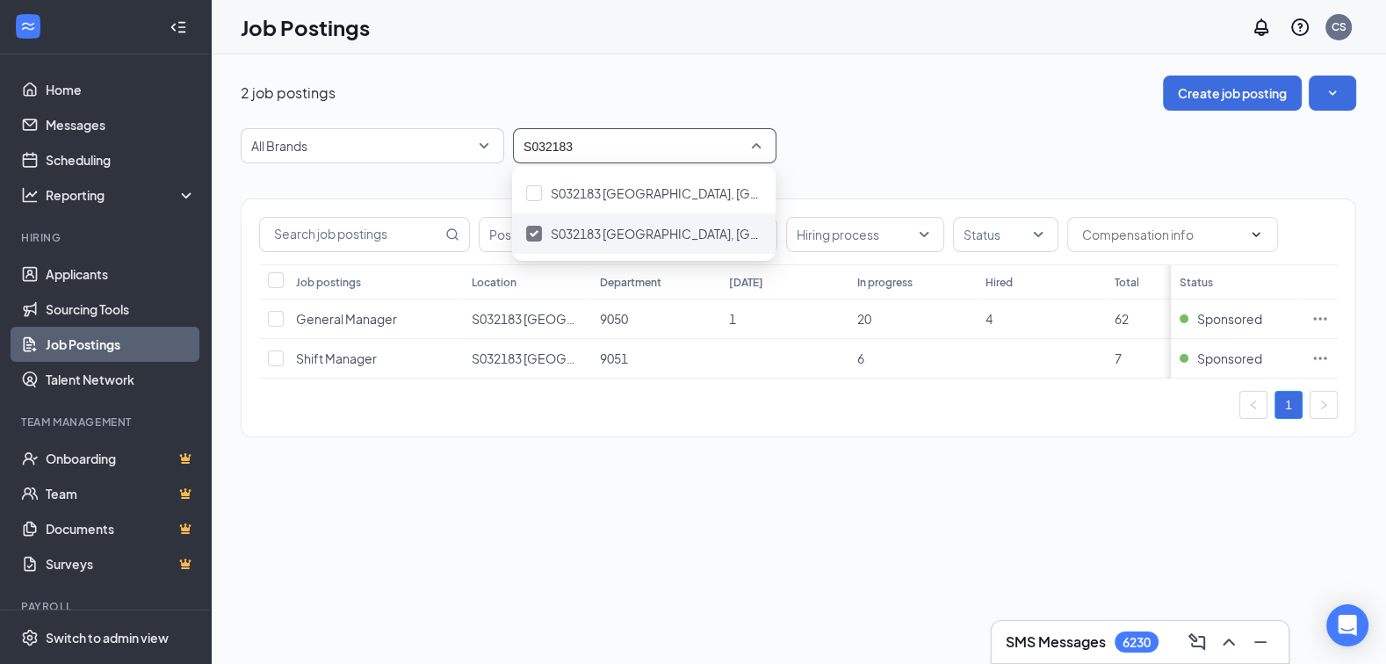
click at [530, 235] on img at bounding box center [534, 233] width 9 height 7
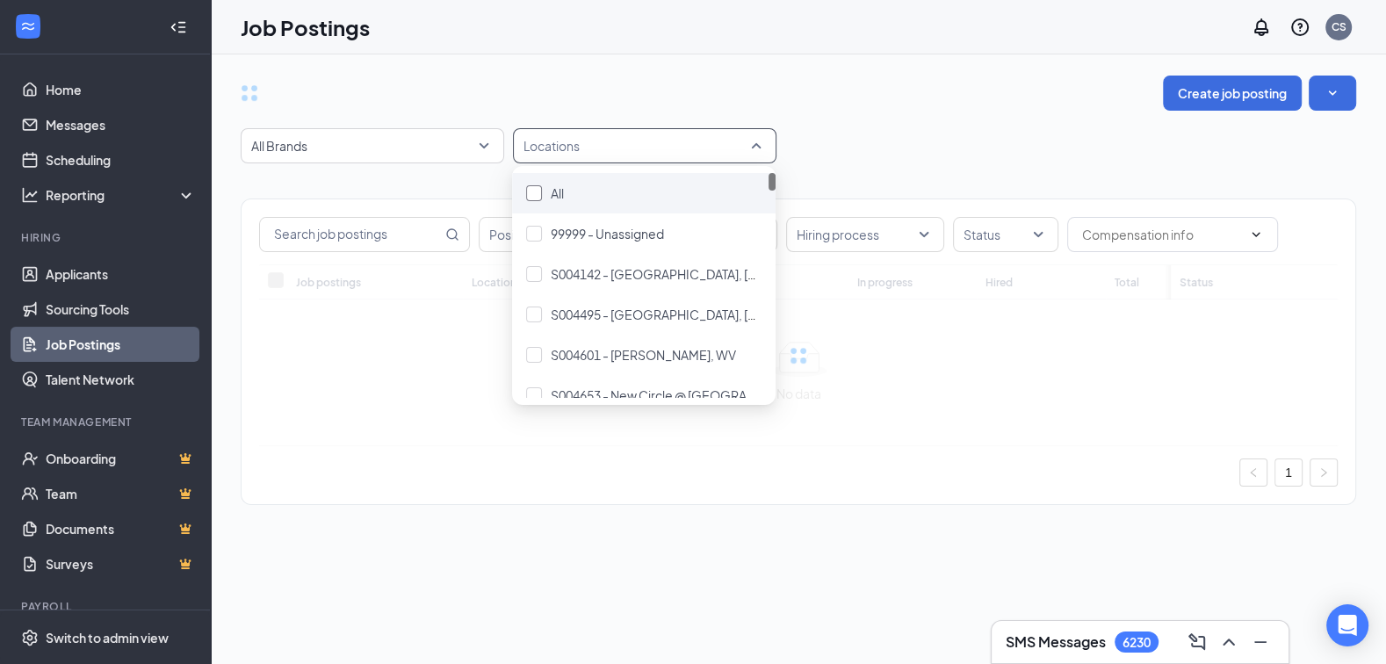
click at [537, 190] on div at bounding box center [534, 193] width 16 height 16
click at [539, 191] on div at bounding box center [534, 193] width 16 height 16
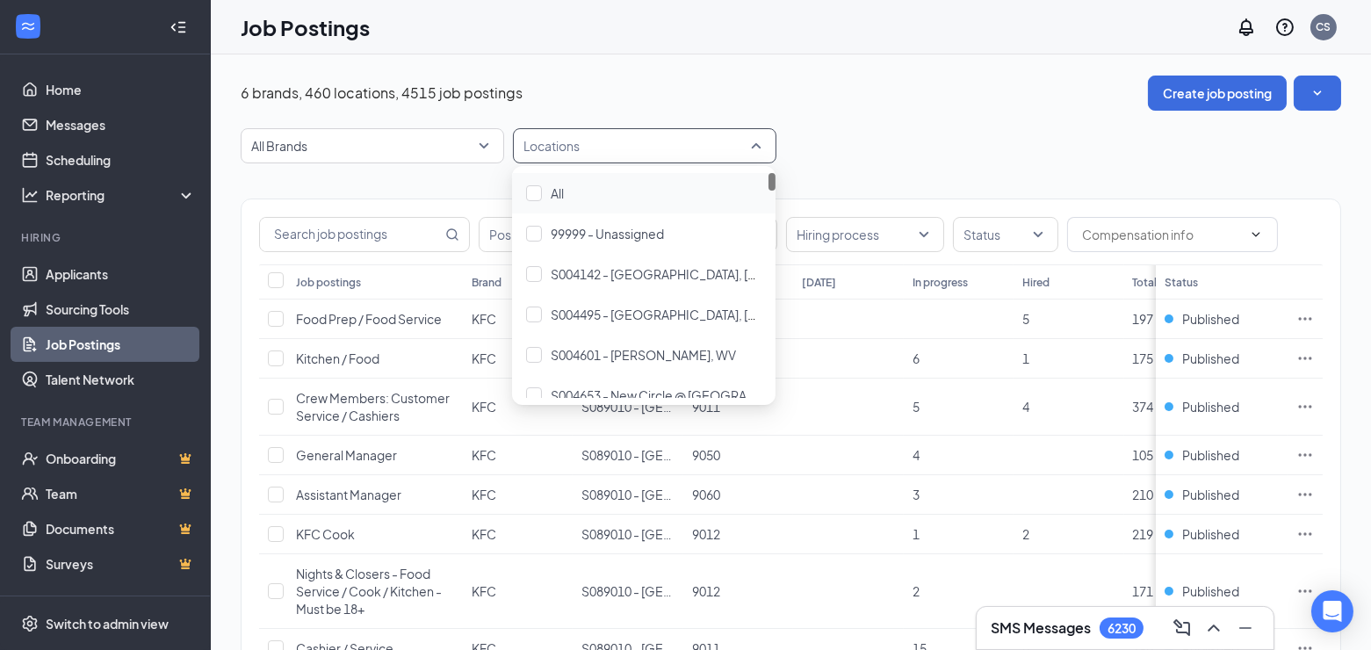
type input "S032183"
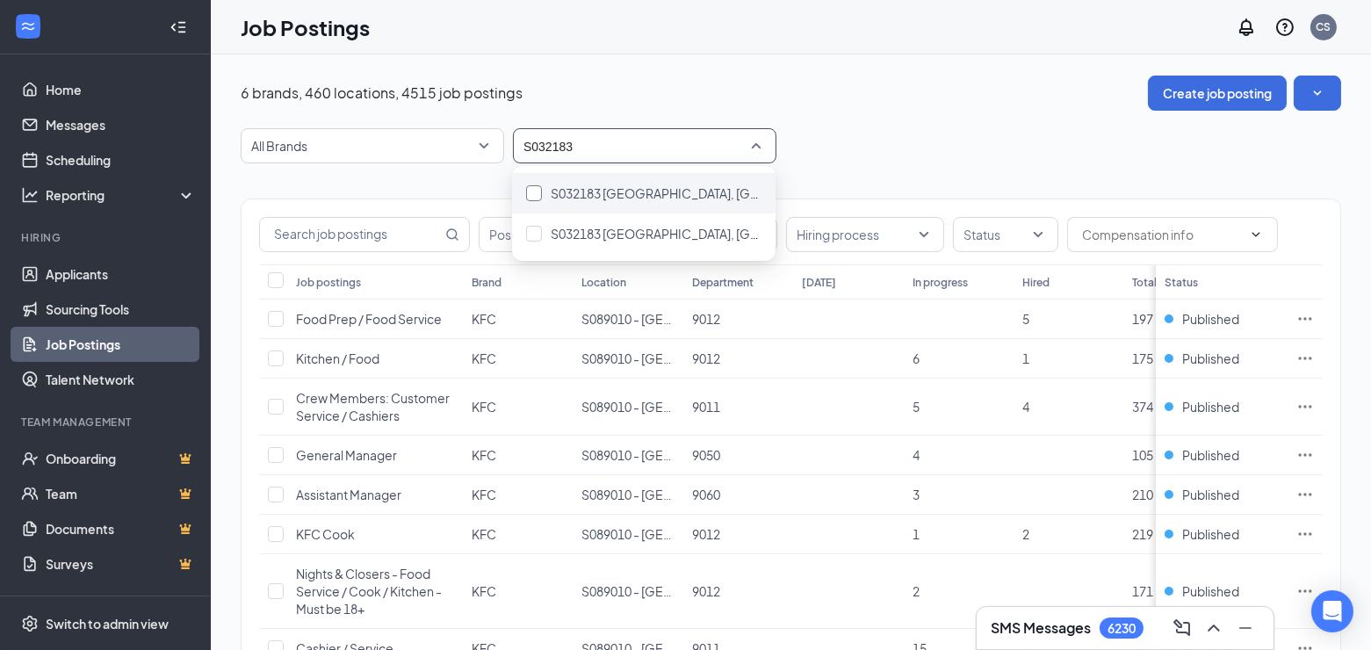
click at [537, 192] on div at bounding box center [534, 193] width 16 height 16
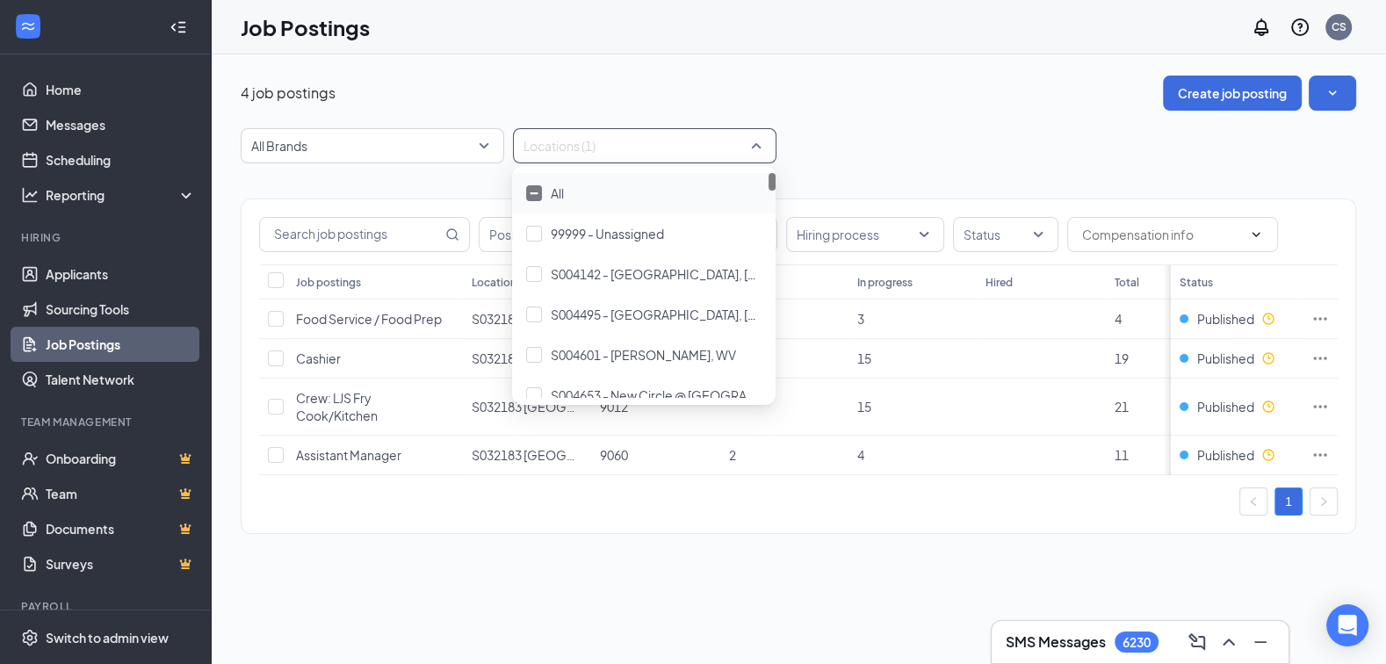
click at [1011, 156] on div "All Brands -1 20334 All Brands KFC KFC / Taco Bell Long [PERSON_NAME] Long [PER…" at bounding box center [798, 145] width 1115 height 35
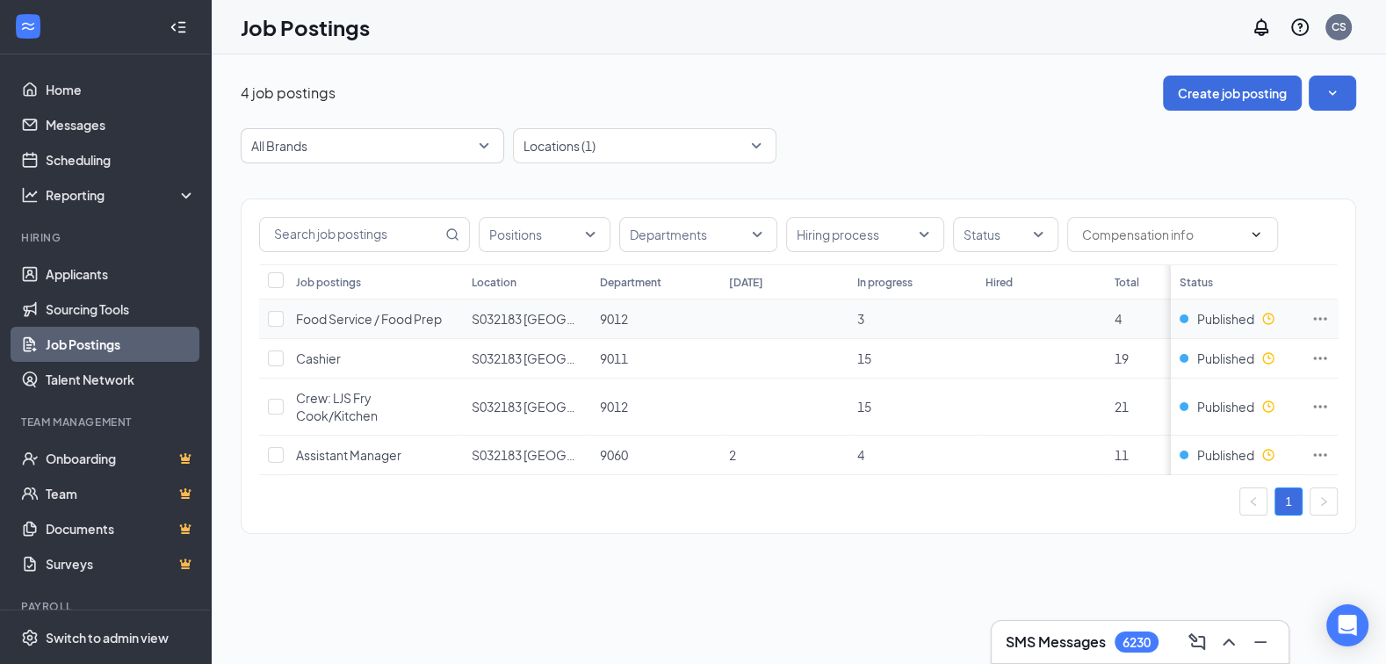
click at [1321, 316] on icon "Ellipses" at bounding box center [1320, 319] width 18 height 18
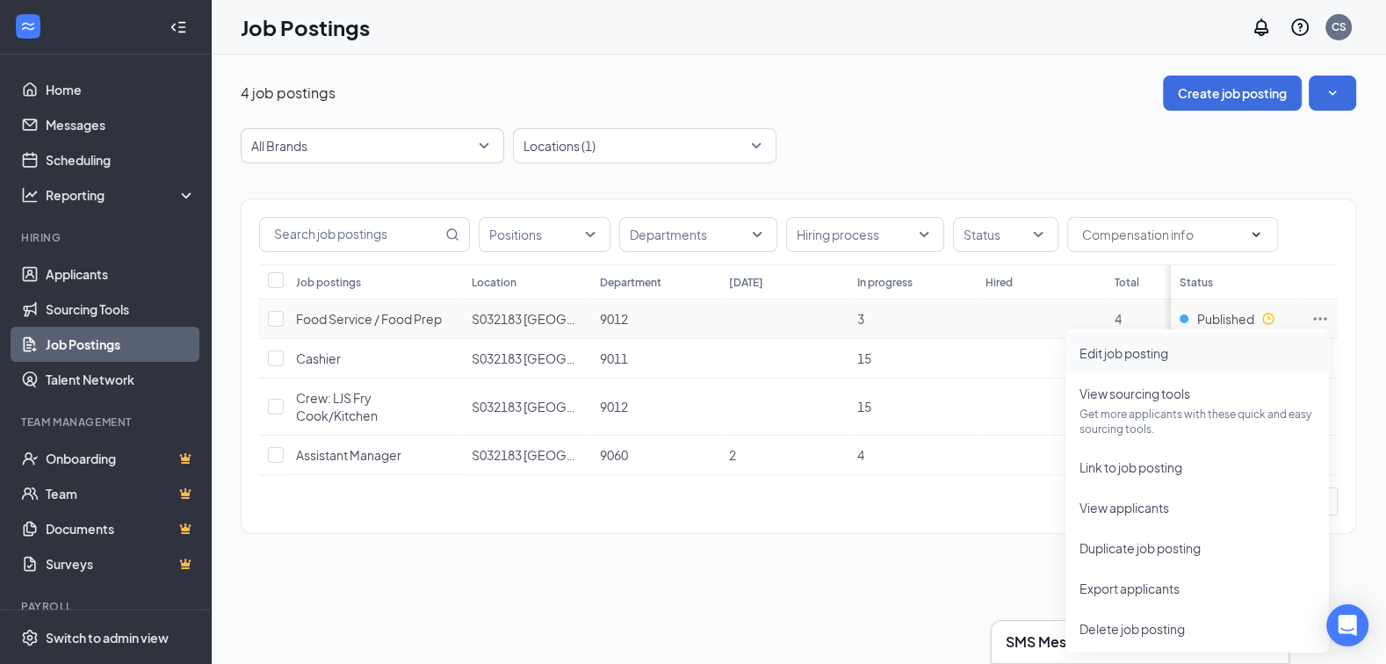
click at [1251, 346] on span "Edit job posting" at bounding box center [1196, 352] width 235 height 19
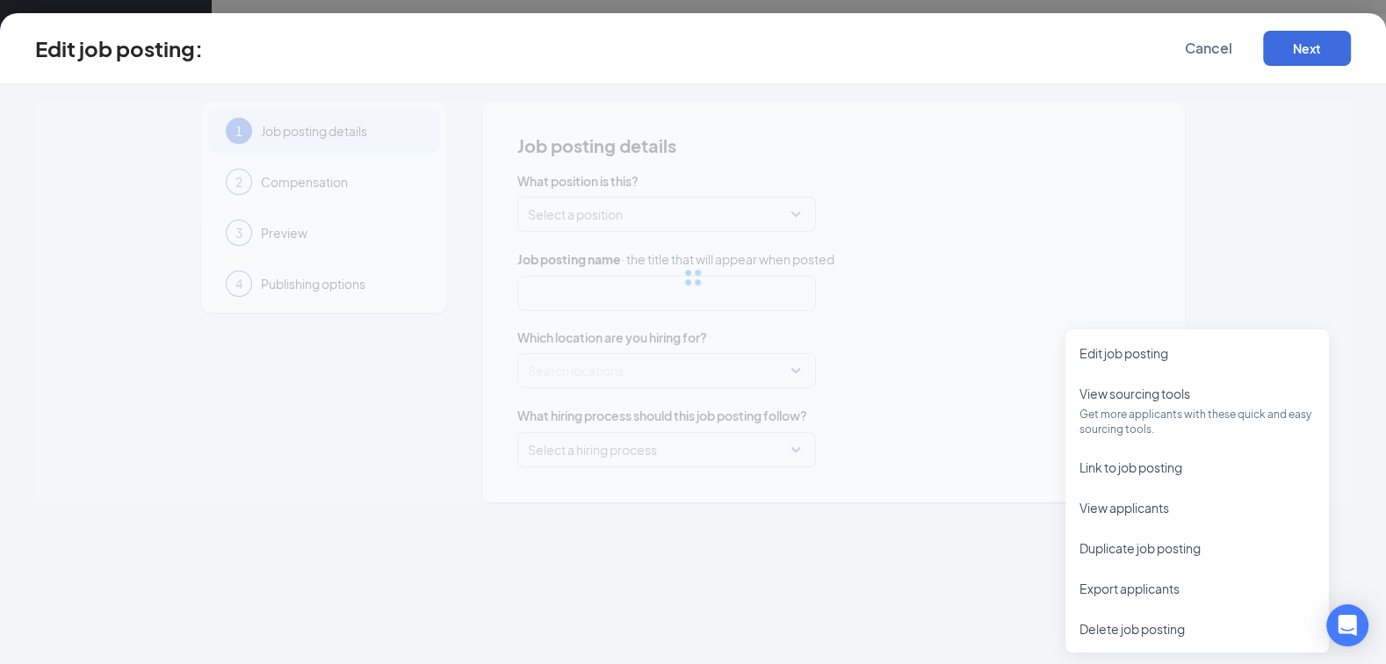
type input "Food Service / Food Prep"
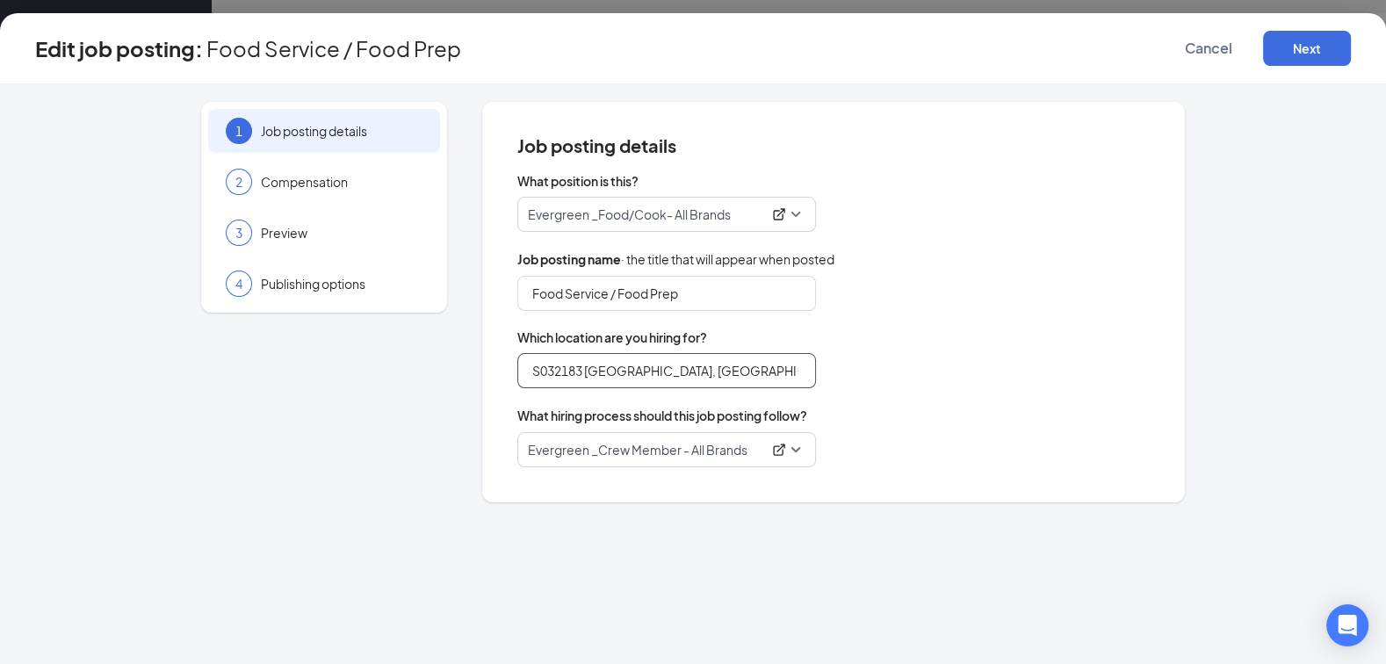
click at [589, 371] on input "S032183 [GEOGRAPHIC_DATA], [GEOGRAPHIC_DATA] (Rt. 46) - New Location" at bounding box center [666, 370] width 299 height 35
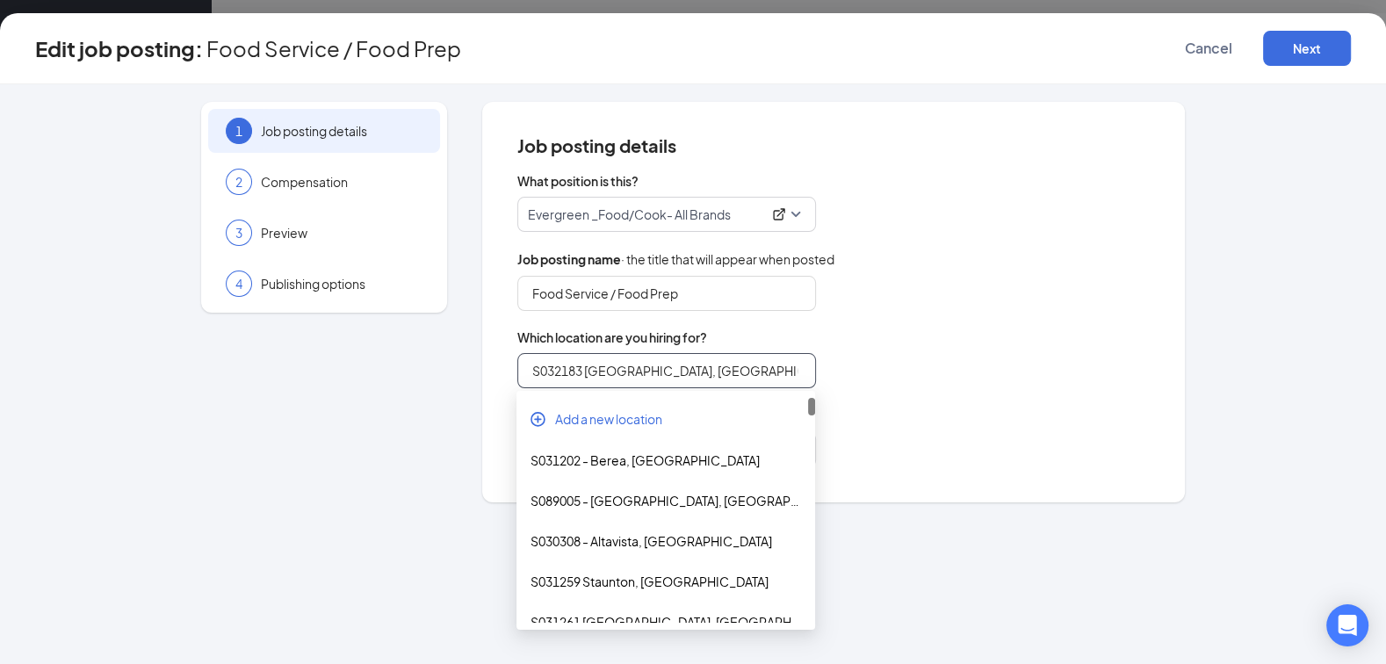
click at [589, 373] on input "S032183 [GEOGRAPHIC_DATA], [GEOGRAPHIC_DATA] (Rt. 46) - New Location" at bounding box center [666, 370] width 299 height 35
paste input "search"
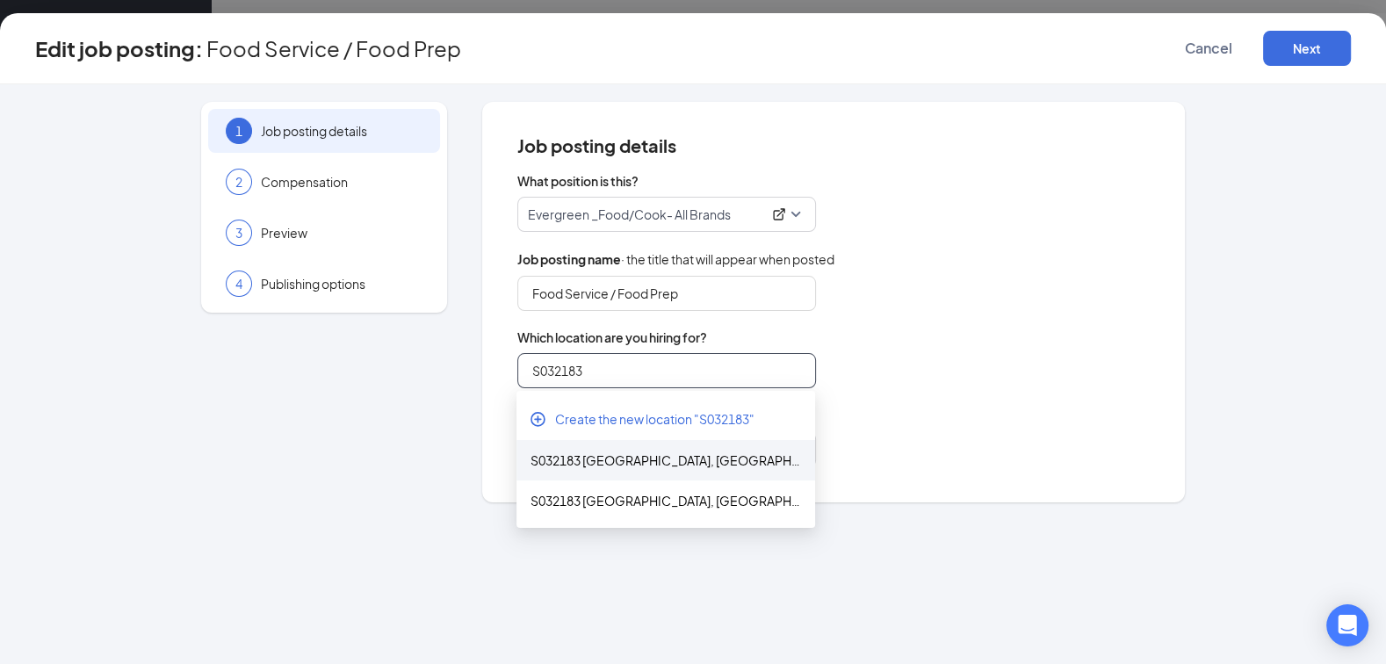
click at [614, 470] on div "S032183 [GEOGRAPHIC_DATA], [GEOGRAPHIC_DATA] (Rt. 46) - New Location - Coming S…" at bounding box center [665, 460] width 299 height 40
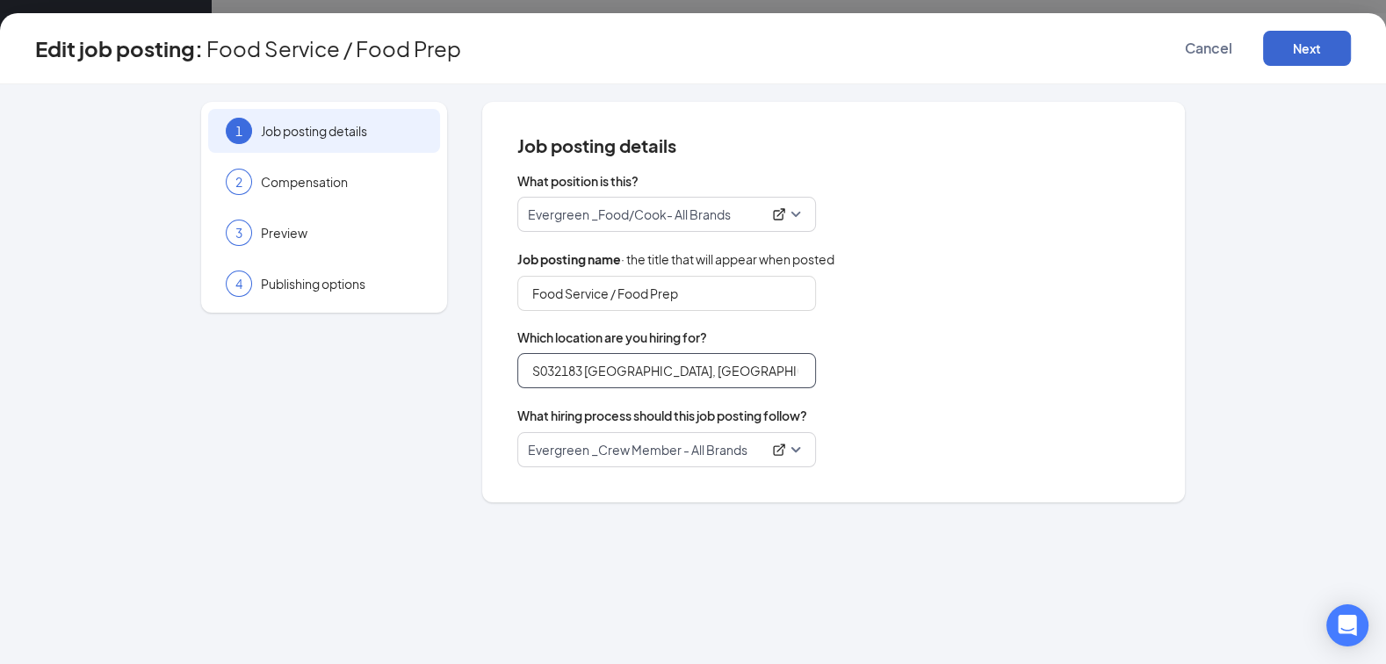
type input "S032183 [GEOGRAPHIC_DATA], [GEOGRAPHIC_DATA] (Rt. 46) - New Location - Coming S…"
click at [1290, 52] on button "Next" at bounding box center [1307, 48] width 88 height 35
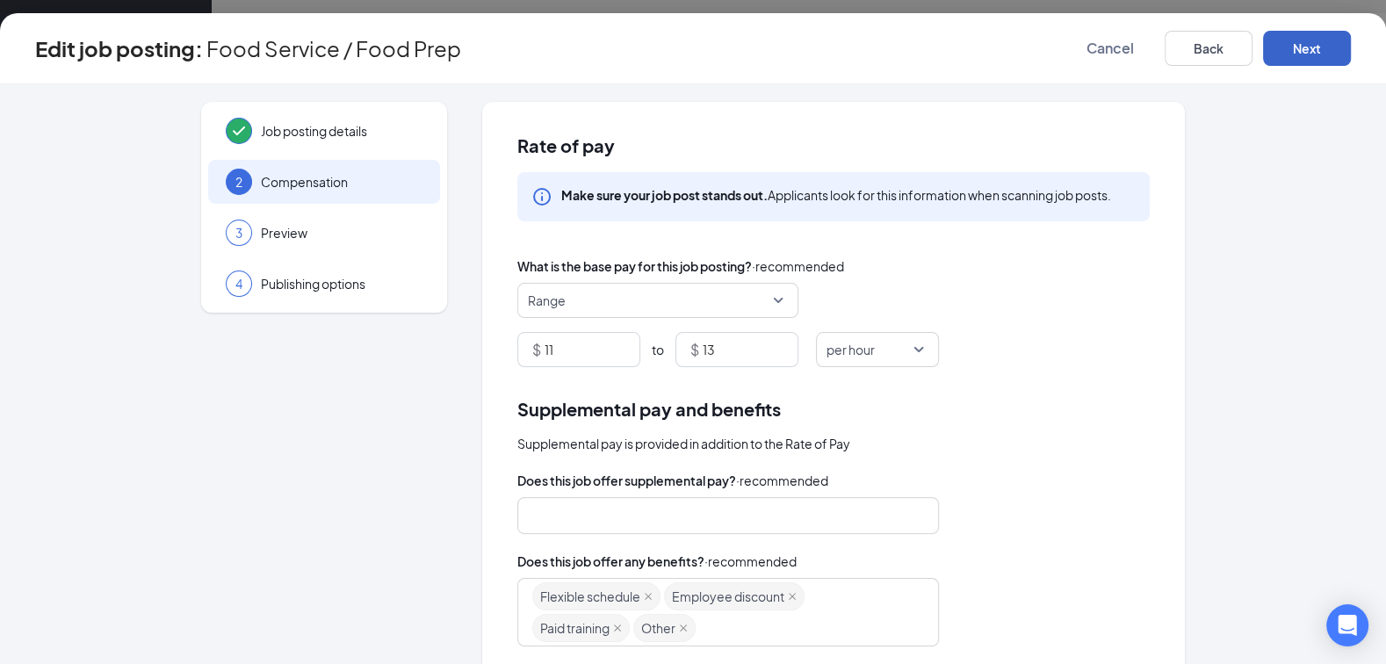
click at [1292, 56] on button "Next" at bounding box center [1307, 48] width 88 height 35
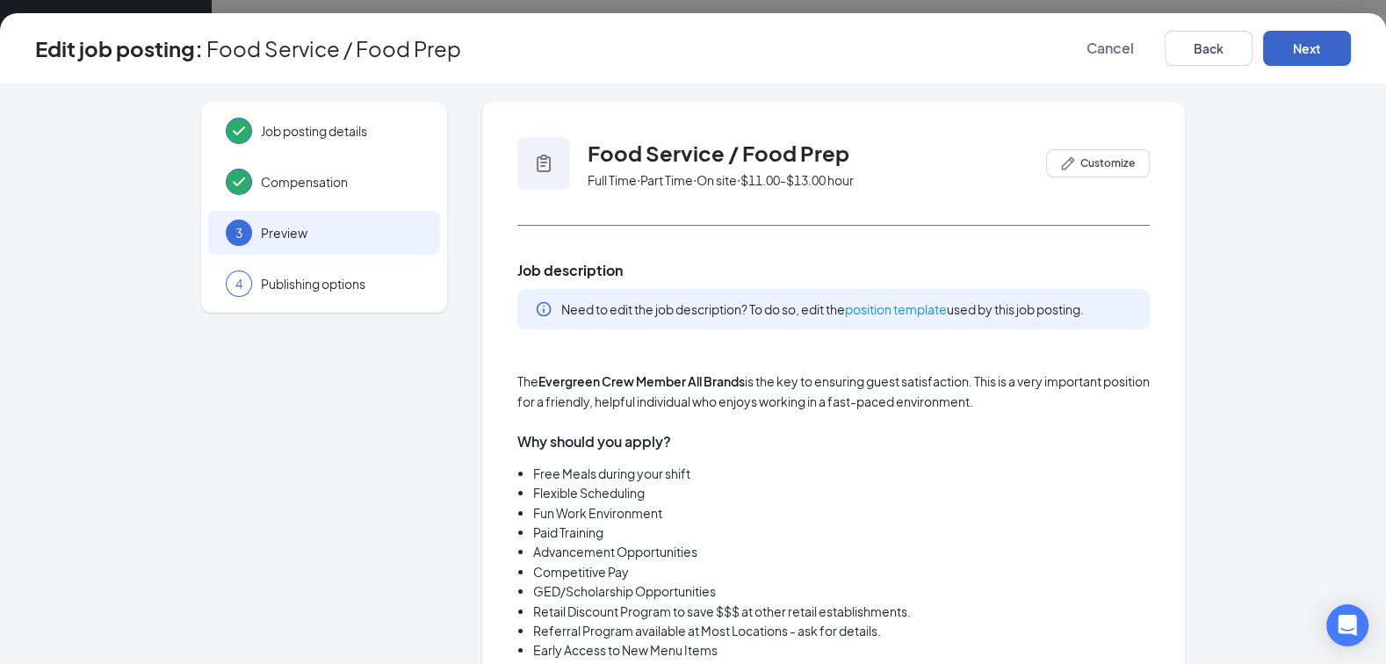
click at [1292, 56] on button "Next" at bounding box center [1307, 48] width 88 height 35
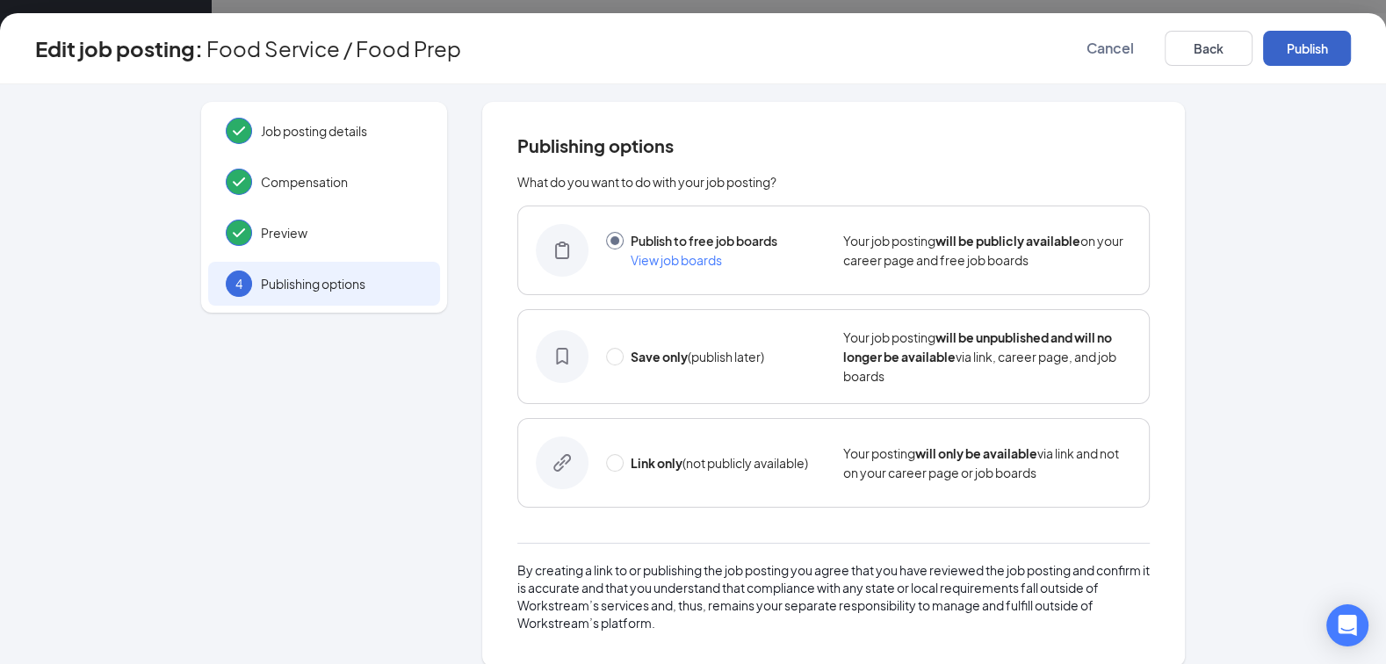
click at [1292, 56] on button "Publish" at bounding box center [1307, 48] width 88 height 35
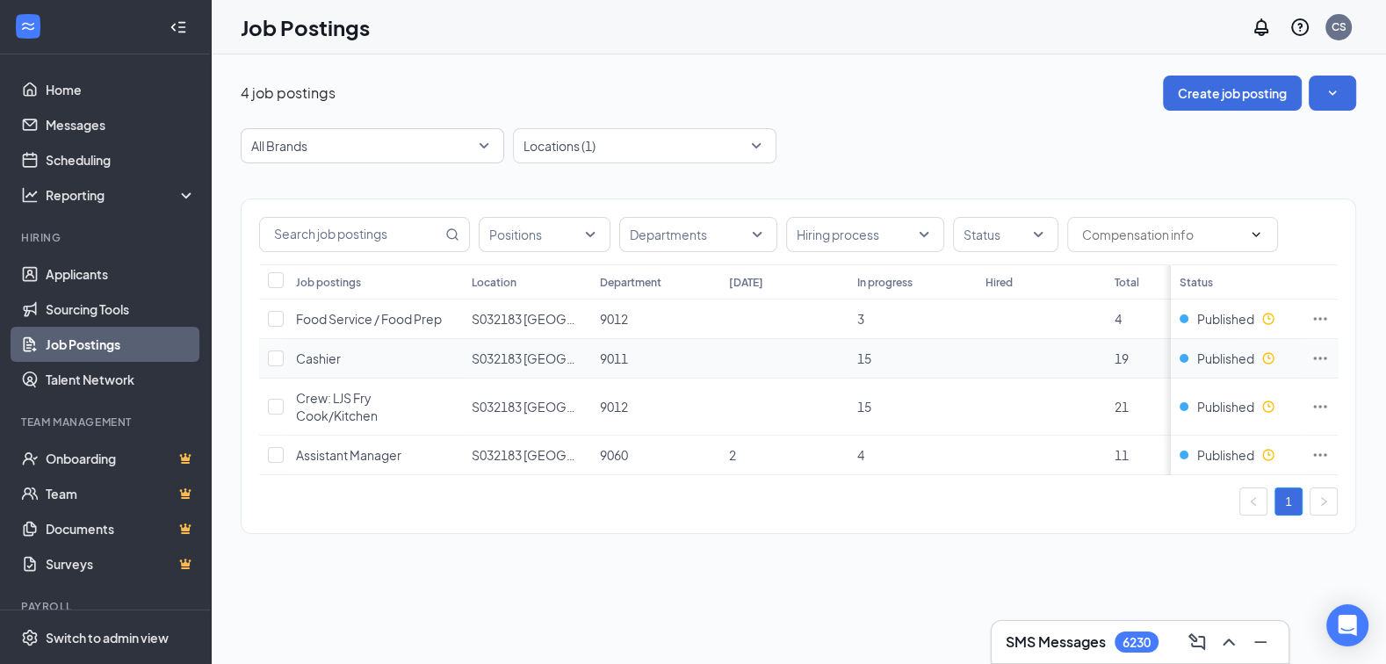
click at [1321, 358] on icon "Ellipses" at bounding box center [1320, 358] width 18 height 18
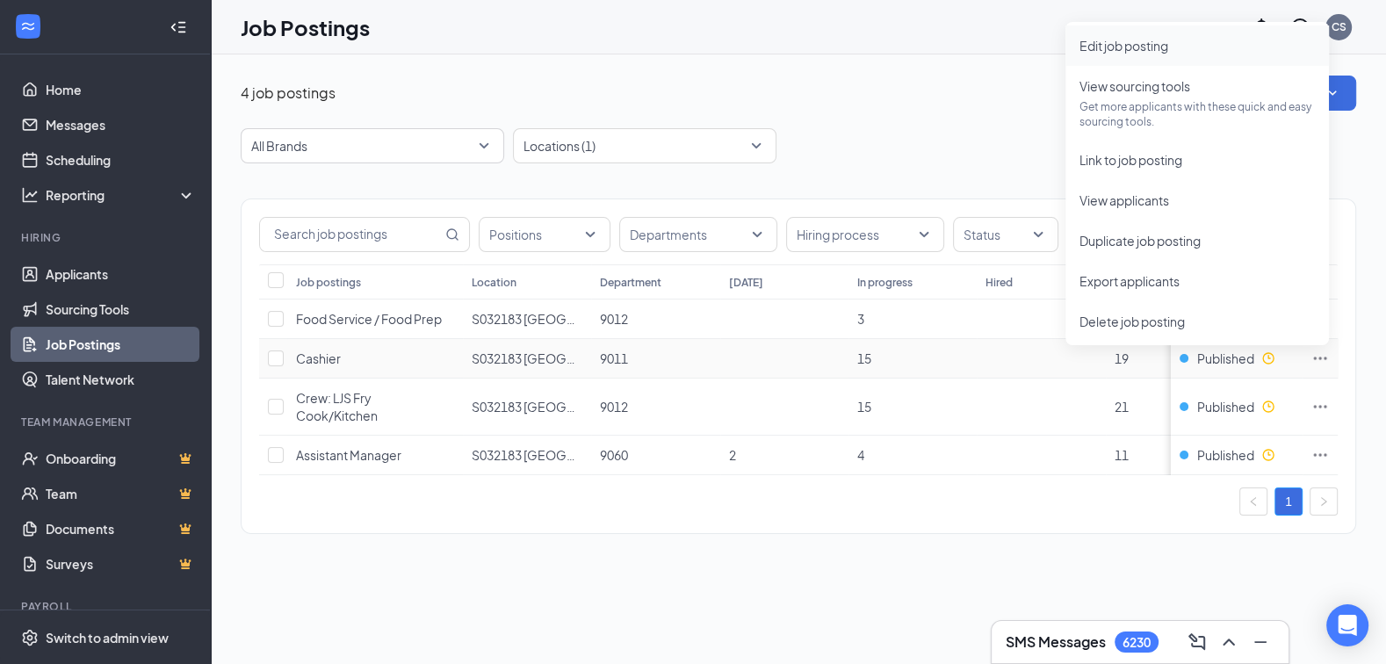
click at [1160, 55] on li "Edit job posting" at bounding box center [1196, 45] width 263 height 40
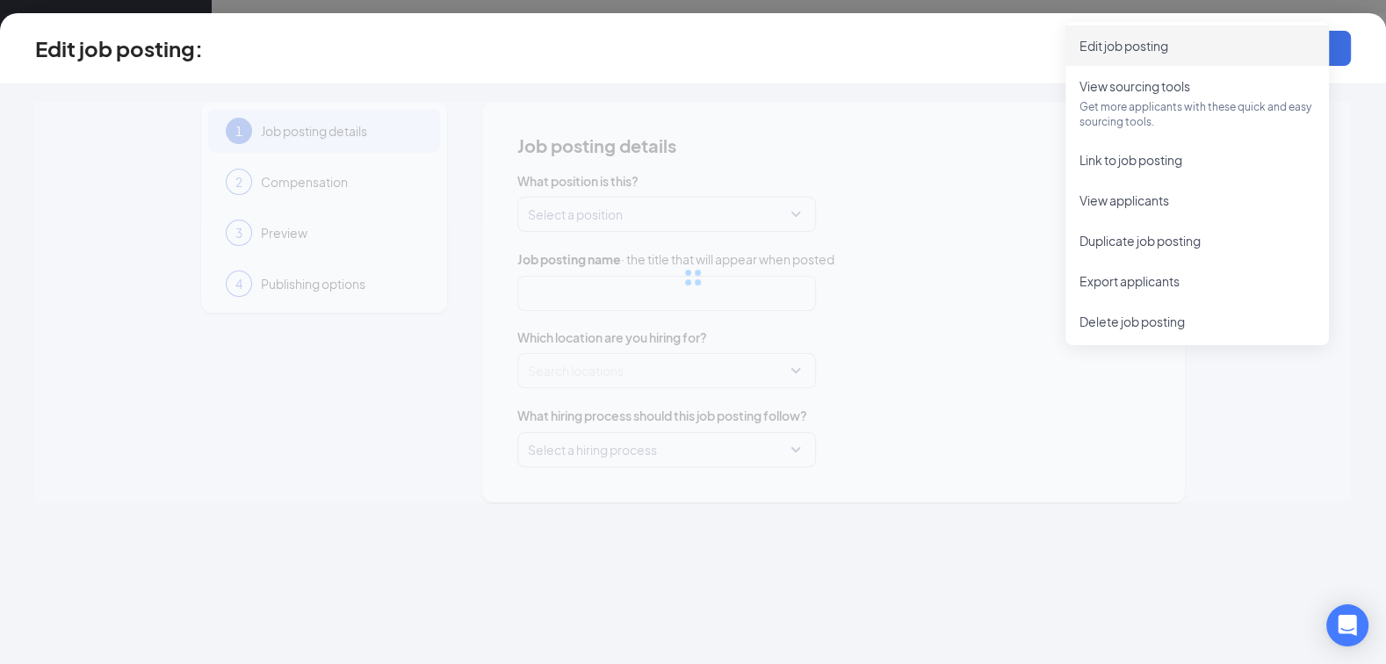
type input "Cashier"
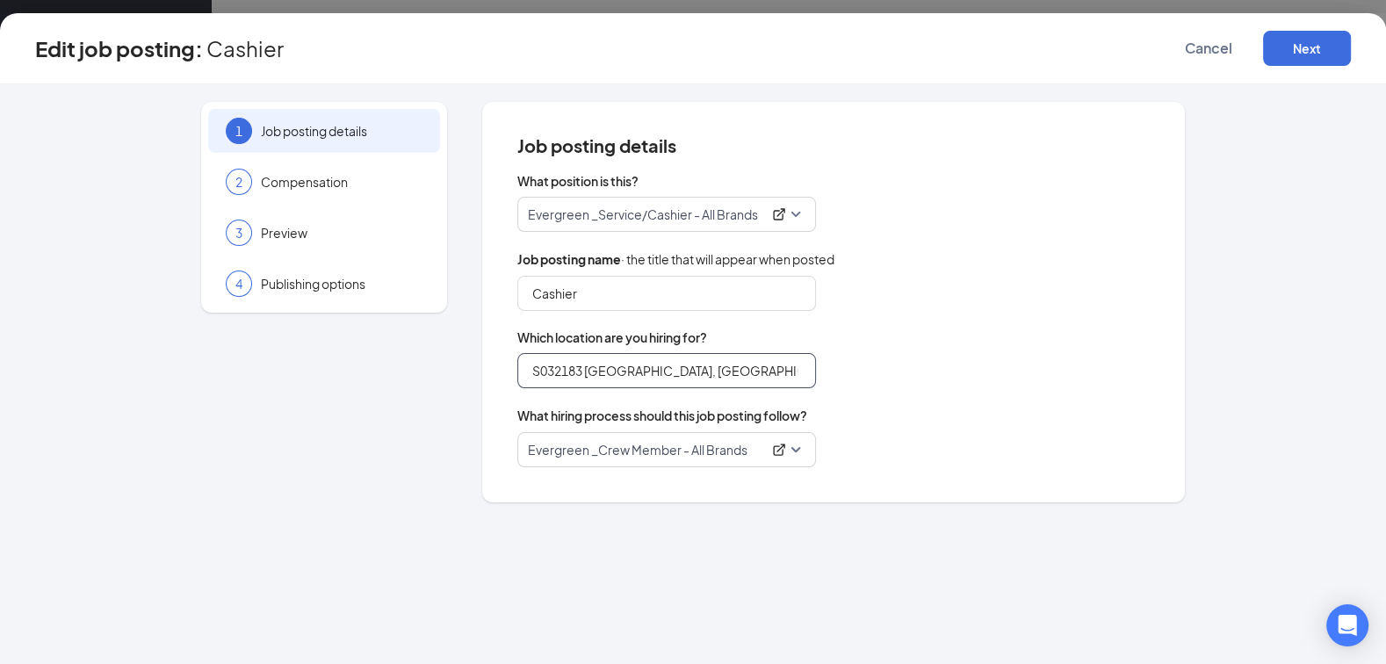
click at [614, 378] on input "S032183 Austintown, OH (Rt. 46) - New Location" at bounding box center [666, 370] width 299 height 35
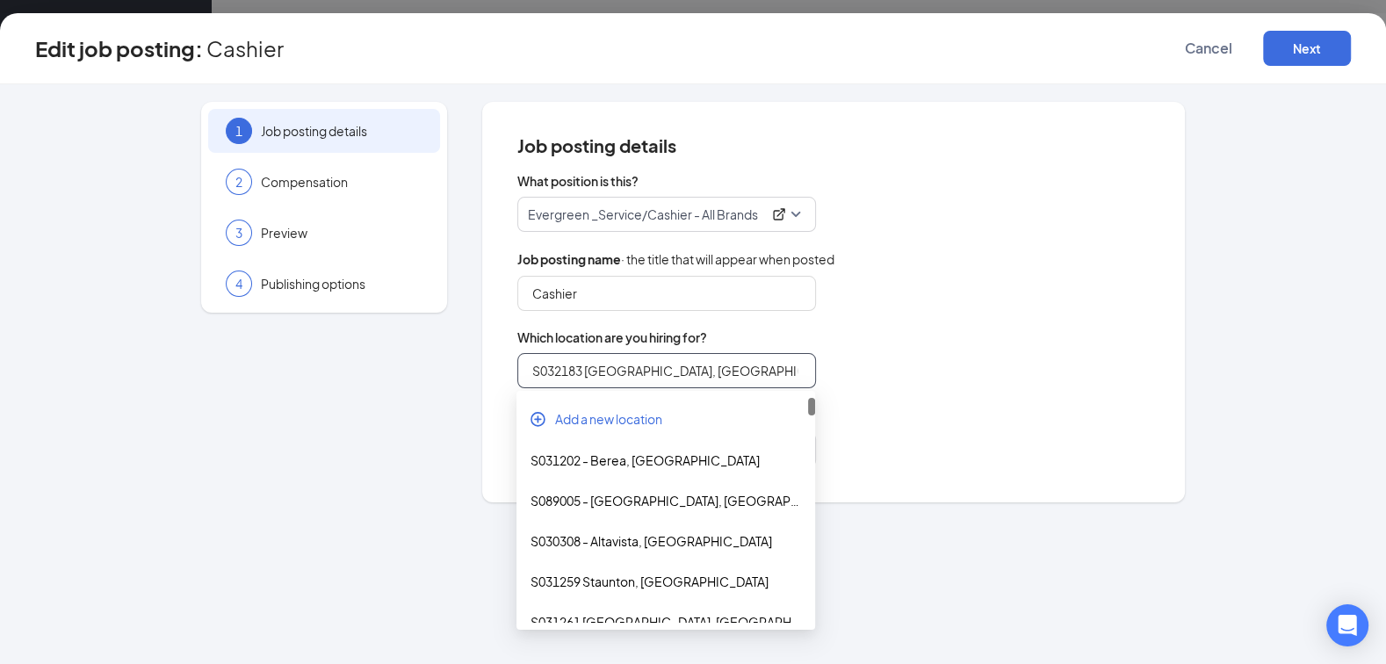
click at [614, 378] on input "S032183 Austintown, OH (Rt. 46) - New Location" at bounding box center [666, 370] width 299 height 35
paste input "search"
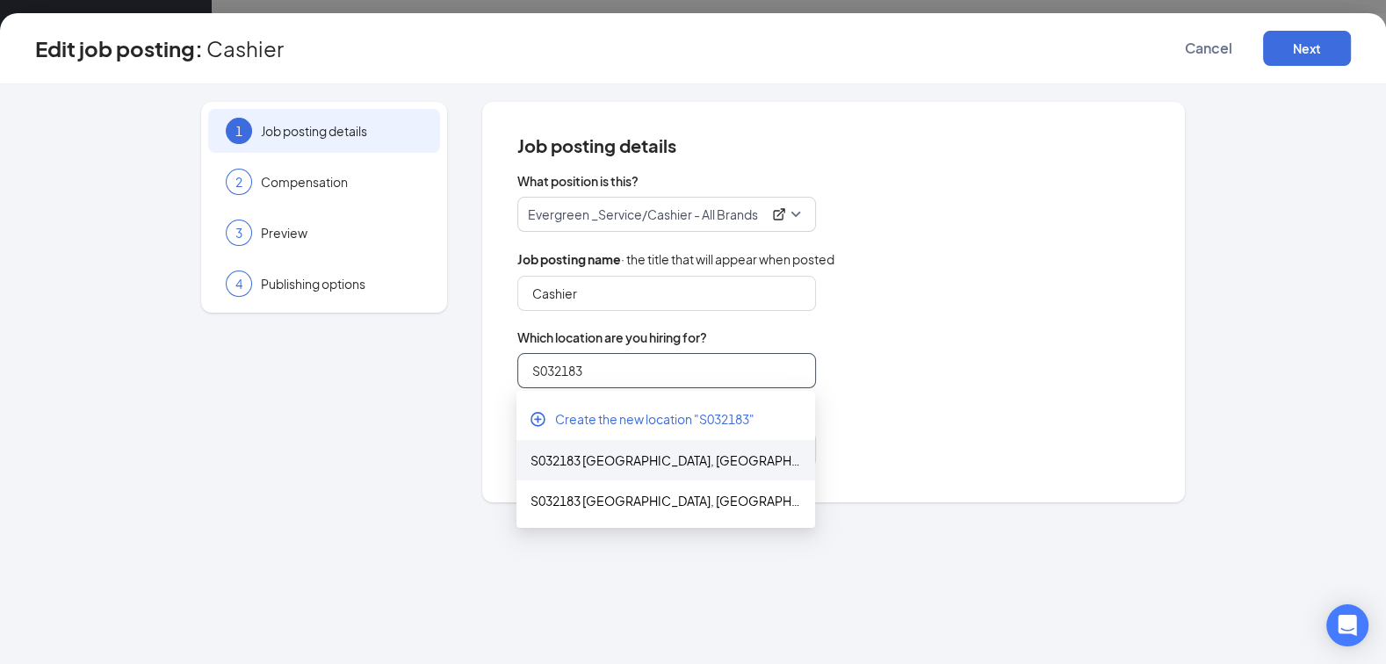
click at [650, 465] on div "S032183 Austintown, OH (Rt. 46) - New Location - Coming Soon" at bounding box center [665, 459] width 270 height 19
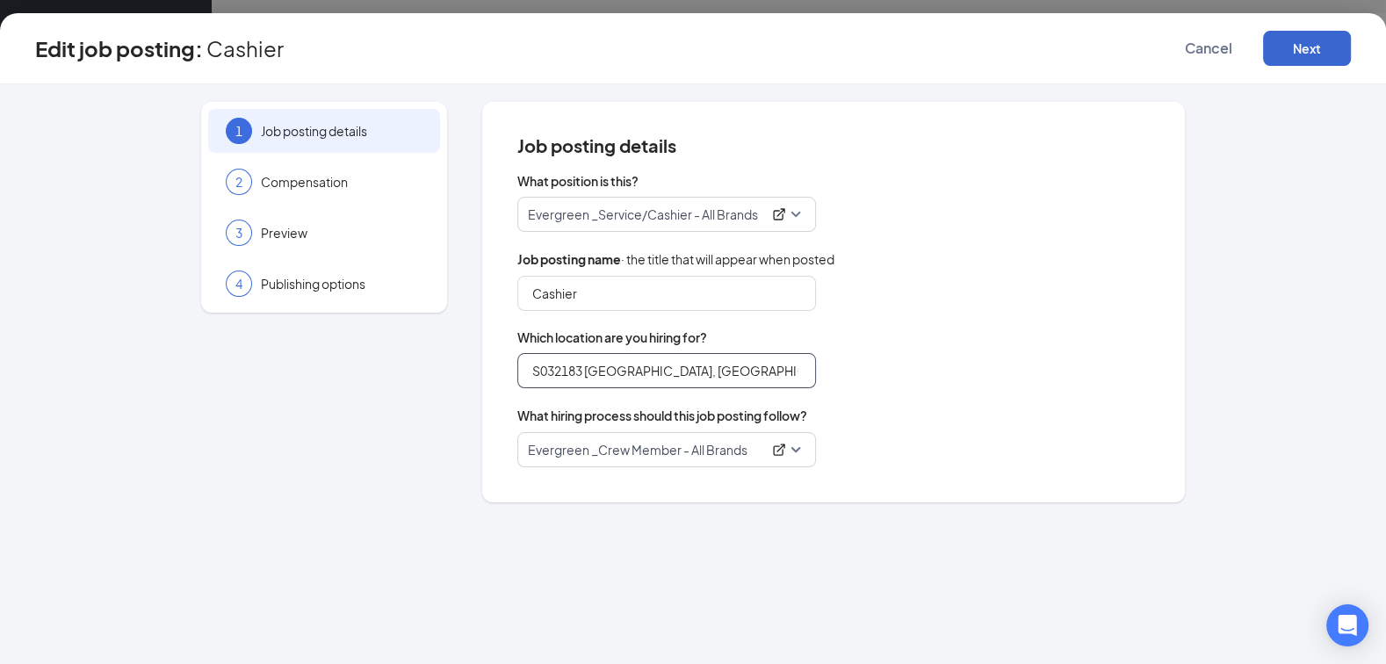
type input "S032183 Austintown, OH (Rt. 46) - New Location - Coming Soon"
click at [1301, 65] on button "Next" at bounding box center [1307, 48] width 88 height 35
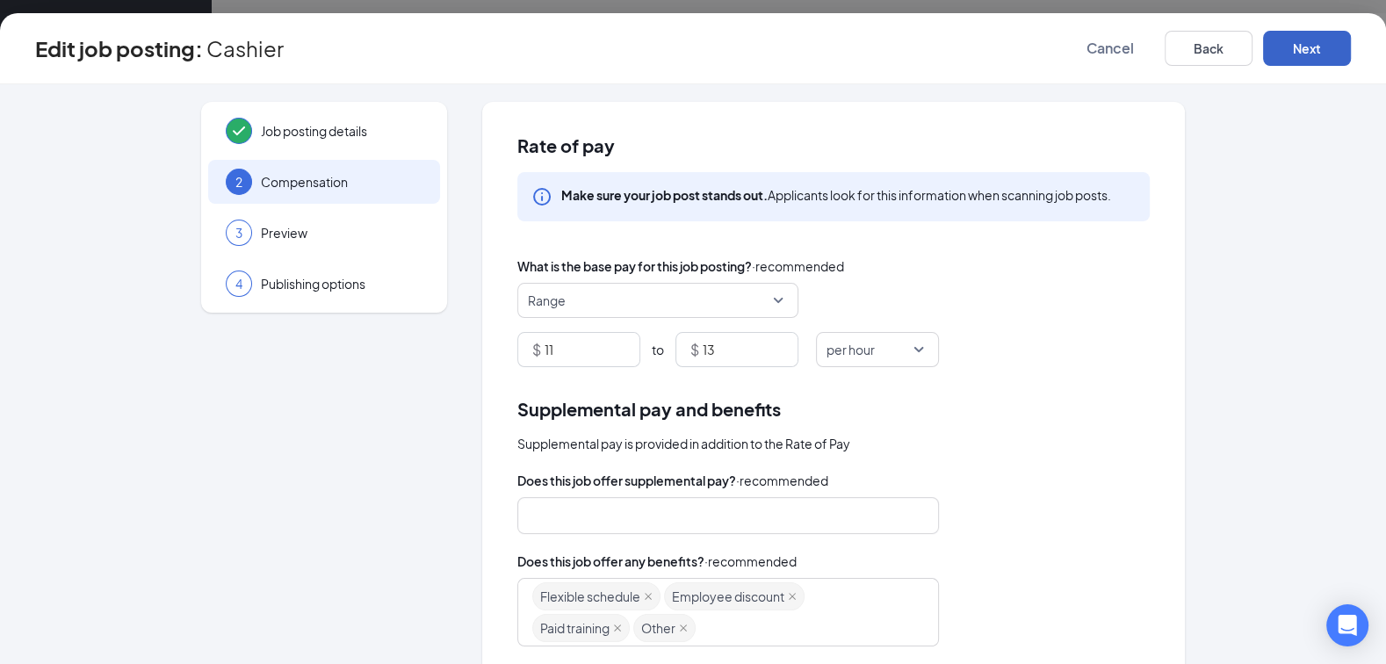
click at [1301, 61] on button "Next" at bounding box center [1307, 48] width 88 height 35
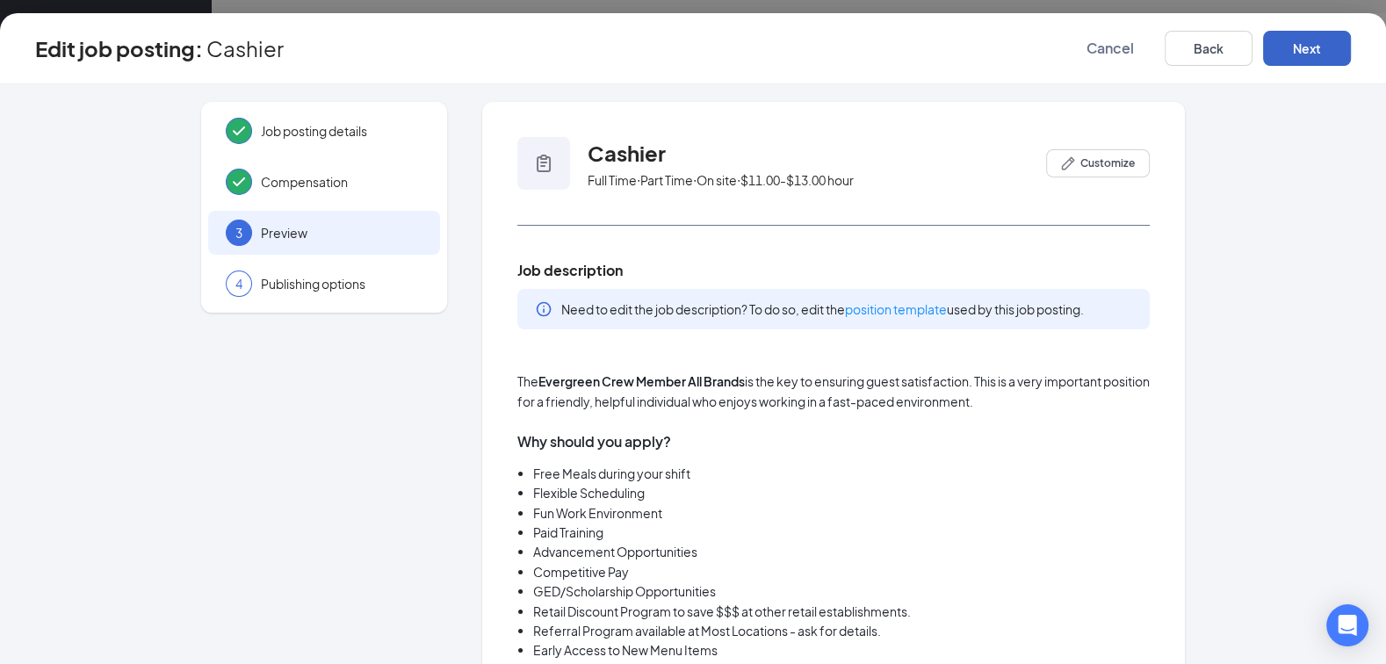
click at [1301, 61] on button "Next" at bounding box center [1307, 48] width 88 height 35
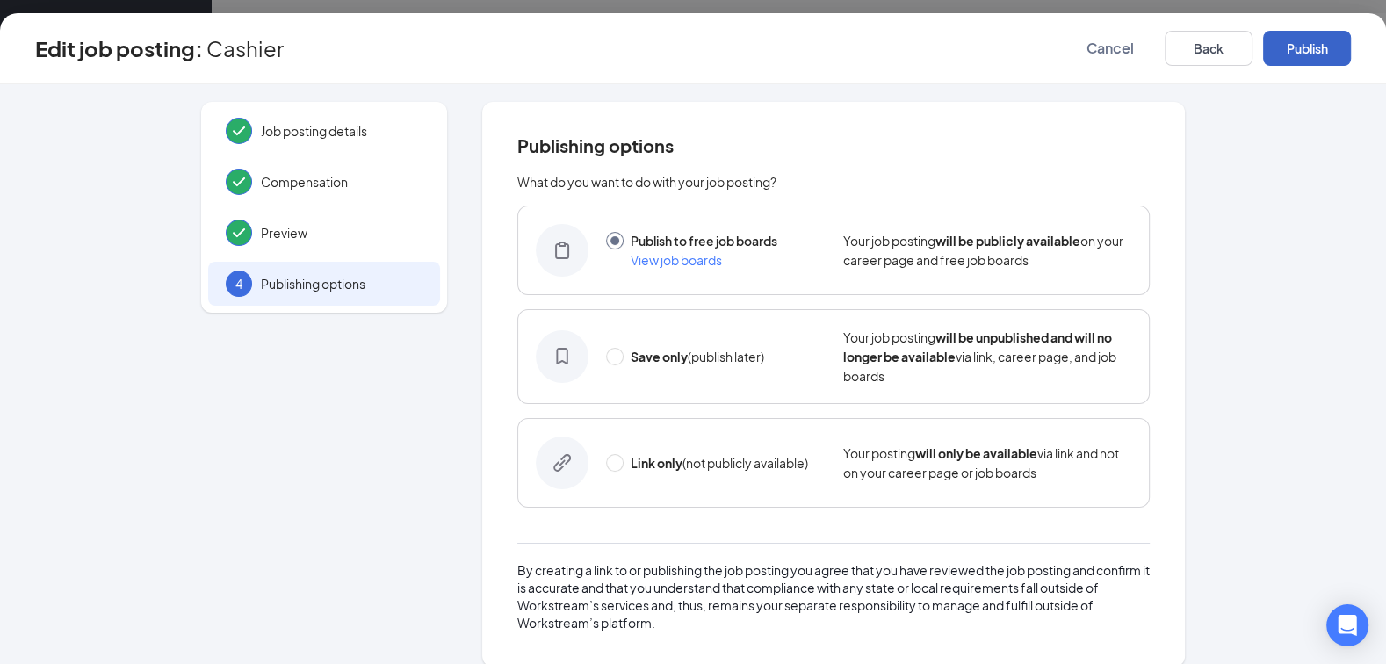
click at [1302, 60] on button "Publish" at bounding box center [1307, 48] width 88 height 35
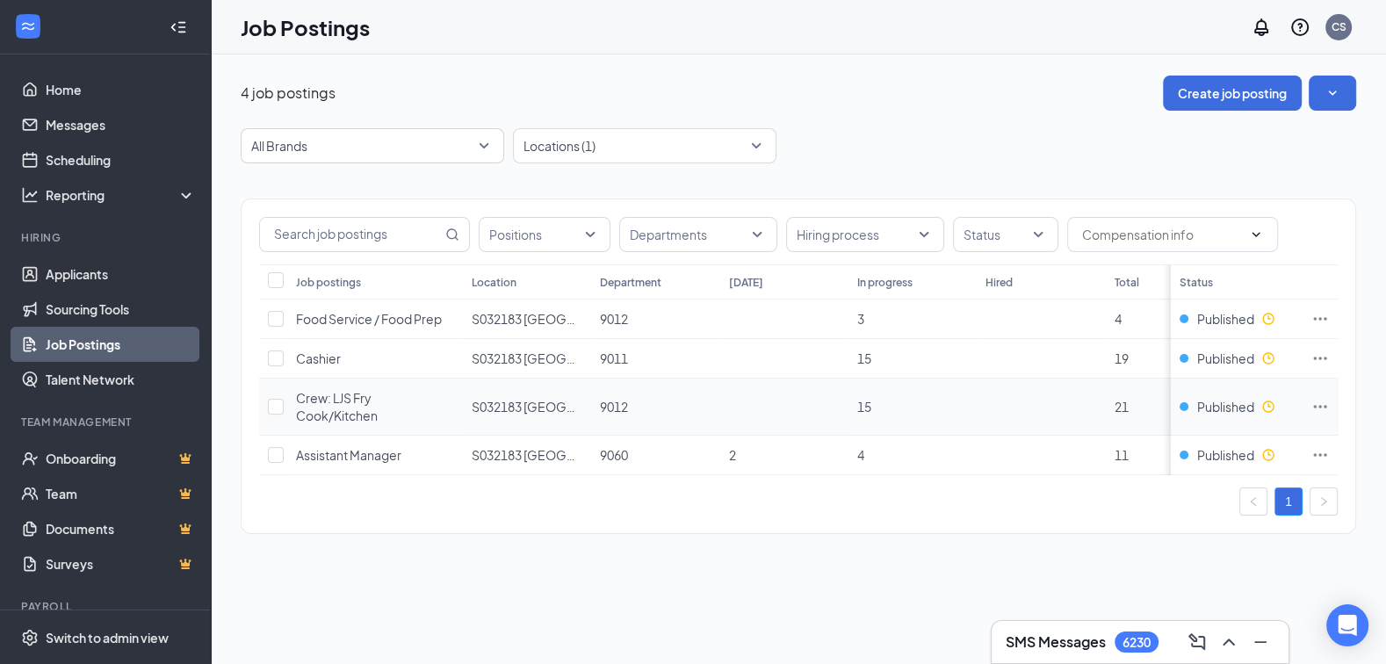
click at [1317, 404] on icon "Ellipses" at bounding box center [1320, 407] width 18 height 18
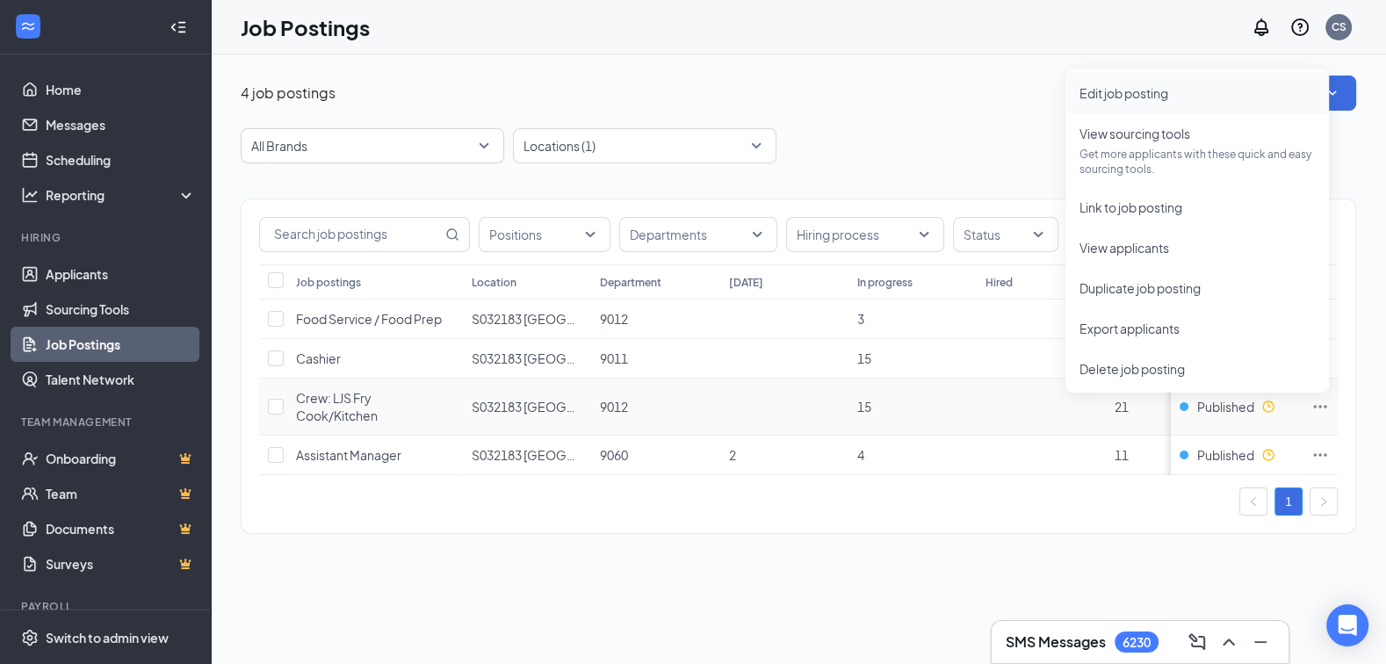
click at [1155, 94] on span "Edit job posting" at bounding box center [1123, 93] width 89 height 16
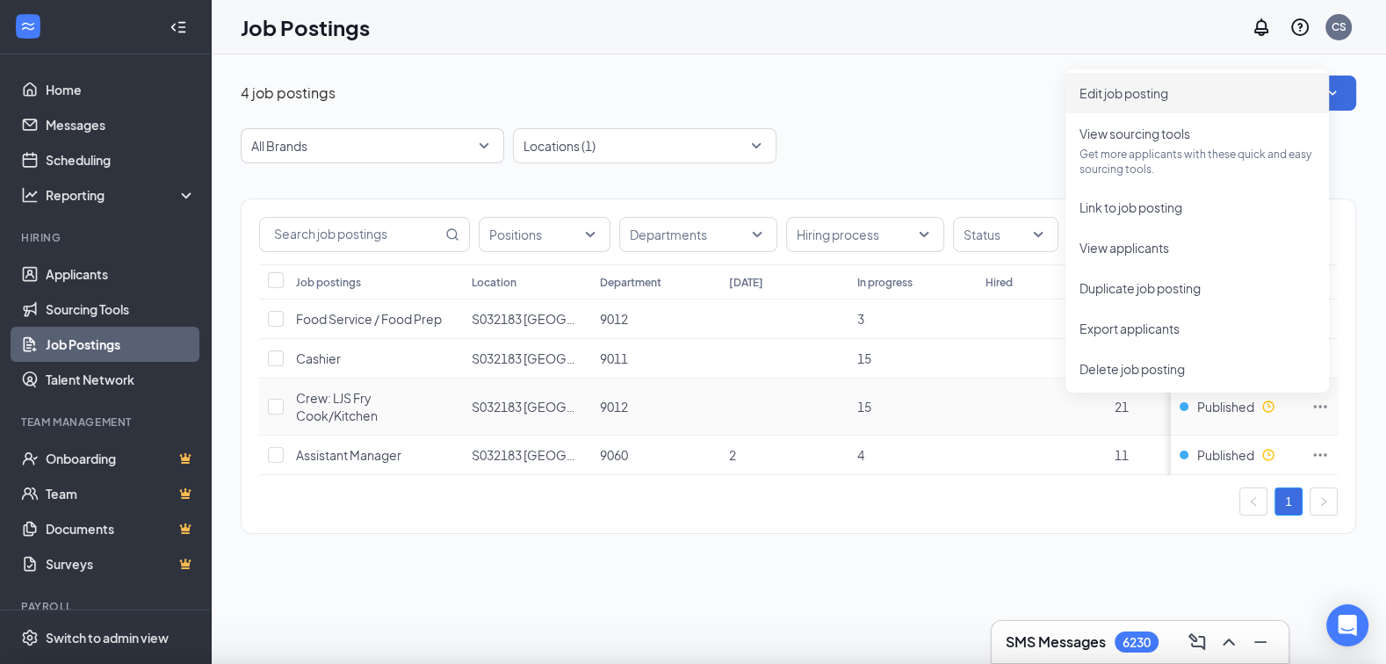
type input "Crew: LJS Fry Cook/Kitchen"
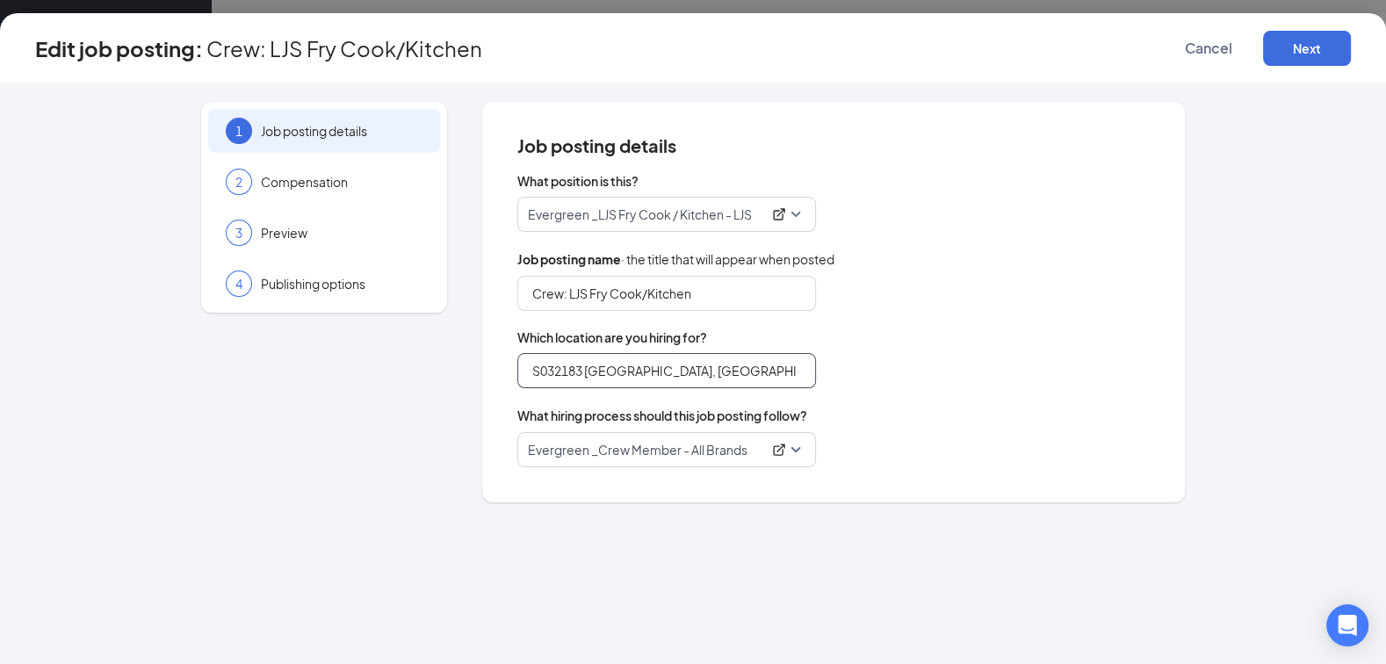
click at [588, 374] on input "S032183 Austintown, OH (Rt. 46) - New Location" at bounding box center [666, 370] width 299 height 35
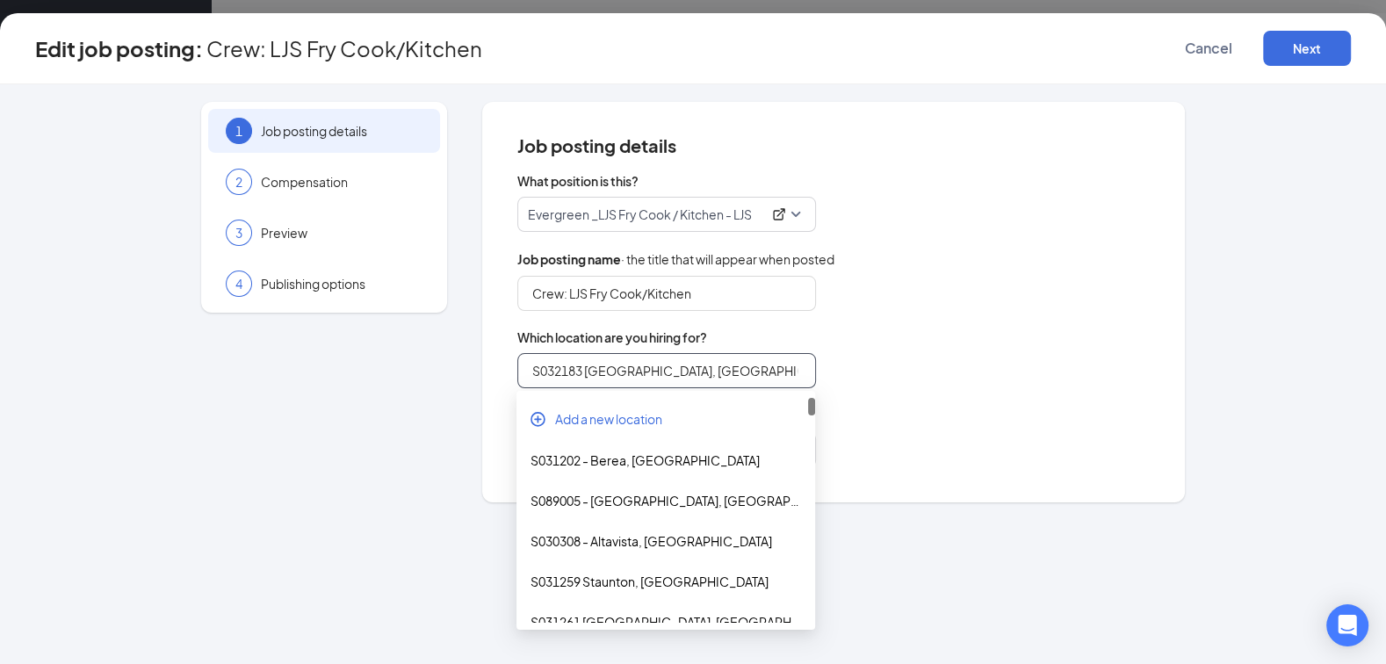
click at [588, 374] on input "S032183 Austintown, OH (Rt. 46) - New Location" at bounding box center [666, 370] width 299 height 35
paste input "search"
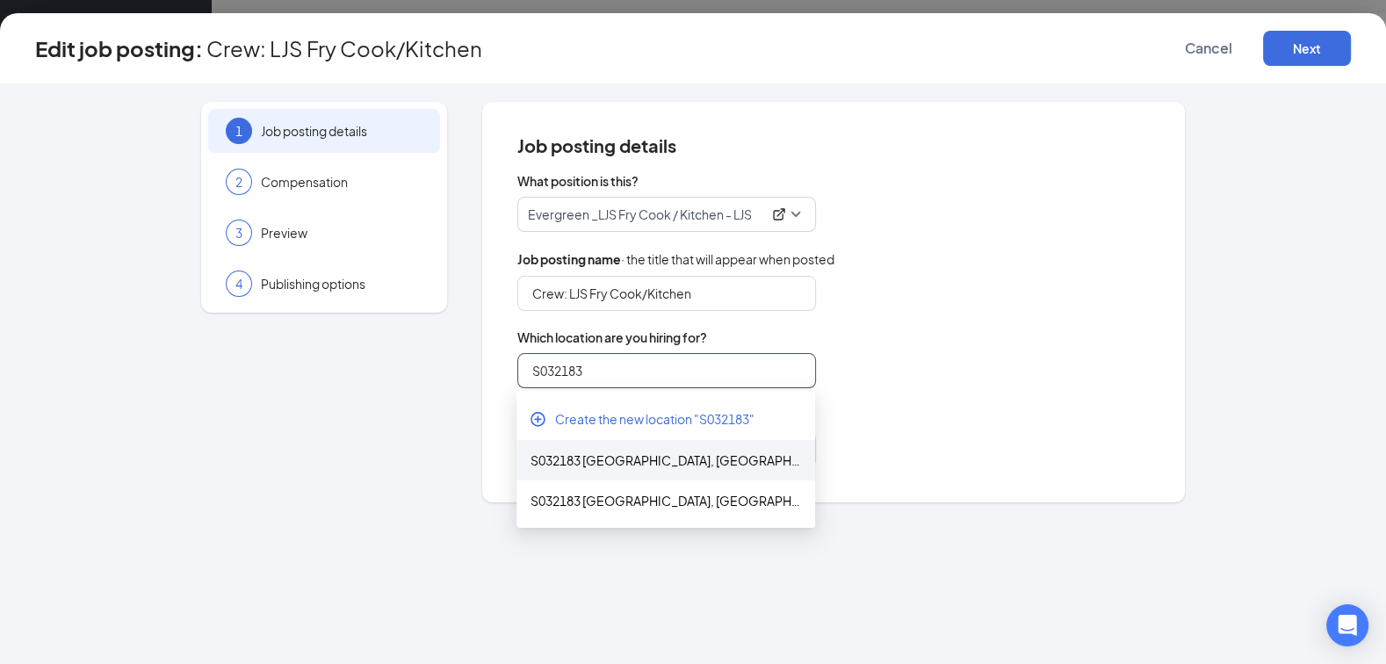
click at [628, 457] on div "S032183 Austintown, OH (Rt. 46) - New Location - Coming Soon" at bounding box center [665, 459] width 270 height 19
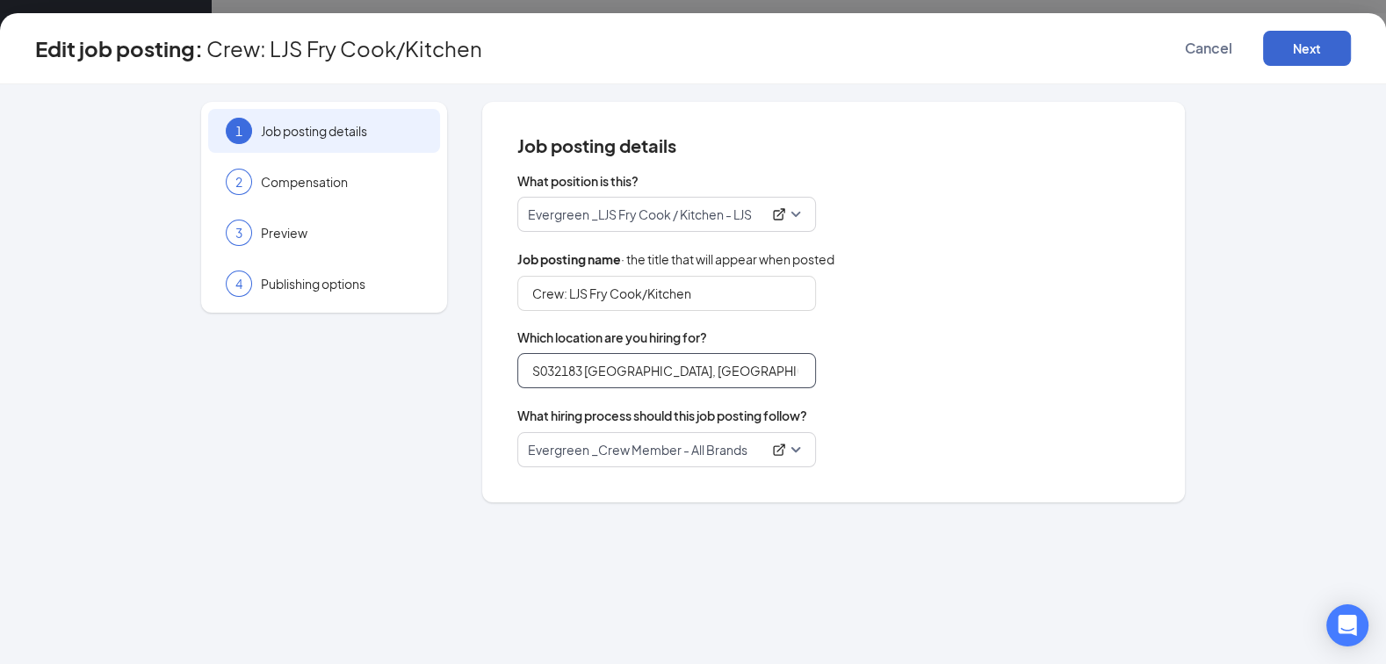
type input "S032183 Austintown, OH (Rt. 46) - New Location - Coming Soon"
click at [1282, 48] on button "Next" at bounding box center [1307, 48] width 88 height 35
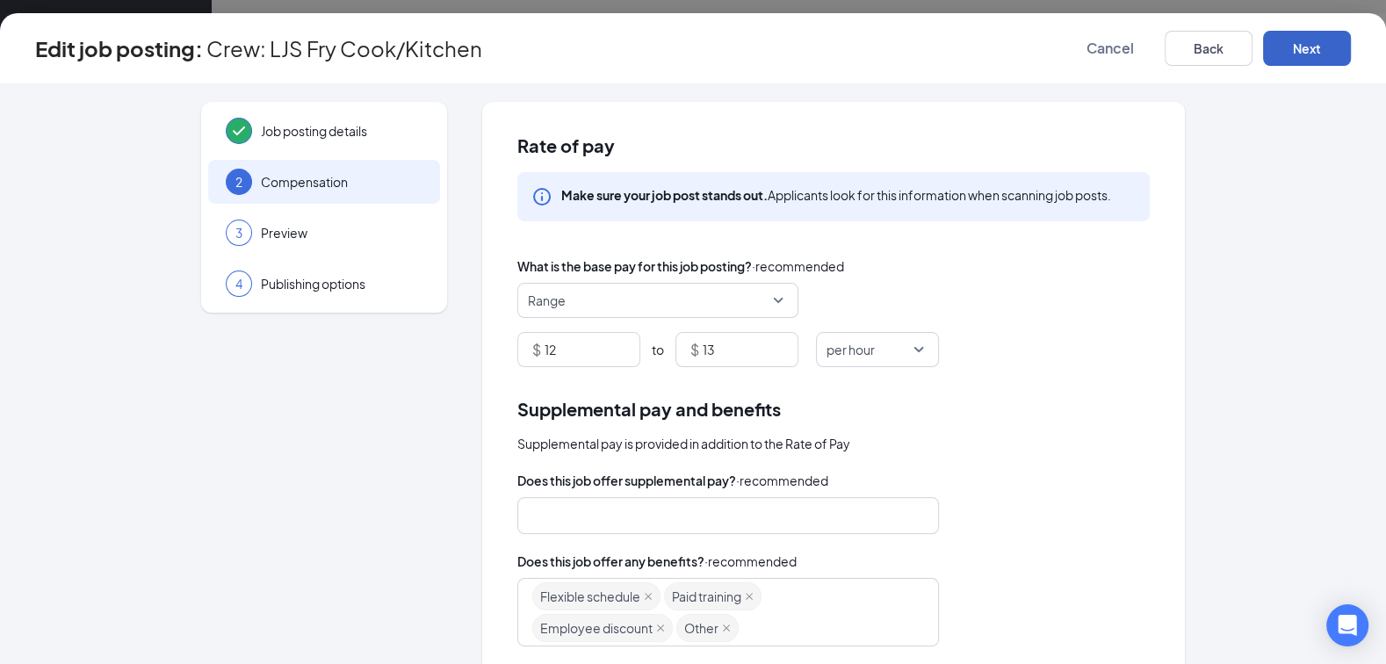
click at [1282, 48] on button "Next" at bounding box center [1307, 48] width 88 height 35
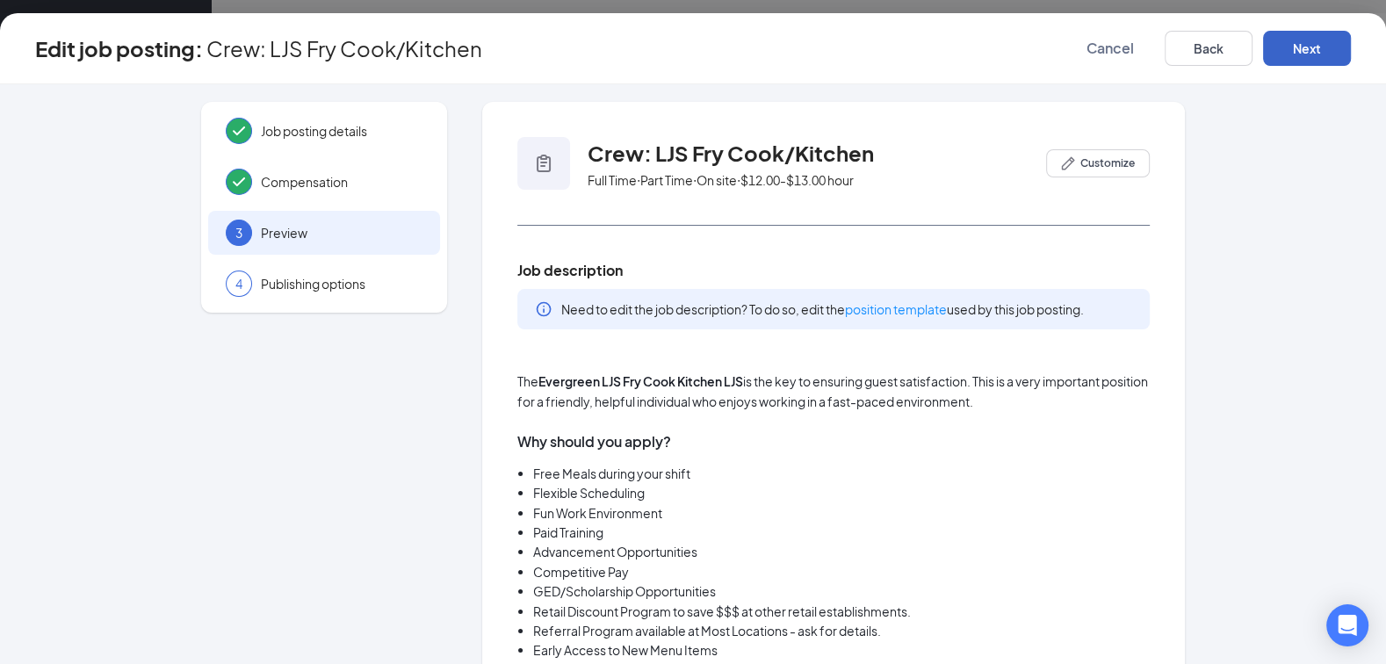
click at [1282, 48] on button "Next" at bounding box center [1307, 48] width 88 height 35
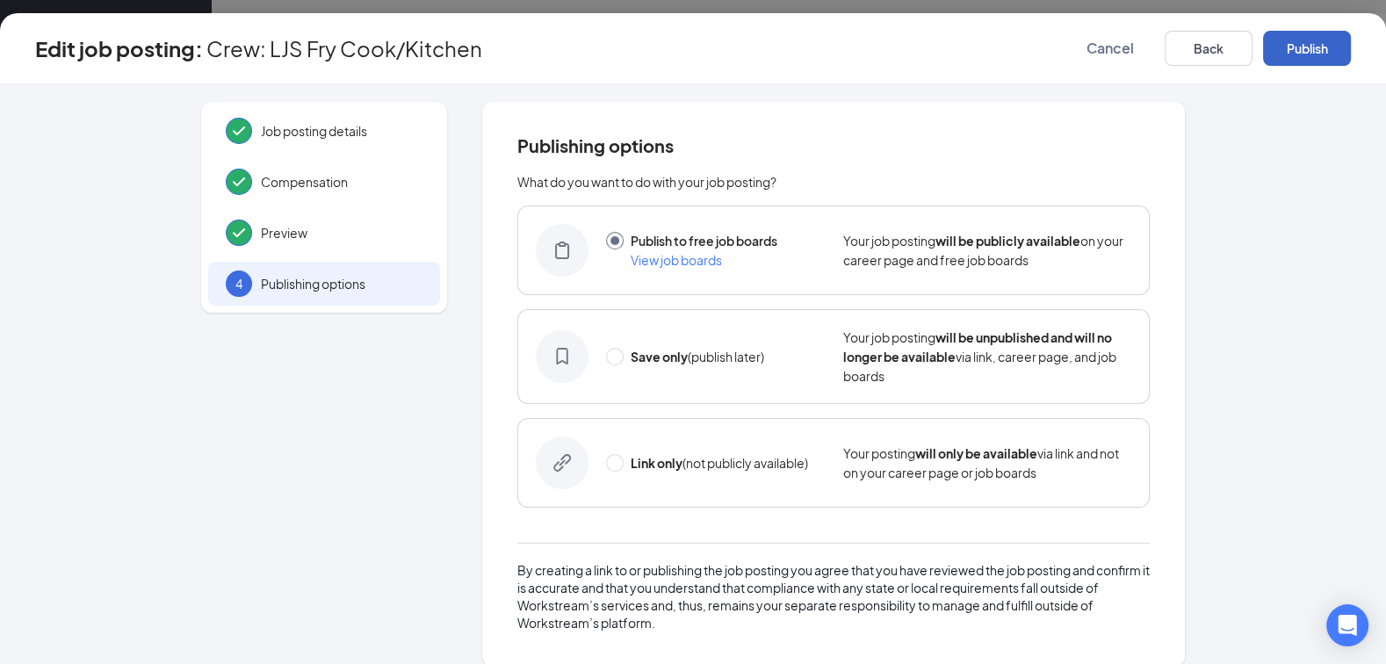
click at [1282, 48] on button "Publish" at bounding box center [1307, 48] width 88 height 35
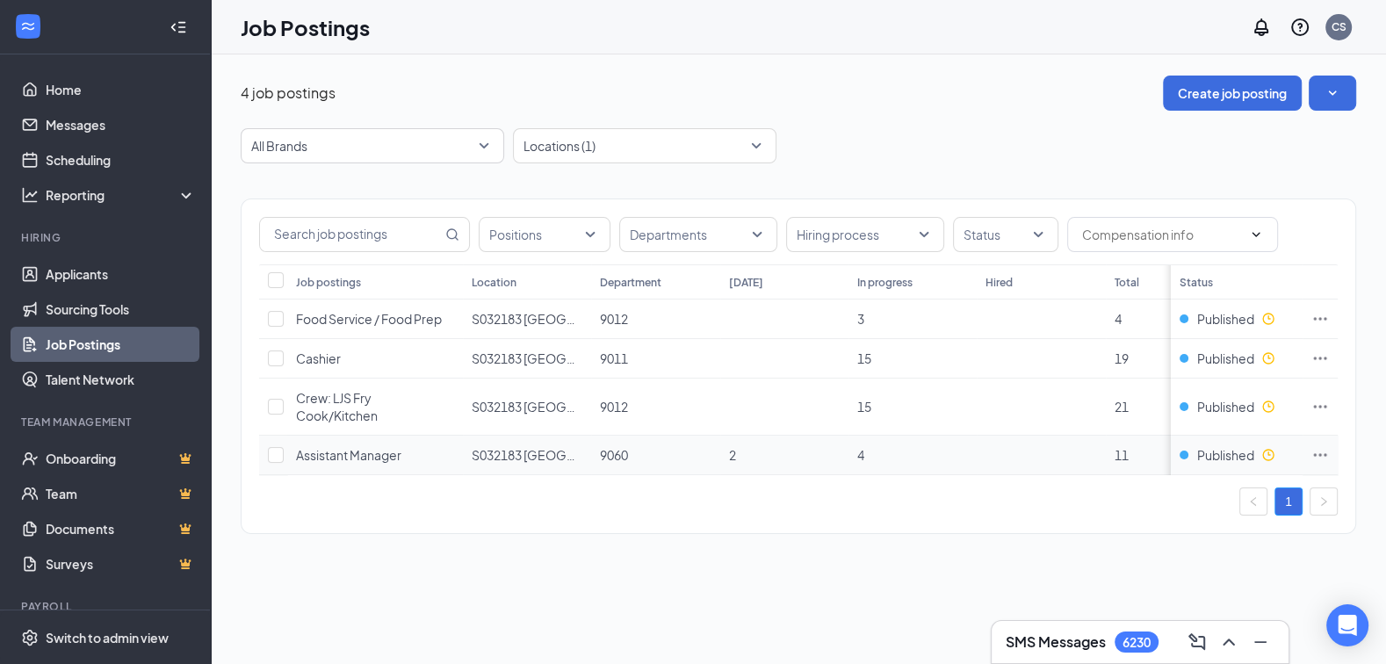
click at [1317, 451] on icon "Ellipses" at bounding box center [1320, 455] width 18 height 18
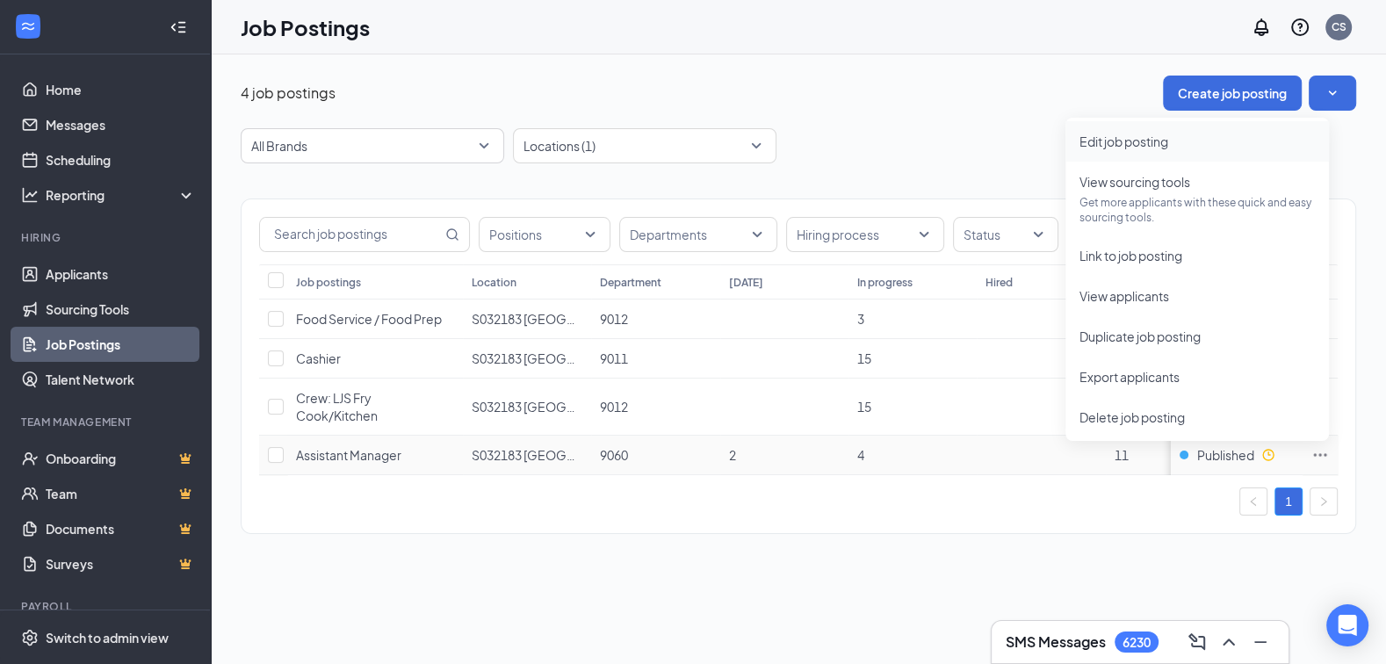
click at [1131, 142] on span "Edit job posting" at bounding box center [1123, 141] width 89 height 16
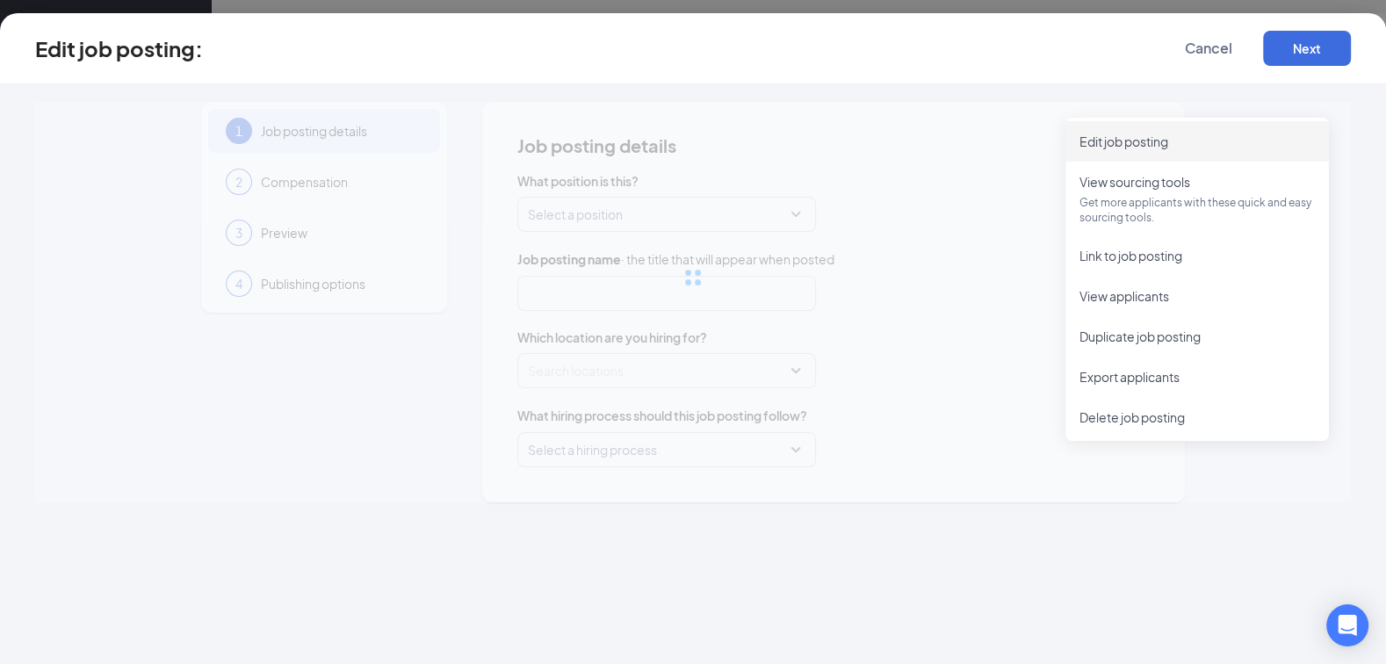
type input "Assistant Manager"
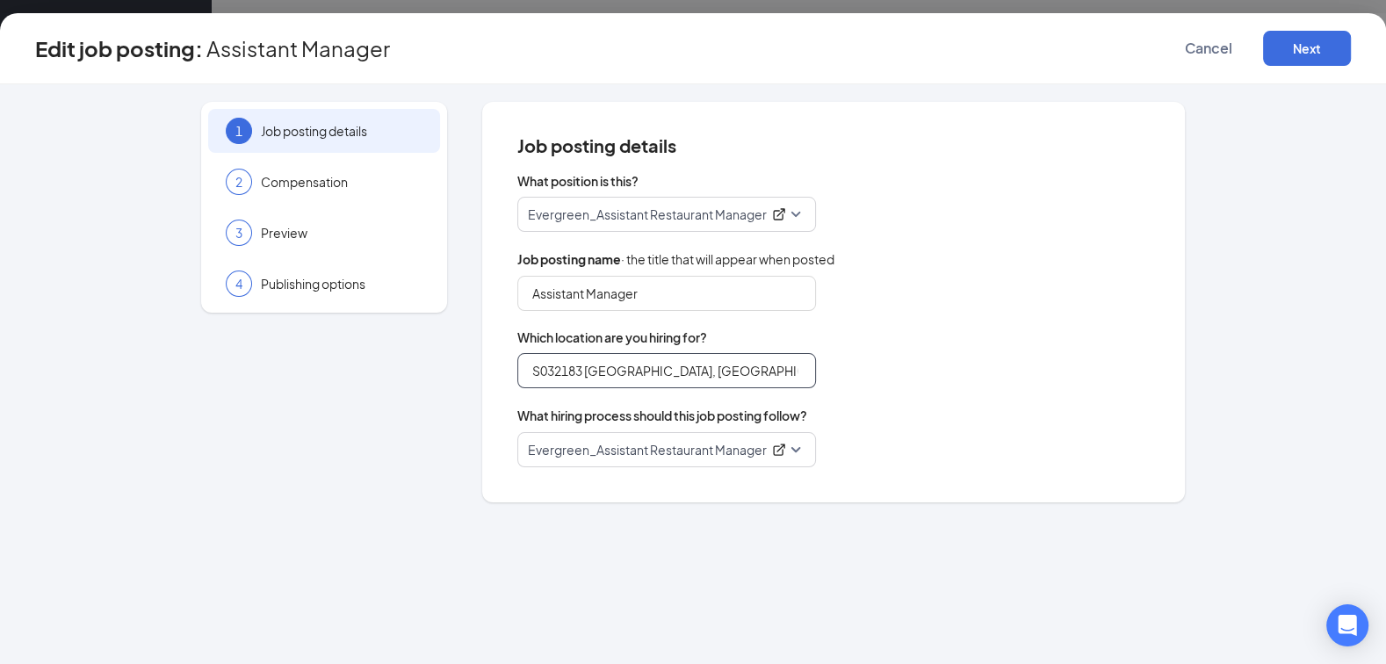
click at [638, 366] on input "S032183 Austintown, OH (Rt. 46) - New Location" at bounding box center [666, 370] width 299 height 35
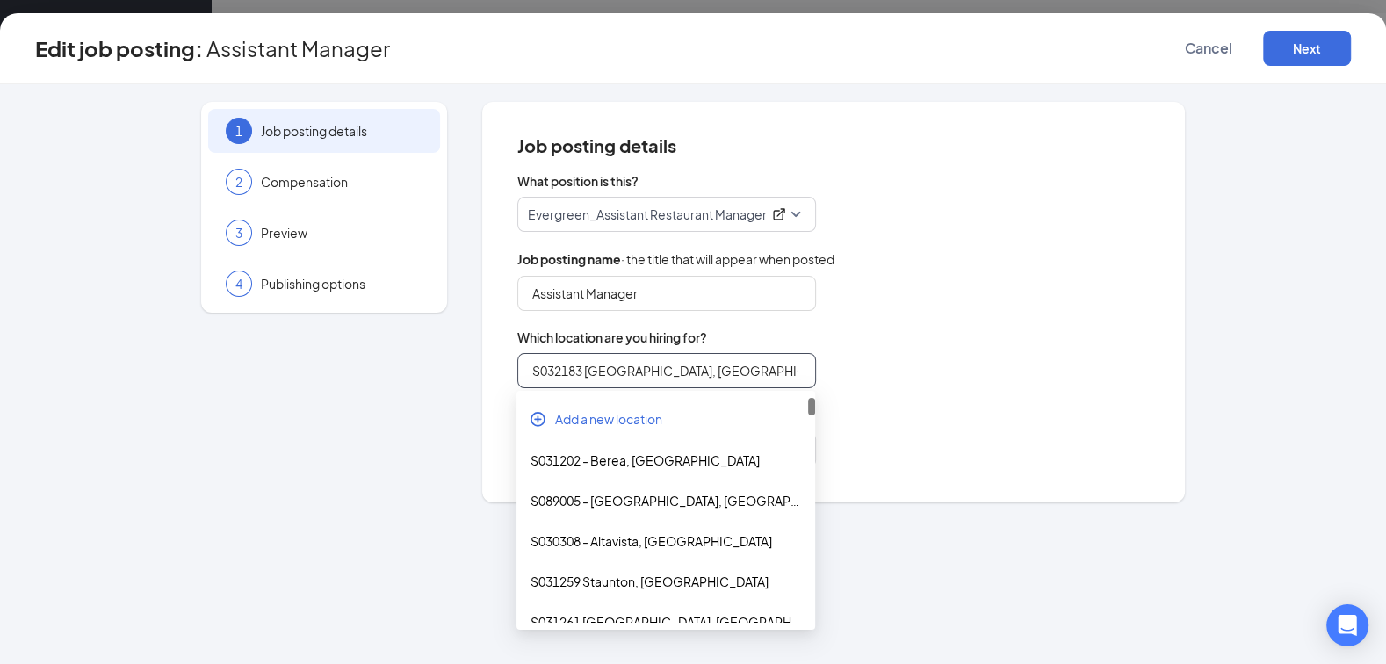
click at [638, 366] on input "S032183 Austintown, OH (Rt. 46) - New Location" at bounding box center [666, 370] width 299 height 35
paste input "search"
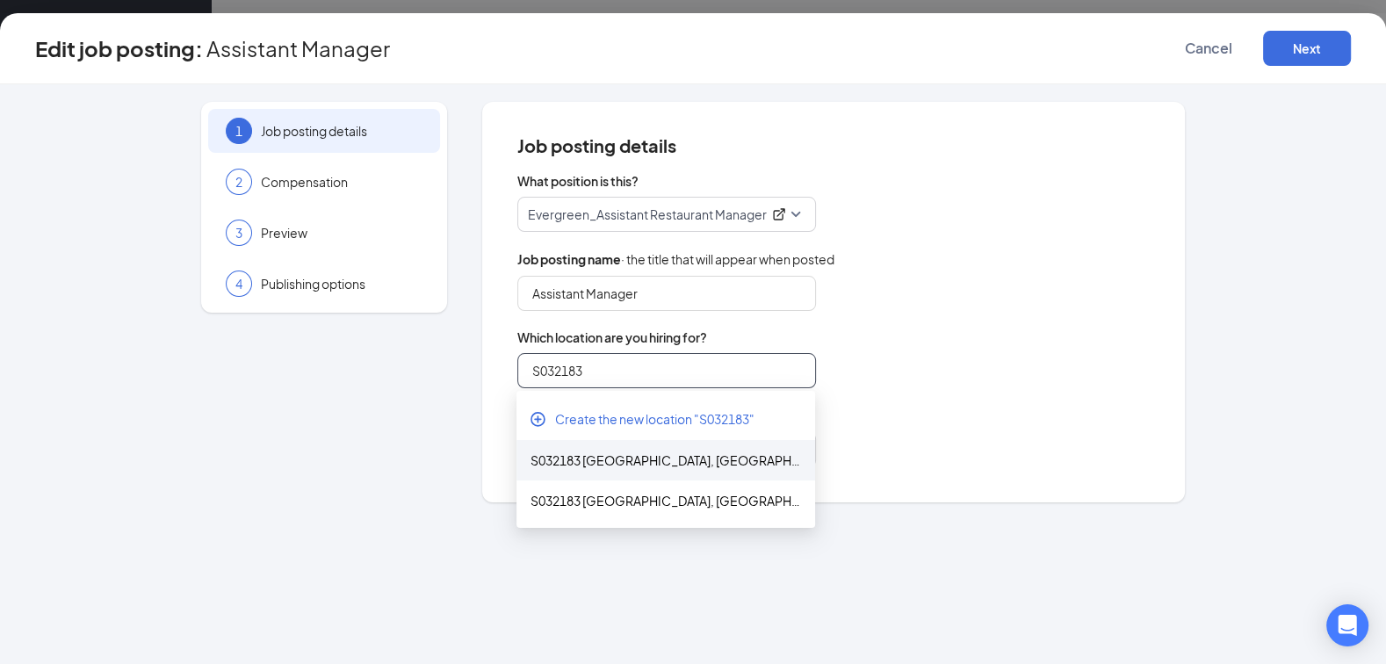
click at [627, 461] on div "S032183 Austintown, OH (Rt. 46) - New Location - Coming Soon" at bounding box center [665, 459] width 270 height 19
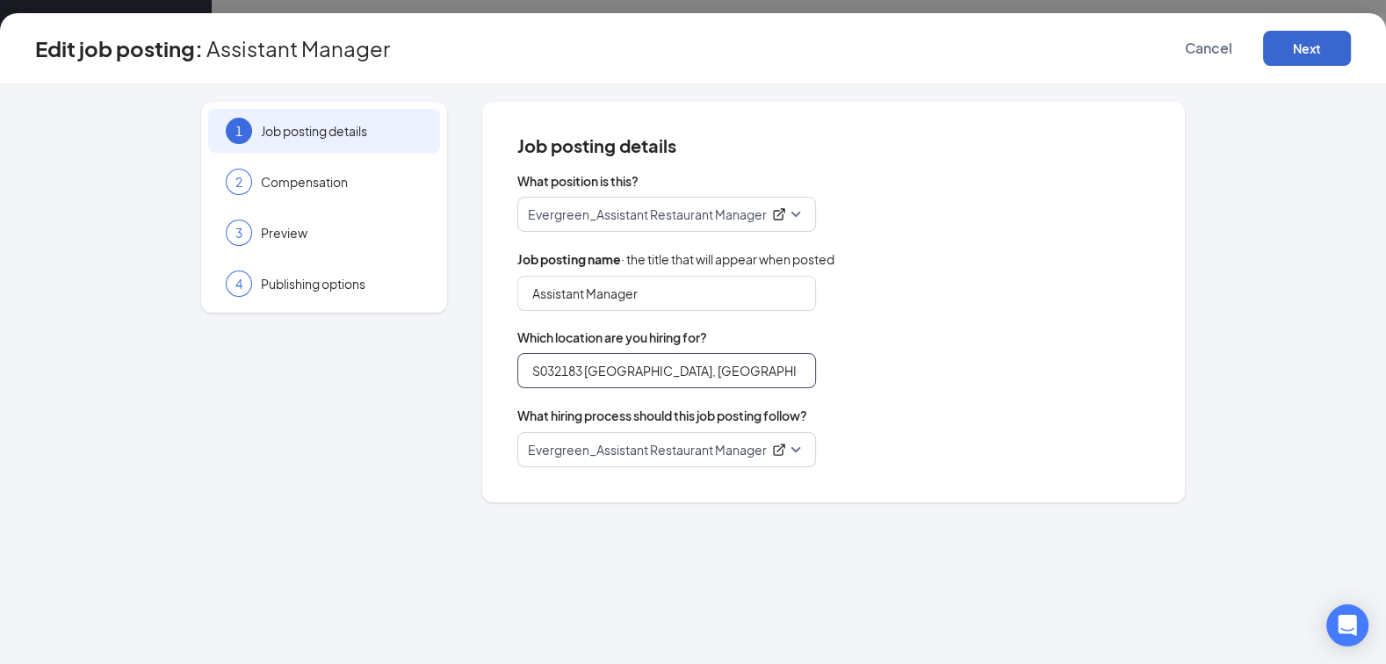
type input "S032183 Austintown, OH (Rt. 46) - New Location - Coming Soon"
click at [1344, 43] on button "Next" at bounding box center [1307, 48] width 88 height 35
click at [1344, 43] on button "button" at bounding box center [1307, 48] width 88 height 35
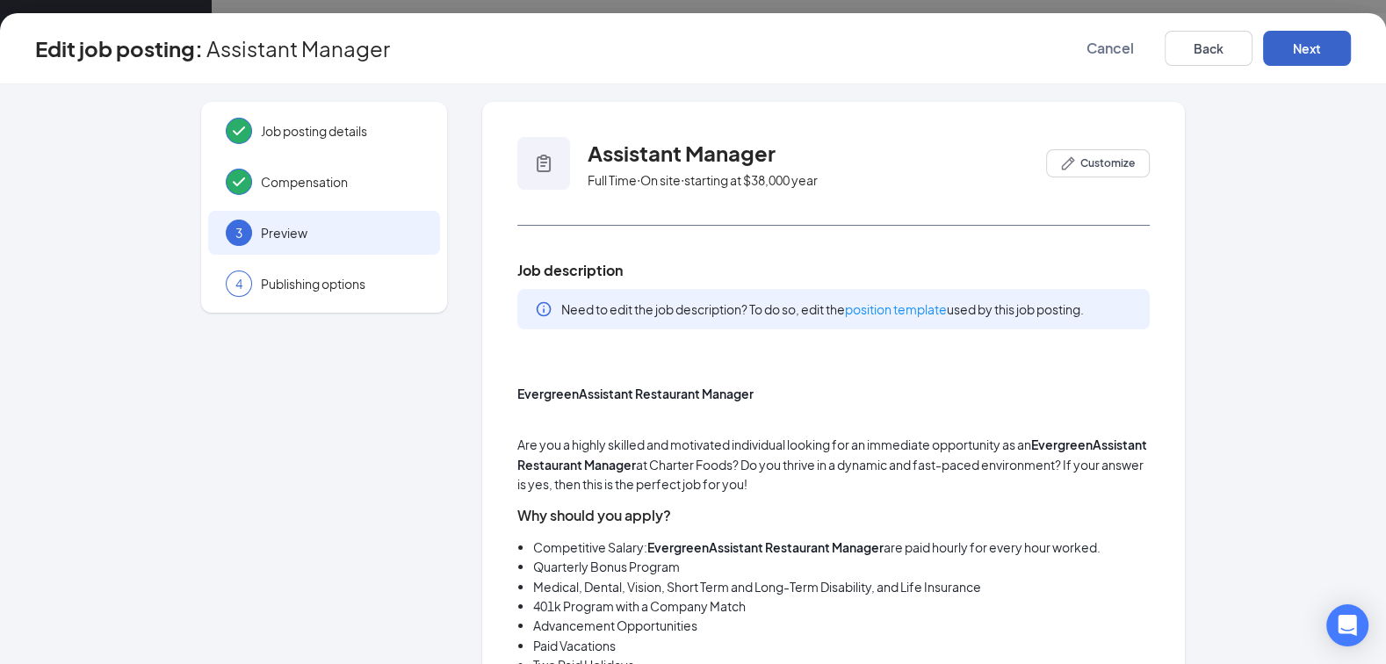
click at [1344, 43] on button "Next" at bounding box center [1307, 48] width 88 height 35
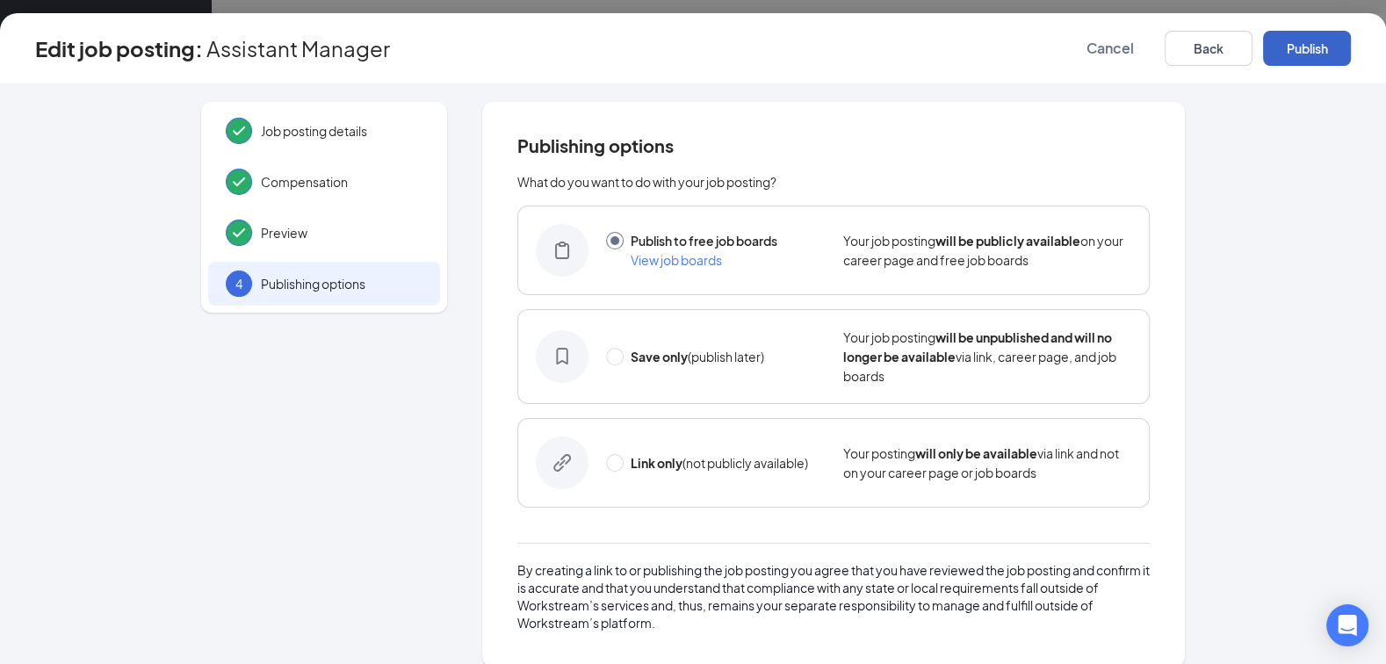
click at [1343, 43] on button "Publish" at bounding box center [1307, 48] width 88 height 35
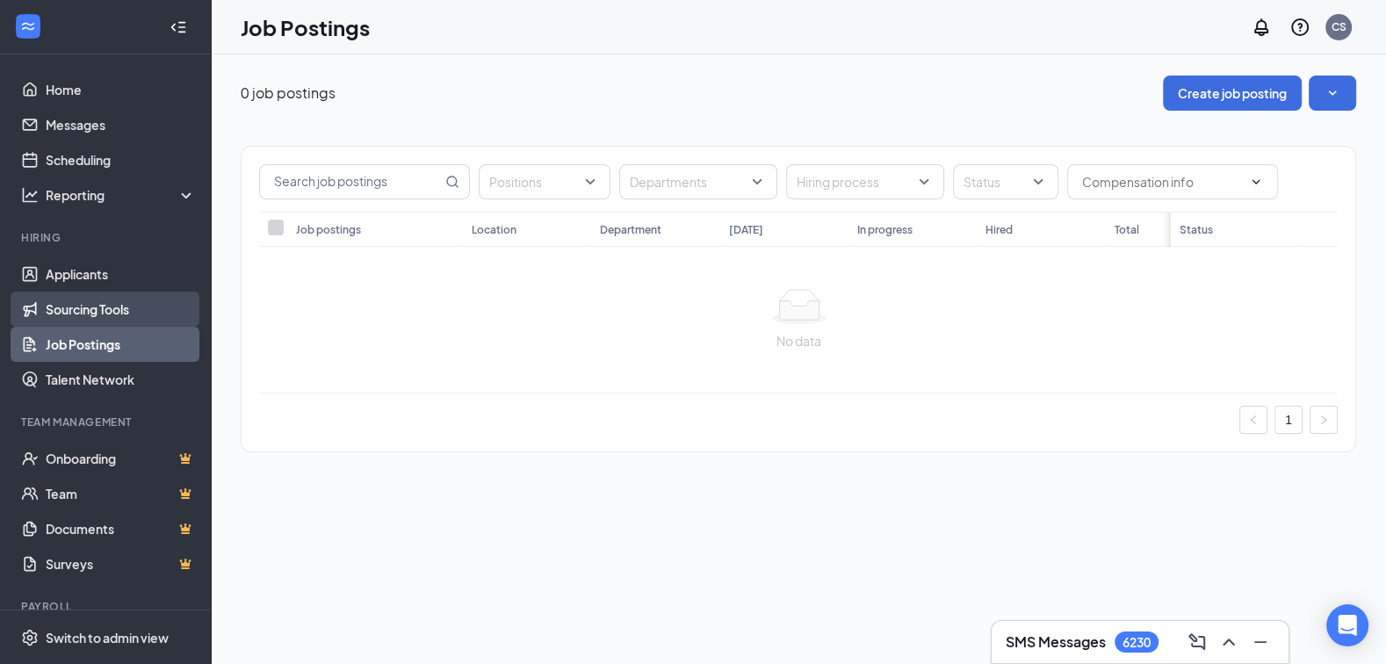
click at [104, 313] on link "Sourcing Tools" at bounding box center [121, 309] width 150 height 35
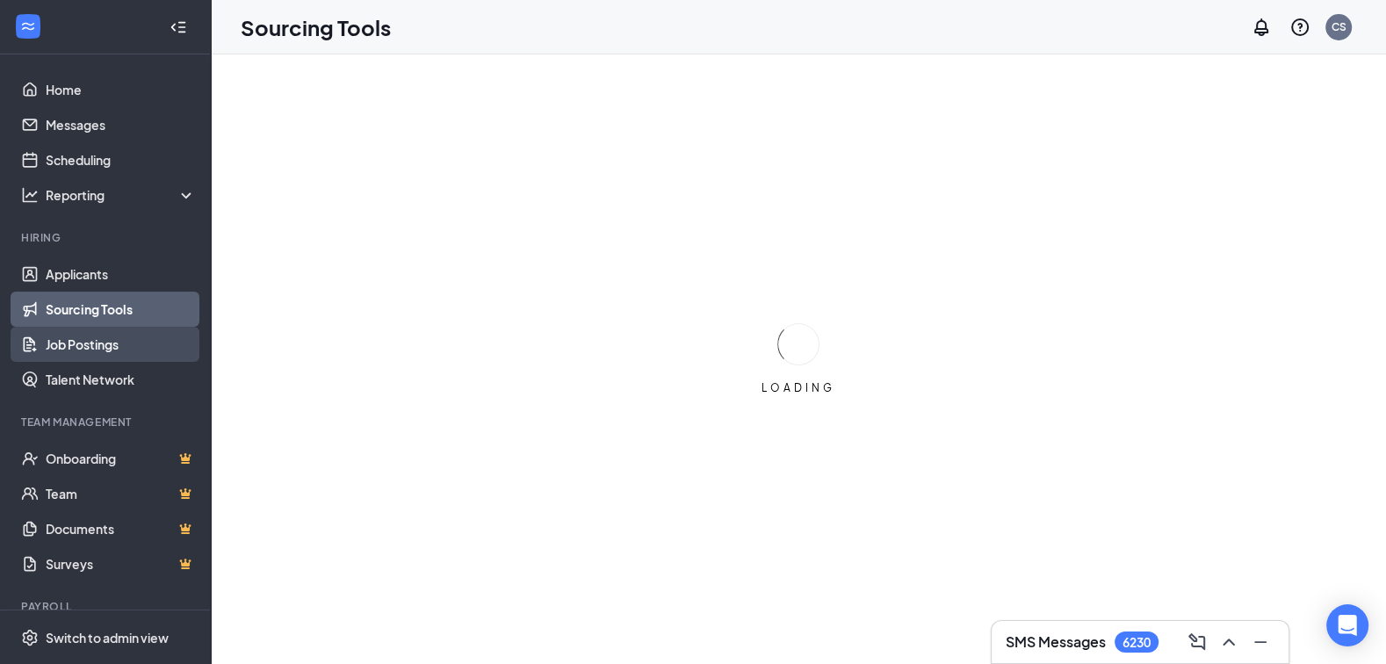
click at [101, 343] on link "Job Postings" at bounding box center [121, 344] width 150 height 35
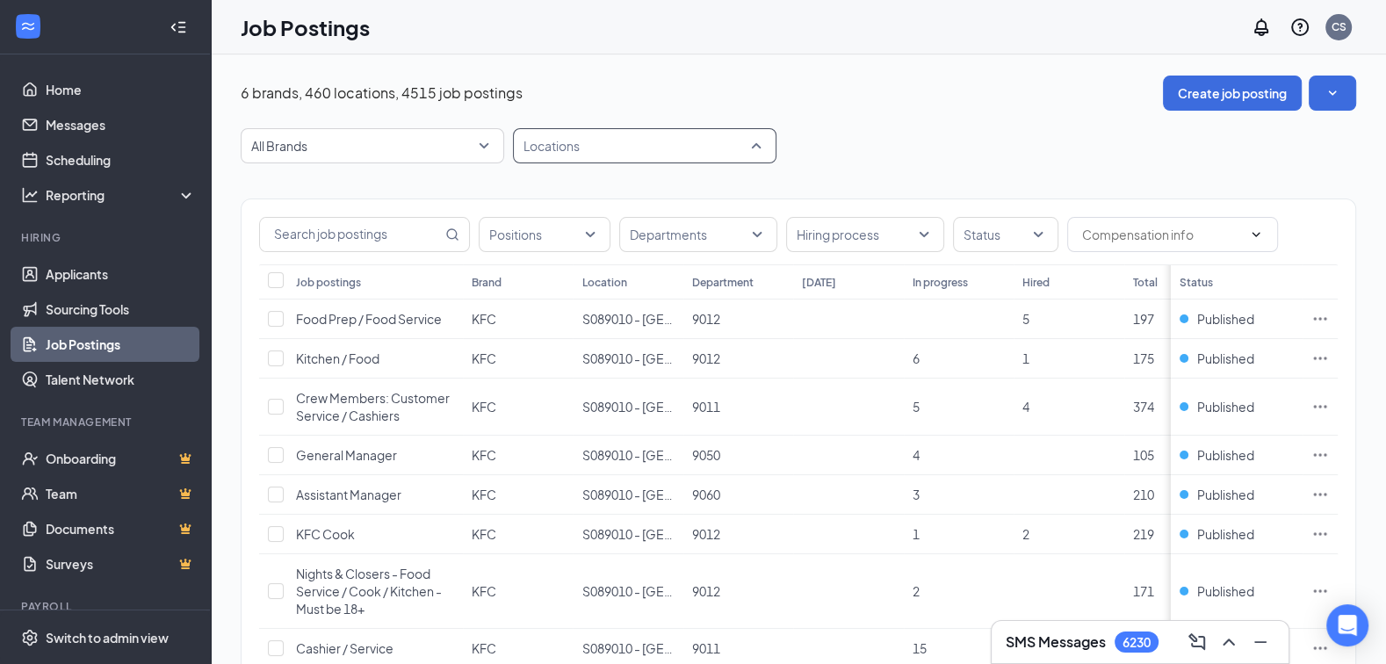
click at [576, 150] on div at bounding box center [635, 146] width 237 height 28
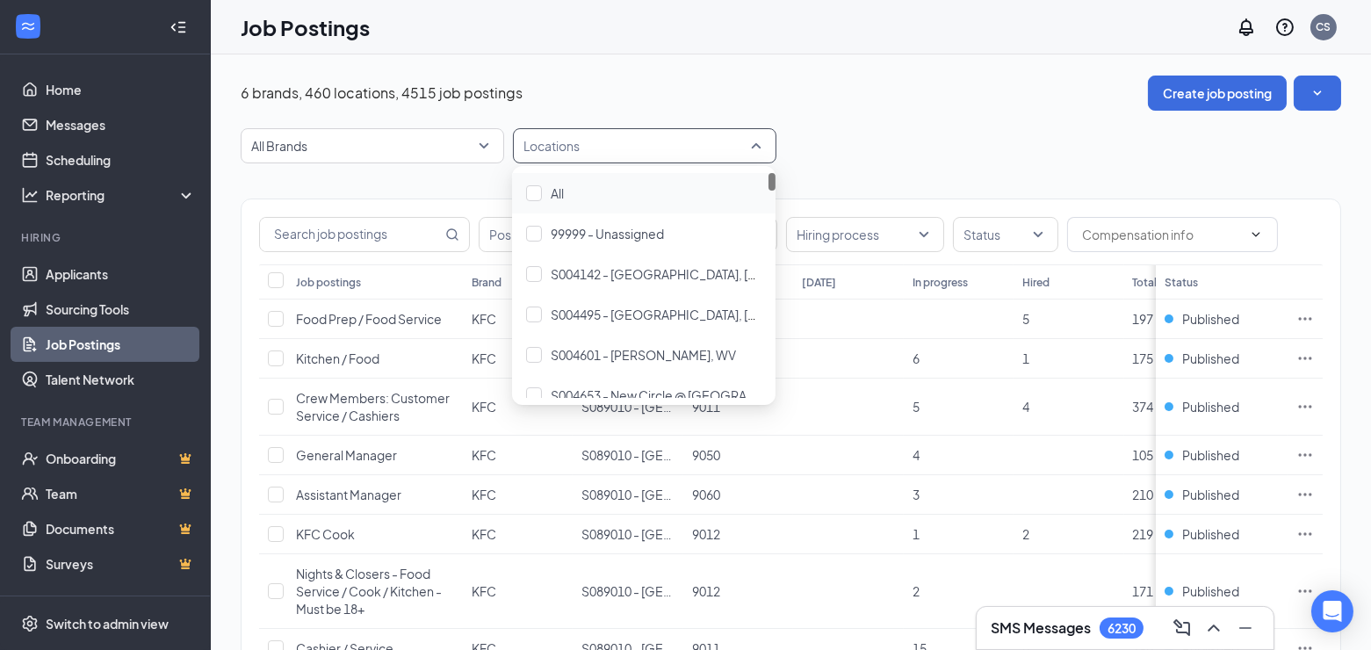
paste input "S032183"
type input "S032183"
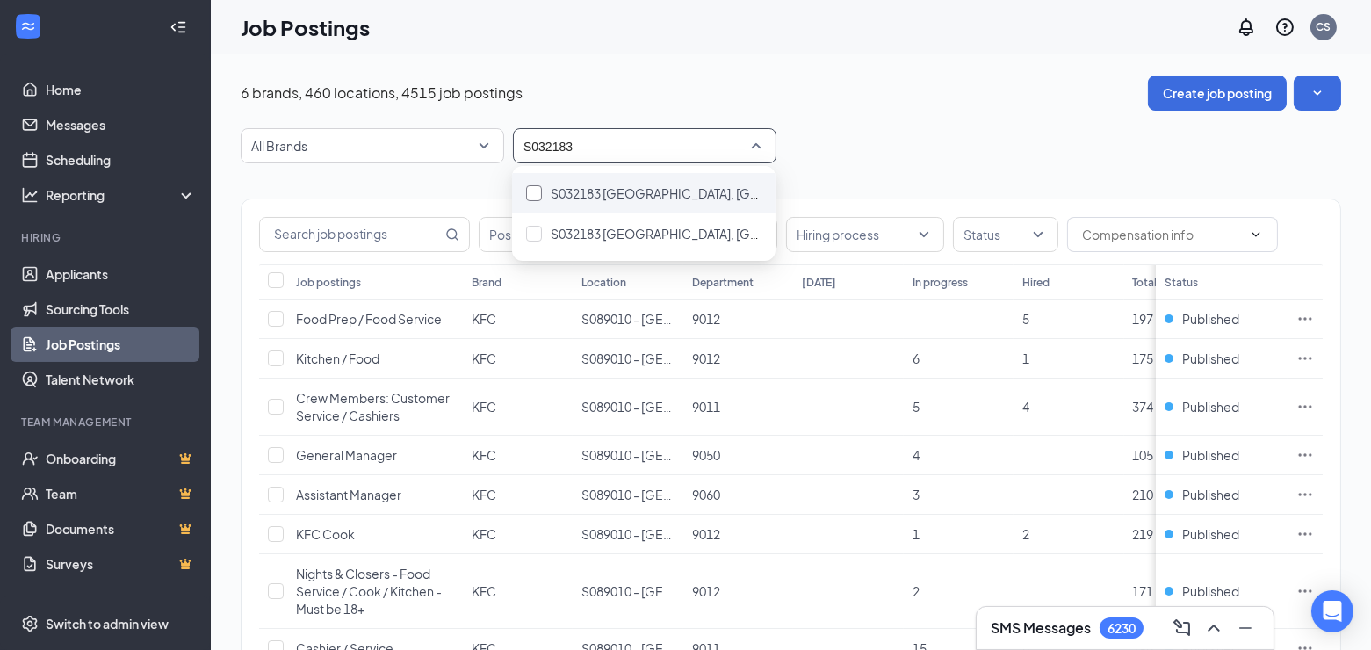
click at [533, 197] on div at bounding box center [534, 193] width 16 height 16
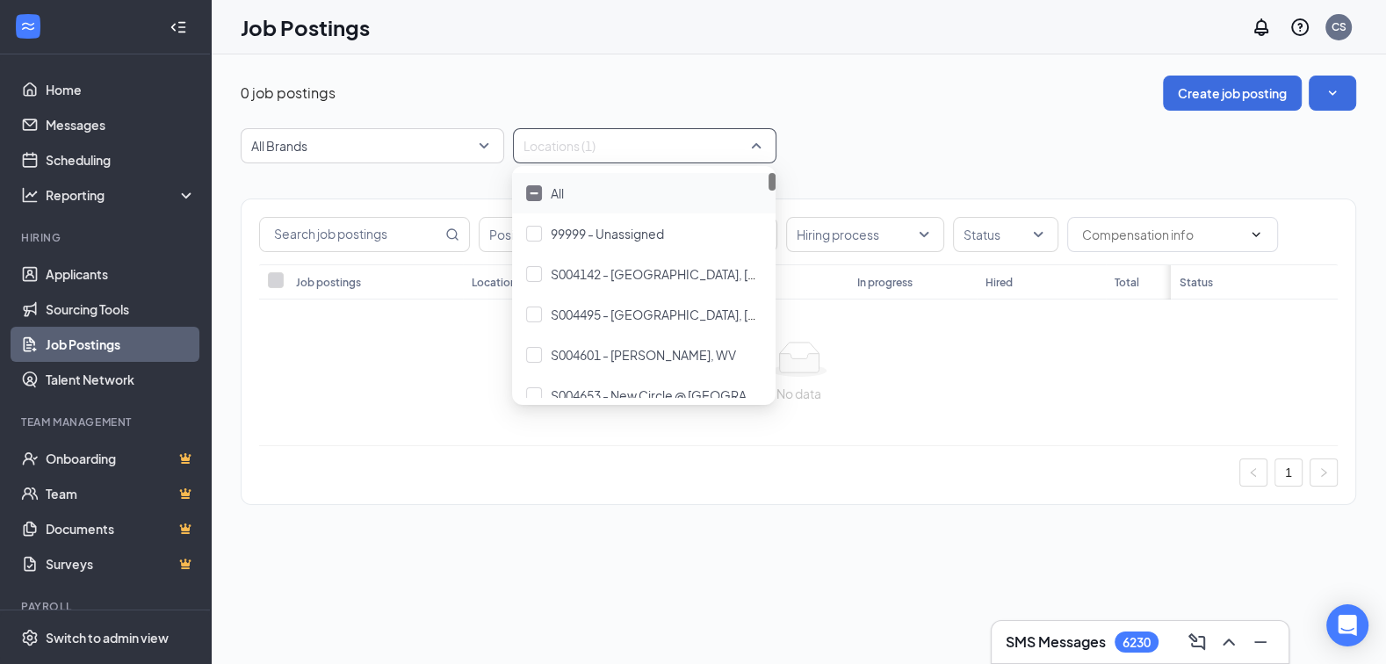
type input "S032183"
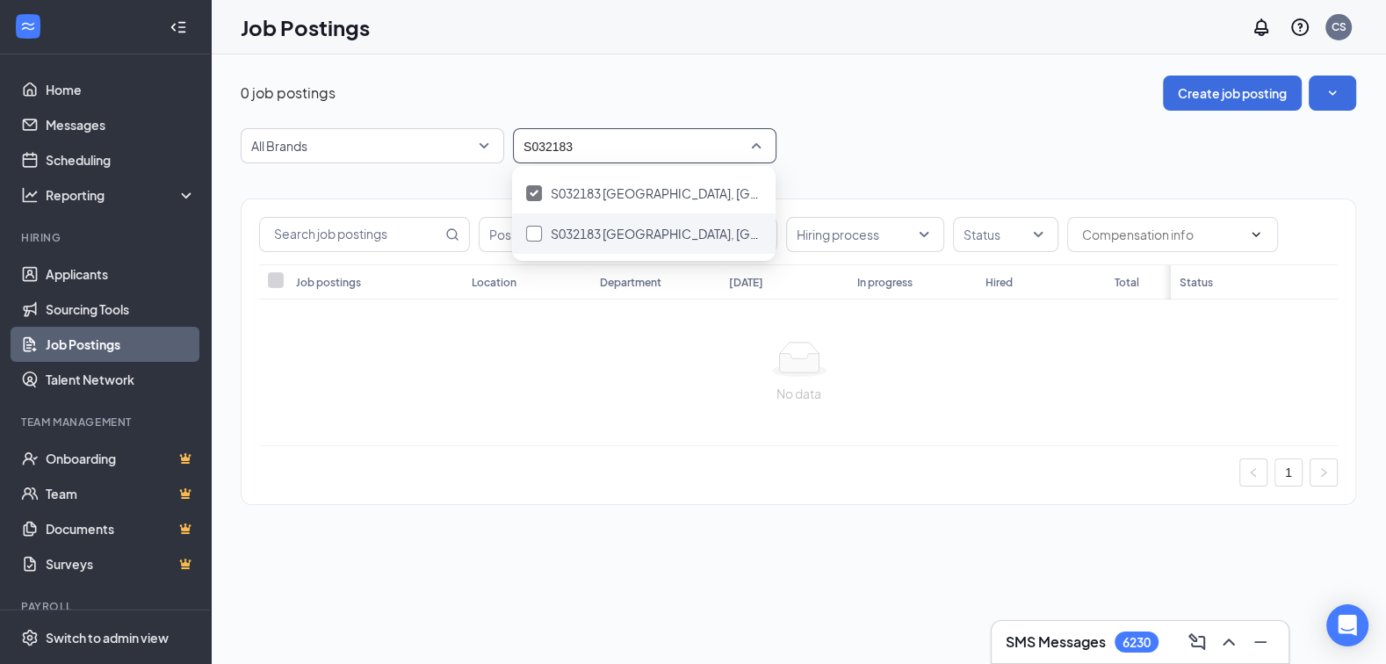
click at [531, 229] on div at bounding box center [534, 234] width 16 height 16
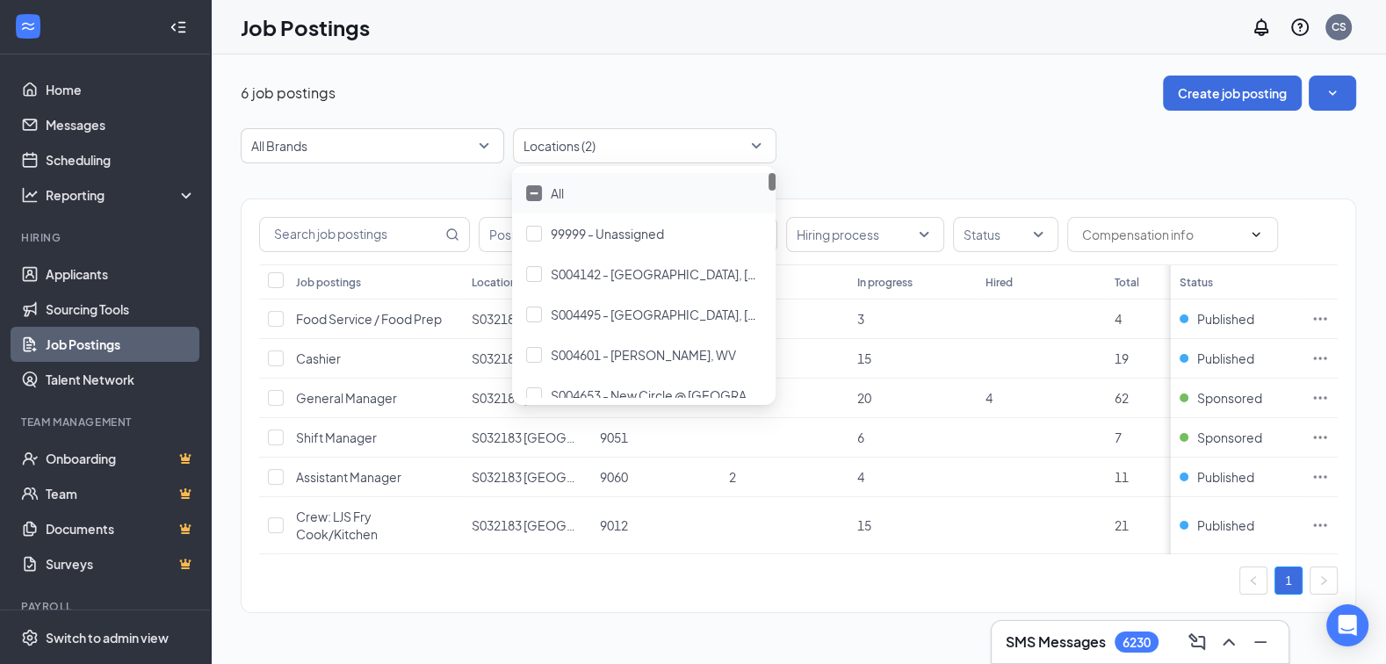
click at [822, 155] on div "All Brands Locations (2)" at bounding box center [798, 145] width 1115 height 35
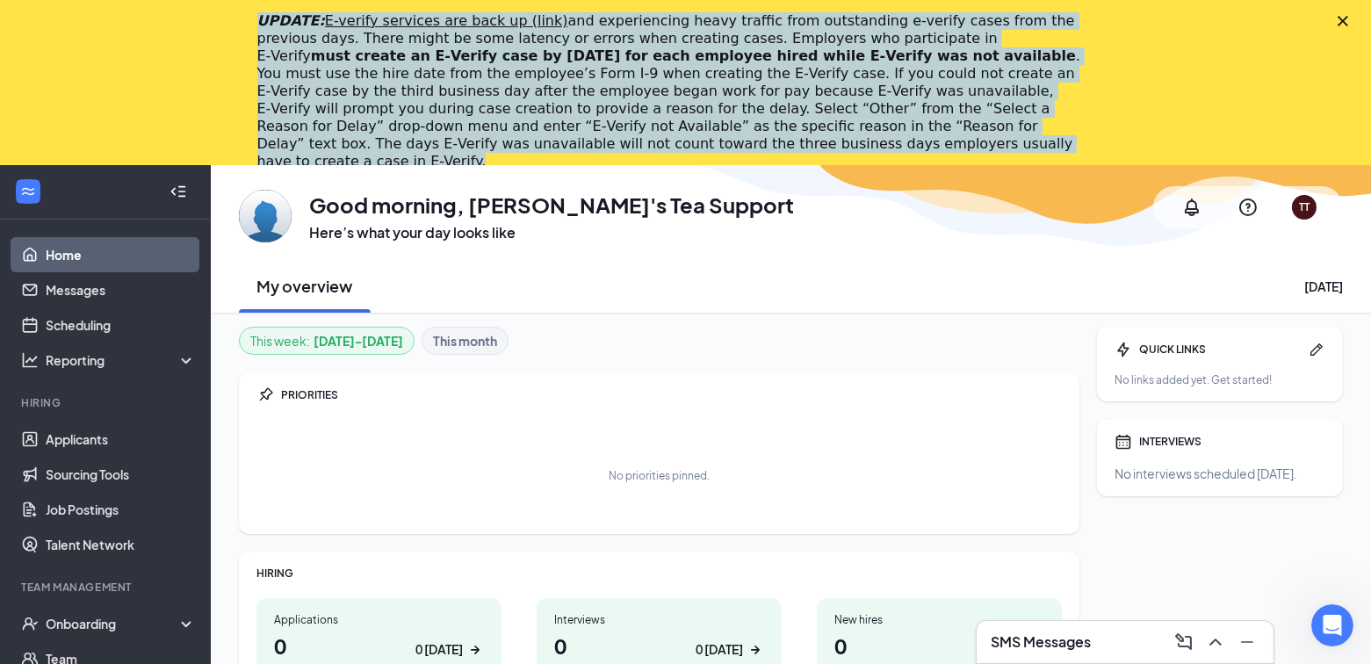
drag, startPoint x: 619, startPoint y: 148, endPoint x: 260, endPoint y: 20, distance: 381.3
click at [260, 20] on div "UPDATE: E-verify services are back up (link) and experiencing heavy traffic fro…" at bounding box center [685, 91] width 1371 height 169
copy div "UPDATE: E-verify services are back up (link) and experiencing heavy traffic fro…"
click at [1364, 40] on div "UPDATE: E-verify services are back up (link) and experiencing heavy traffic fro…" at bounding box center [685, 91] width 1371 height 169
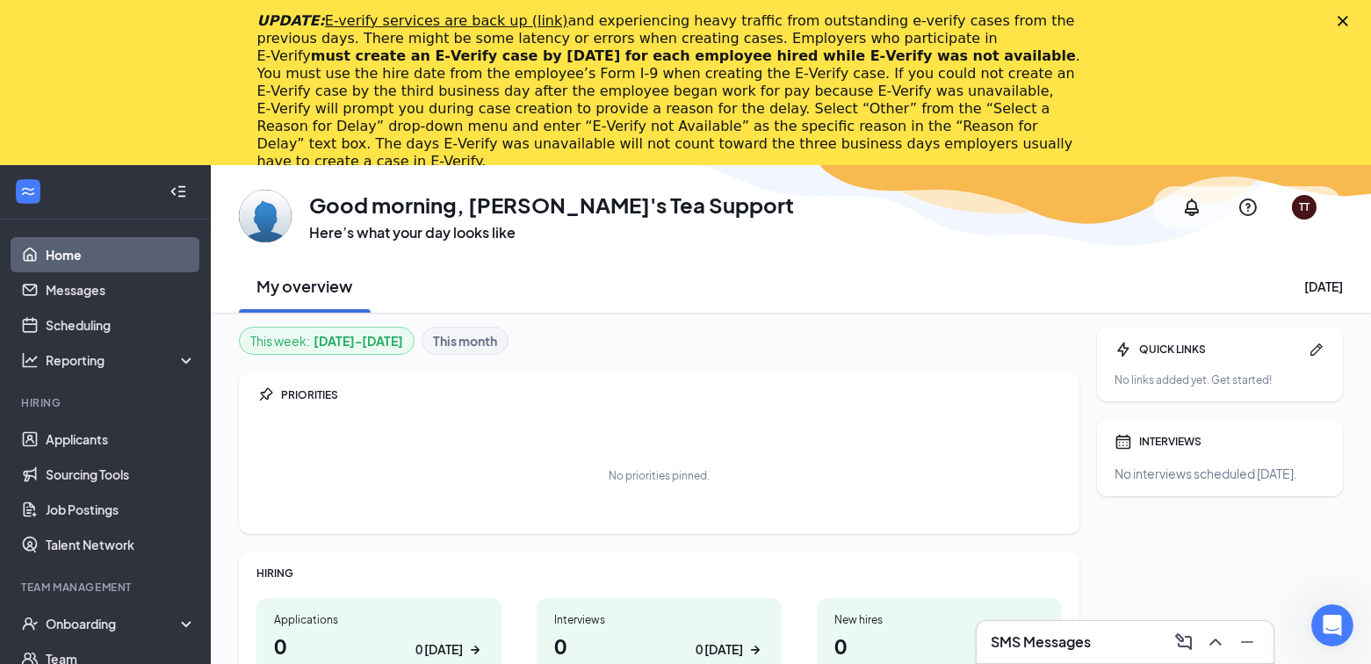
click at [1359, 28] on div "UPDATE: E-verify services are back up (link) and experiencing heavy traffic fro…" at bounding box center [685, 91] width 1371 height 169
click at [1348, 23] on icon "Close" at bounding box center [1342, 21] width 11 height 11
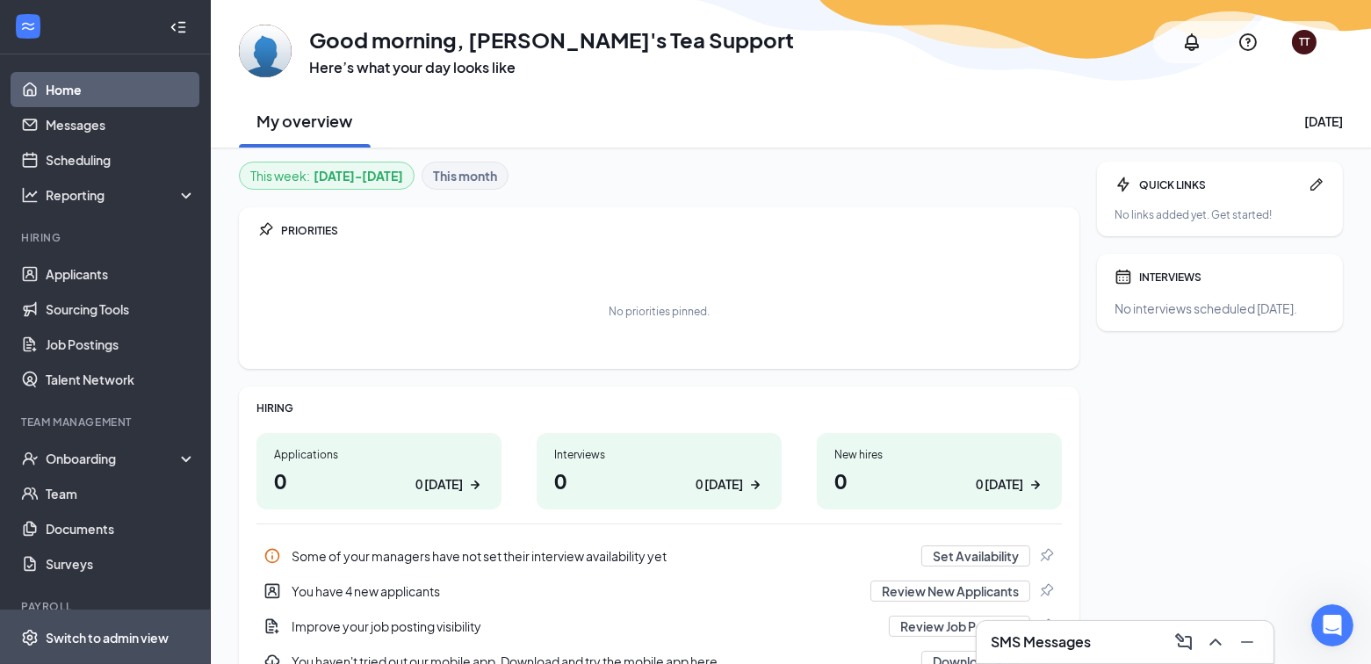
click at [111, 629] on div "Switch to admin view" at bounding box center [107, 638] width 123 height 18
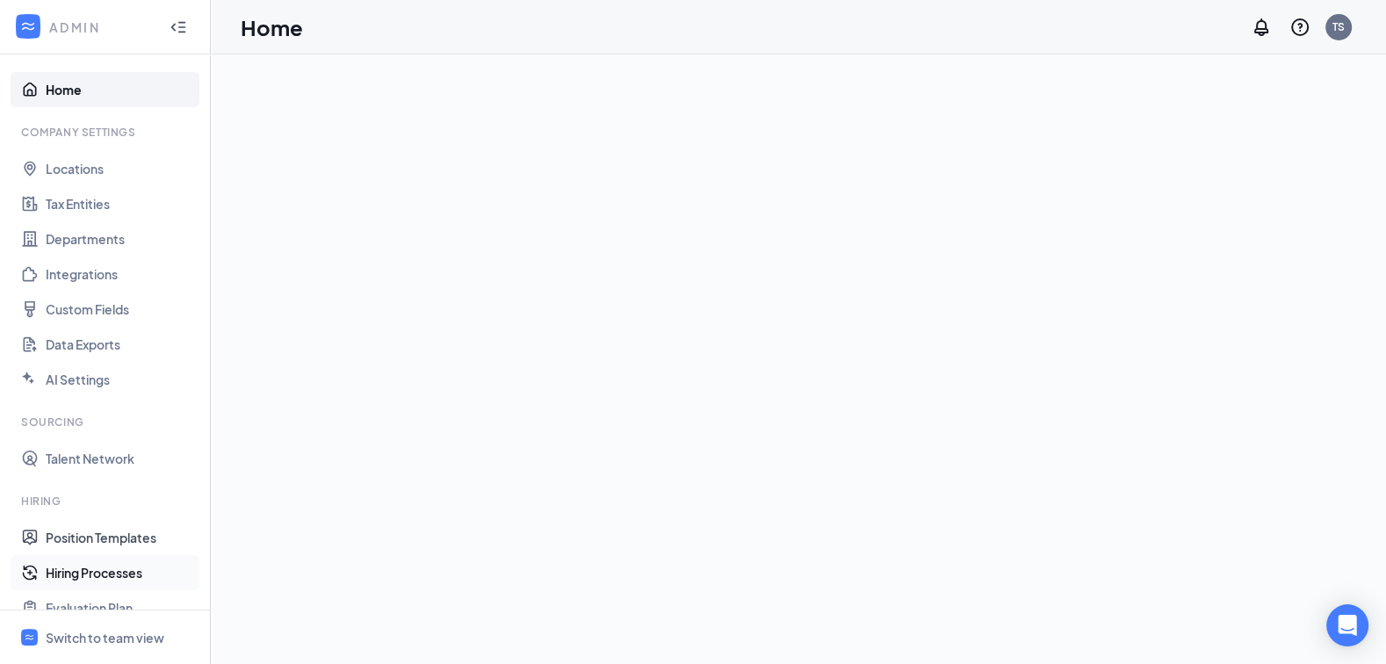
click at [72, 568] on link "Hiring Processes" at bounding box center [121, 572] width 150 height 35
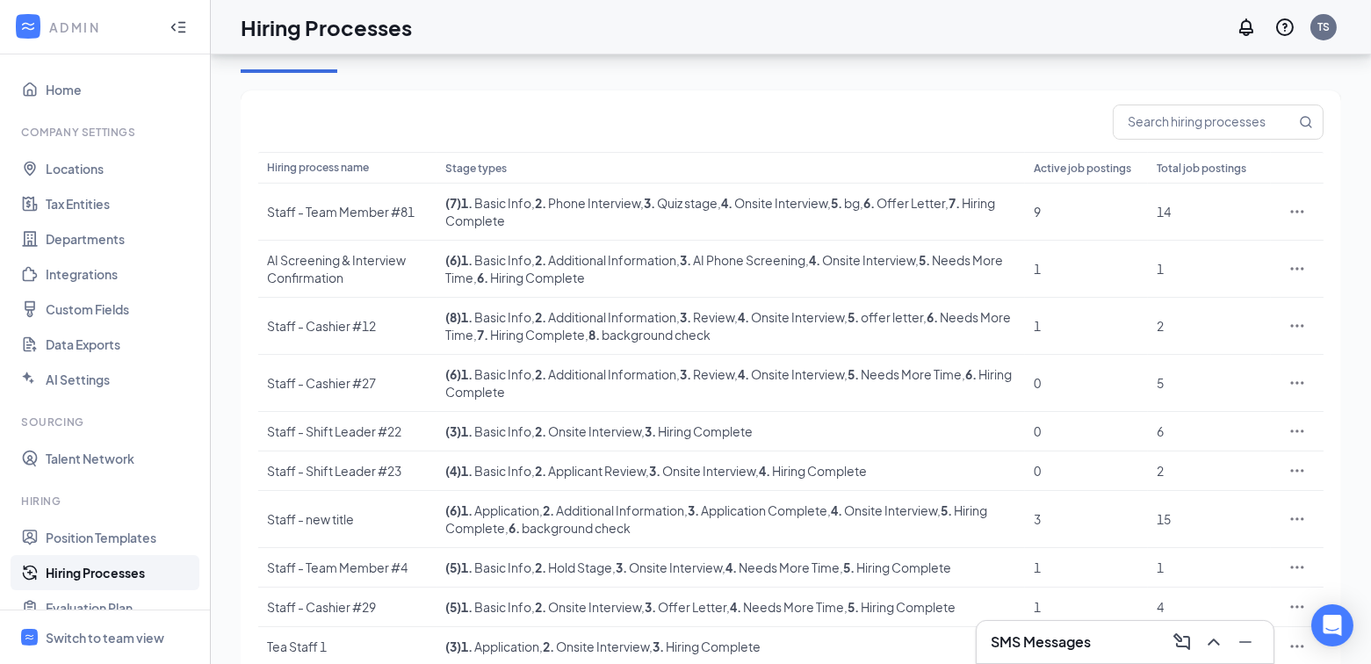
scroll to position [112, 0]
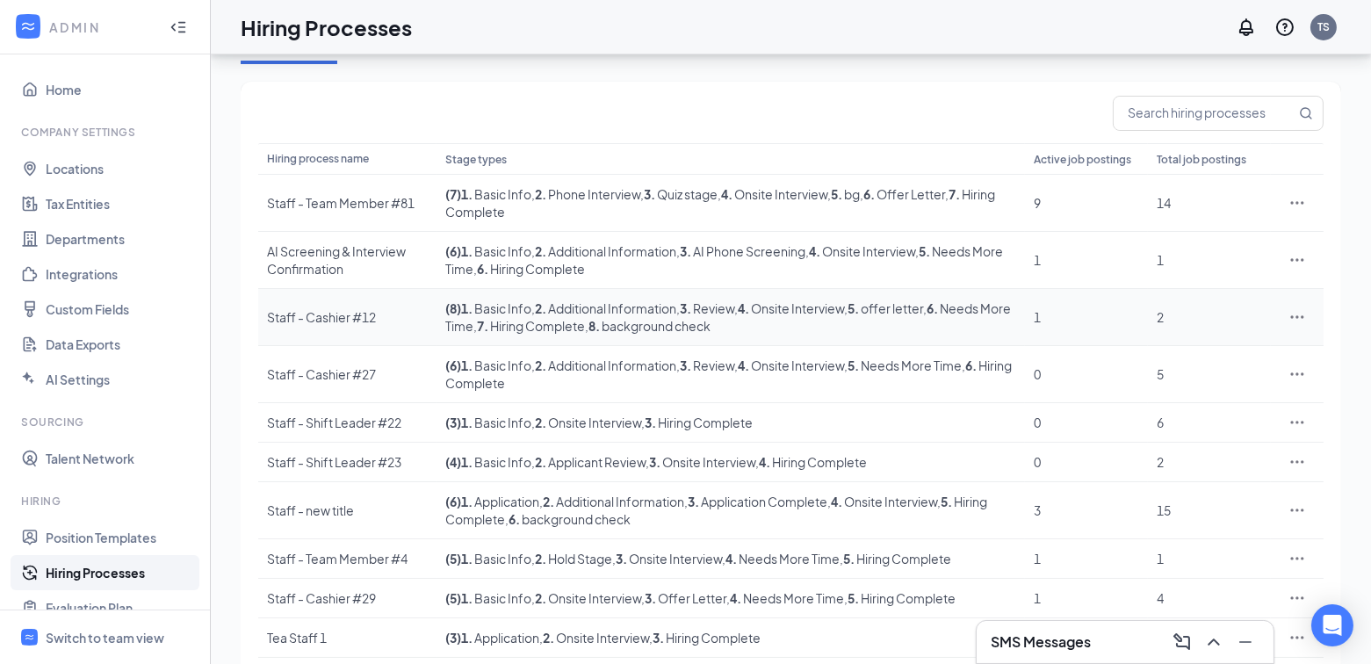
click at [363, 312] on div "Staff - Cashier #12" at bounding box center [347, 317] width 161 height 18
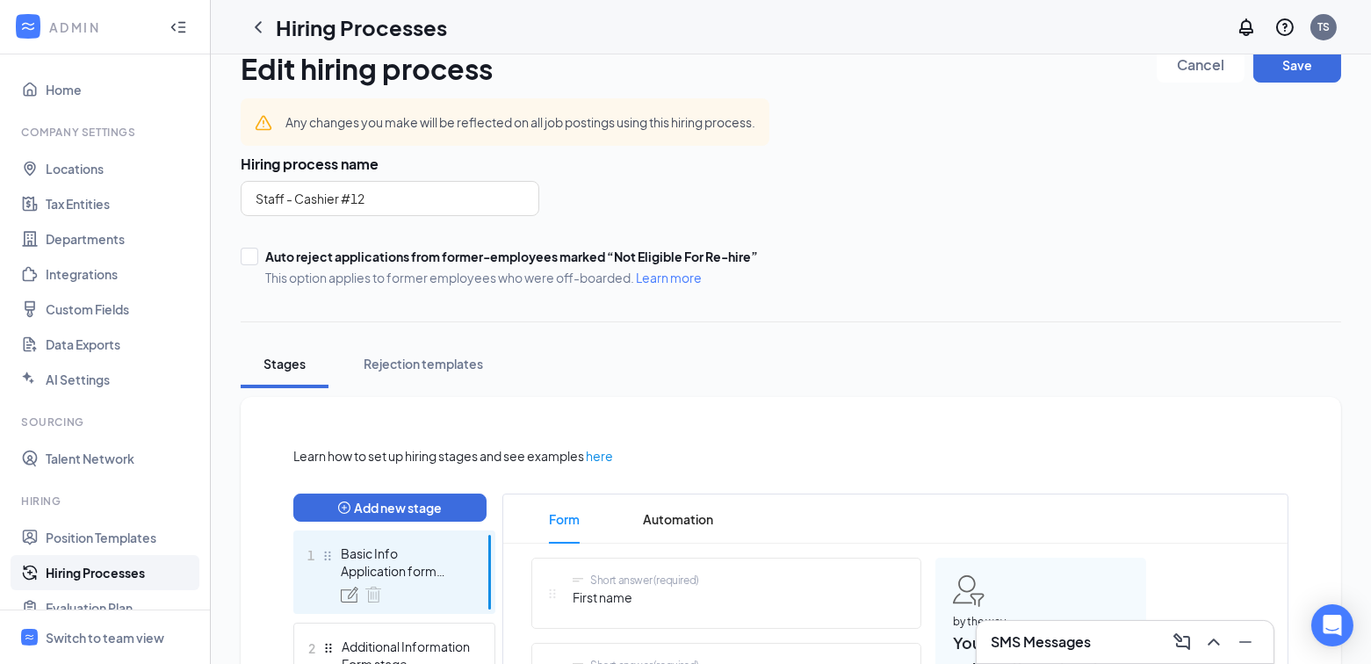
scroll to position [363, 0]
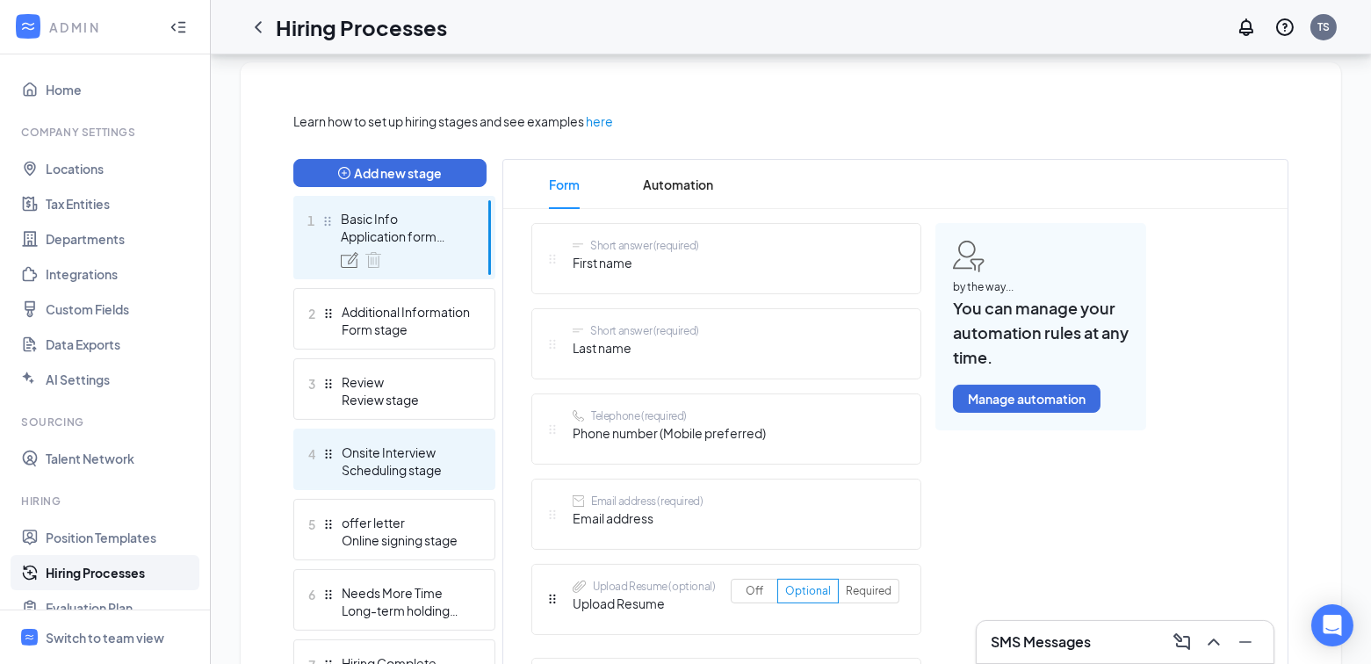
click at [422, 452] on div "Onsite Interview" at bounding box center [406, 452] width 128 height 18
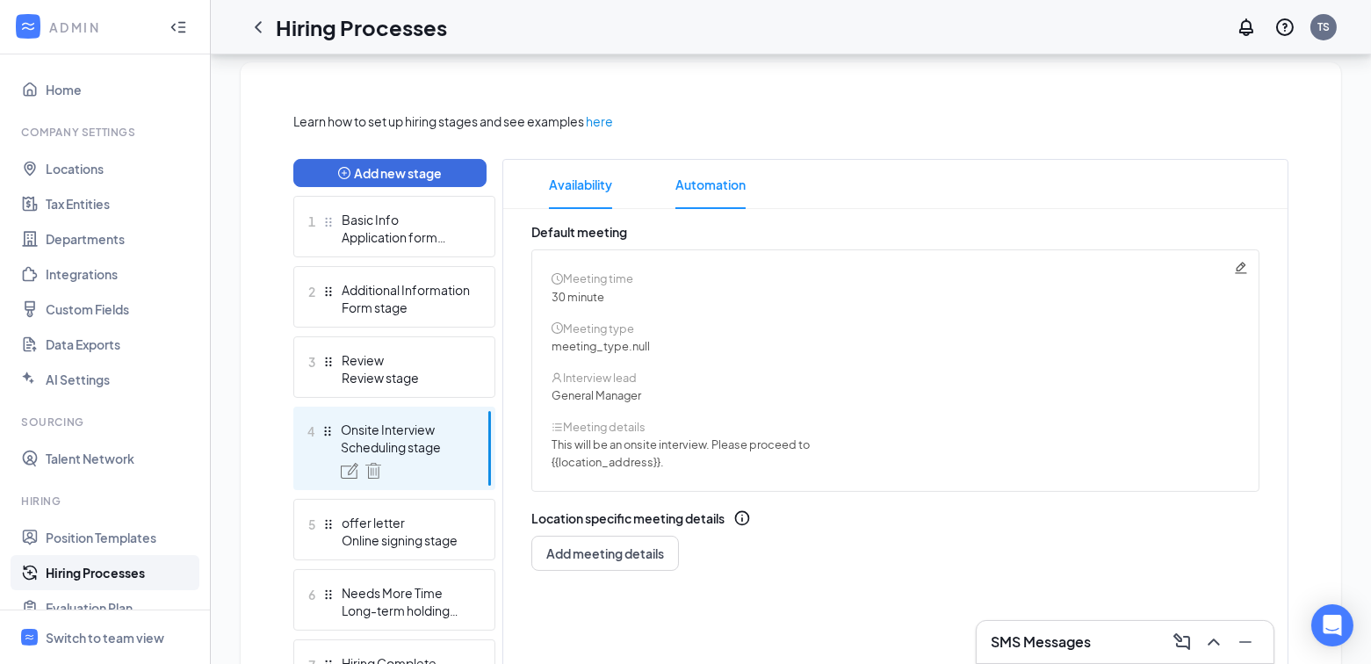
click at [729, 192] on span "Automation" at bounding box center [710, 184] width 70 height 49
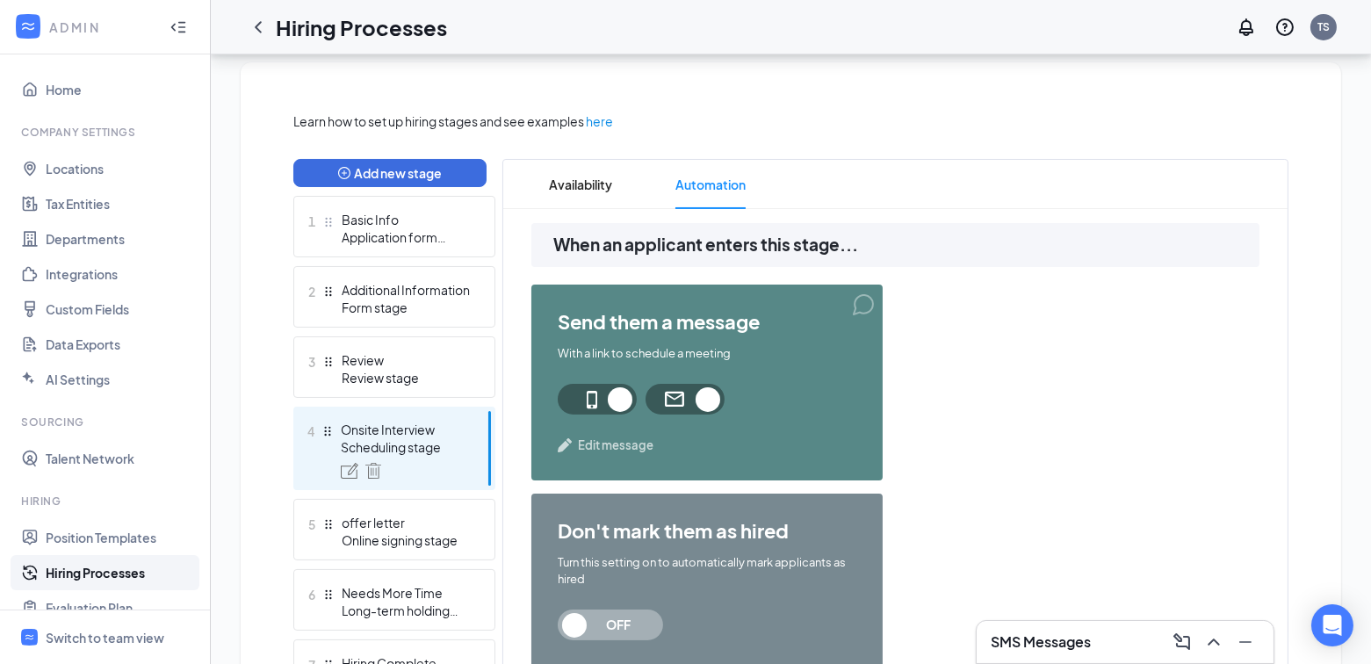
click at [619, 397] on span at bounding box center [597, 399] width 79 height 31
click at [686, 402] on span at bounding box center [684, 399] width 79 height 31
click at [584, 399] on span at bounding box center [597, 399] width 79 height 31
click at [620, 447] on span "Edit message" at bounding box center [616, 445] width 76 height 18
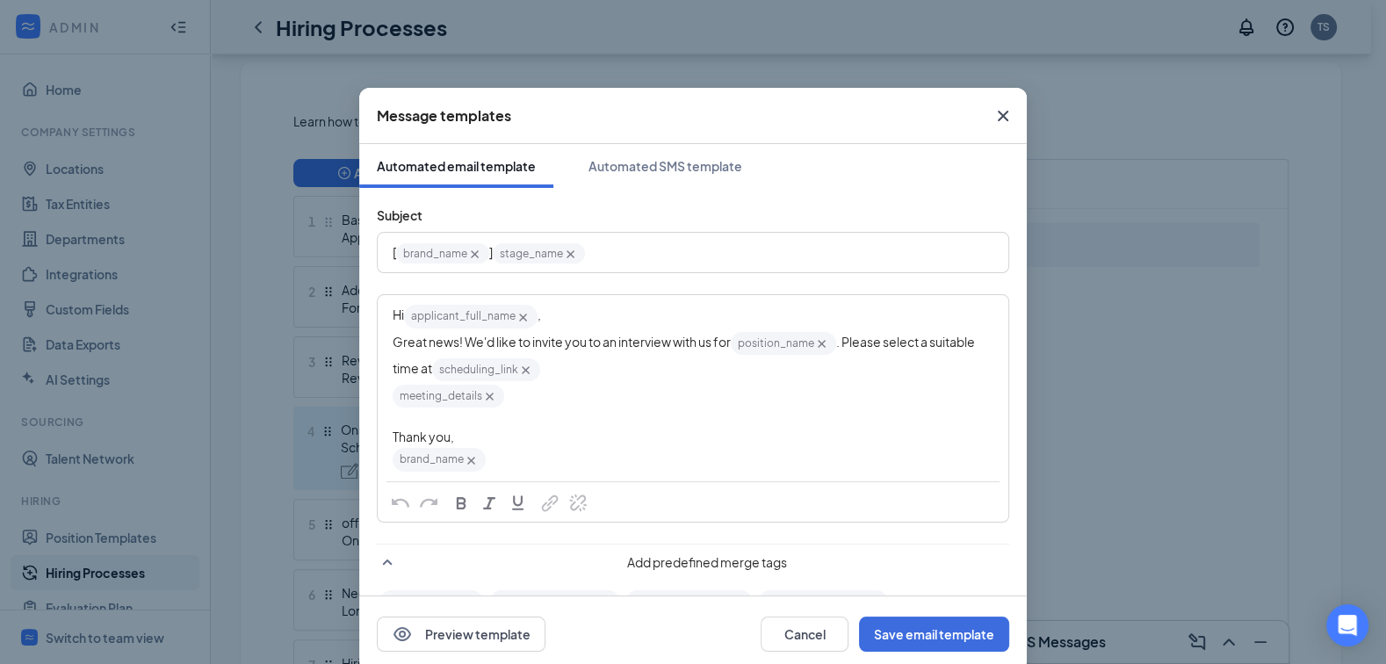
click at [533, 369] on icon "Cross" at bounding box center [525, 370] width 15 height 15
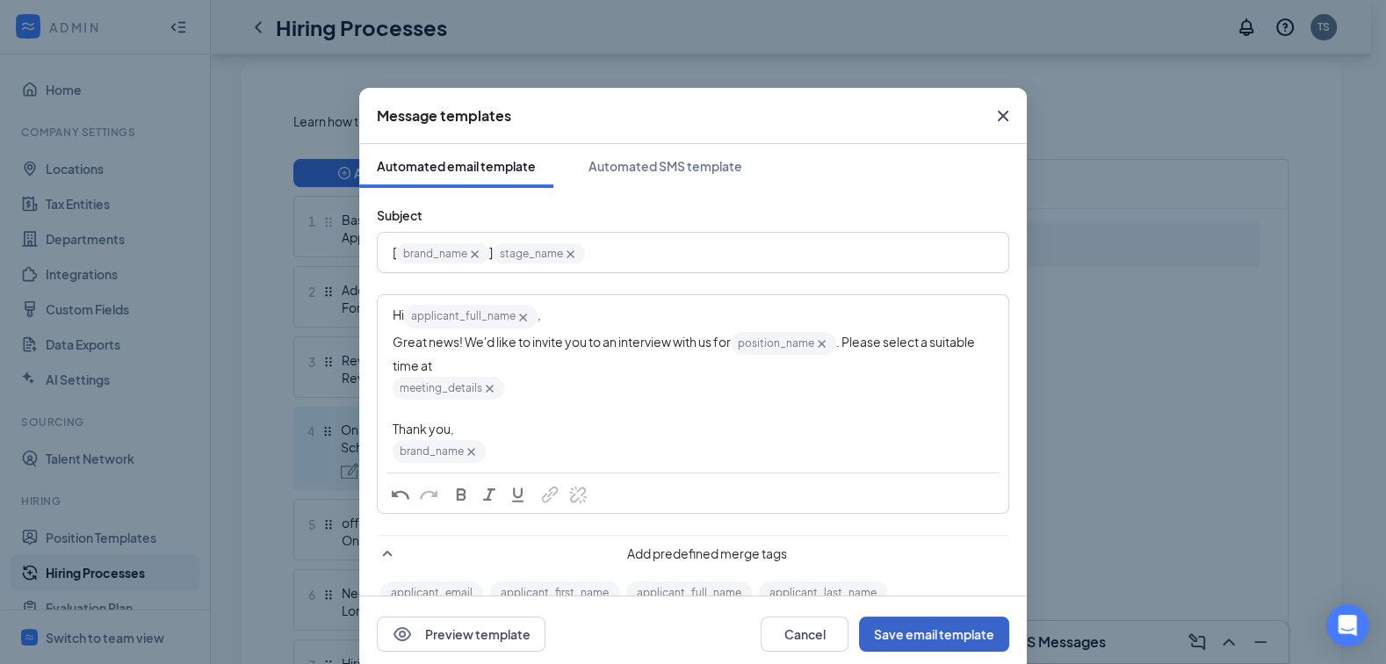
click at [907, 630] on button "Save email template" at bounding box center [934, 633] width 150 height 35
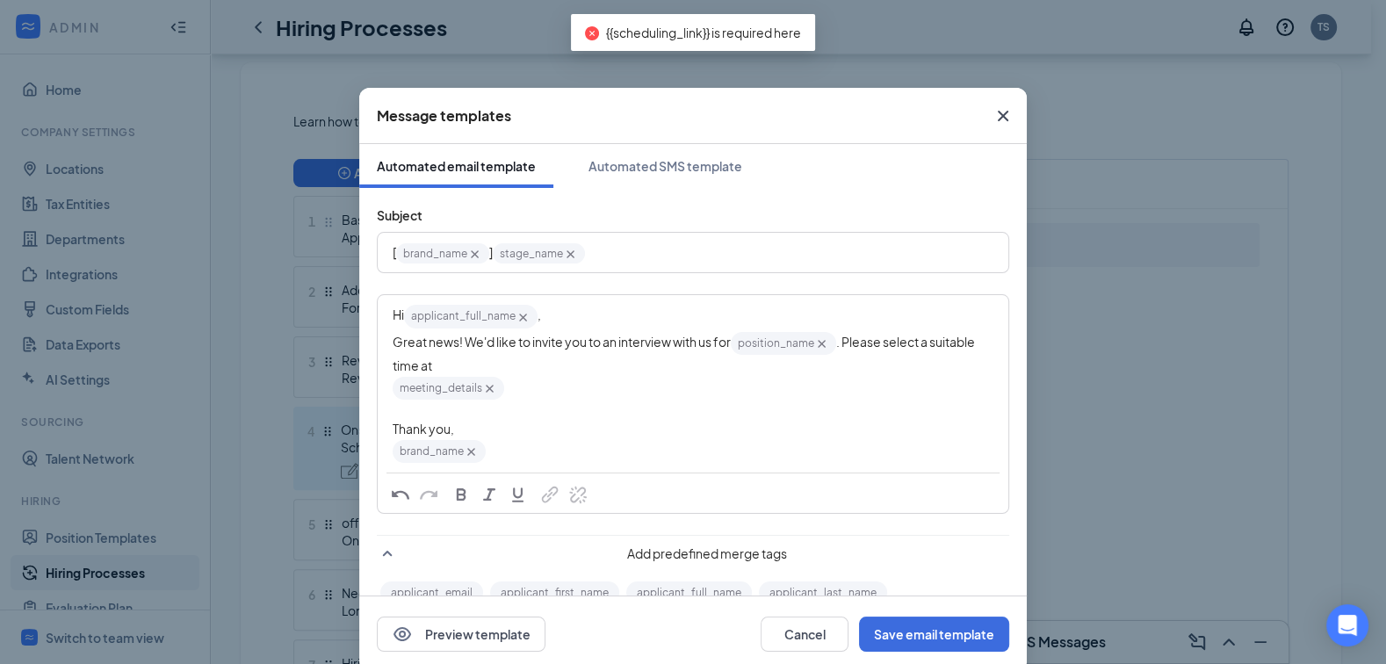
click at [998, 112] on icon "Cross" at bounding box center [1003, 116] width 11 height 11
